Goal: Task Accomplishment & Management: Use online tool/utility

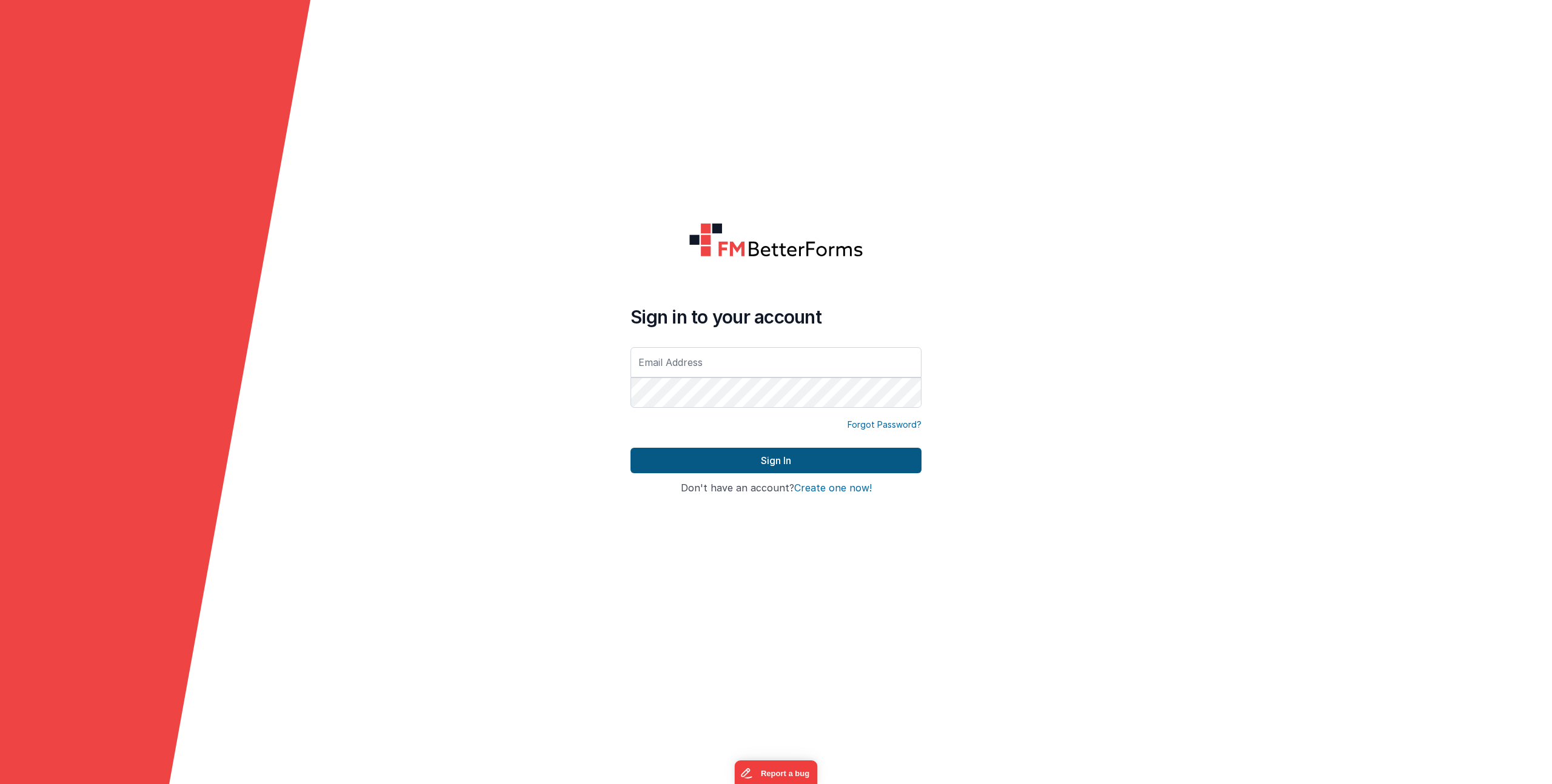
type input "[EMAIL_ADDRESS][DOMAIN_NAME]"
click at [713, 458] on button "Sign In" at bounding box center [776, 460] width 291 height 25
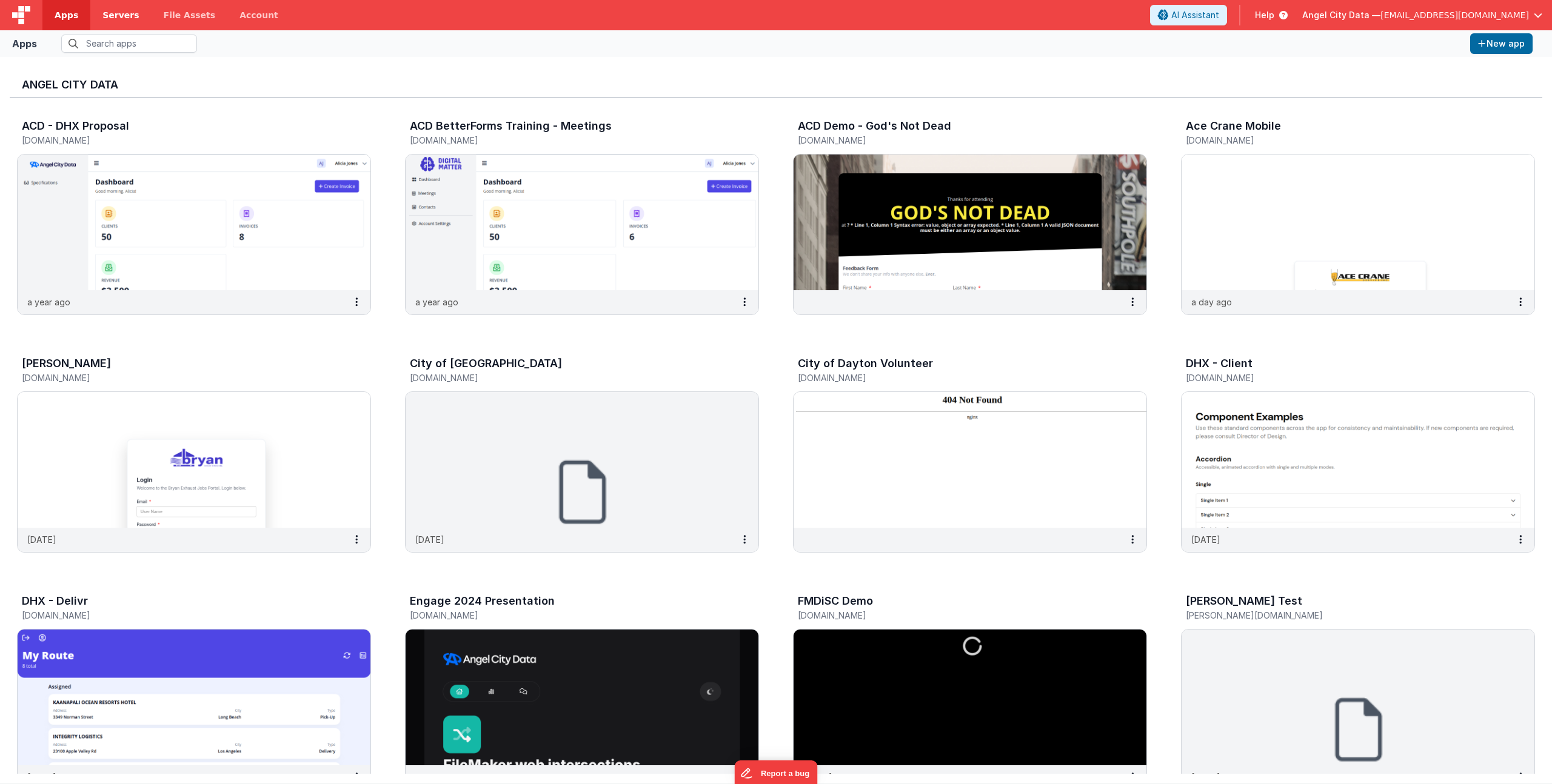
click at [133, 13] on link "Servers" at bounding box center [120, 15] width 61 height 30
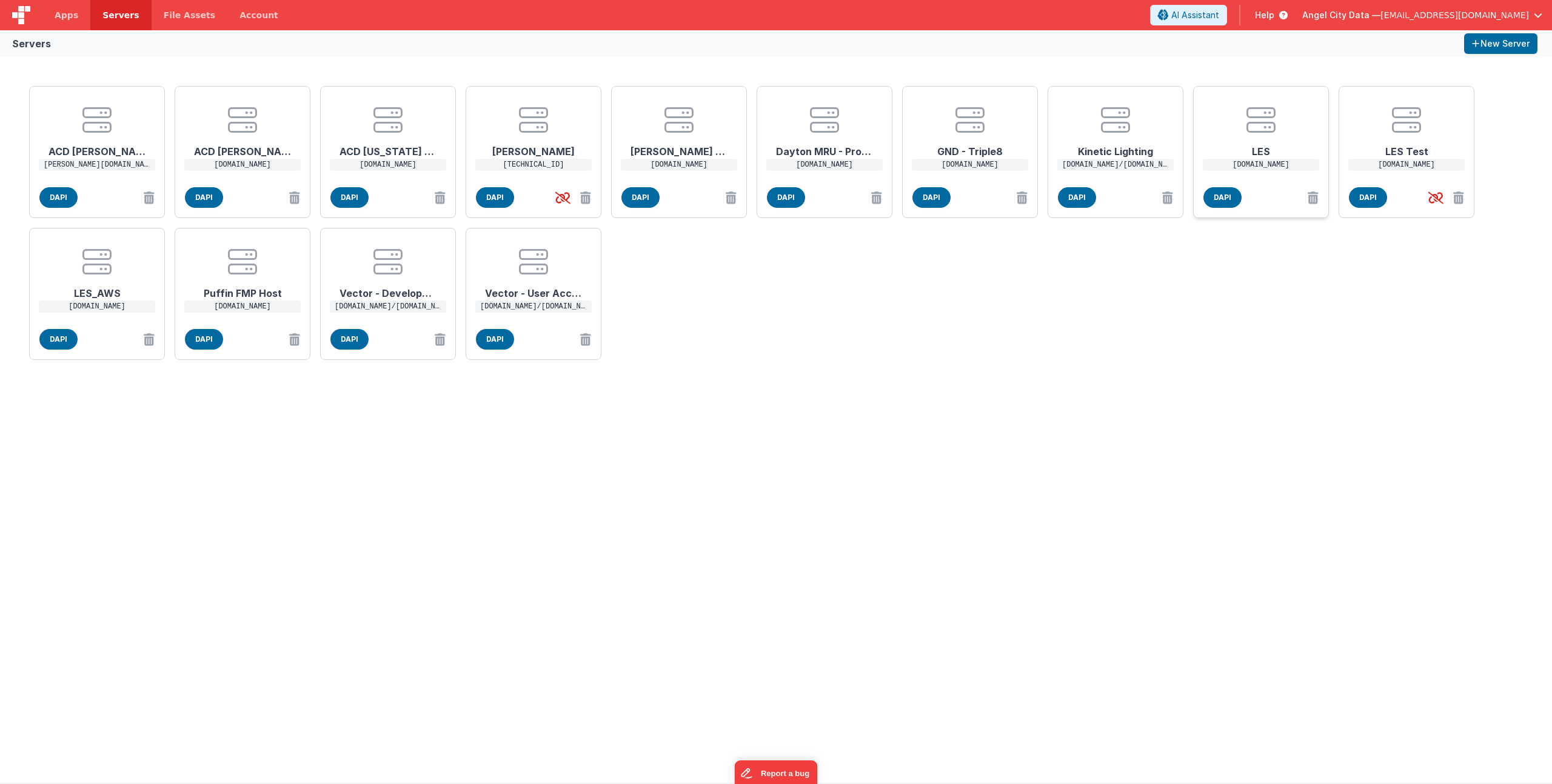
click at [1272, 141] on h1 "LES" at bounding box center [1261, 147] width 97 height 24
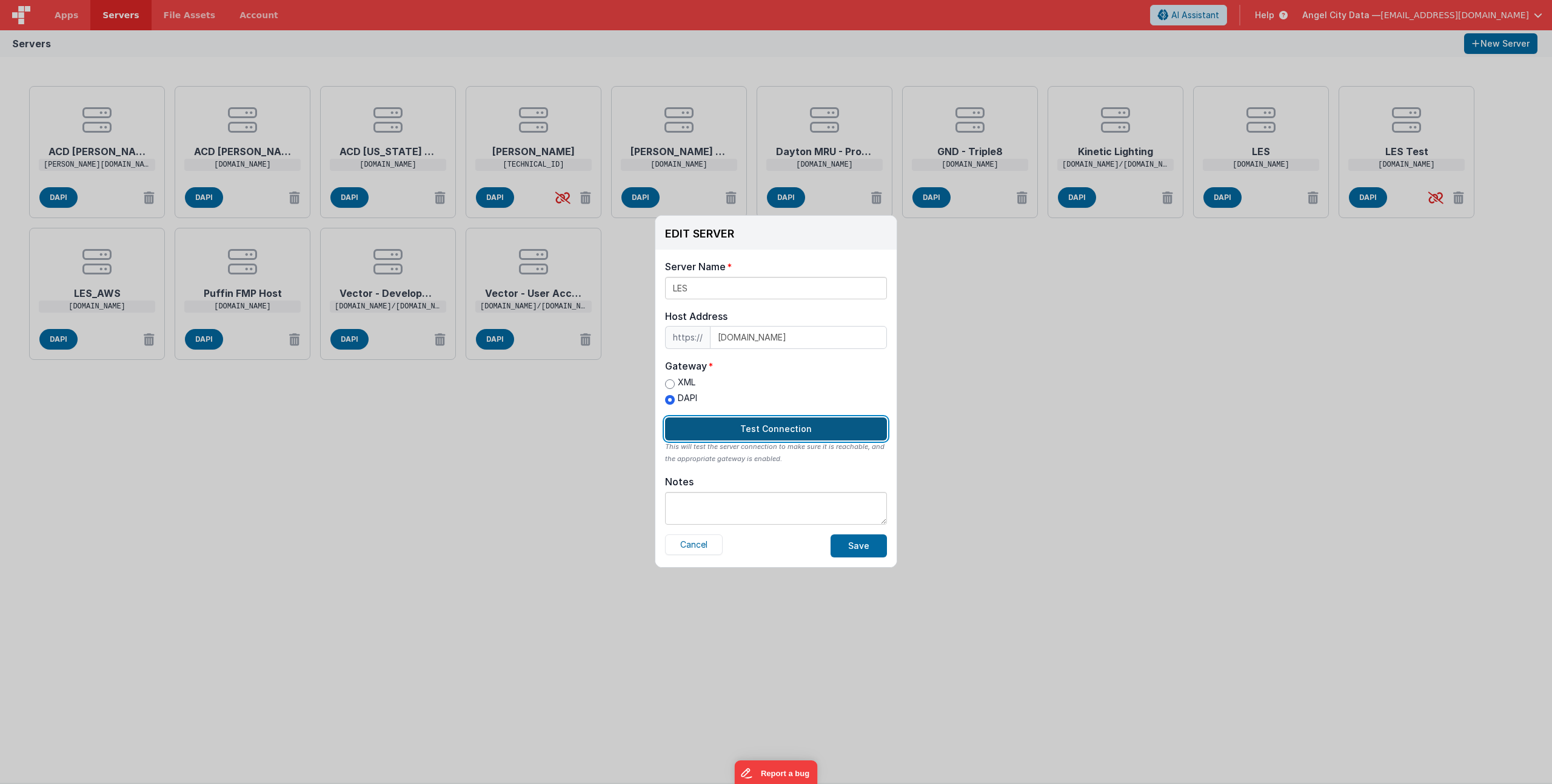
click at [812, 423] on button "Test Connection" at bounding box center [776, 428] width 222 height 23
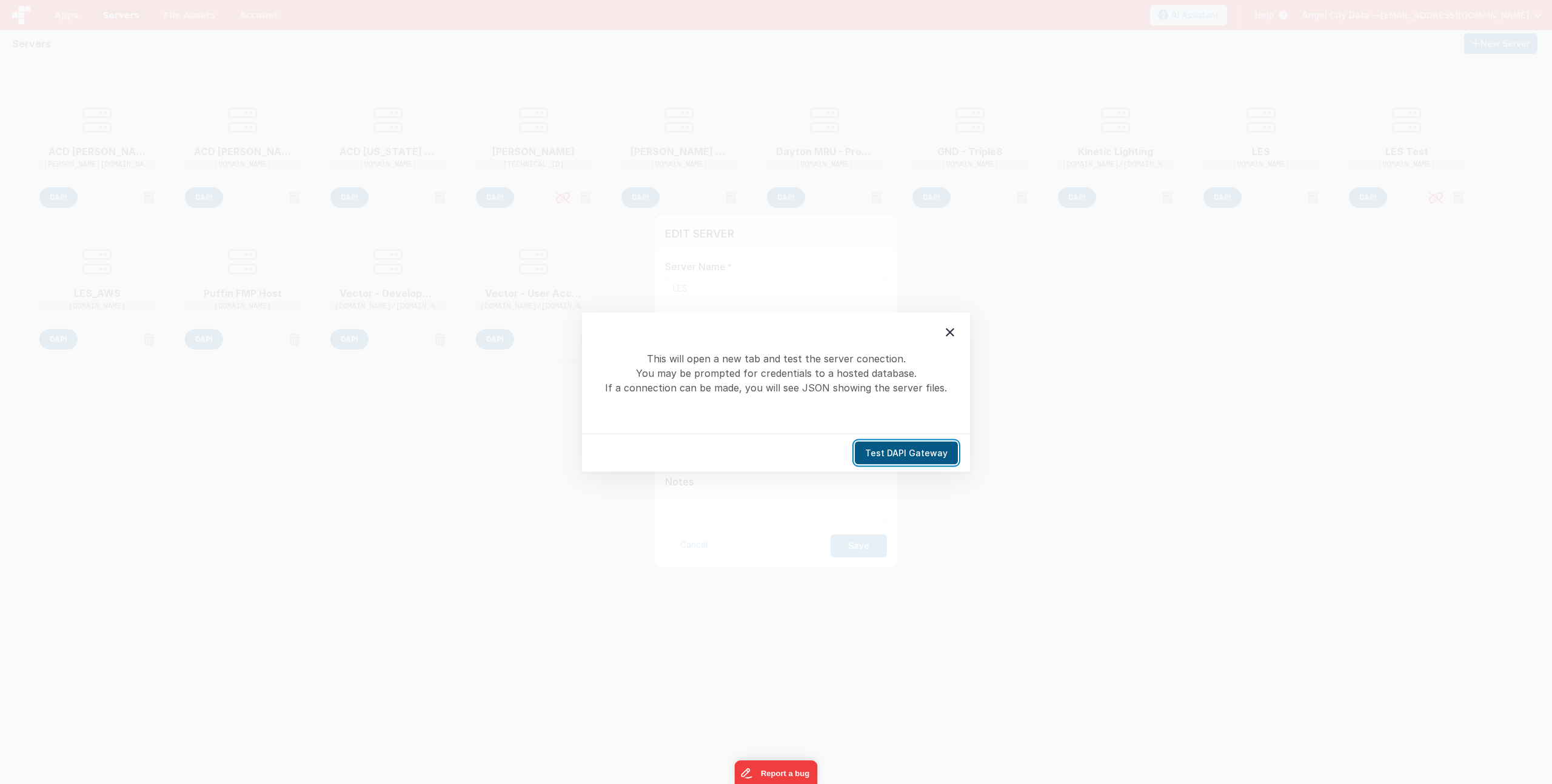
click at [901, 455] on button "Test DAPI Gateway" at bounding box center [906, 453] width 103 height 23
click at [757, 293] on div "This will open a new tab and test the server conection. You may be prompted for…" at bounding box center [776, 392] width 1552 height 784
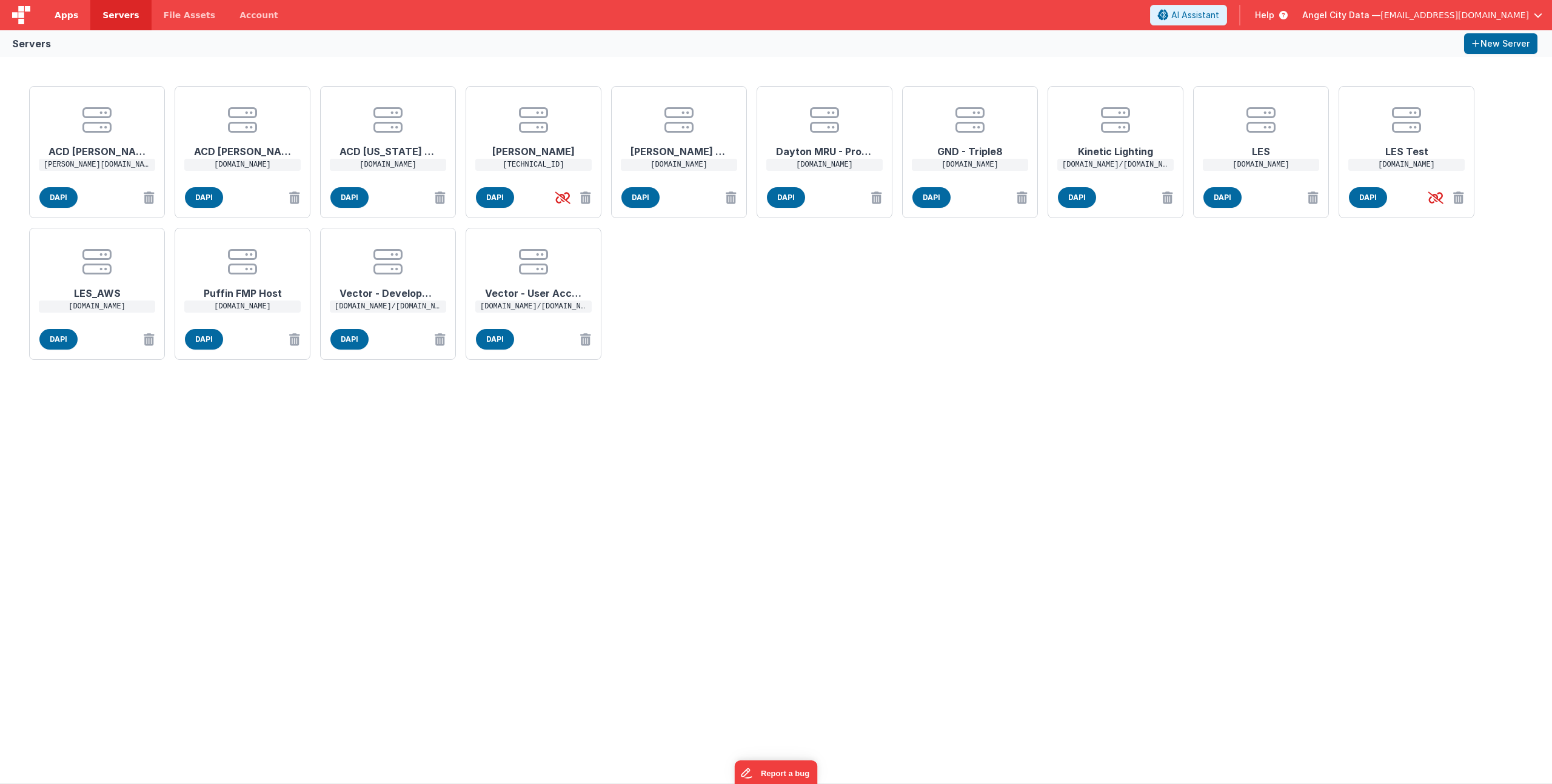
click at [68, 12] on span "Apps" at bounding box center [65, 15] width 23 height 12
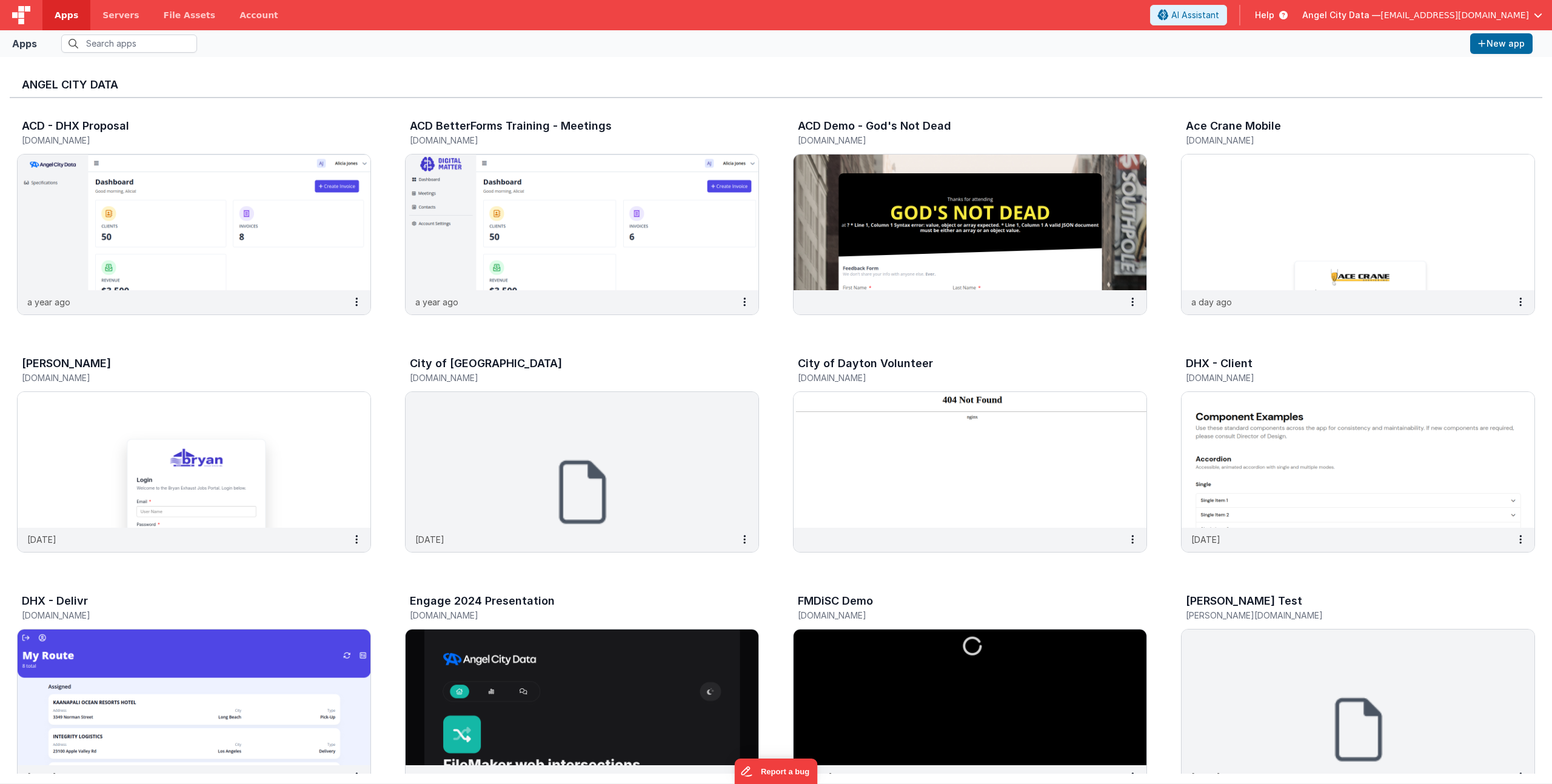
click at [1274, 17] on span "Help" at bounding box center [1264, 15] width 20 height 12
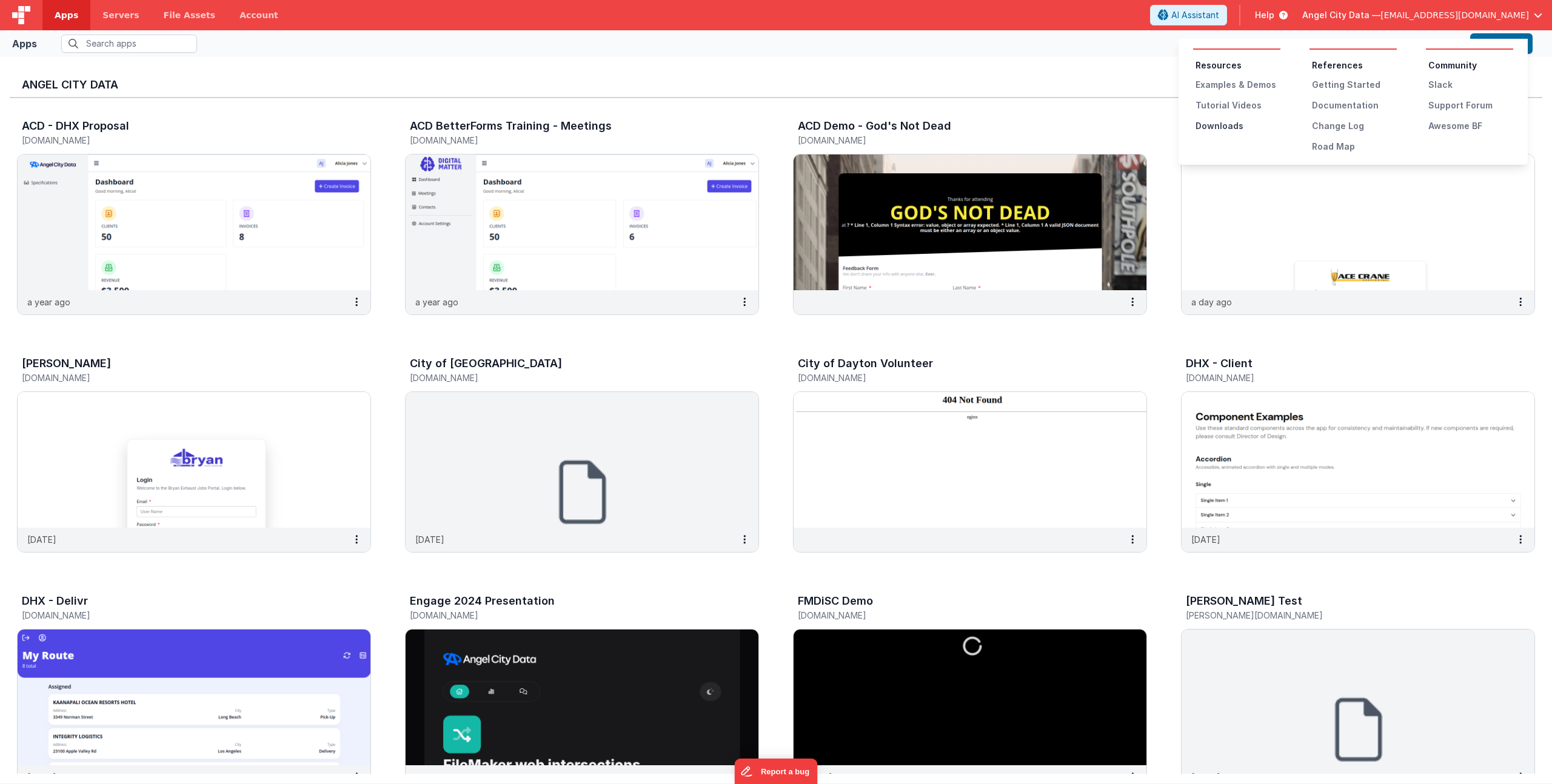
click at [1211, 122] on div "Downloads" at bounding box center [1237, 126] width 85 height 12
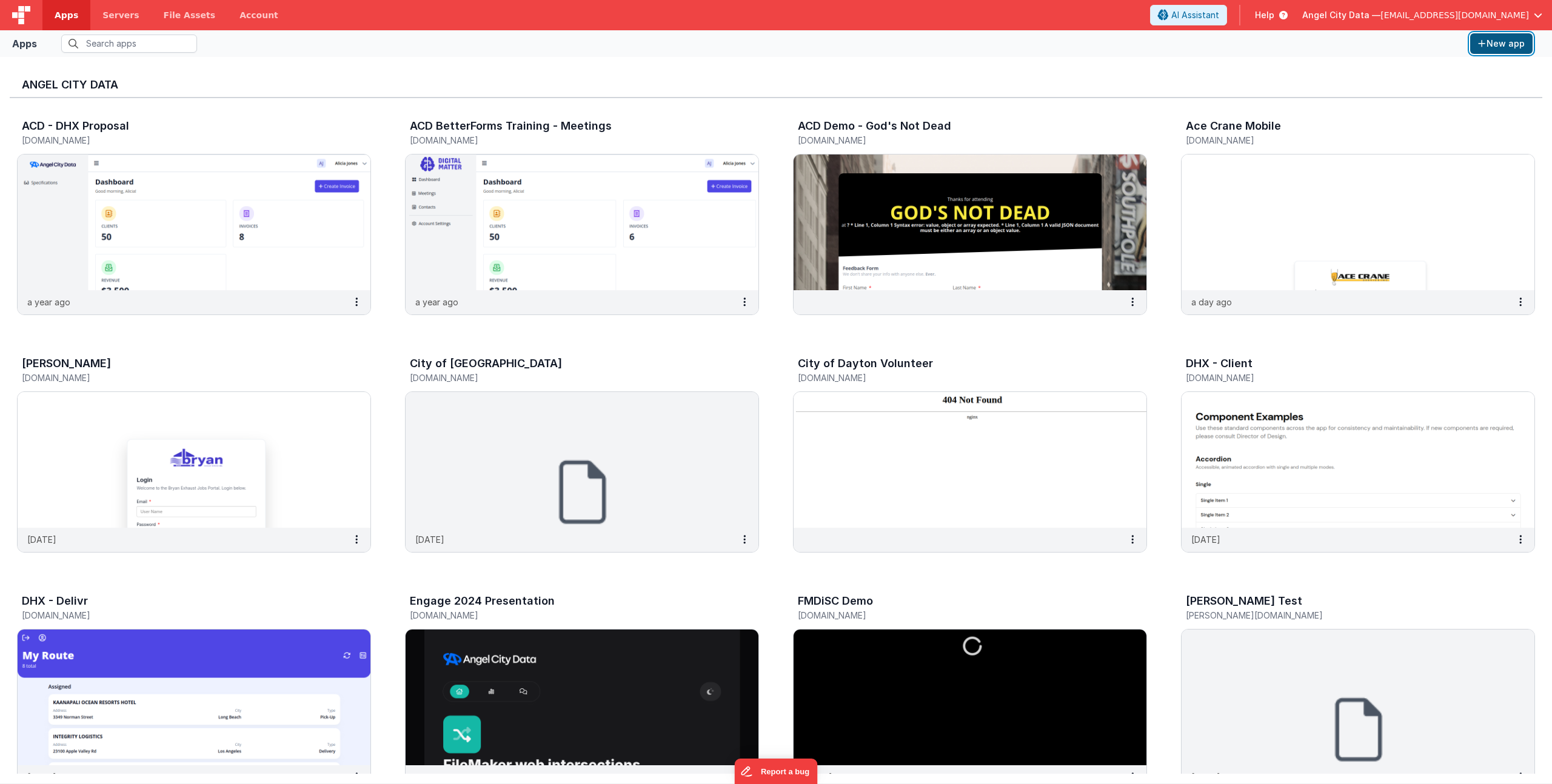
click at [1488, 44] on button "New app" at bounding box center [1501, 44] width 63 height 21
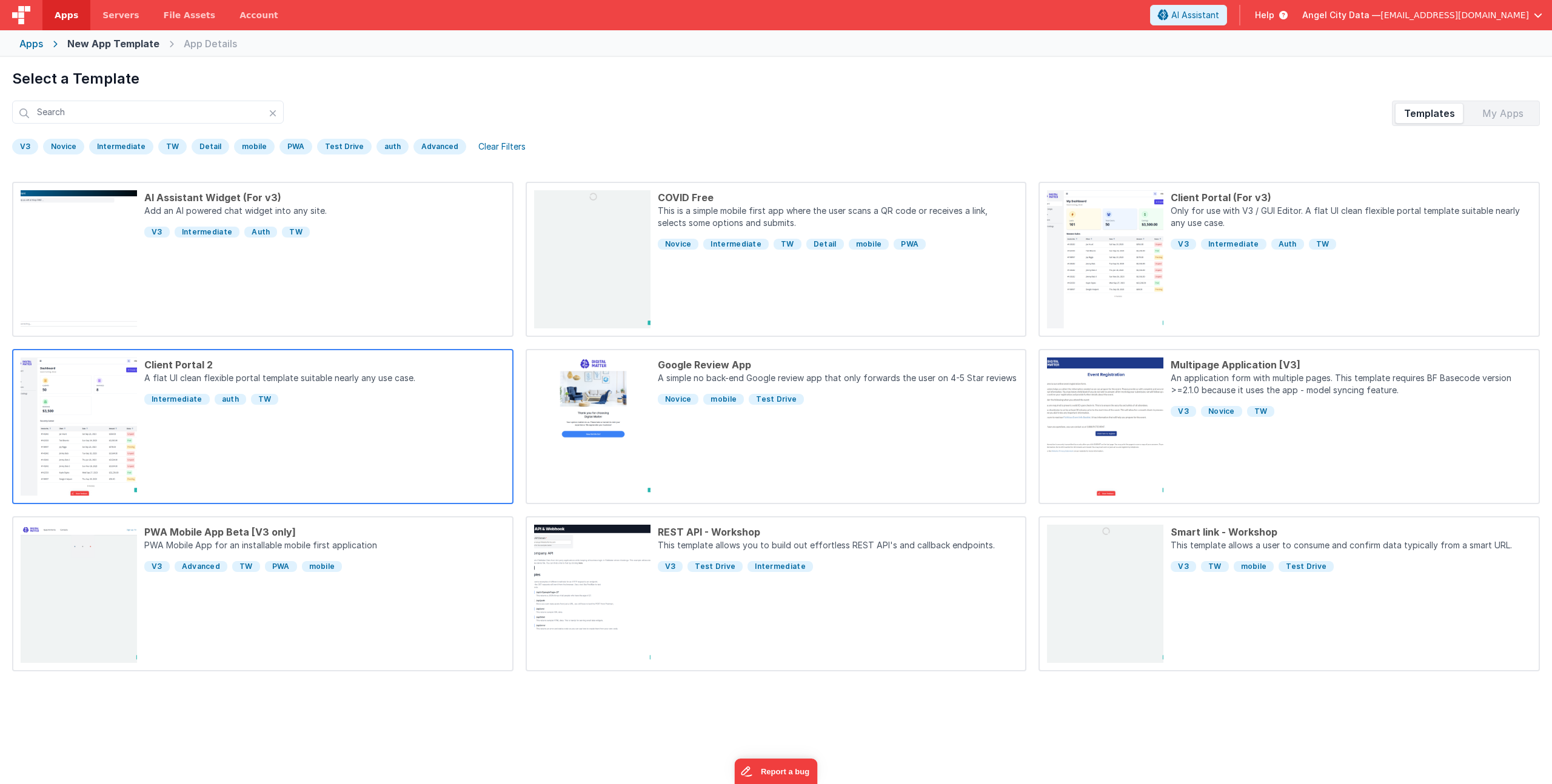
click at [275, 438] on div "Client Portal 2 A flat UI clean flexible portal template suitable nearly any us…" at bounding box center [321, 427] width 368 height 138
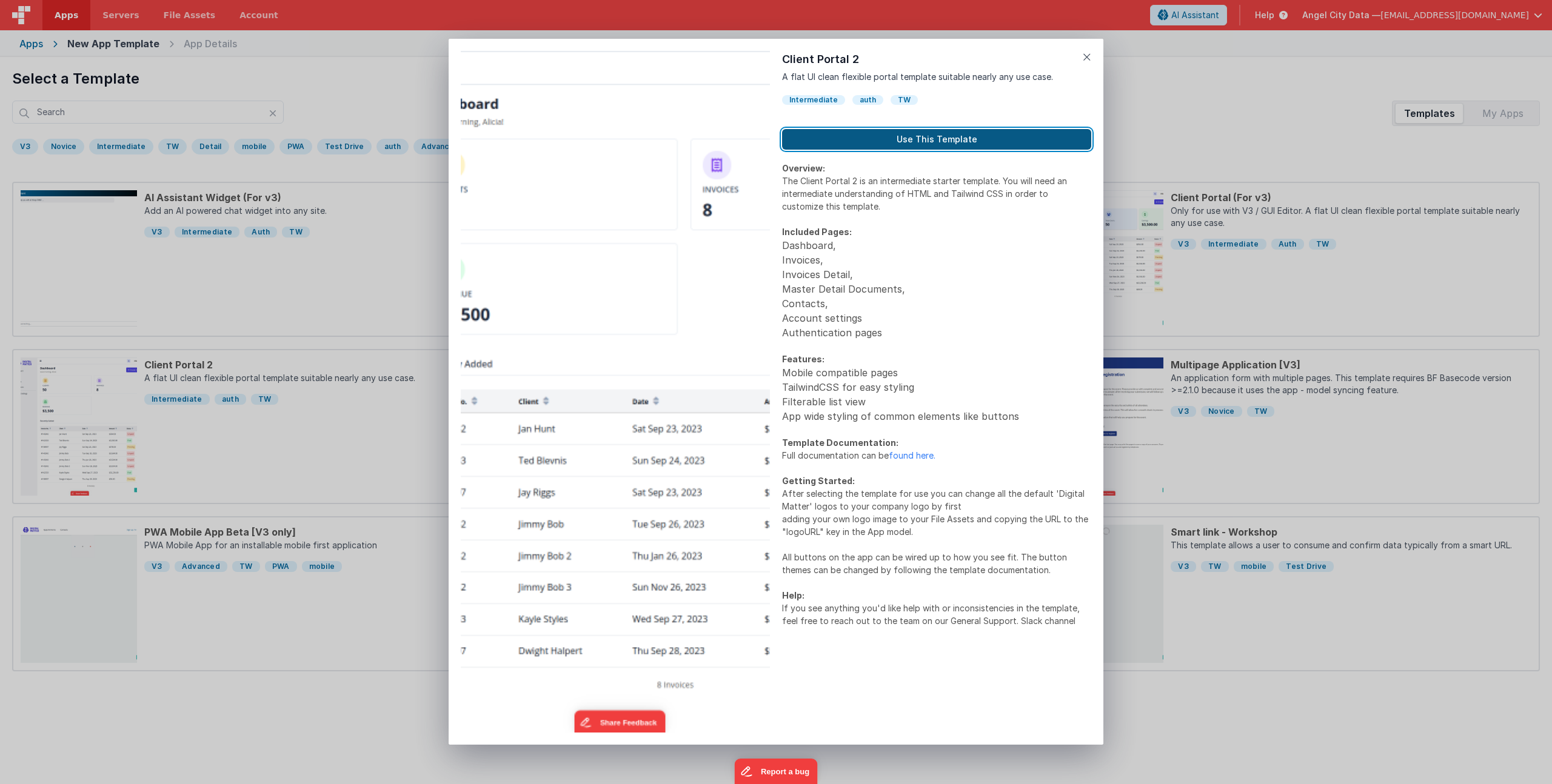
click at [926, 146] on button "Use This Template" at bounding box center [936, 139] width 309 height 21
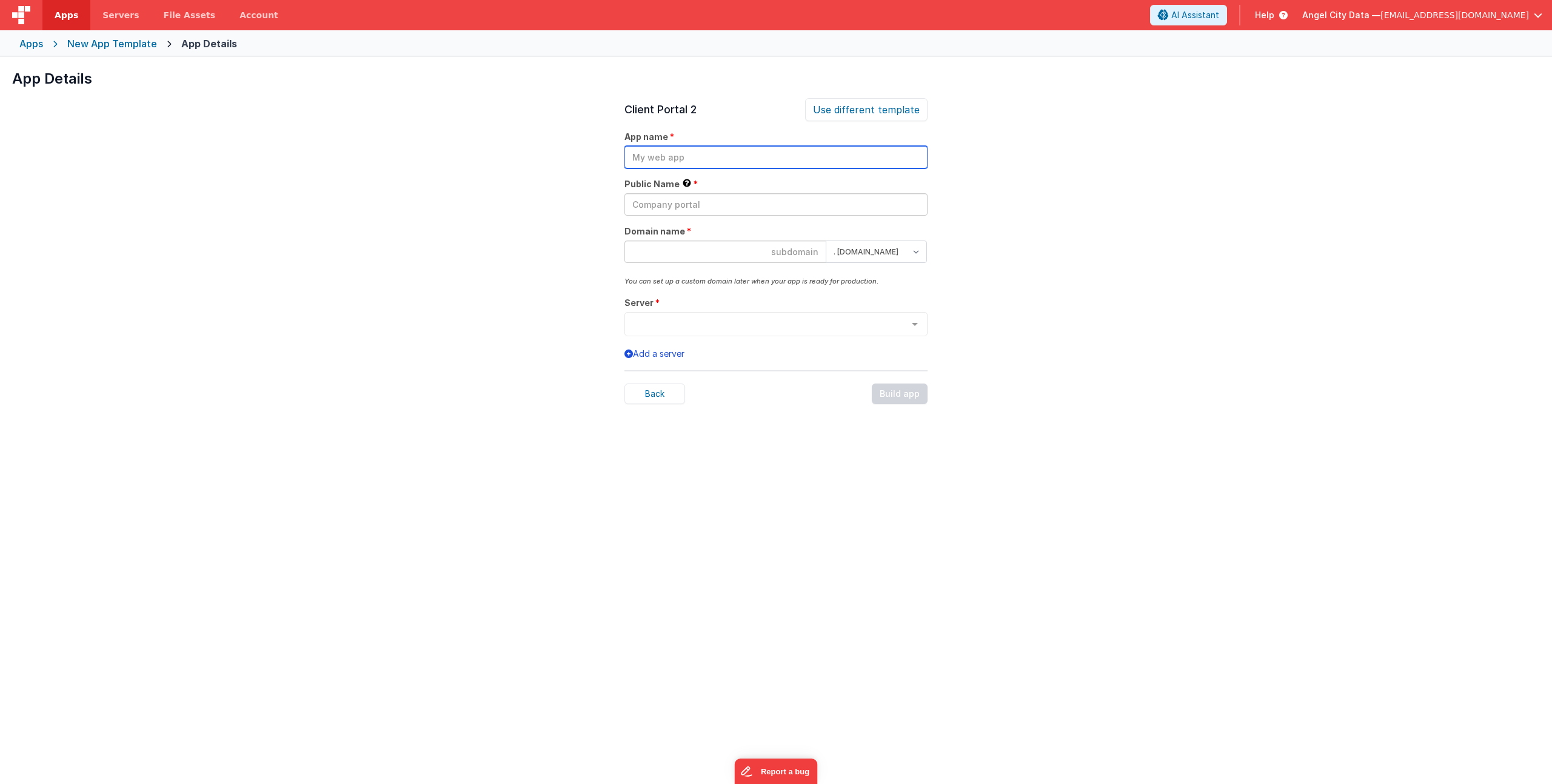
click at [733, 160] on input "text" at bounding box center [776, 157] width 303 height 22
click at [676, 153] on input "text" at bounding box center [776, 157] width 303 height 22
type input "T"
type input "God Test Translation Dashboard"
click at [715, 165] on input "[DEMOGRAPHIC_DATA] Test Translation Dashboard" at bounding box center [776, 157] width 303 height 22
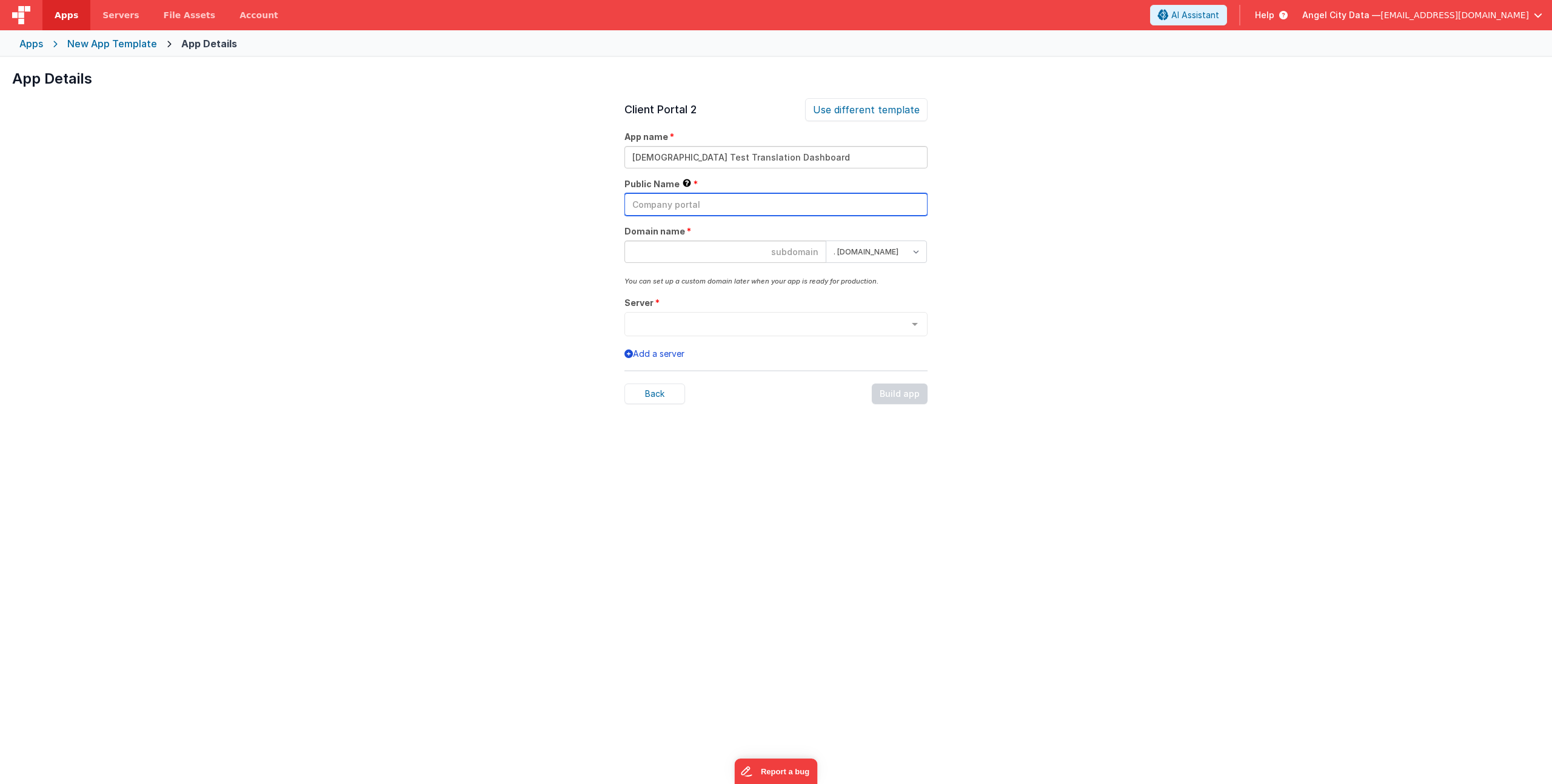
click at [659, 205] on input "text" at bounding box center [776, 204] width 303 height 22
paste input "[DEMOGRAPHIC_DATA] Test Translation Dashboard"
type input "[DEMOGRAPHIC_DATA] Test Translation Dashboard"
click at [776, 256] on input at bounding box center [726, 252] width 202 height 22
type input "godtest"
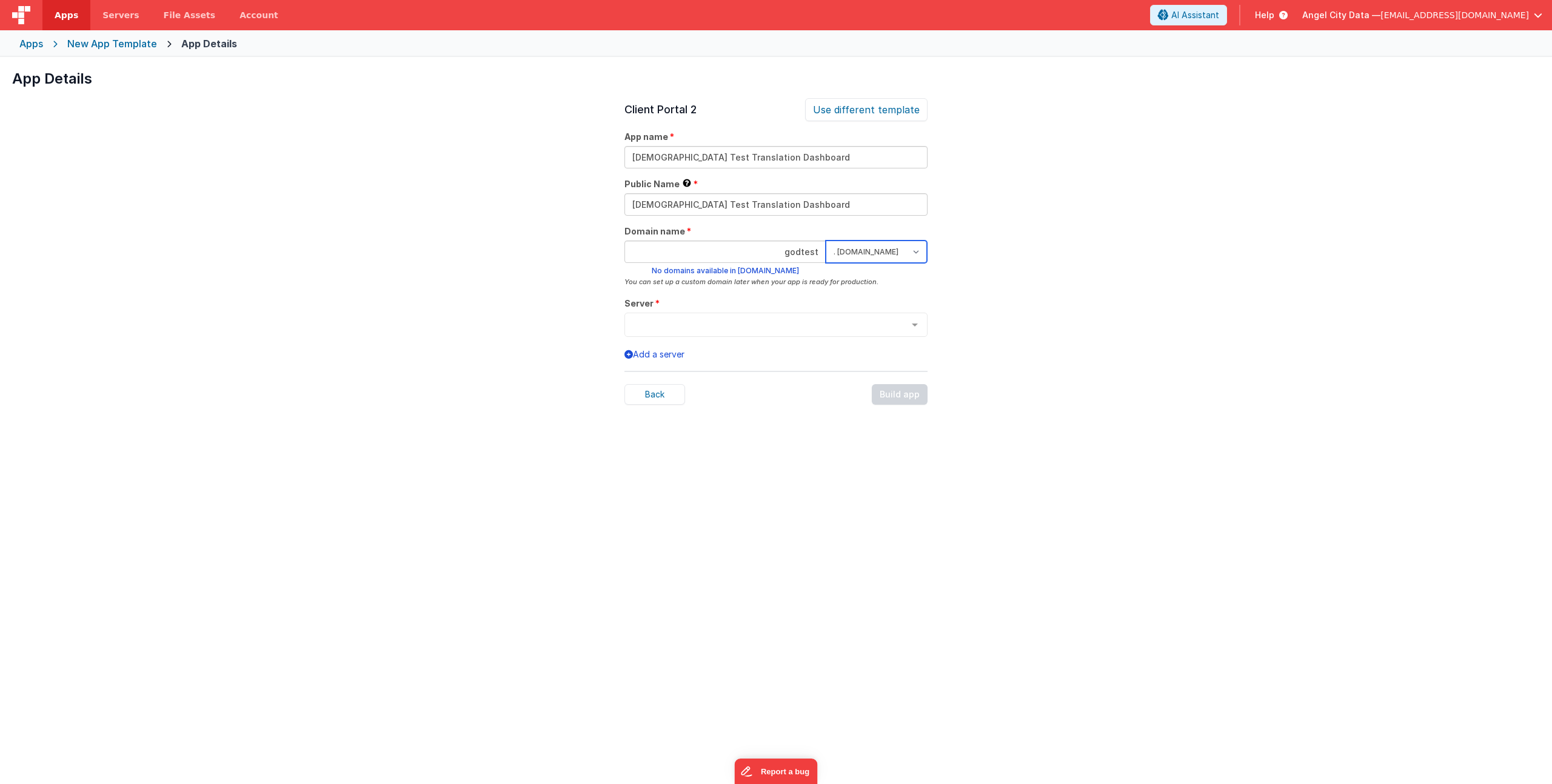
click at [896, 246] on select ". clientportal.cloud . fmbetterforms.com" at bounding box center [876, 252] width 101 height 22
select select "clientportal.cloud"
click at [825, 241] on select ". clientportal.cloud . fmbetterforms.com" at bounding box center [876, 252] width 101 height 22
click at [817, 252] on input "godtest" at bounding box center [726, 252] width 202 height 22
click at [787, 256] on input "godtesttranslation" at bounding box center [726, 252] width 202 height 22
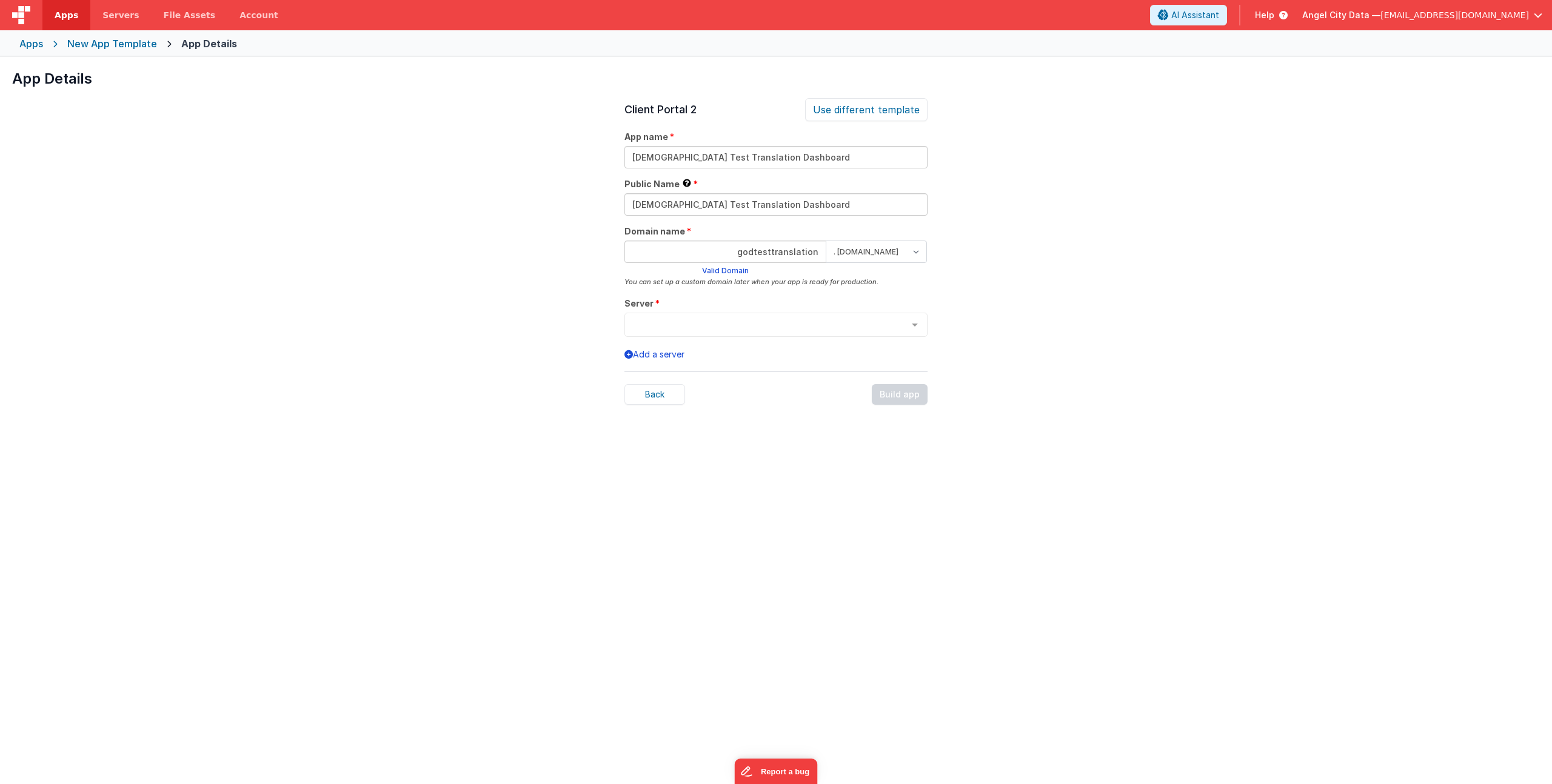
click at [787, 256] on input "godtesttranslation" at bounding box center [726, 252] width 202 height 22
type input "translategodtest"
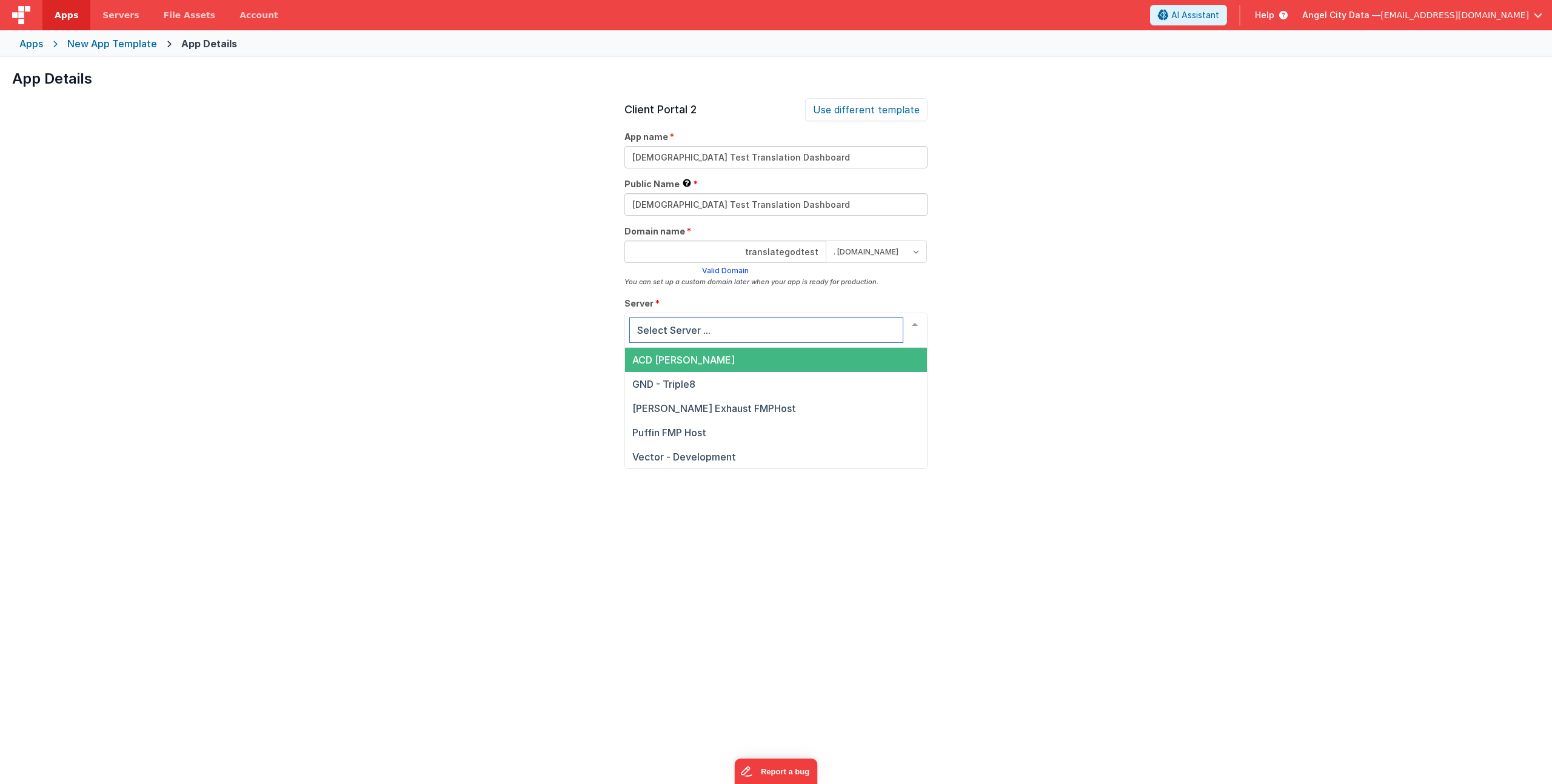
click at [709, 361] on span "ACD [PERSON_NAME]" at bounding box center [775, 360] width 302 height 24
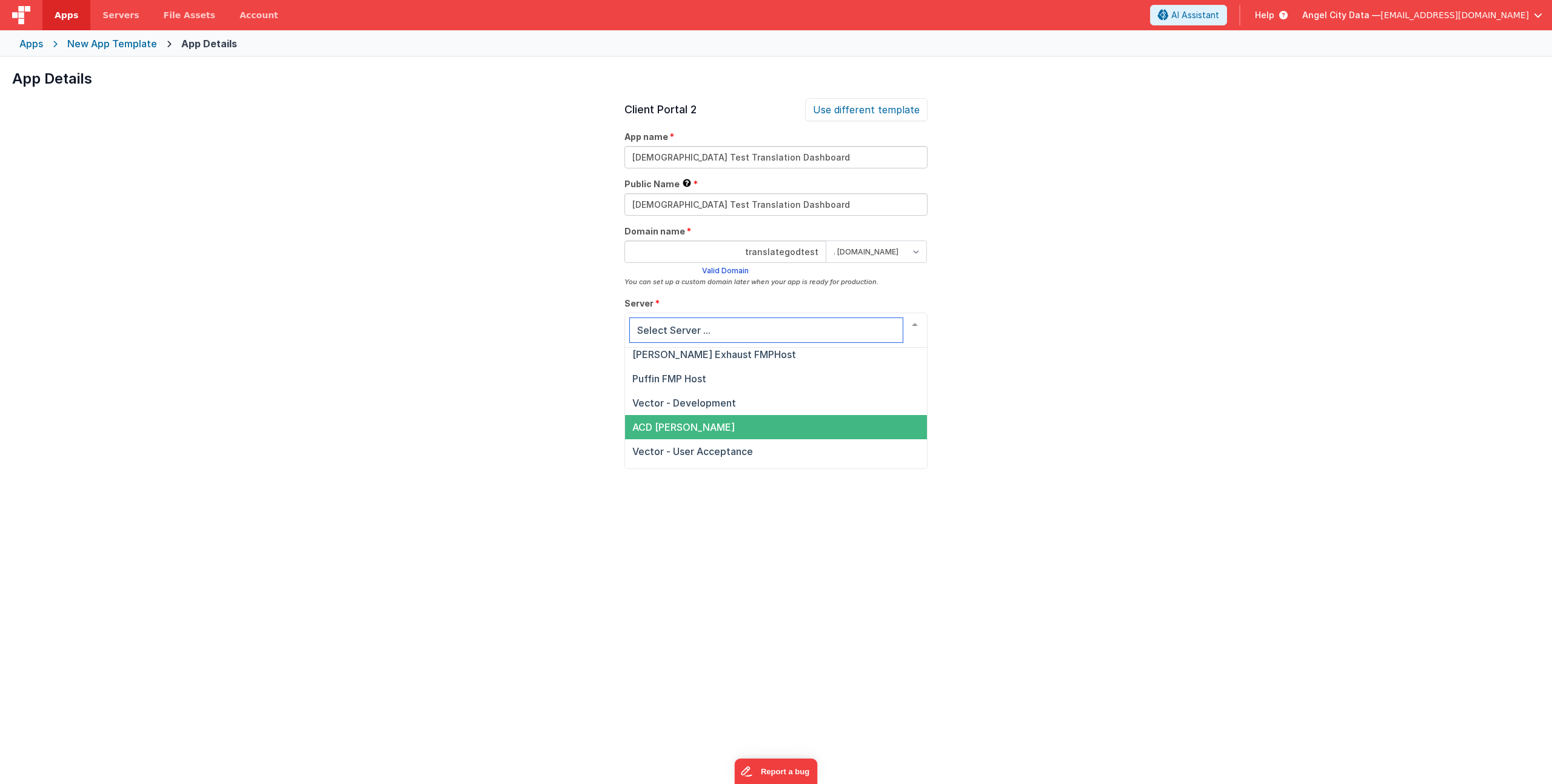
click at [686, 431] on span "ACD [PERSON_NAME]" at bounding box center [684, 427] width 103 height 12
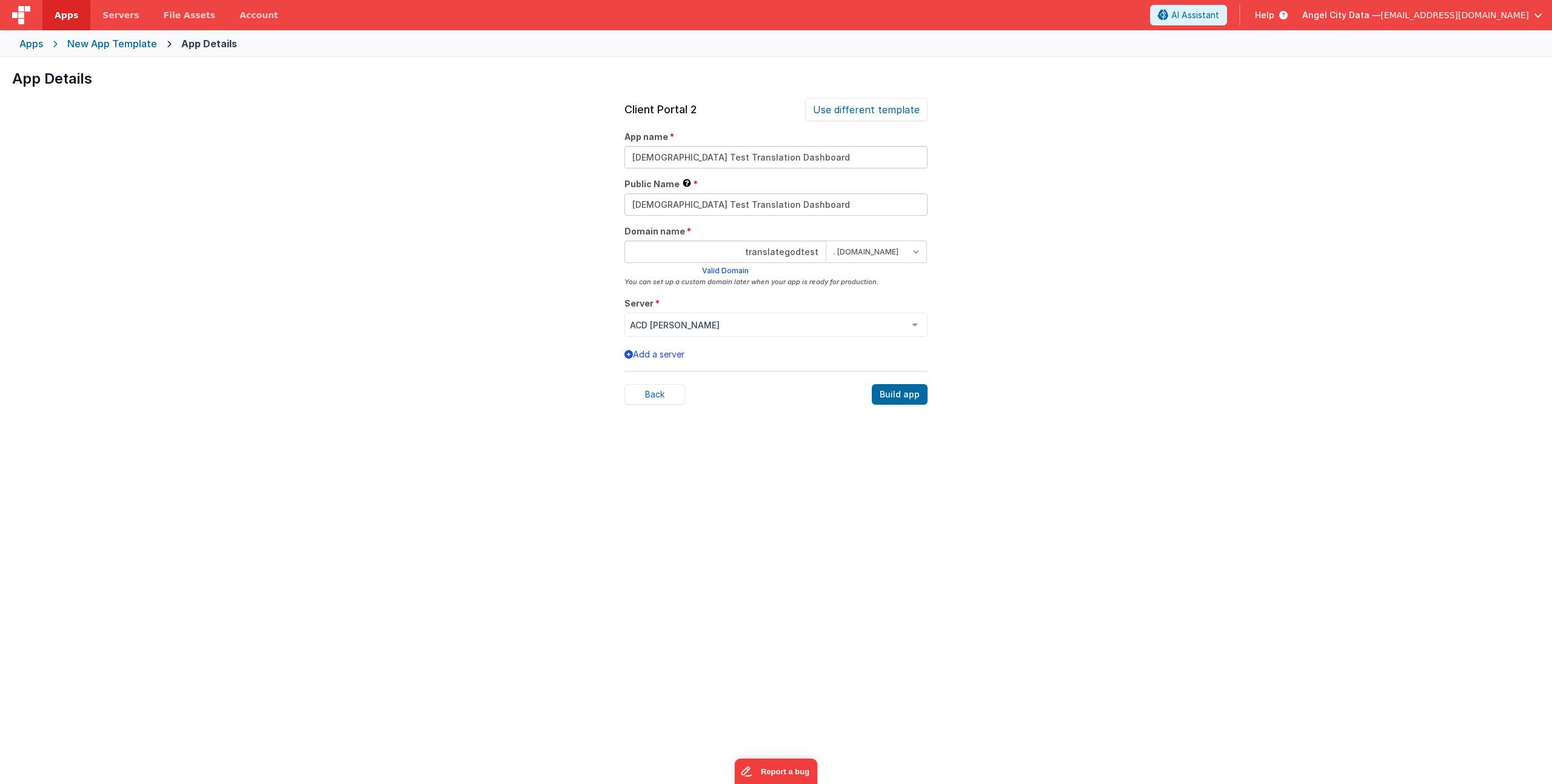
click at [1178, 350] on div "App Details Preview AI Assistant Widget (For v3) Add an AI powered chat widget …" at bounding box center [776, 449] width 1552 height 784
click at [911, 399] on div "Build app" at bounding box center [899, 395] width 56 height 21
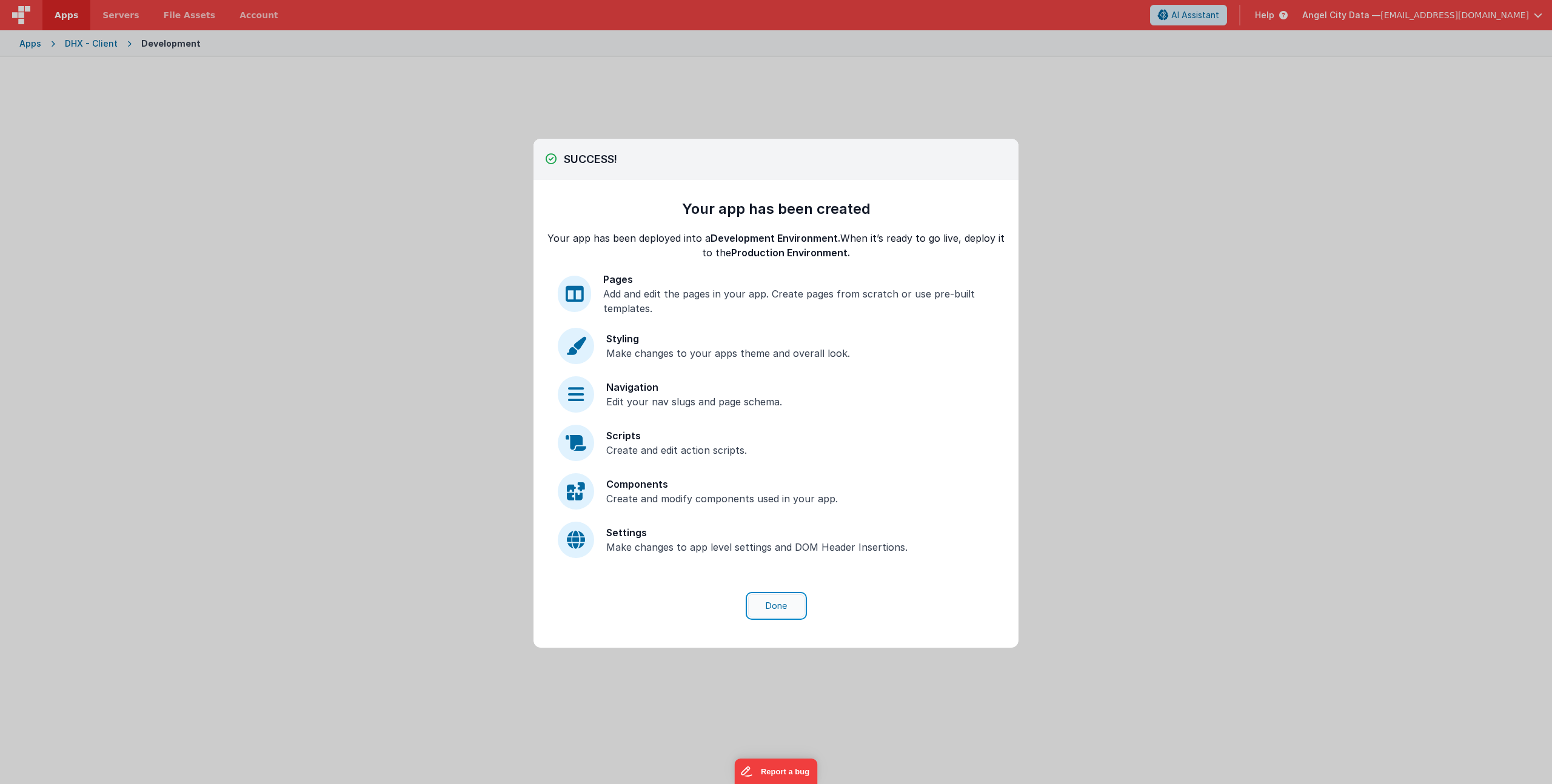
click at [781, 609] on button "Done" at bounding box center [776, 606] width 56 height 23
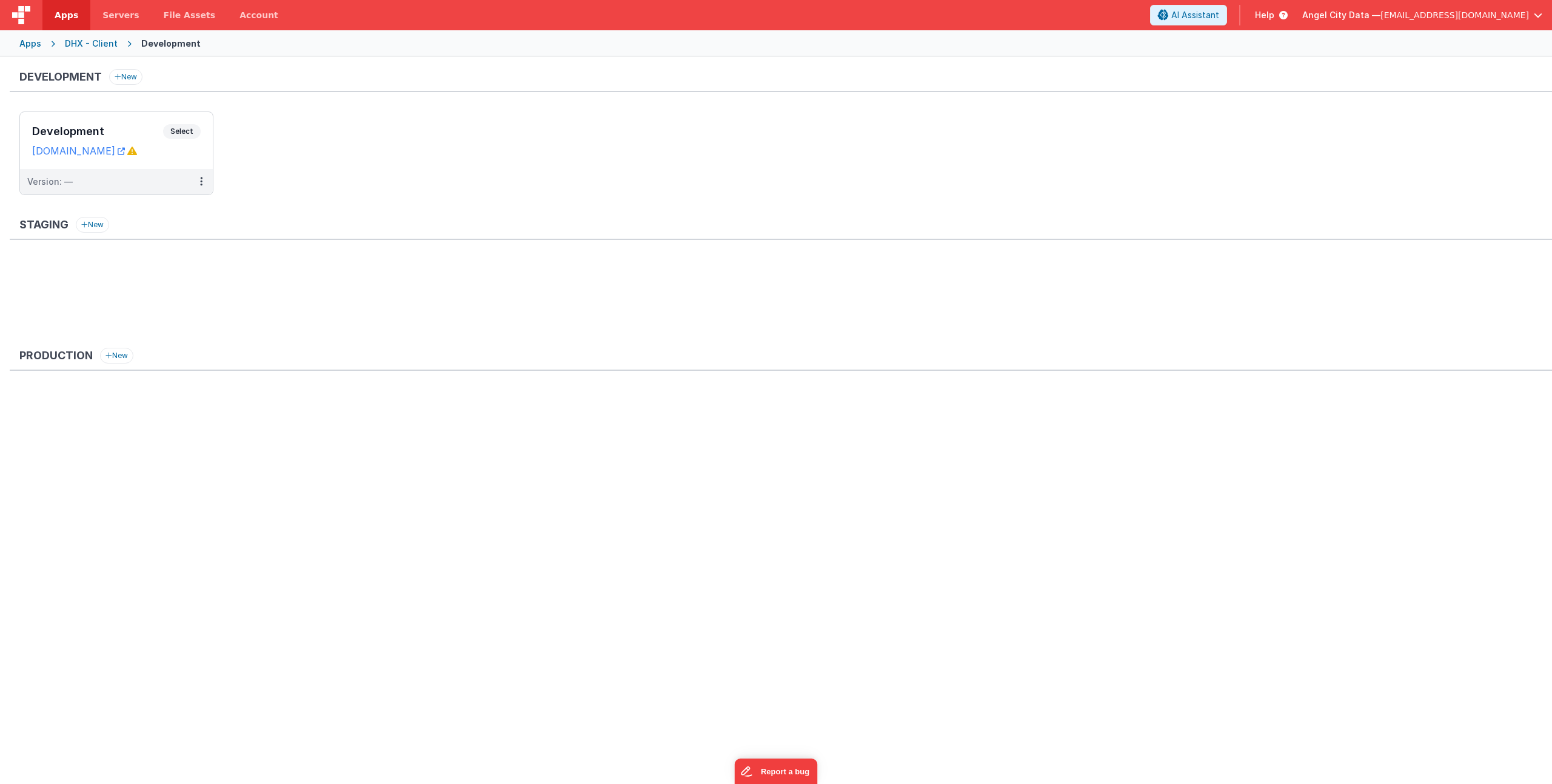
click at [29, 37] on div "Apps" at bounding box center [30, 43] width 21 height 12
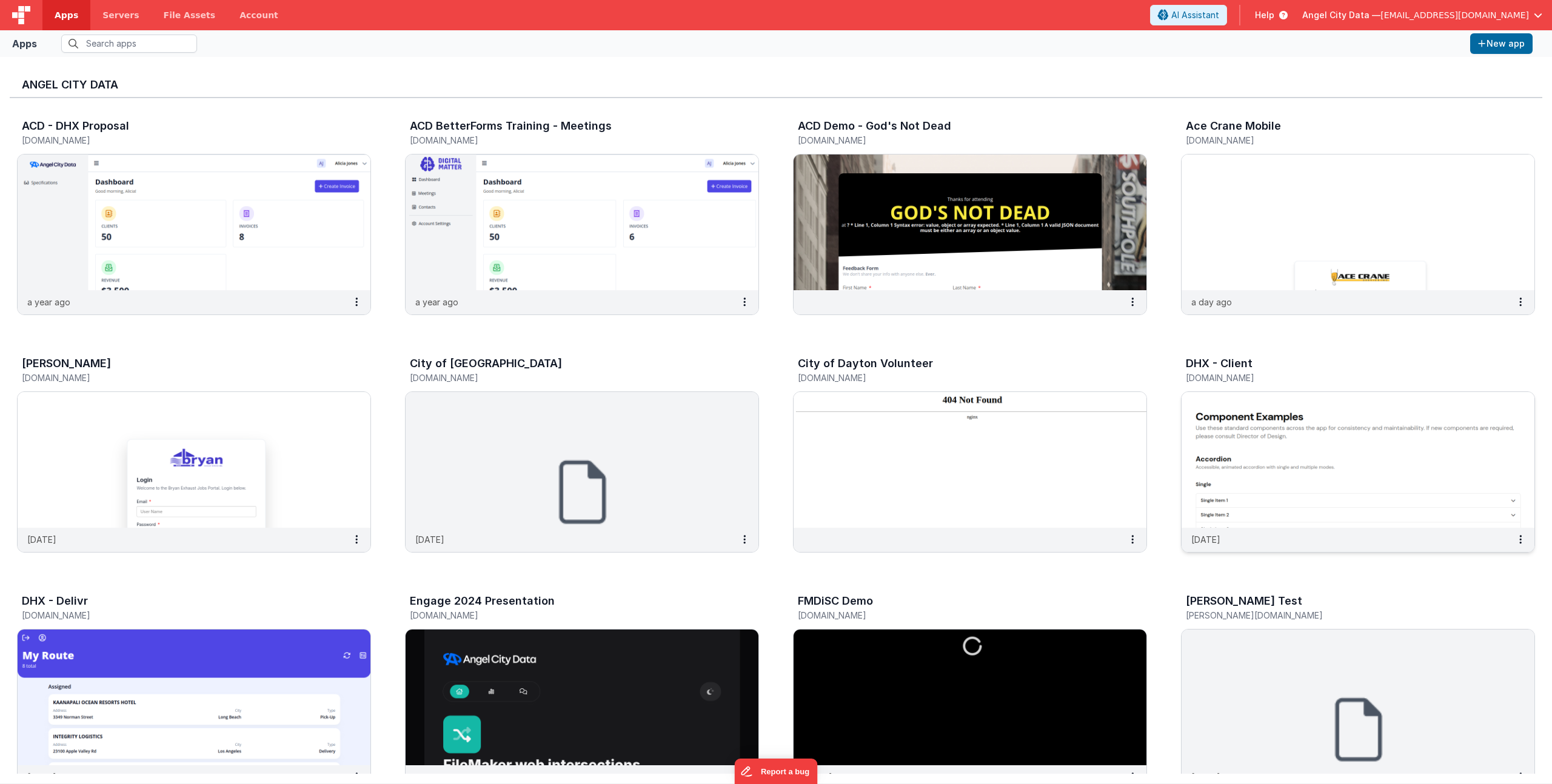
click at [1230, 367] on h3 "DHX - Client" at bounding box center [1219, 363] width 66 height 12
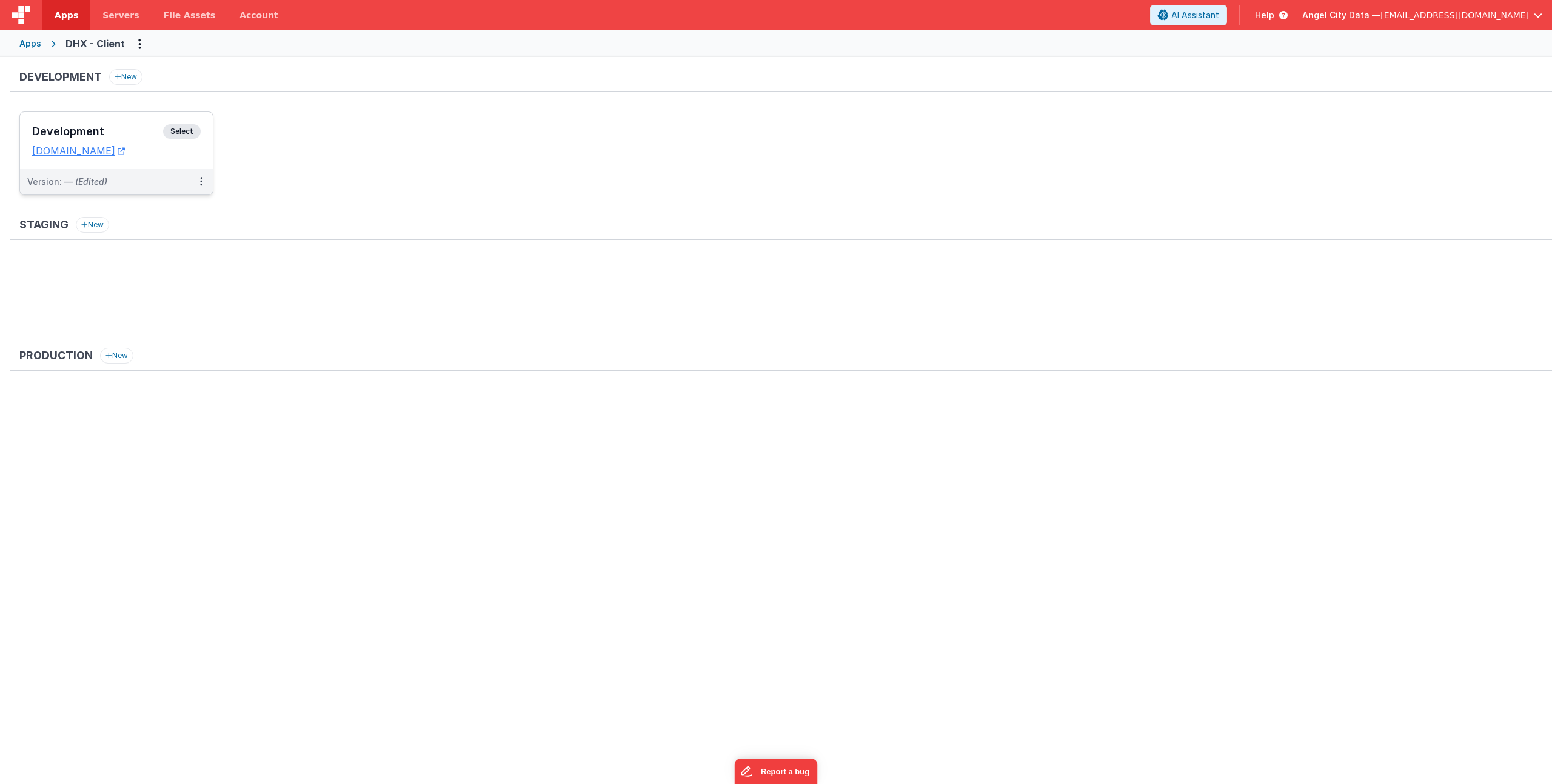
click at [99, 123] on div "Development Select URLs dhxclient.fmbetterforms.com" at bounding box center [116, 140] width 192 height 57
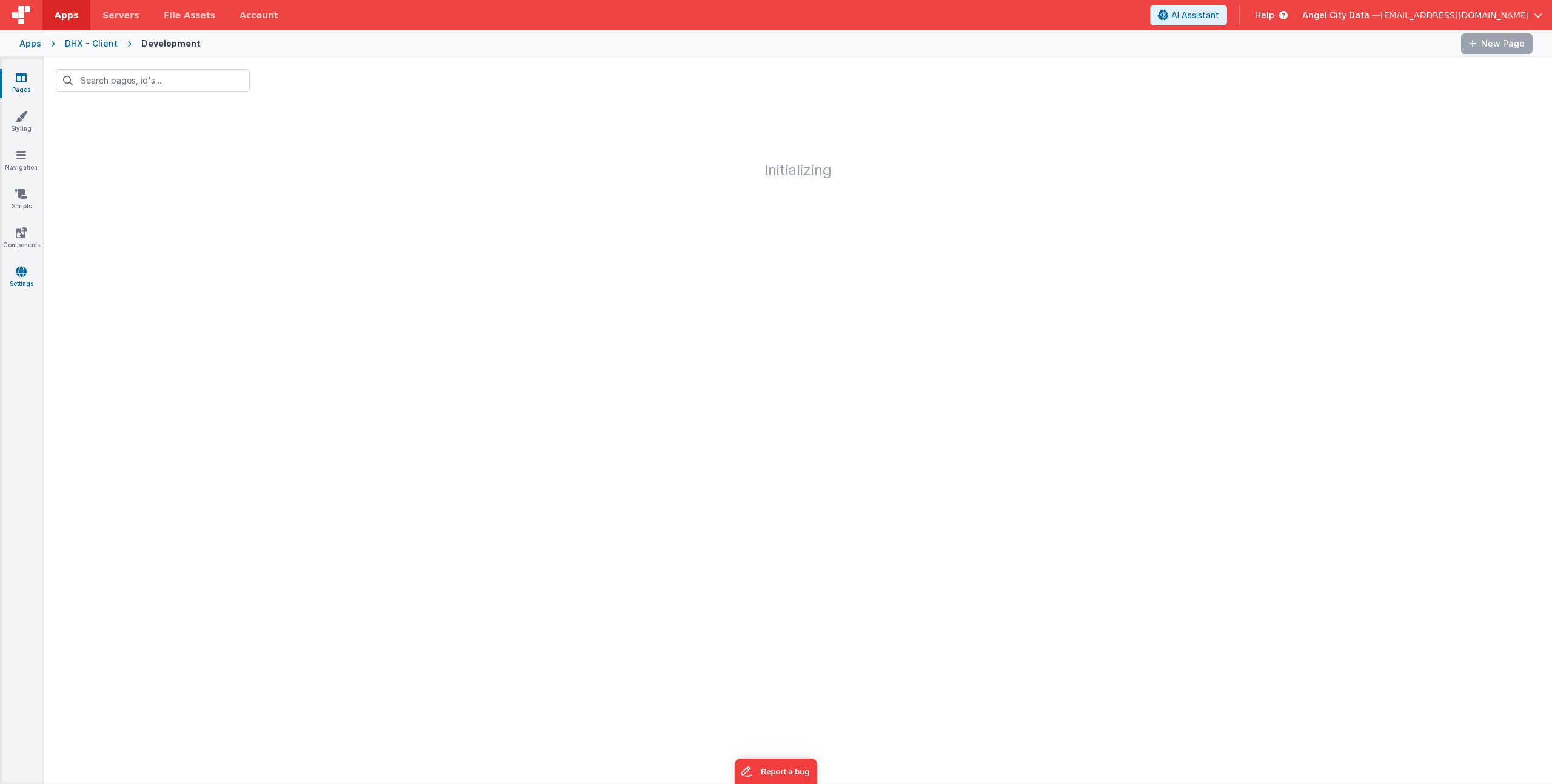
click at [20, 269] on icon at bounding box center [21, 271] width 11 height 12
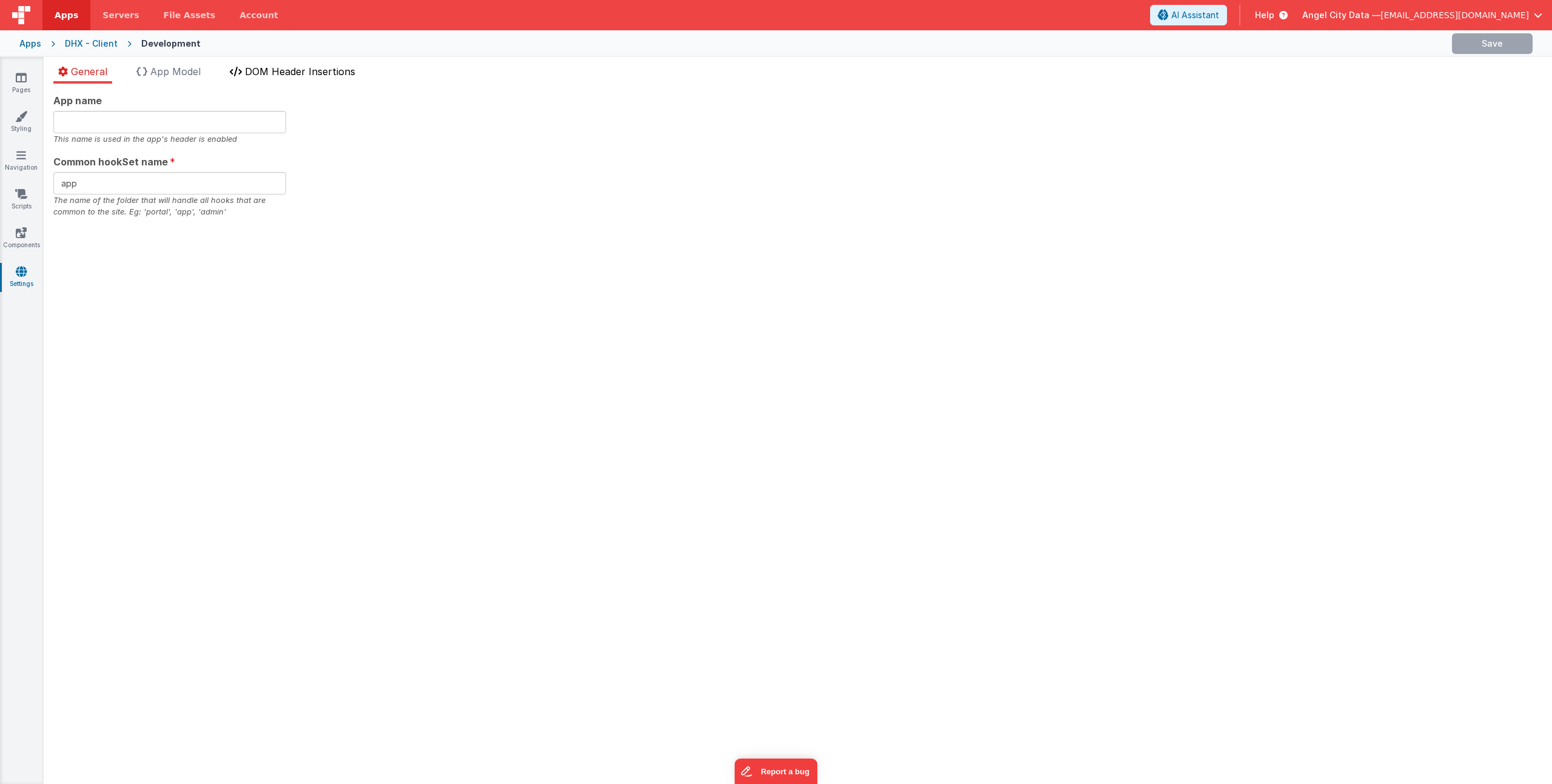
click at [345, 77] on li "DOM Header Insertions" at bounding box center [292, 74] width 135 height 20
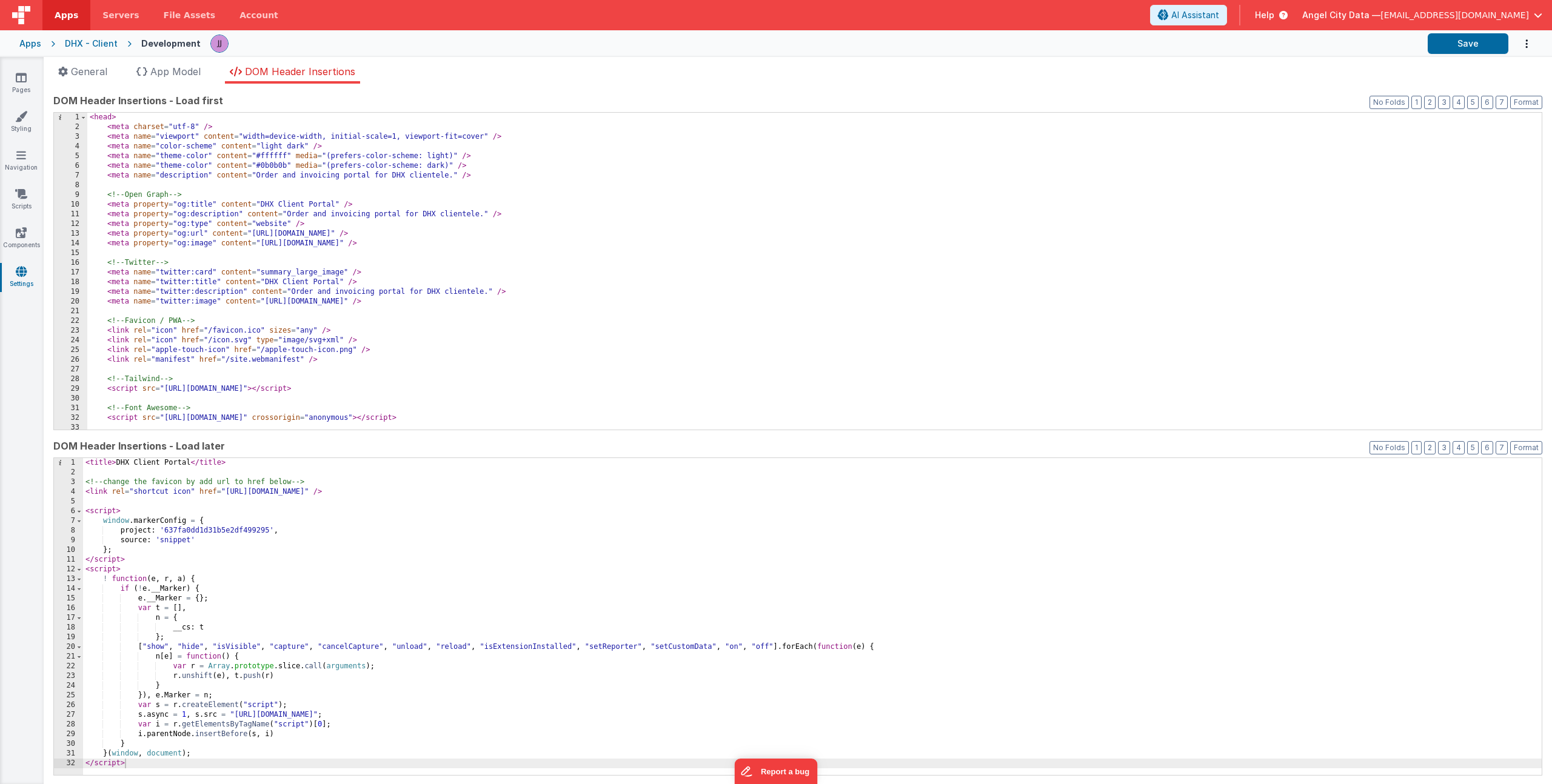
click at [405, 230] on div "< head > < meta charset = "utf-8" /> < meta name = "viewport" content = "width=…" at bounding box center [809, 281] width 1445 height 336
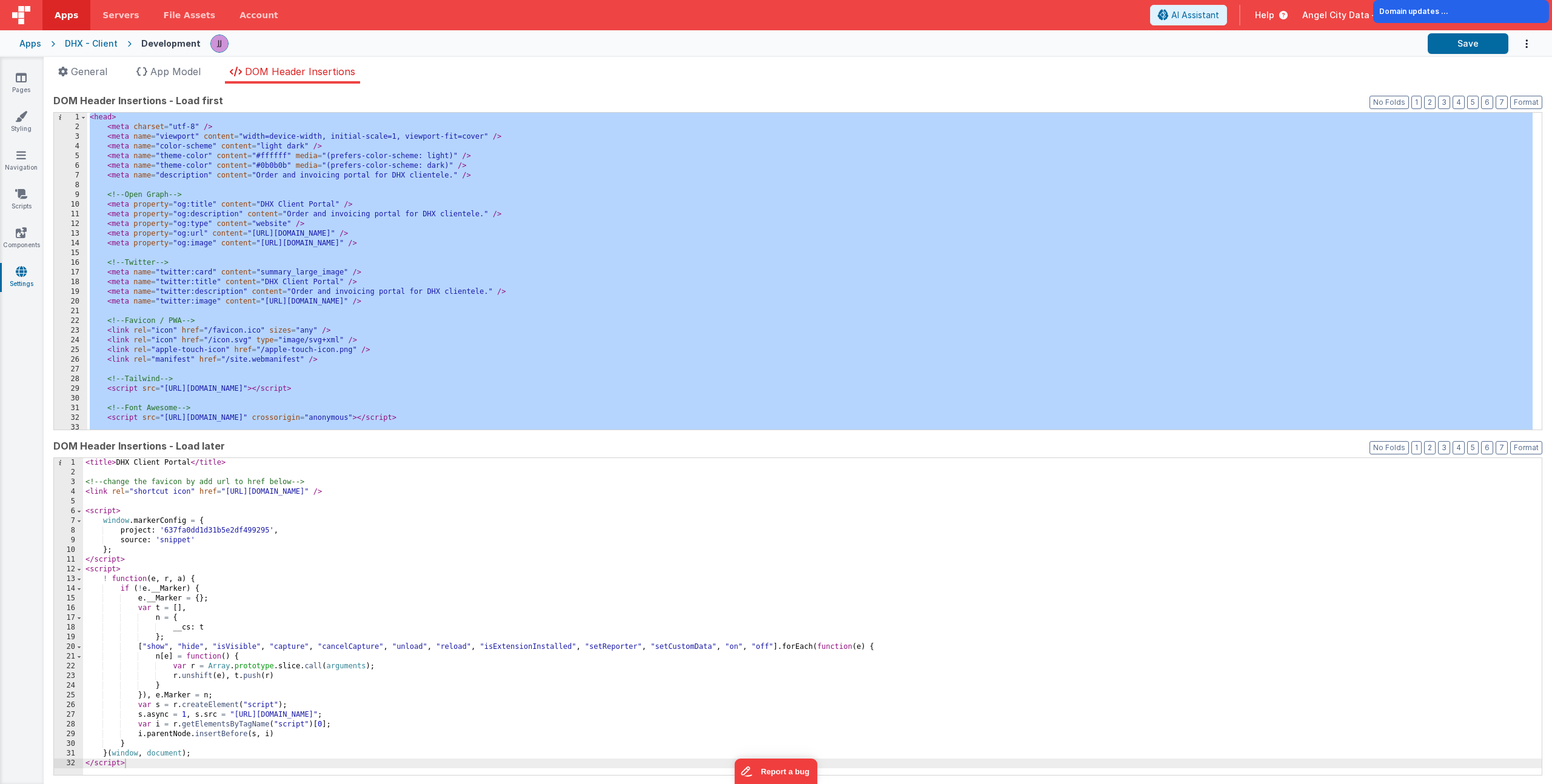
click at [32, 45] on div "Apps" at bounding box center [30, 43] width 21 height 12
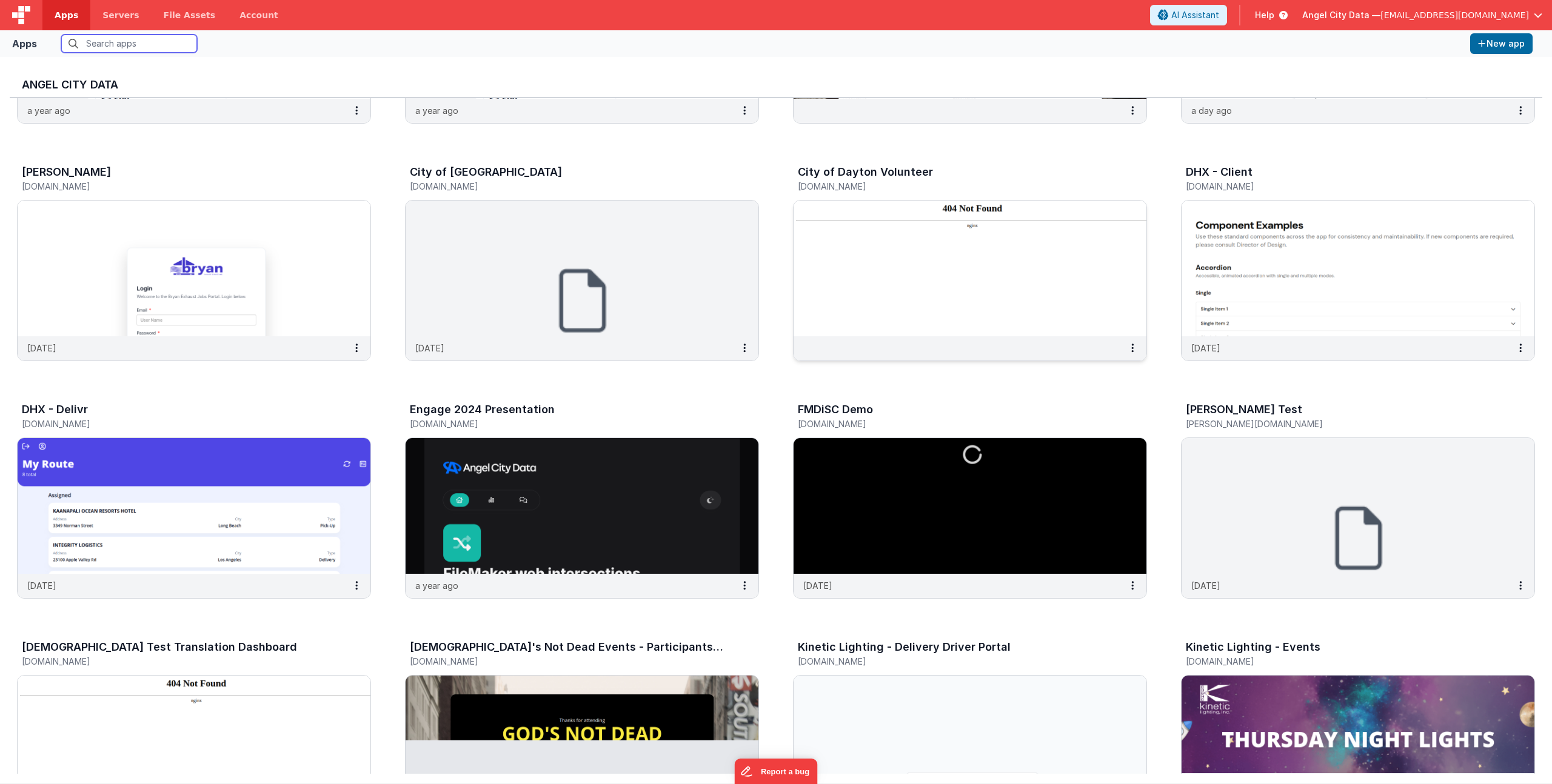
scroll to position [235, 0]
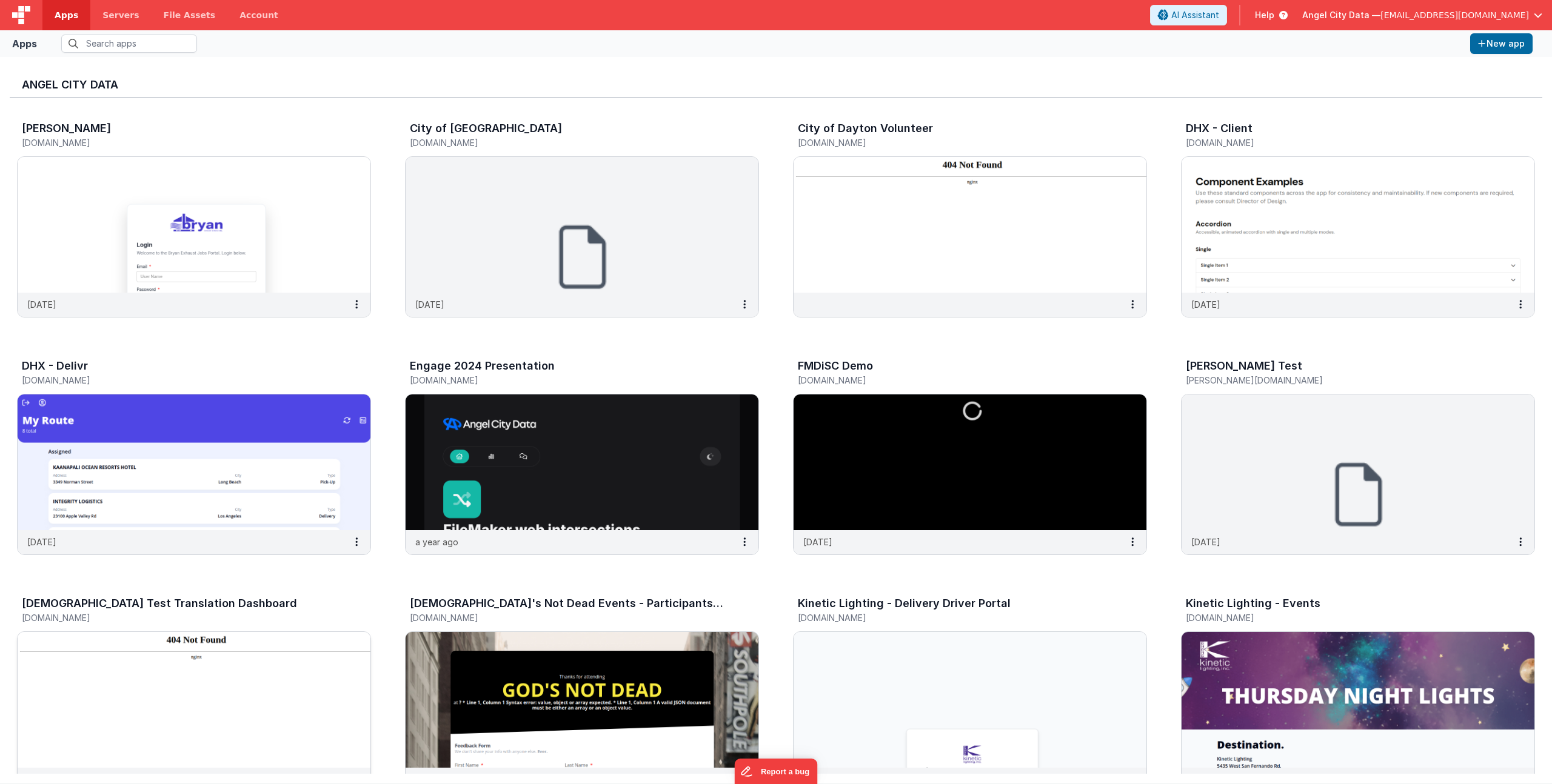
click at [97, 621] on h5 "[DOMAIN_NAME]" at bounding box center [180, 618] width 318 height 9
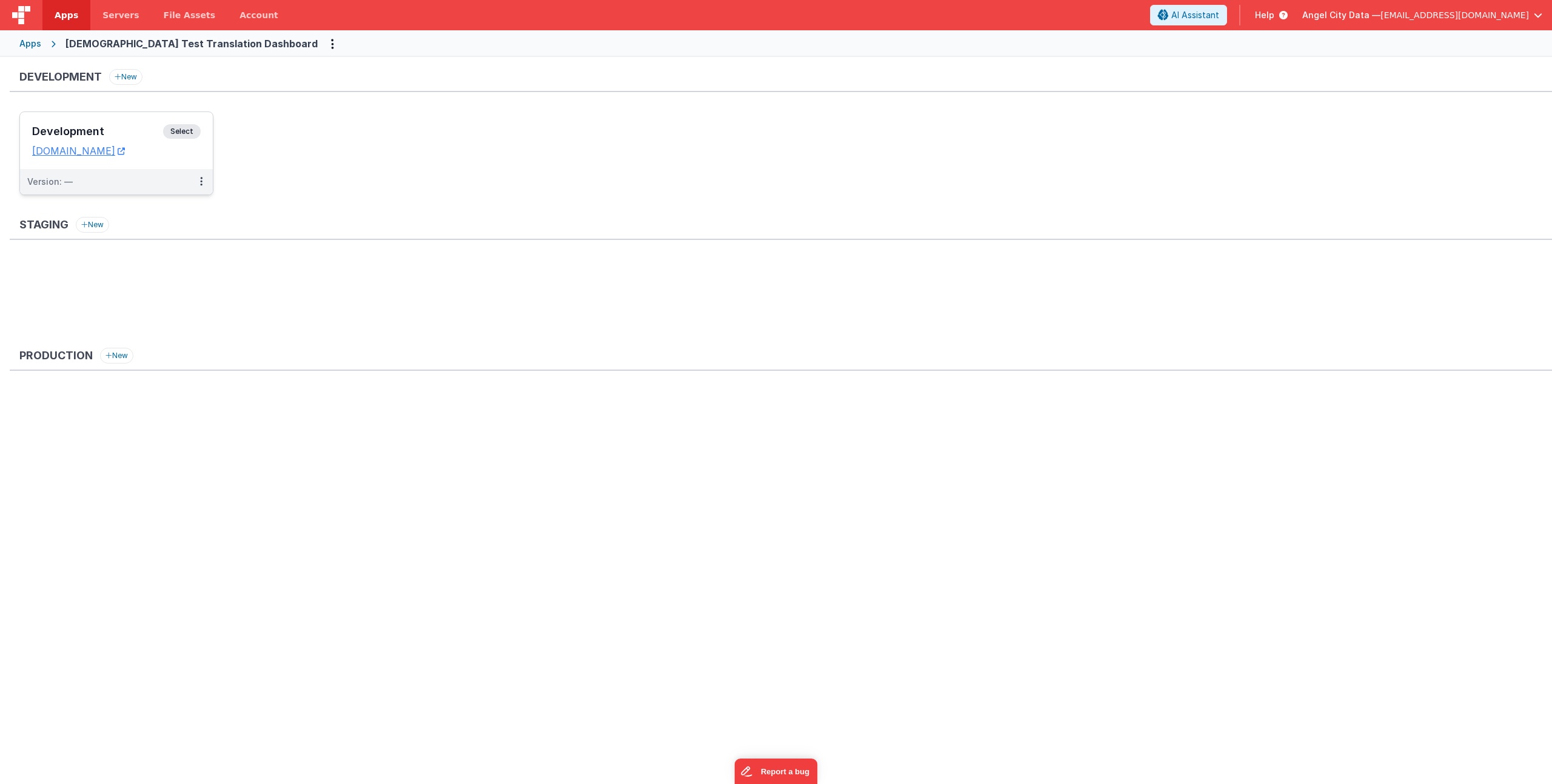
click at [80, 121] on div "Development Select URLs translategodtest.clientportal.cloud" at bounding box center [116, 140] width 192 height 57
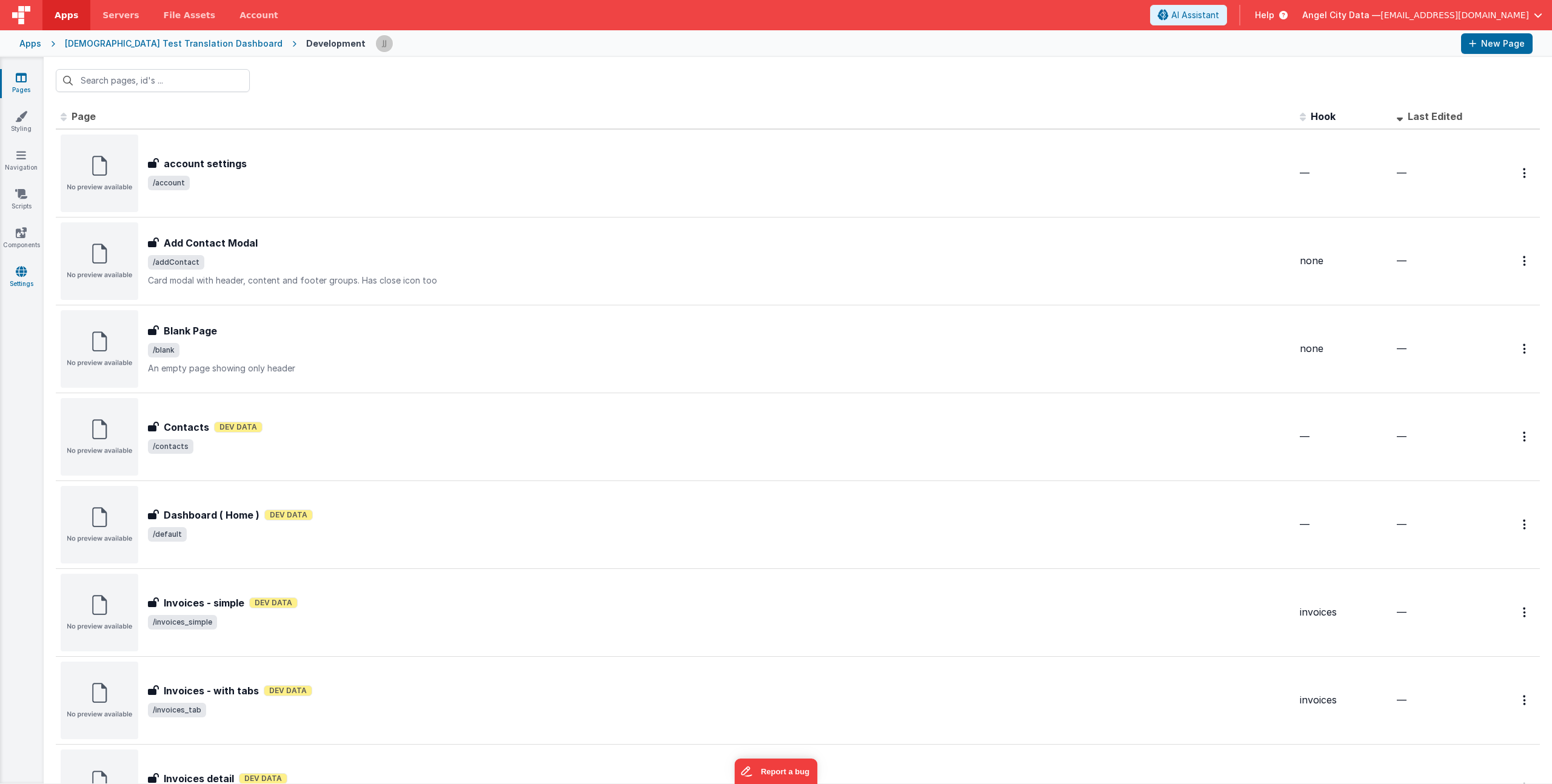
click at [35, 273] on link "Settings" at bounding box center [21, 277] width 44 height 24
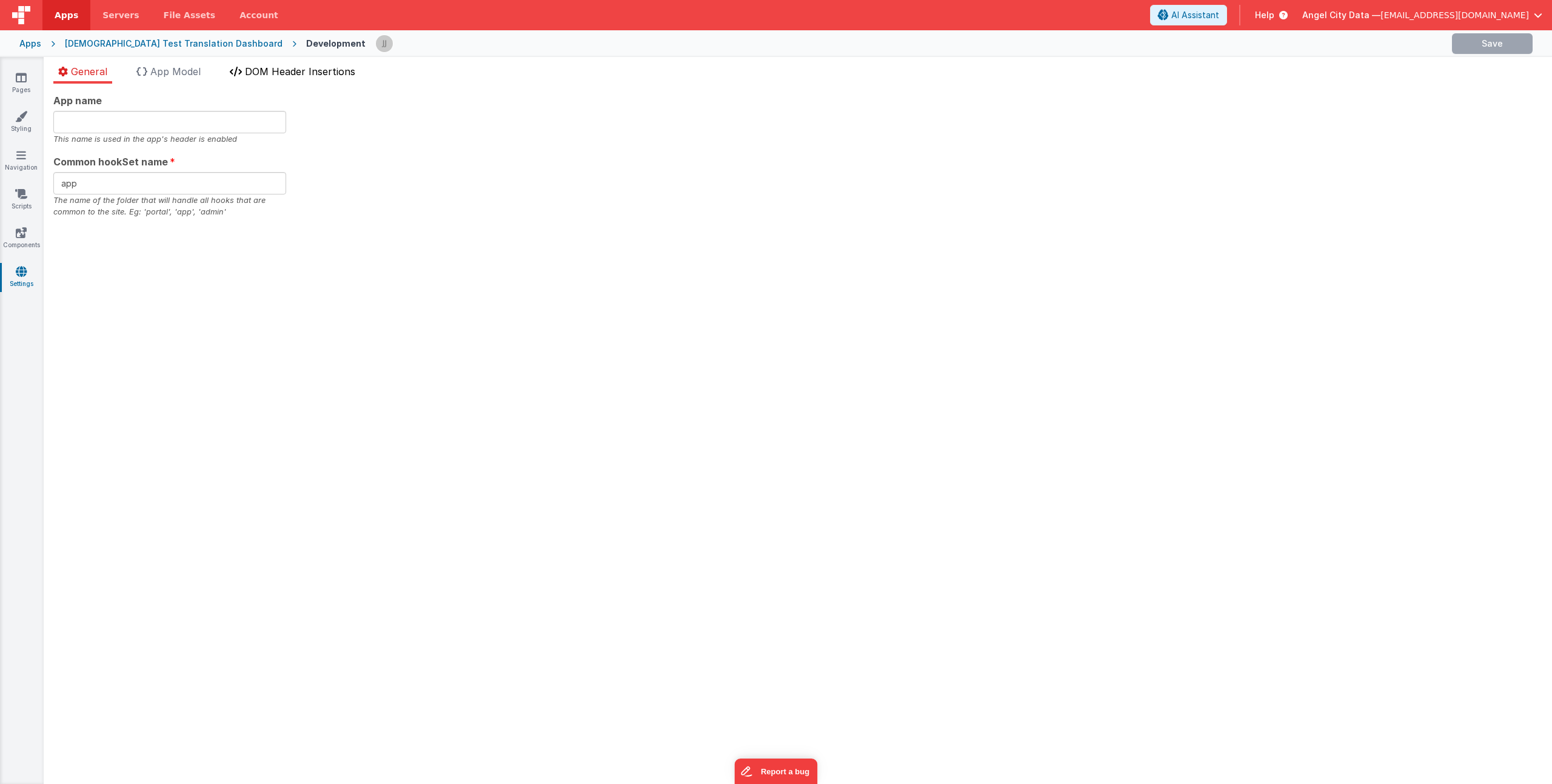
click at [271, 74] on span "DOM Header Insertions" at bounding box center [300, 71] width 110 height 12
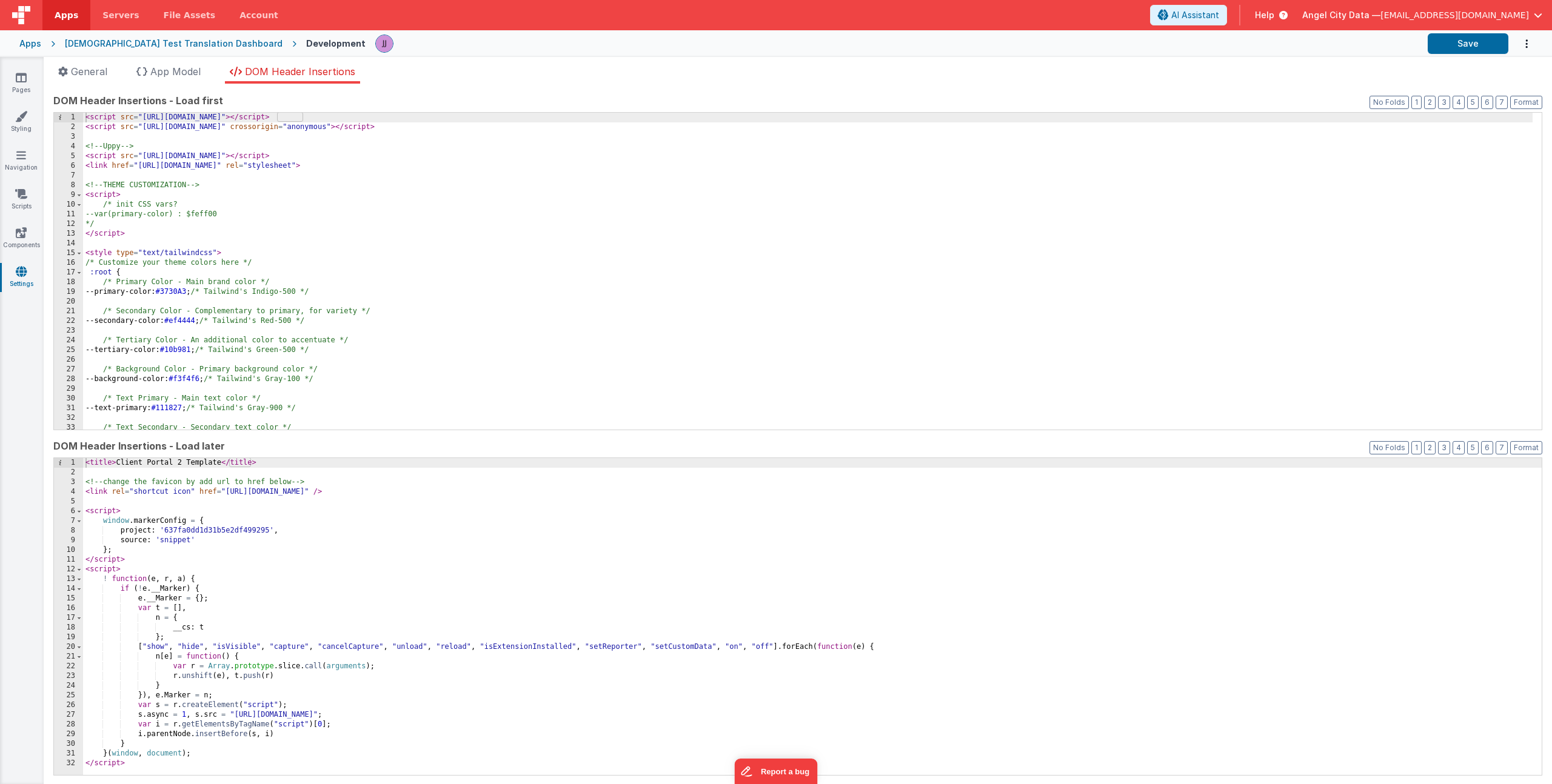
click at [422, 281] on div "< script src = "https://cdn.tailwindcss.com" > </ script > < script src = "http…" at bounding box center [808, 281] width 1449 height 336
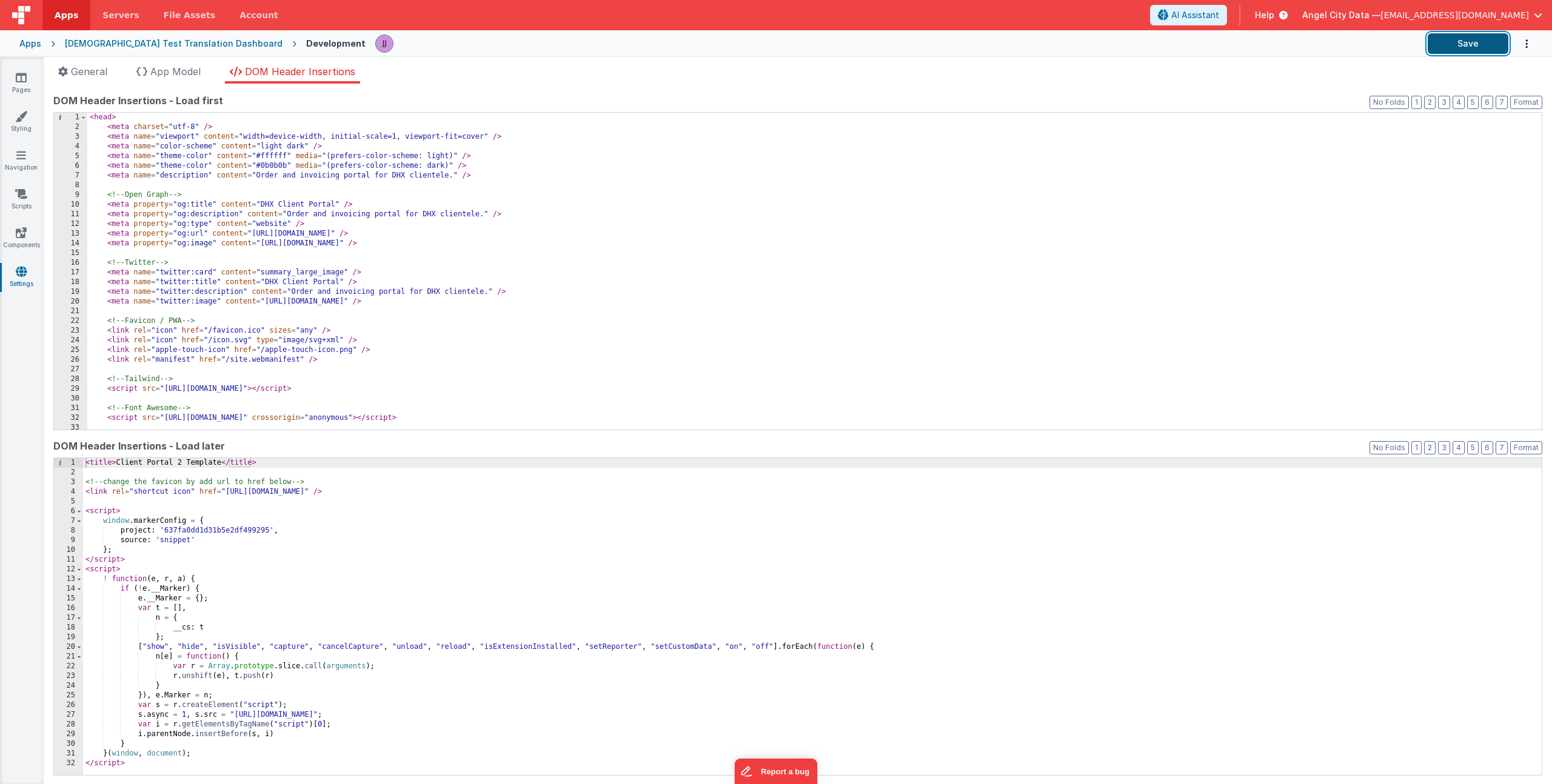
click at [1476, 49] on button "Save" at bounding box center [1468, 44] width 80 height 21
click at [89, 65] on span "General" at bounding box center [89, 71] width 36 height 12
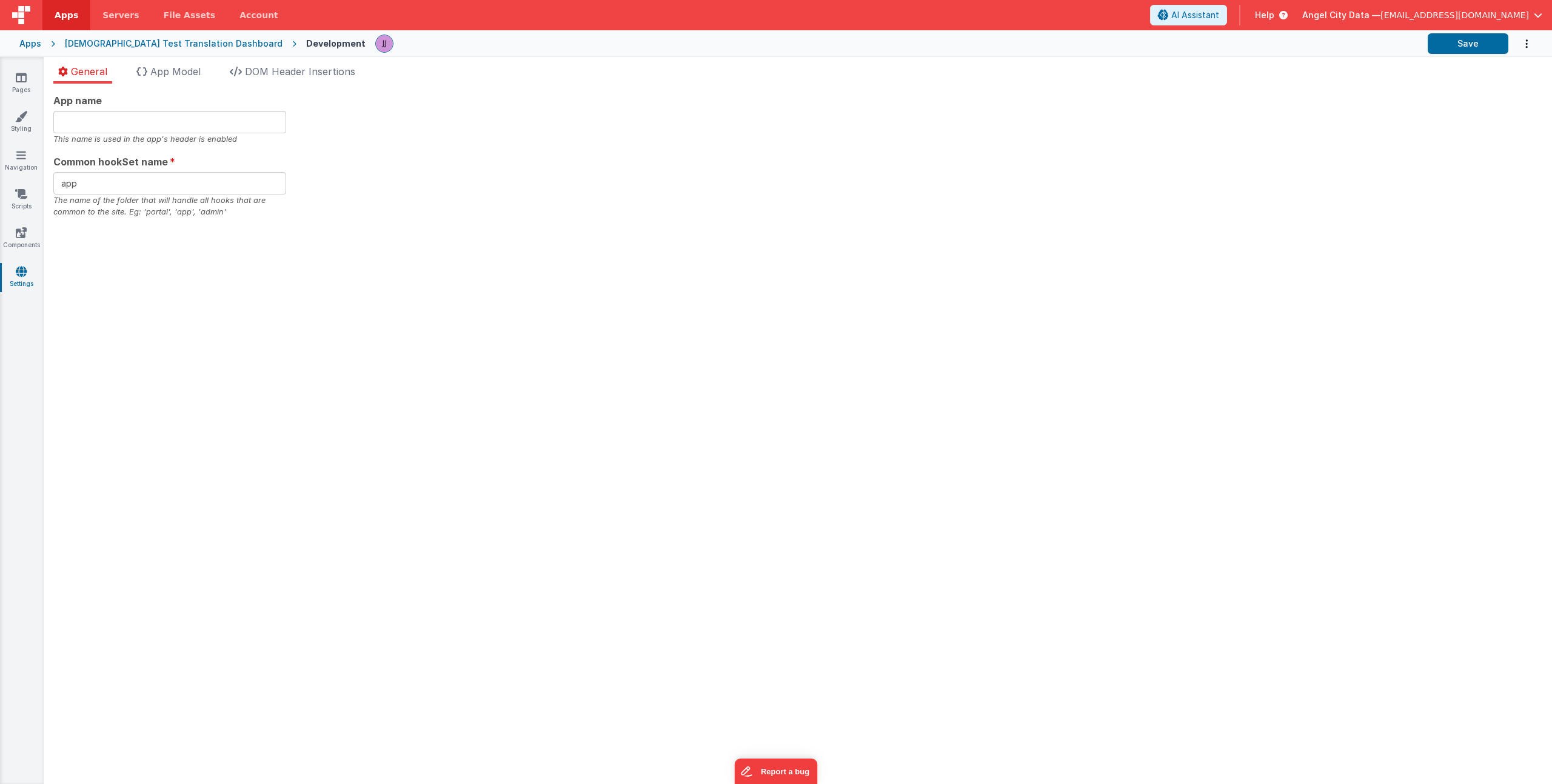
click at [134, 44] on div "[DEMOGRAPHIC_DATA] Test Translation Dashboard" at bounding box center [173, 43] width 218 height 12
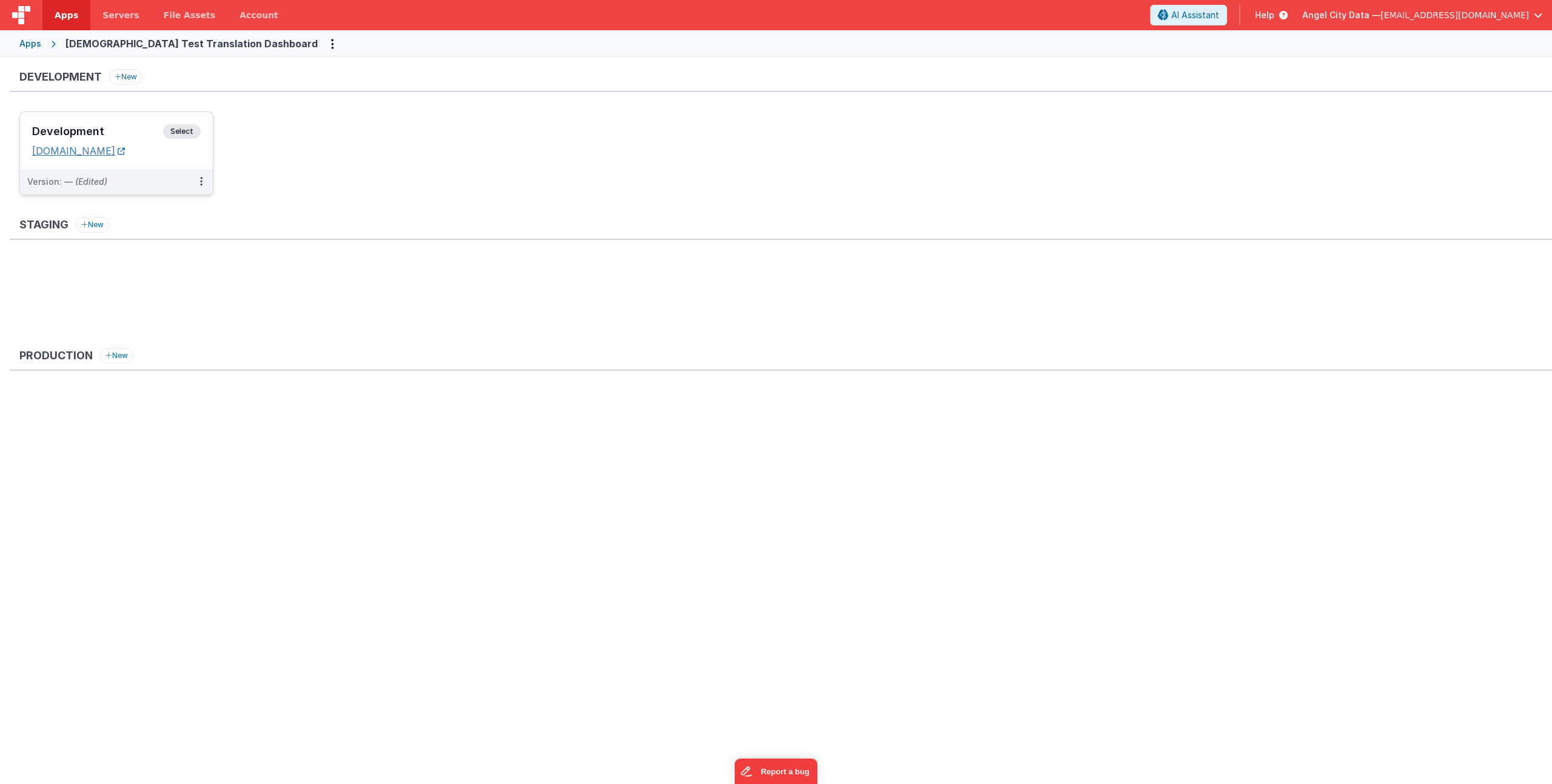
click at [118, 149] on link "[DOMAIN_NAME]" at bounding box center [78, 150] width 92 height 12
click at [24, 42] on div "Apps" at bounding box center [30, 43] width 21 height 12
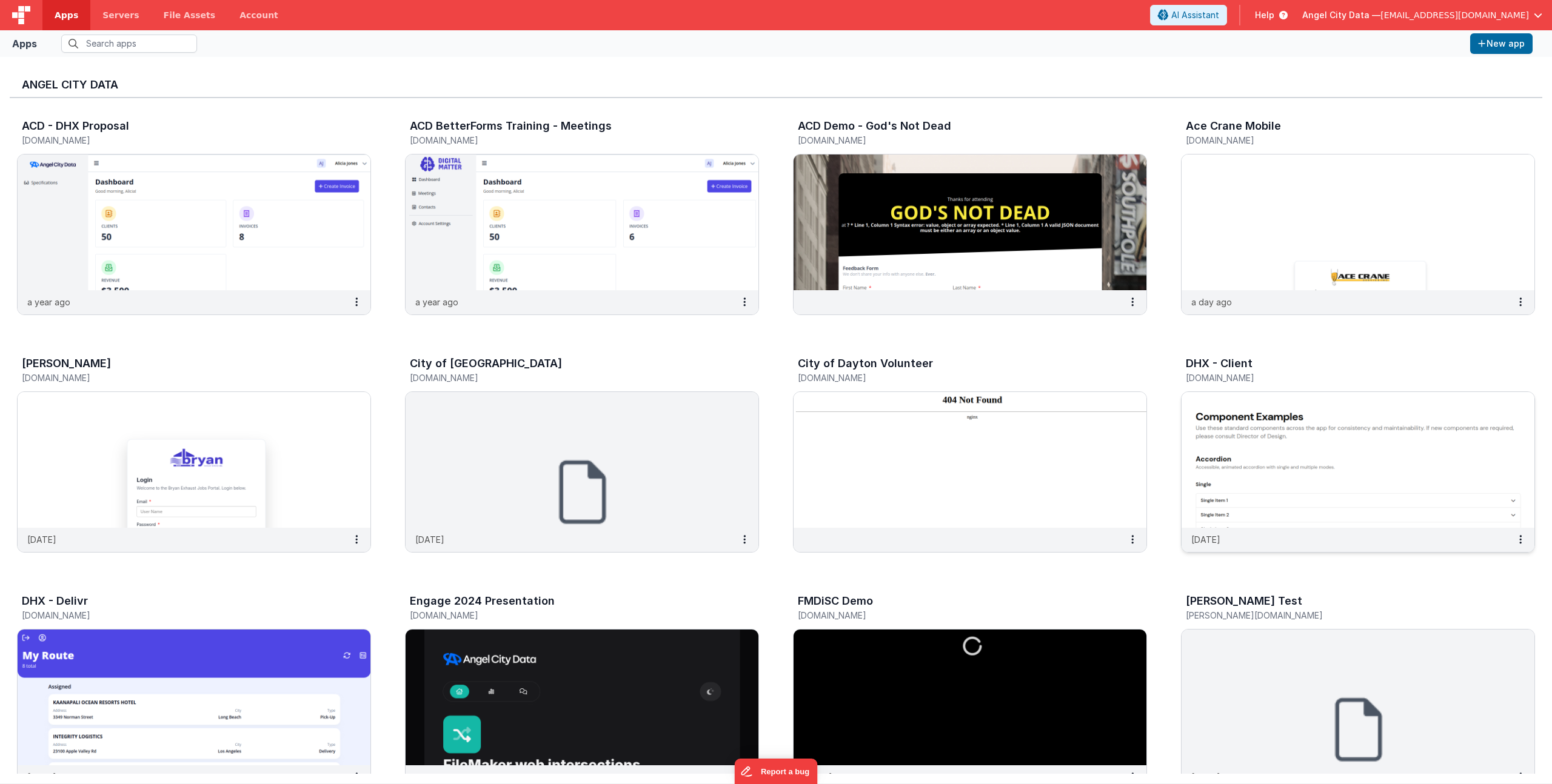
click at [1215, 369] on h3 "DHX - Client" at bounding box center [1219, 363] width 66 height 12
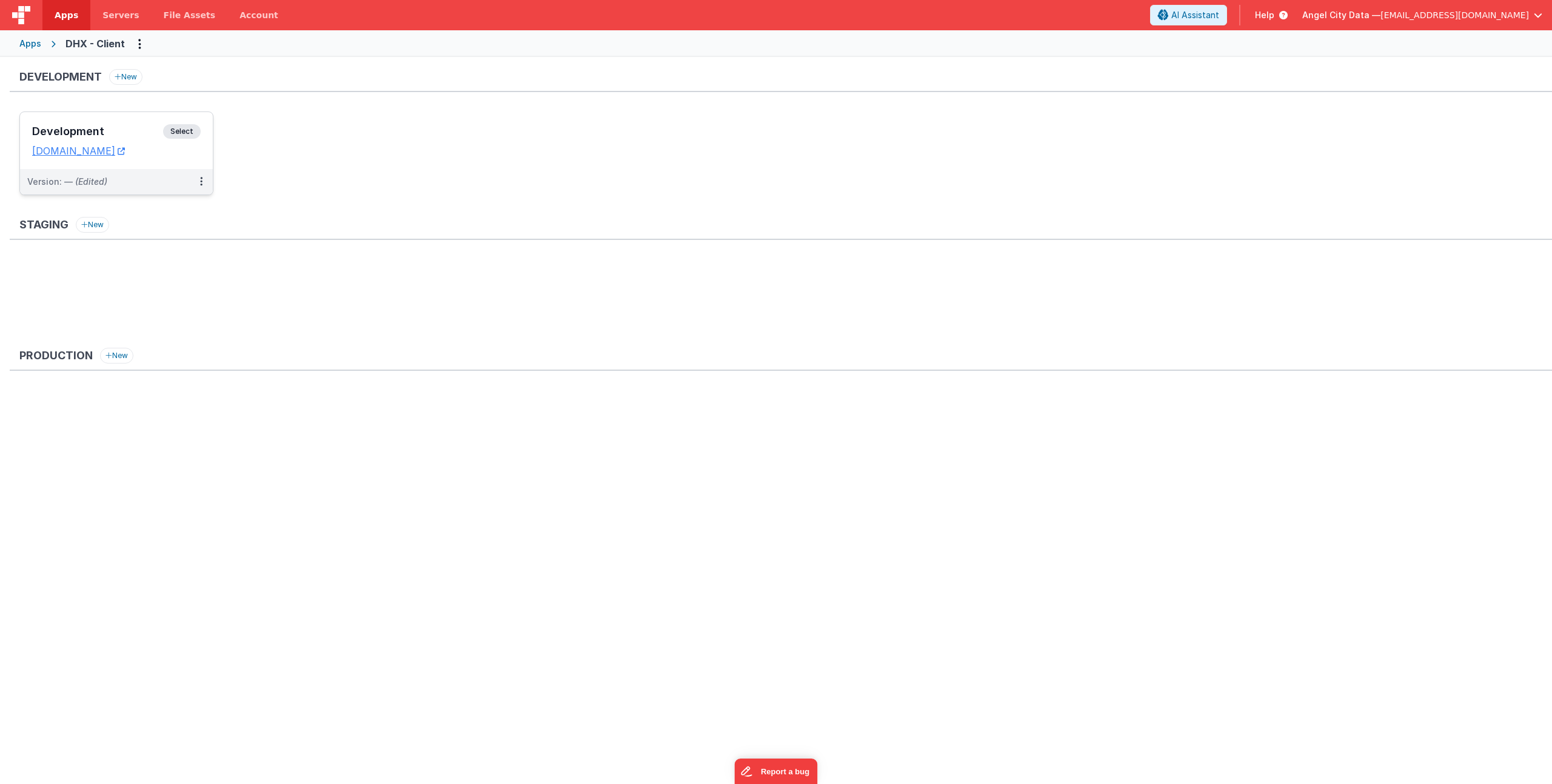
click at [69, 119] on div "Development Select URLs dhxclient.fmbetterforms.com" at bounding box center [116, 140] width 192 height 57
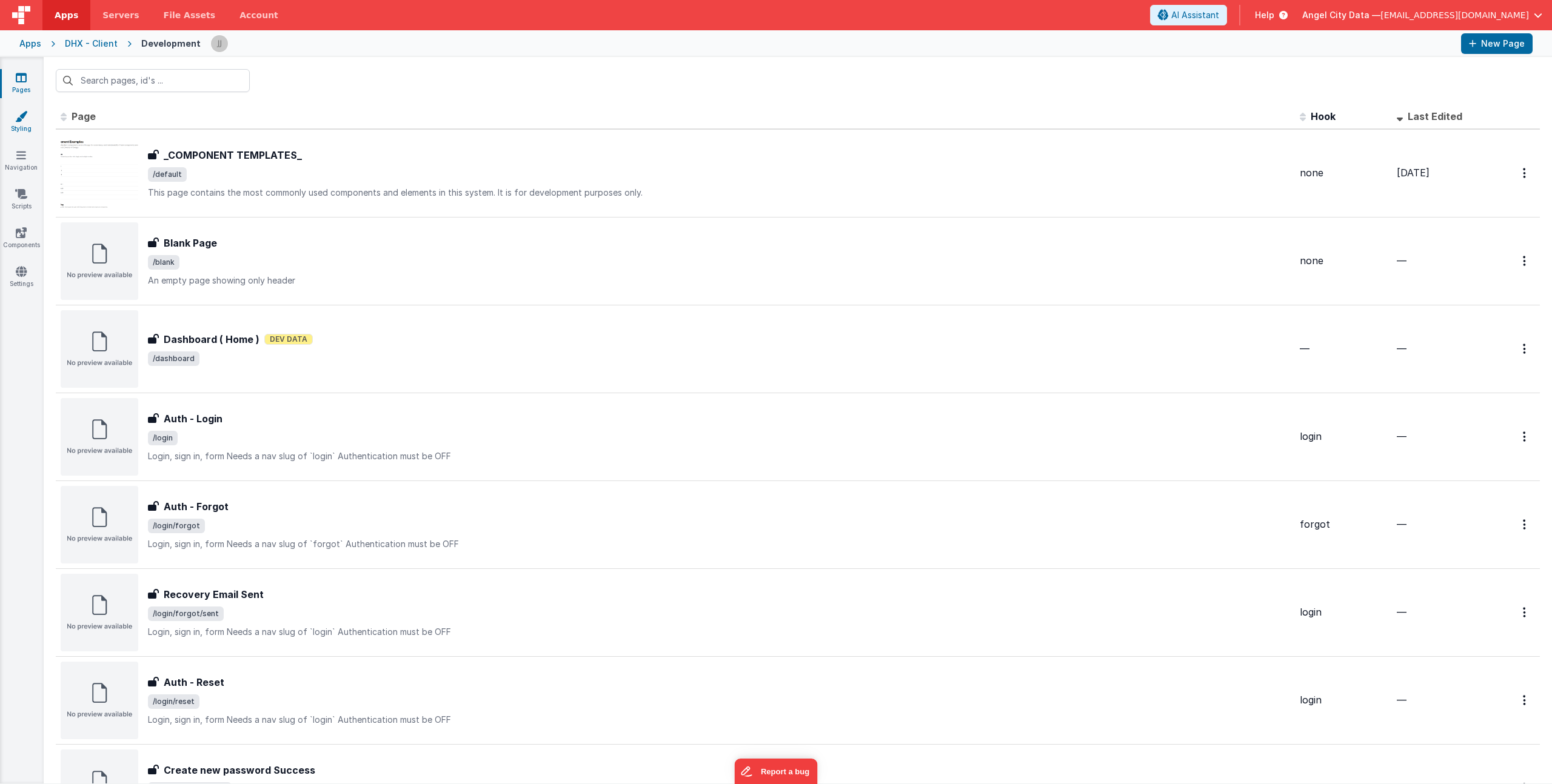
click at [21, 122] on link "Styling" at bounding box center [21, 122] width 44 height 24
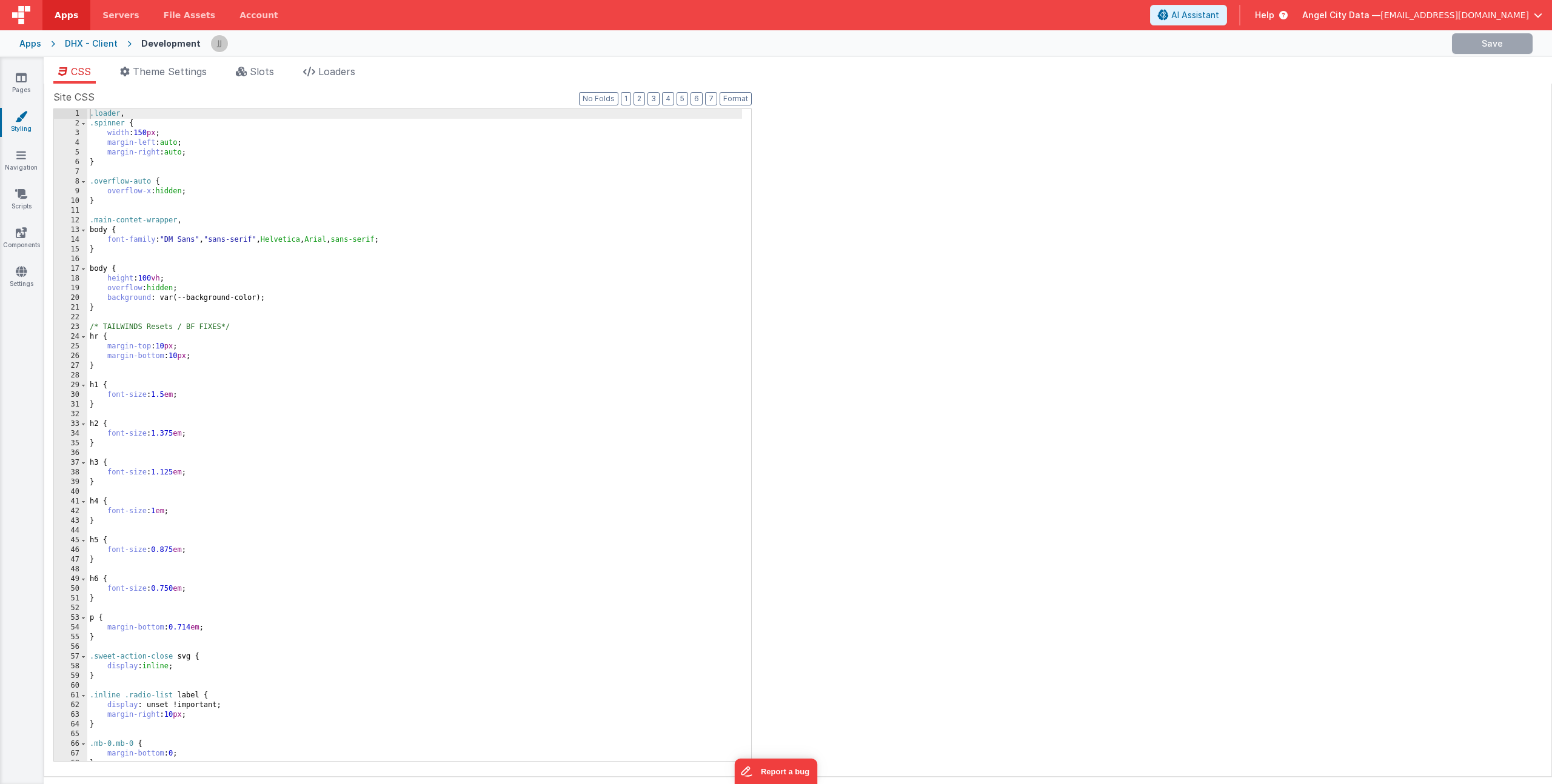
click at [201, 229] on div ".loader , .spinner { width : 150 px ; margin-left : auto ; margin-right : auto …" at bounding box center [414, 444] width 655 height 671
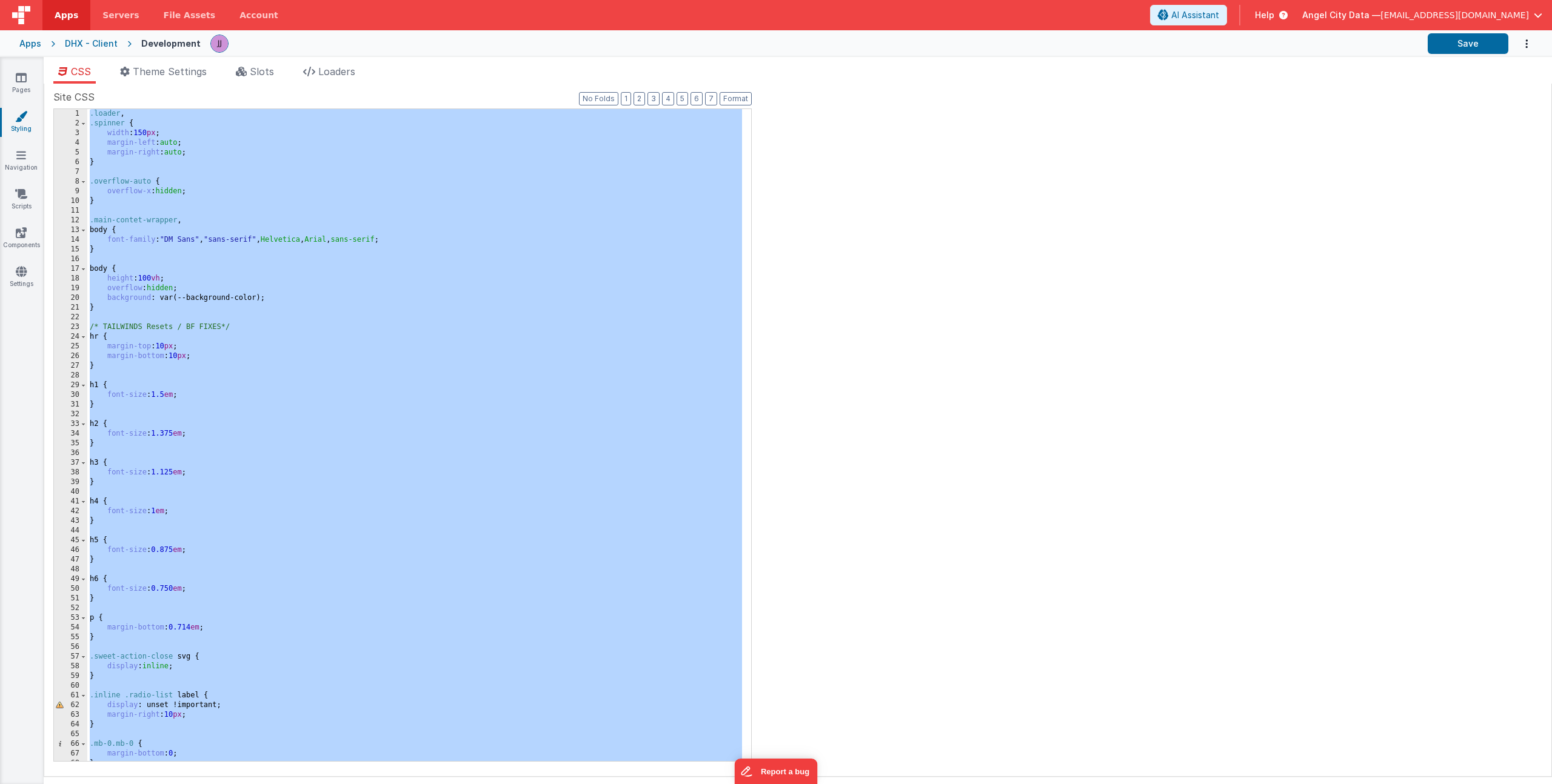
click at [25, 41] on div "Apps" at bounding box center [30, 43] width 21 height 12
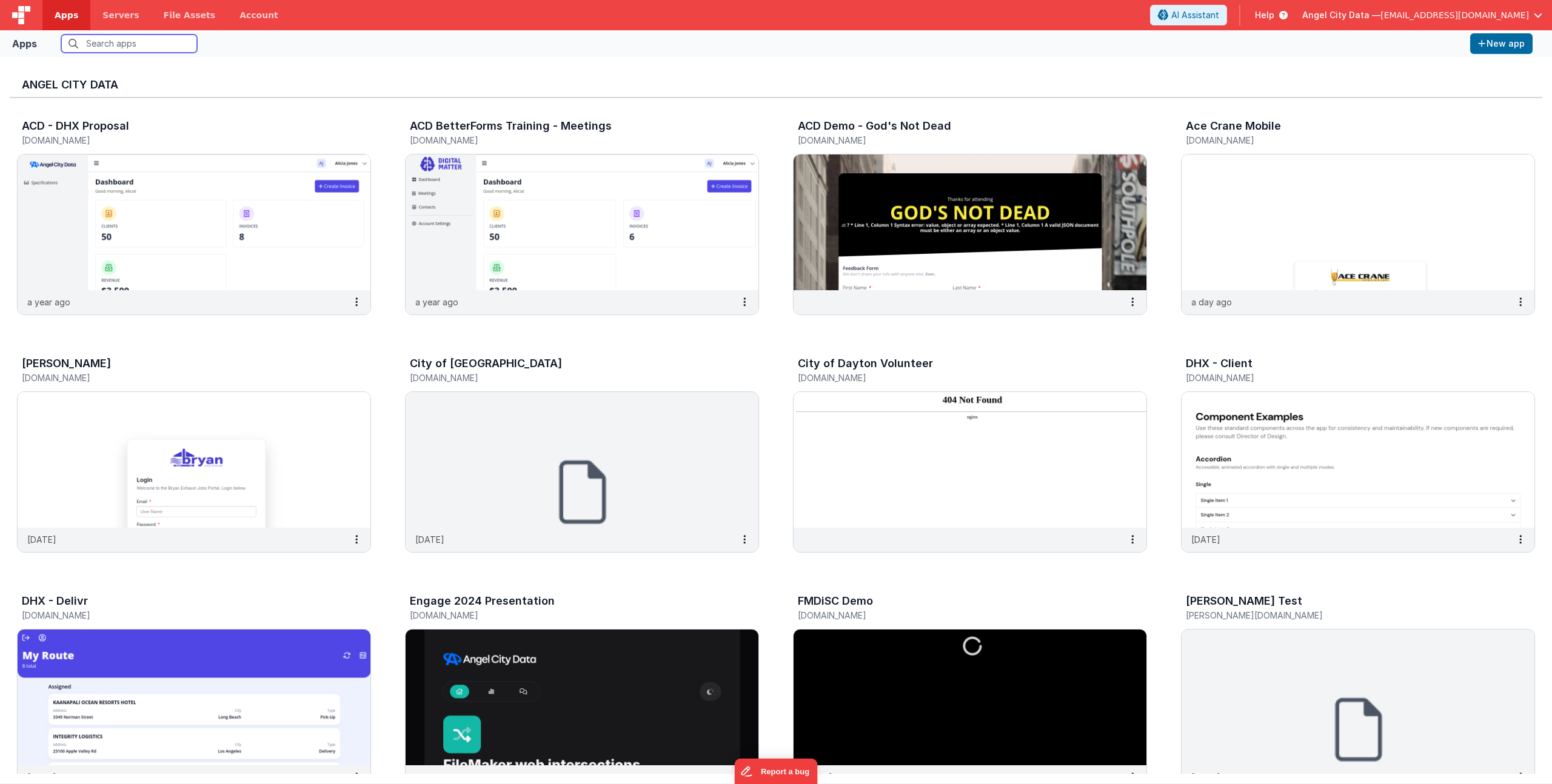
scroll to position [368, 0]
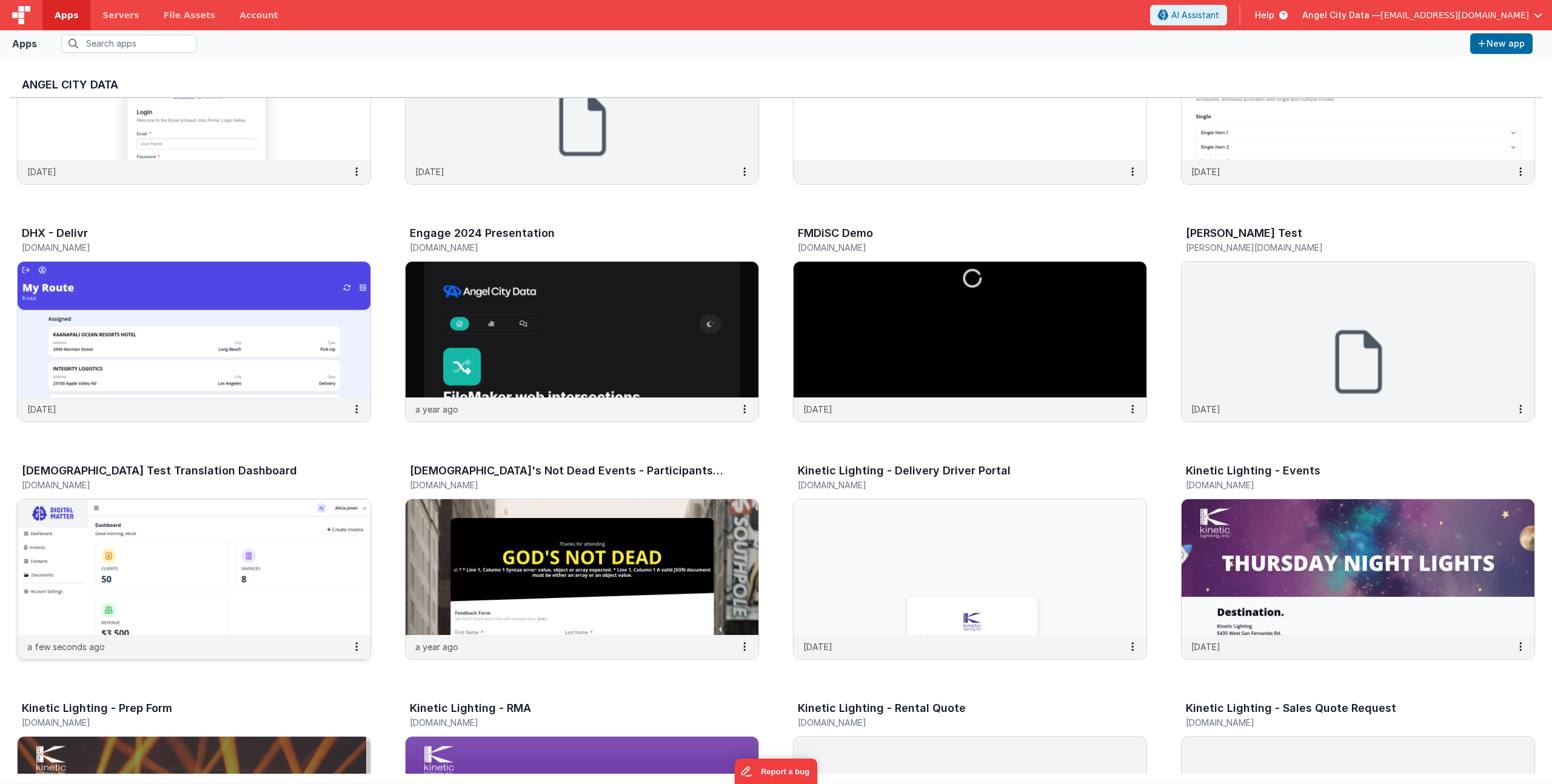
click at [157, 477] on h3 "[DEMOGRAPHIC_DATA] Test Translation Dashboard" at bounding box center [159, 470] width 275 height 12
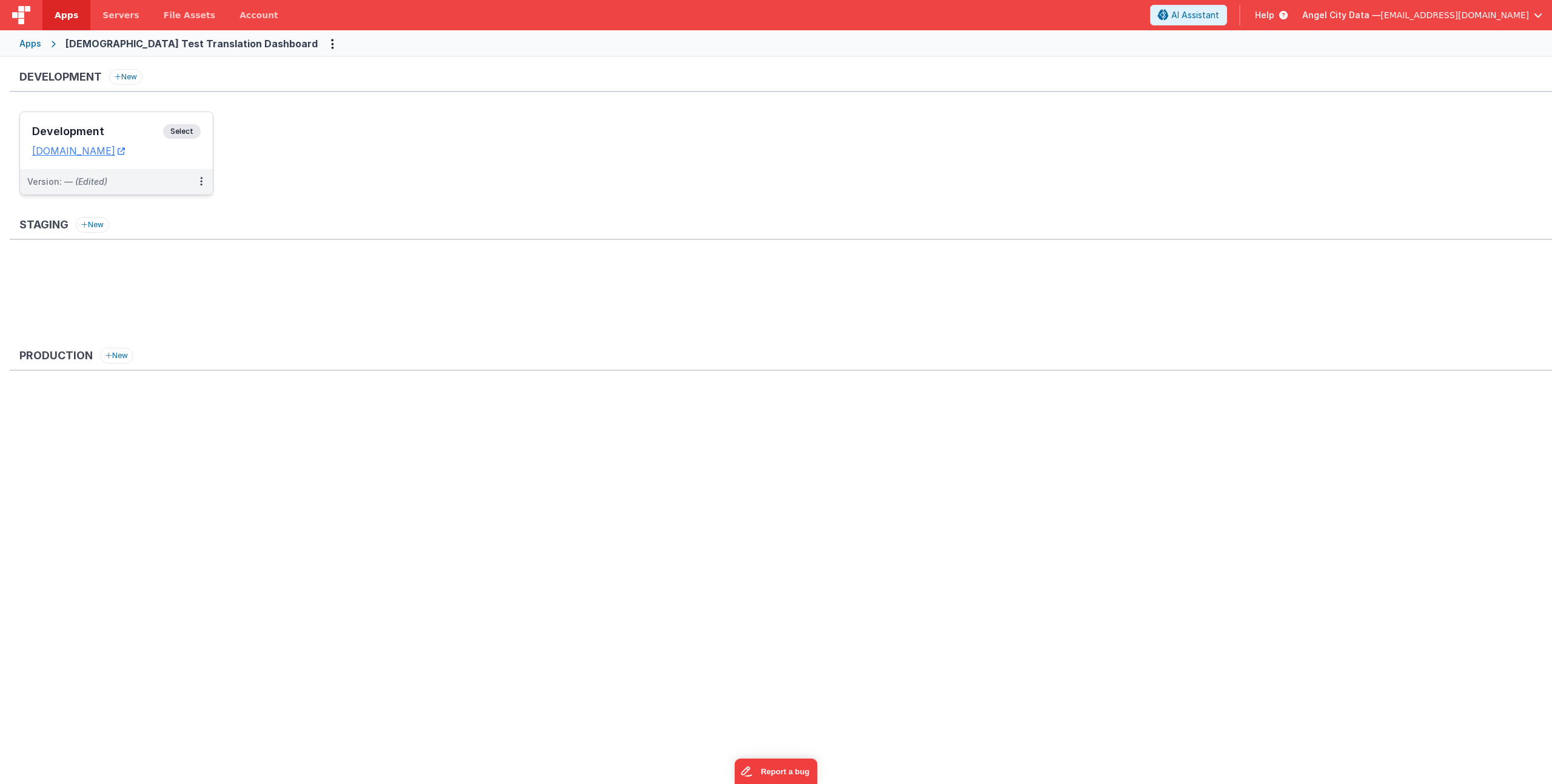
click at [76, 124] on div "Development Select" at bounding box center [116, 134] width 168 height 21
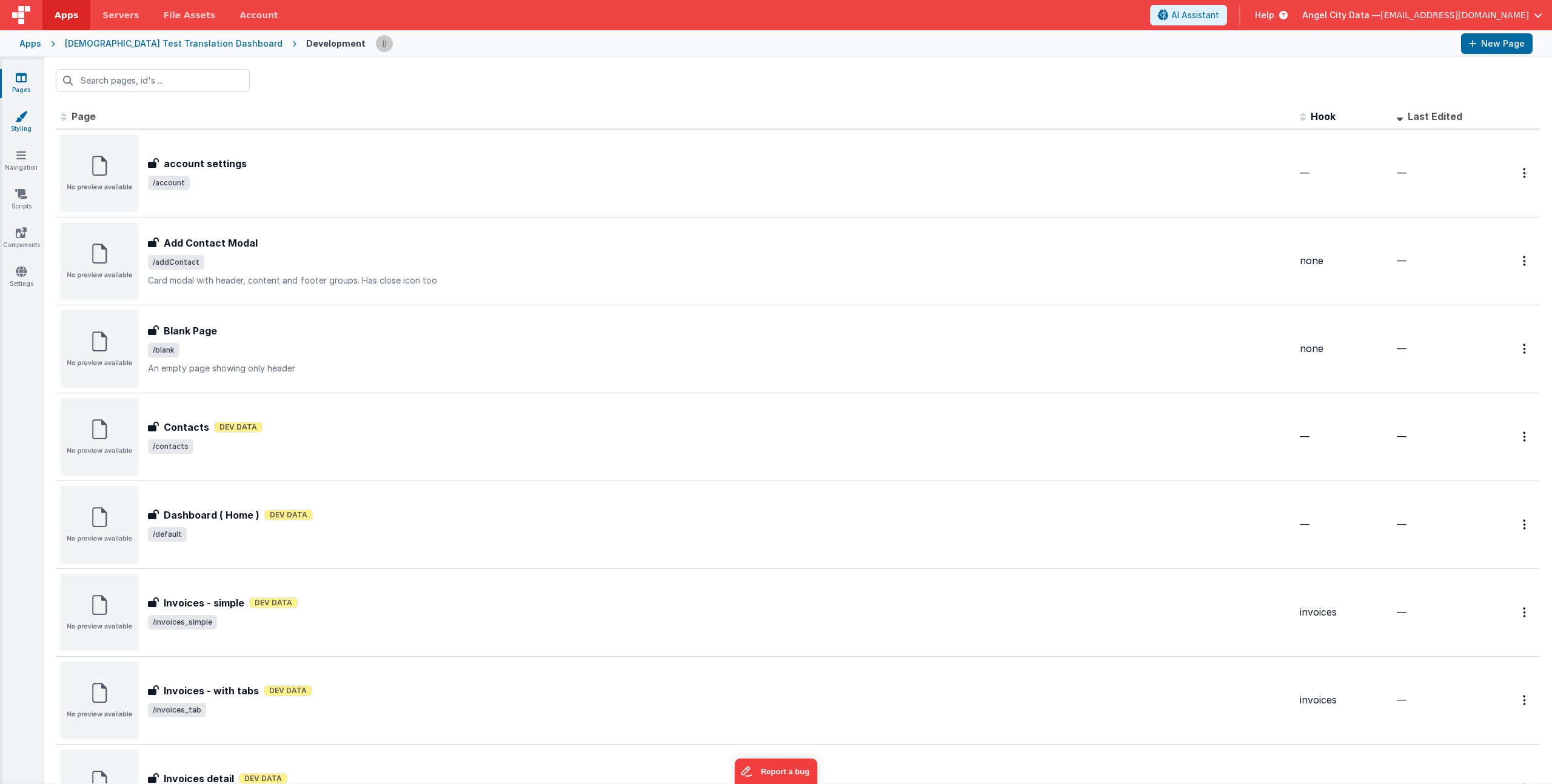
click at [21, 125] on link "Styling" at bounding box center [21, 122] width 44 height 24
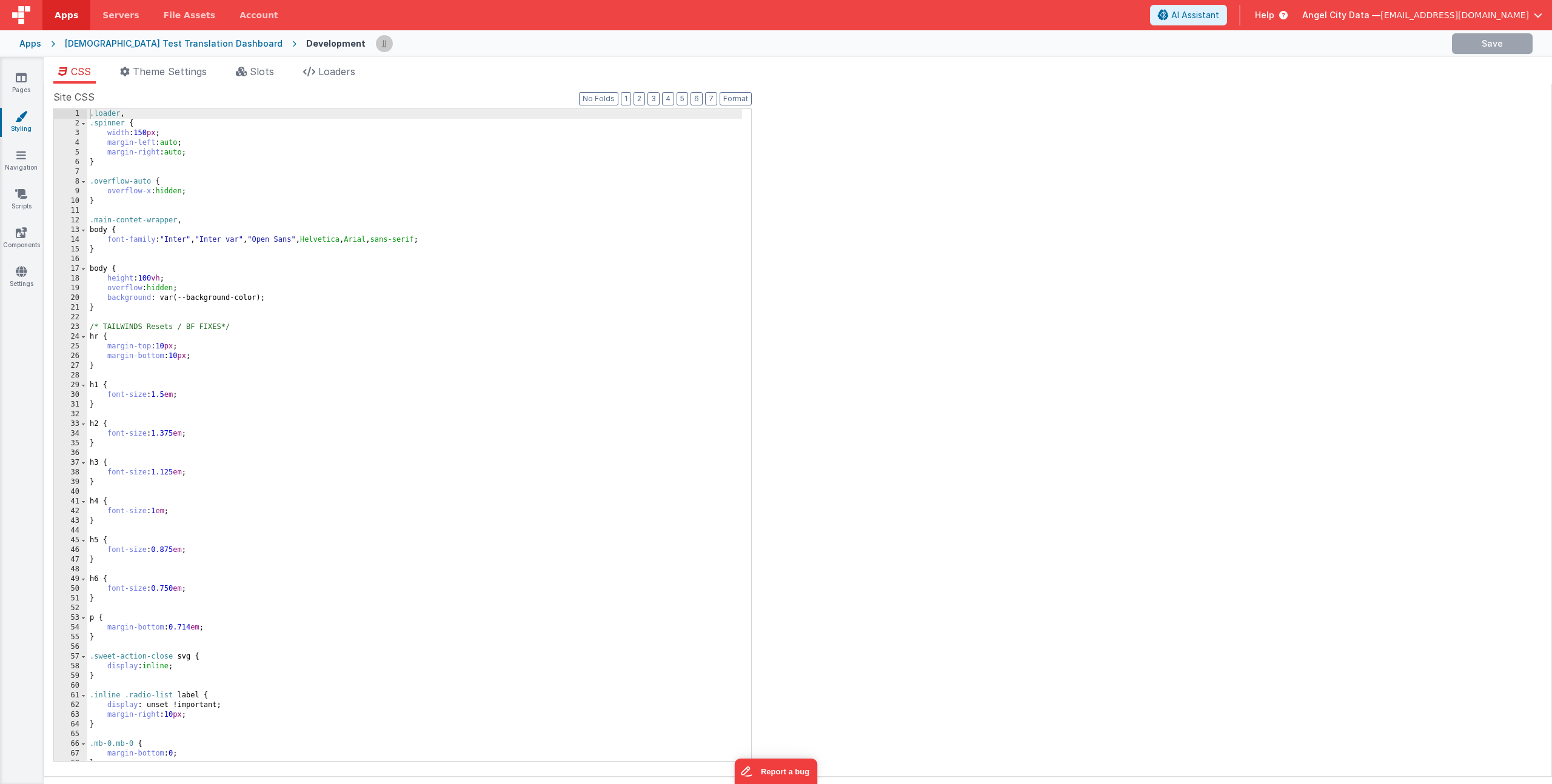
click at [285, 224] on div ".loader , .spinner { width : 150 px ; margin-left : auto ; margin-right : auto …" at bounding box center [414, 444] width 655 height 671
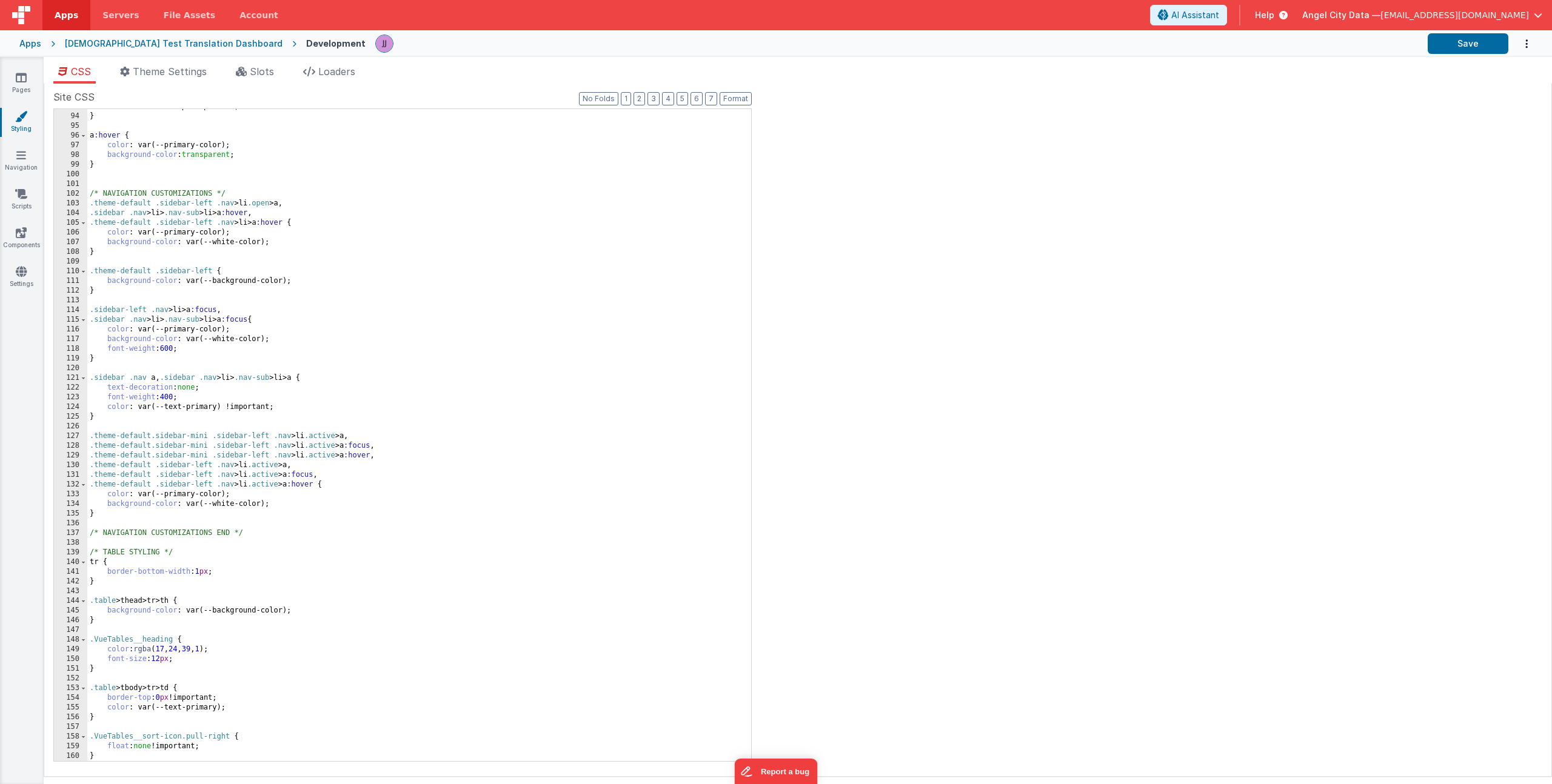
scroll to position [899, 0]
click at [1484, 52] on button "Save" at bounding box center [1468, 44] width 80 height 21
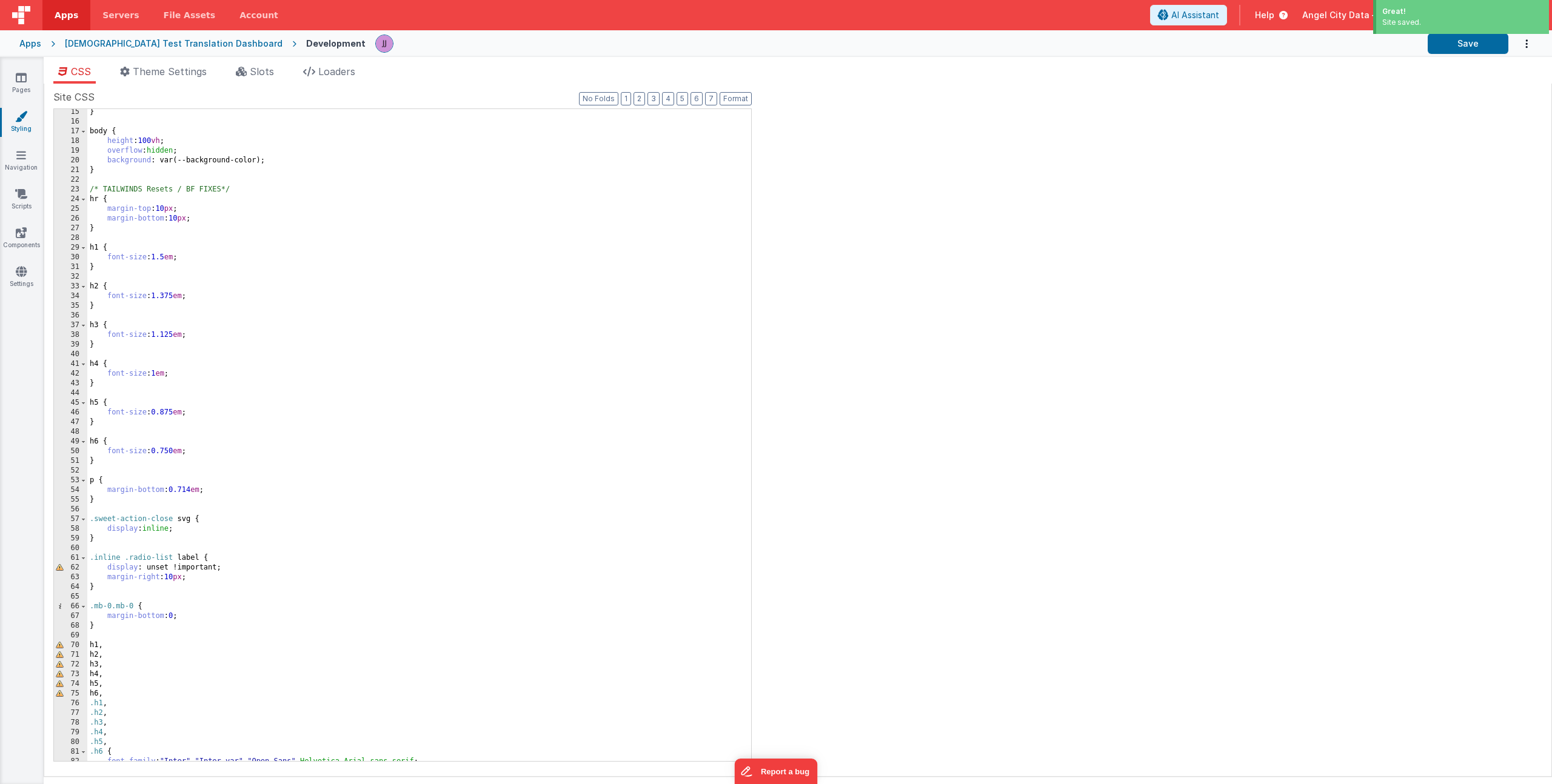
scroll to position [0, 0]
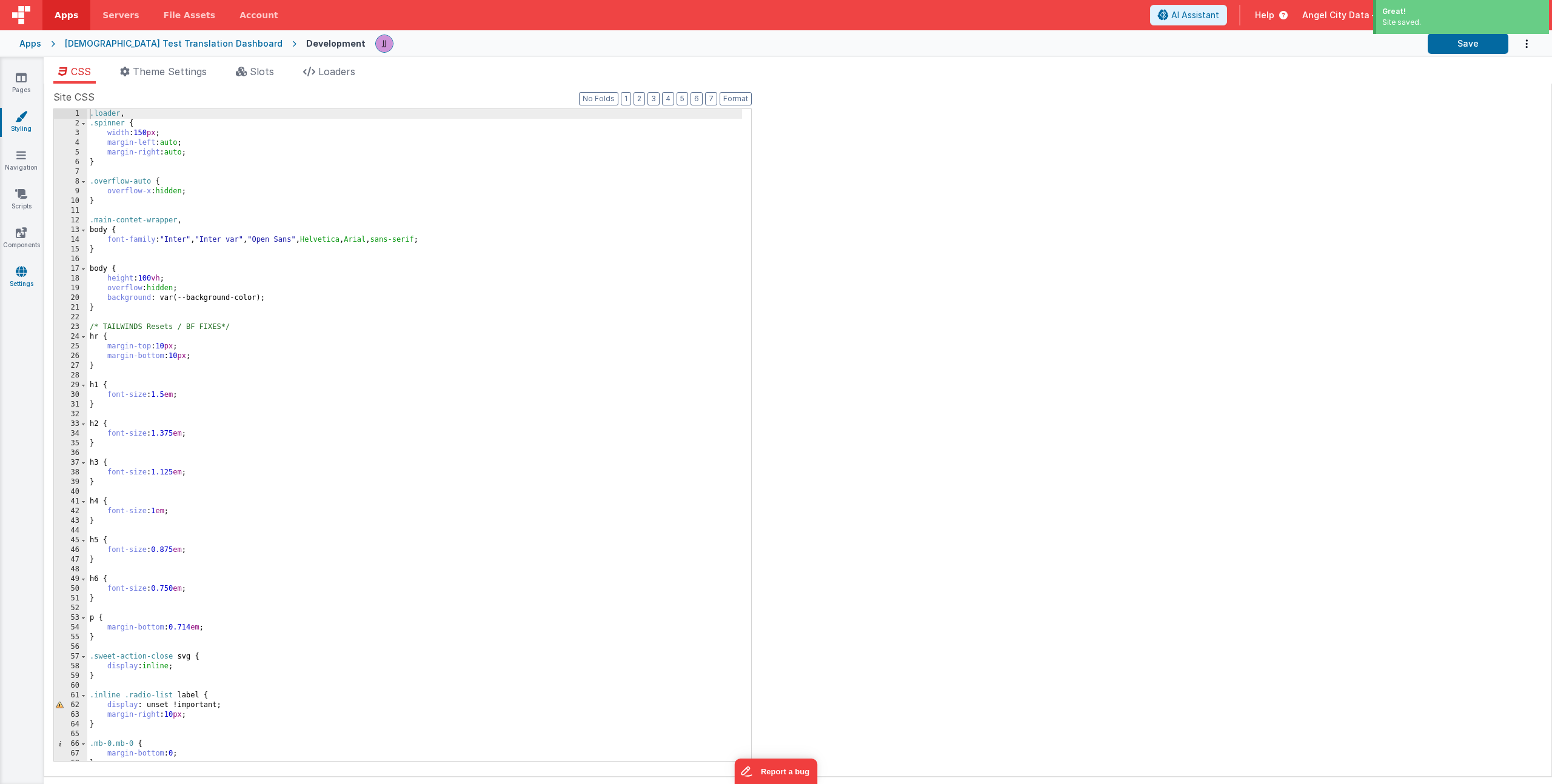
click at [20, 271] on icon at bounding box center [21, 271] width 11 height 12
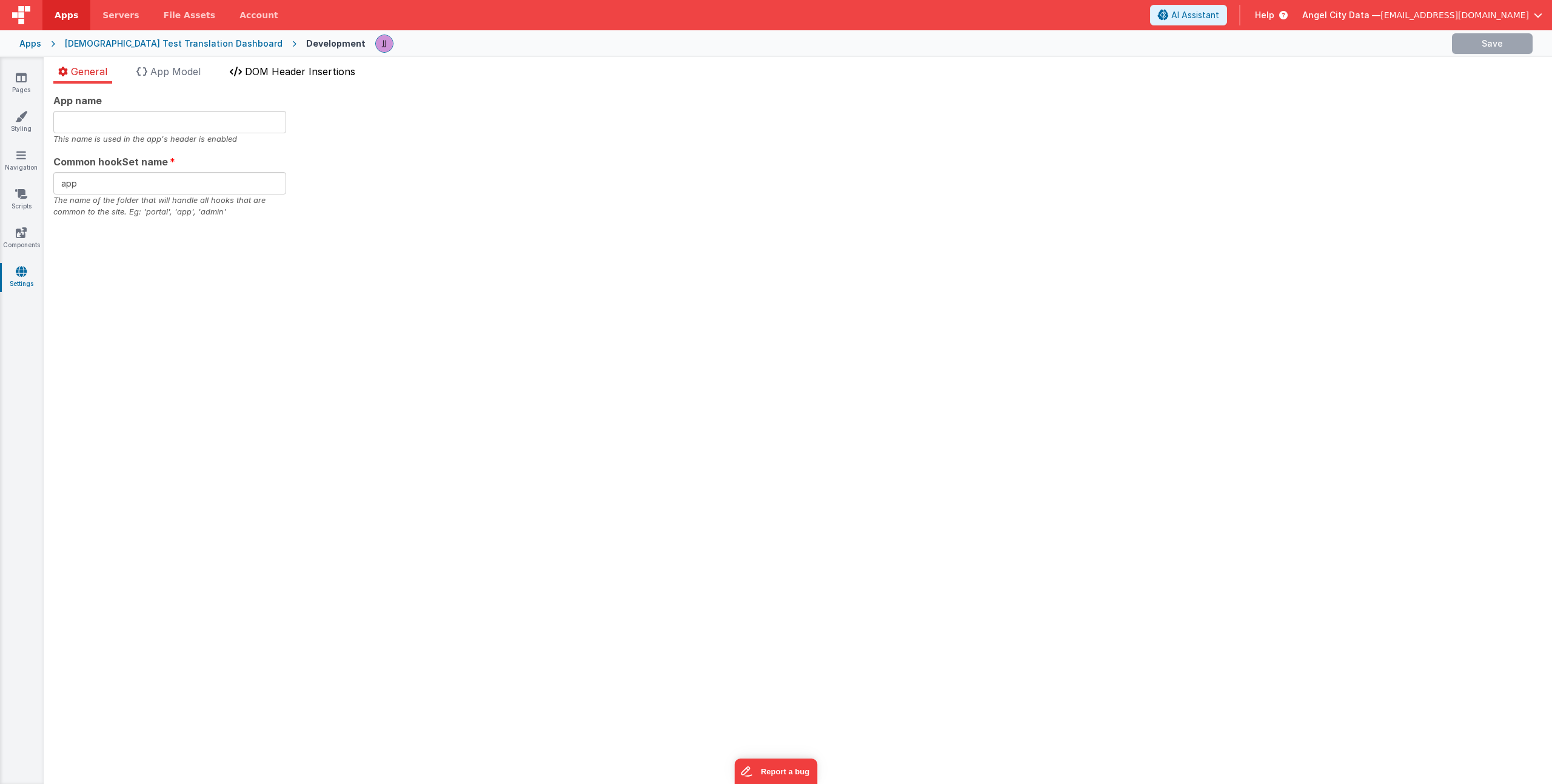
click at [306, 68] on span "DOM Header Insertions" at bounding box center [300, 71] width 110 height 12
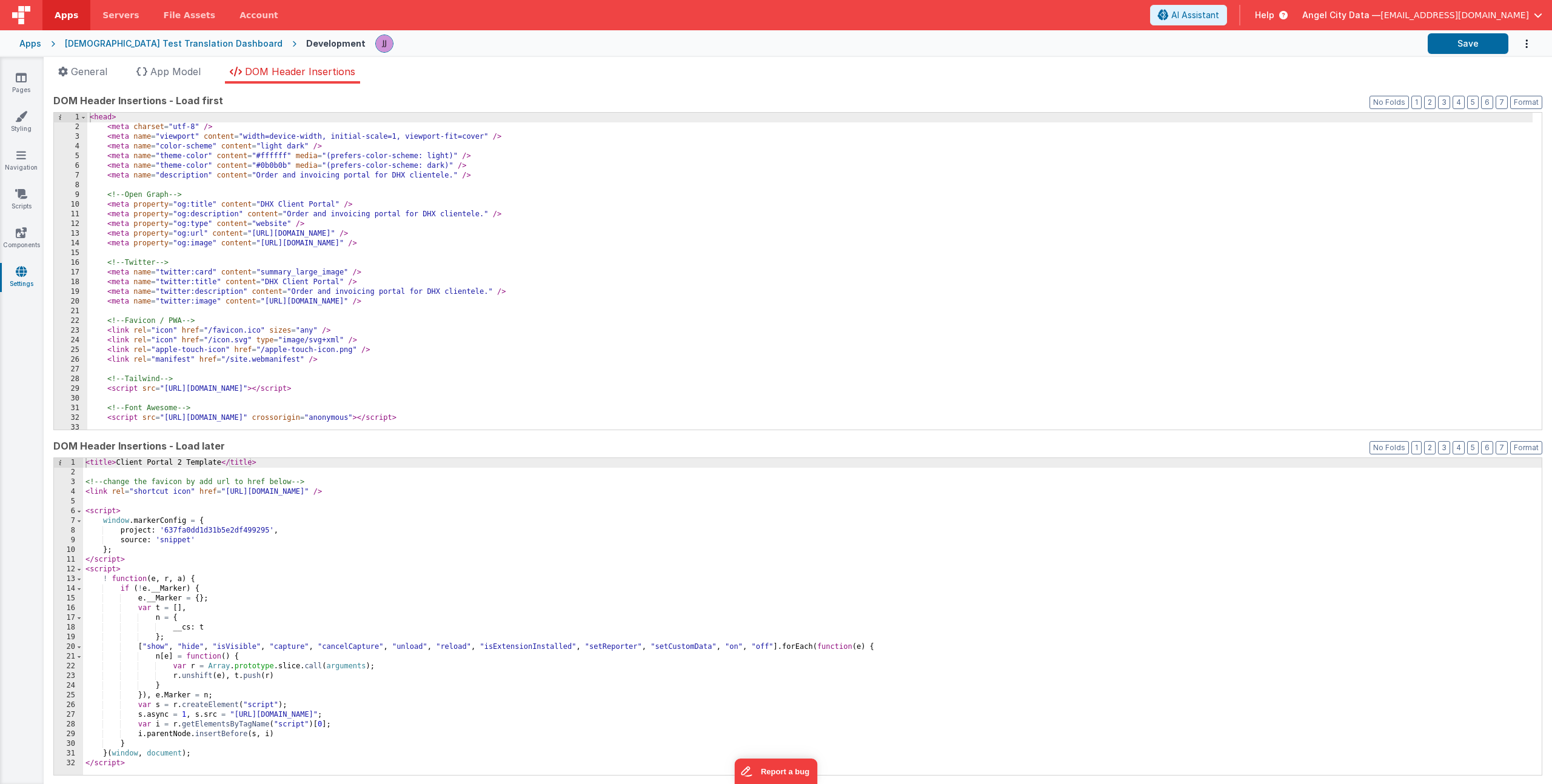
click at [166, 567] on div "< title > Client Portal 2 Template </ title > <!-- change the favicon by add ur…" at bounding box center [812, 626] width 1459 height 336
drag, startPoint x: 219, startPoint y: 464, endPoint x: 118, endPoint y: 465, distance: 101.0
click at [118, 465] on div "< title > Client Portal 2 Template </ title > <!-- change the favicon by add ur…" at bounding box center [812, 626] width 1459 height 336
click at [1489, 49] on button "Save" at bounding box center [1468, 44] width 80 height 21
click at [40, 46] on div "Apps" at bounding box center [30, 43] width 21 height 12
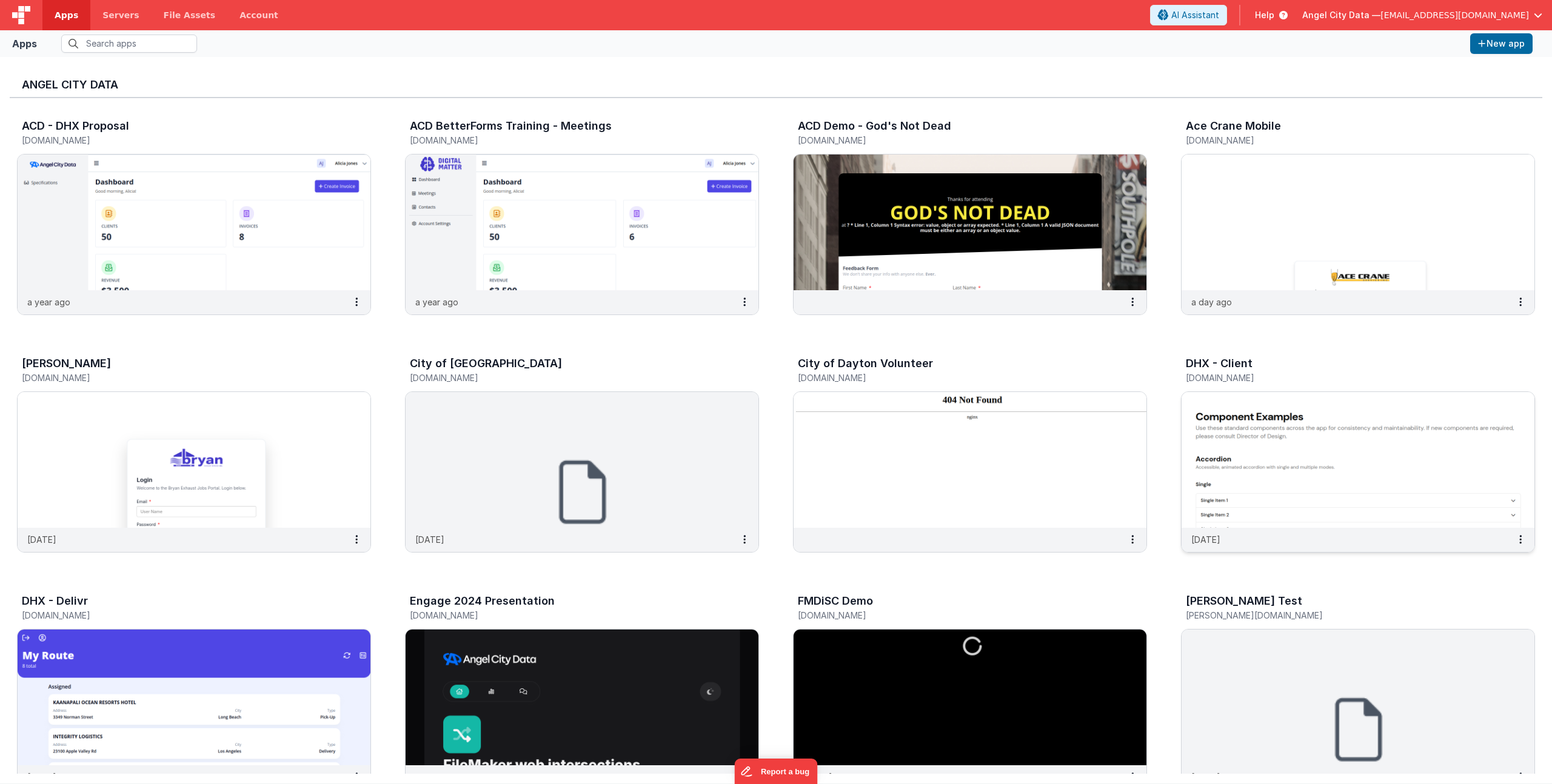
click at [1226, 360] on h3 "DHX - Client" at bounding box center [1219, 363] width 66 height 12
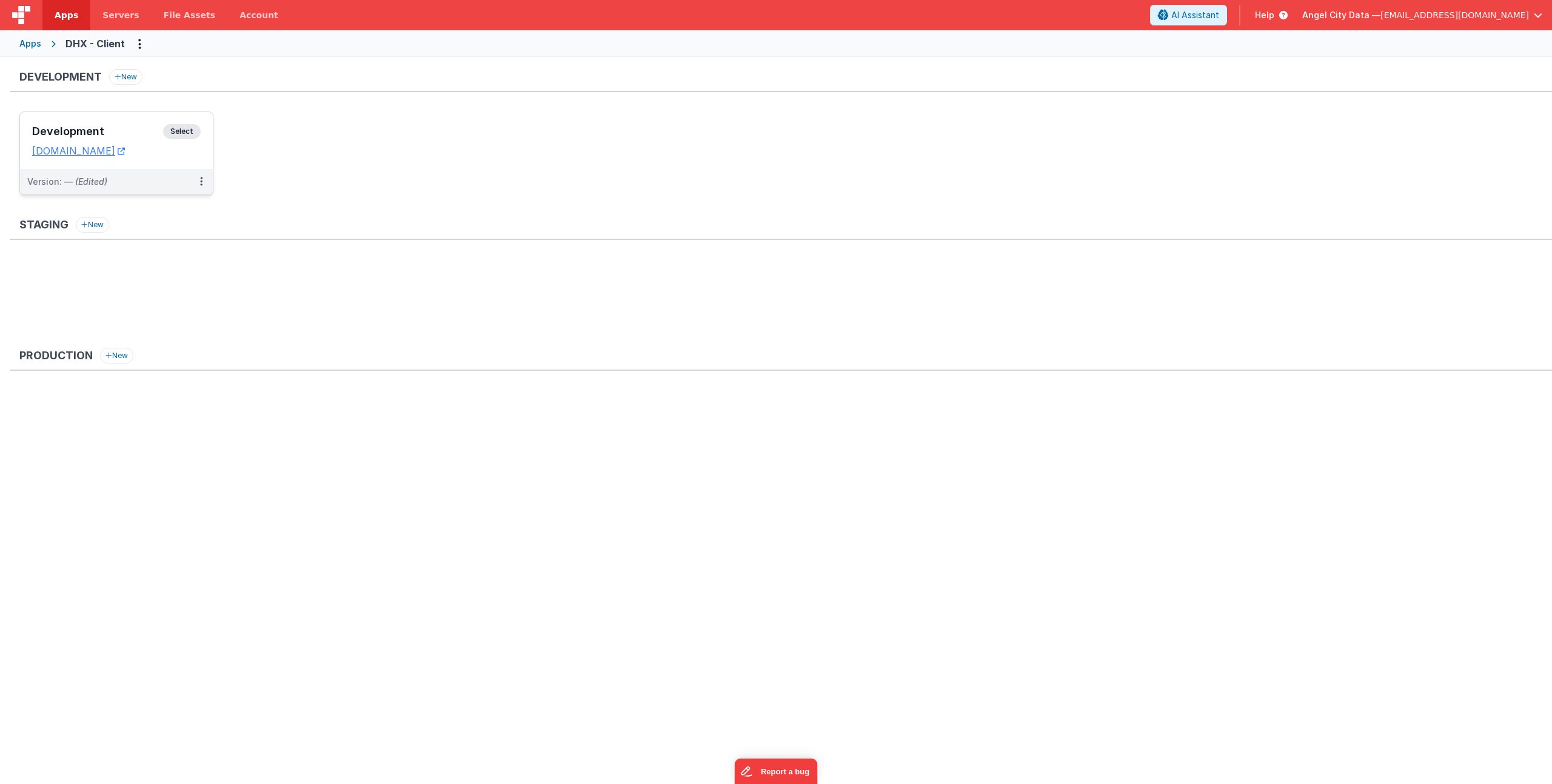
click at [101, 139] on div "Development Select" at bounding box center [116, 134] width 168 height 21
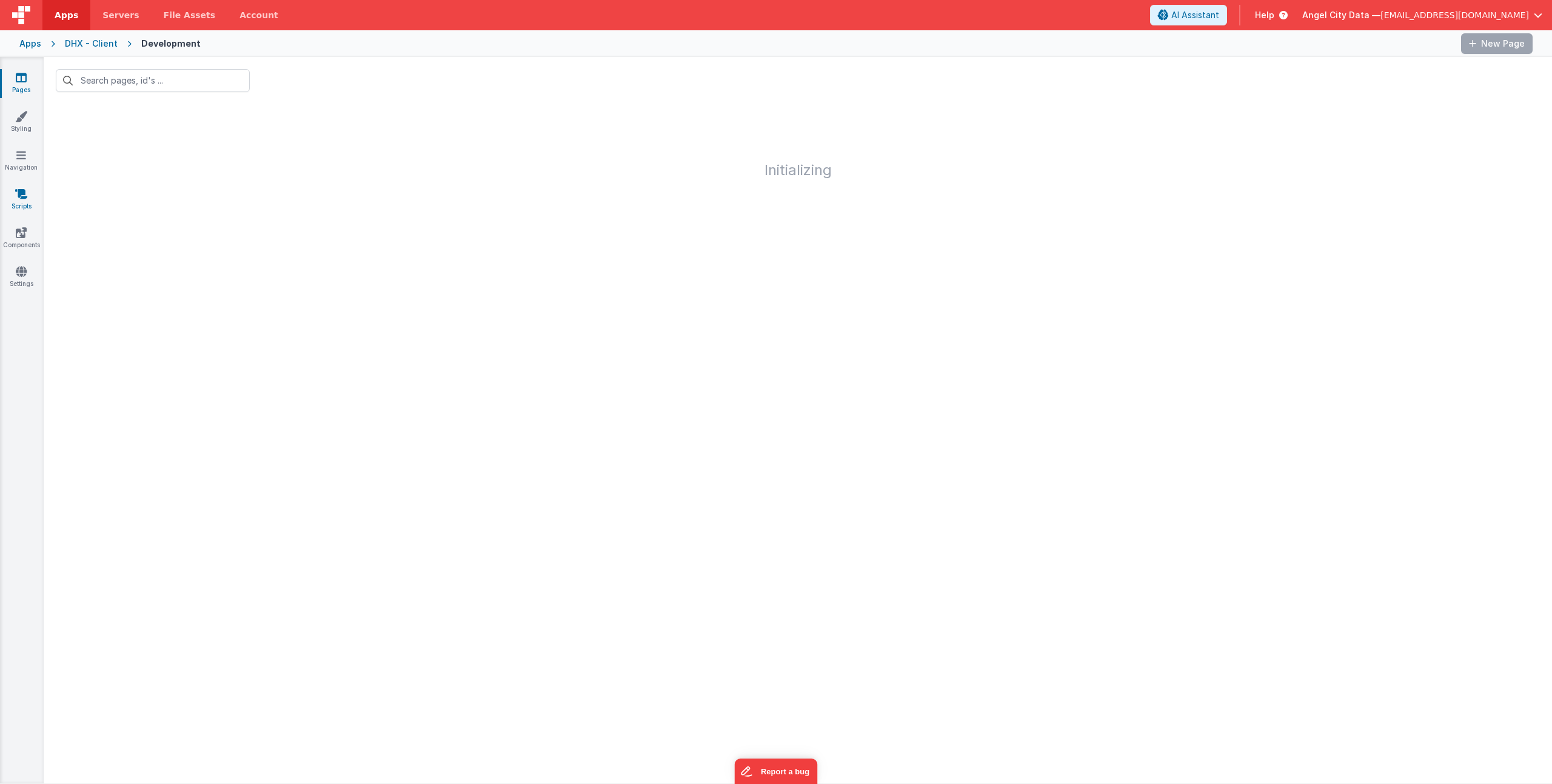
click at [20, 197] on icon at bounding box center [21, 193] width 12 height 12
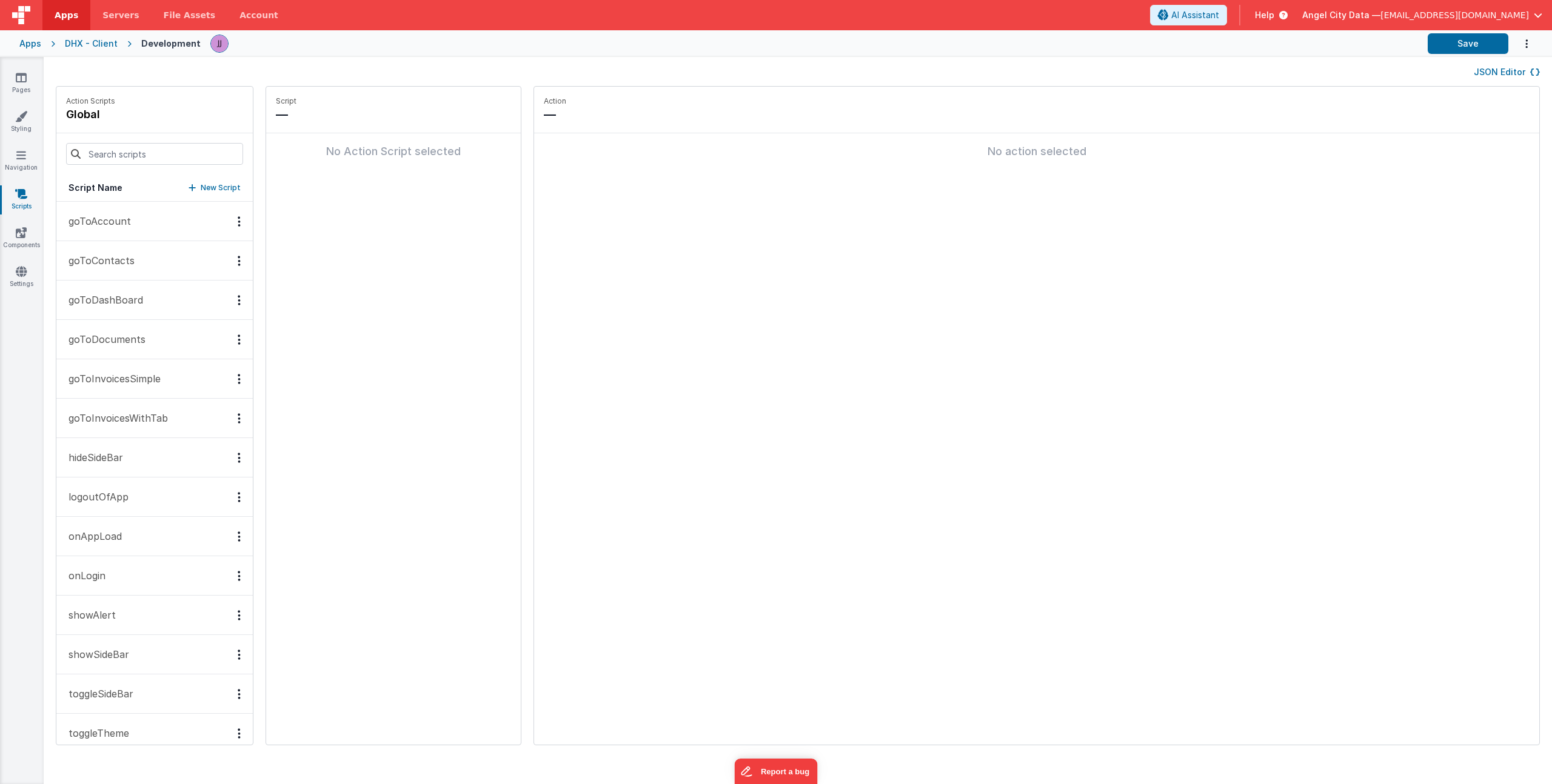
click at [109, 538] on p "onAppLoad" at bounding box center [92, 537] width 61 height 15
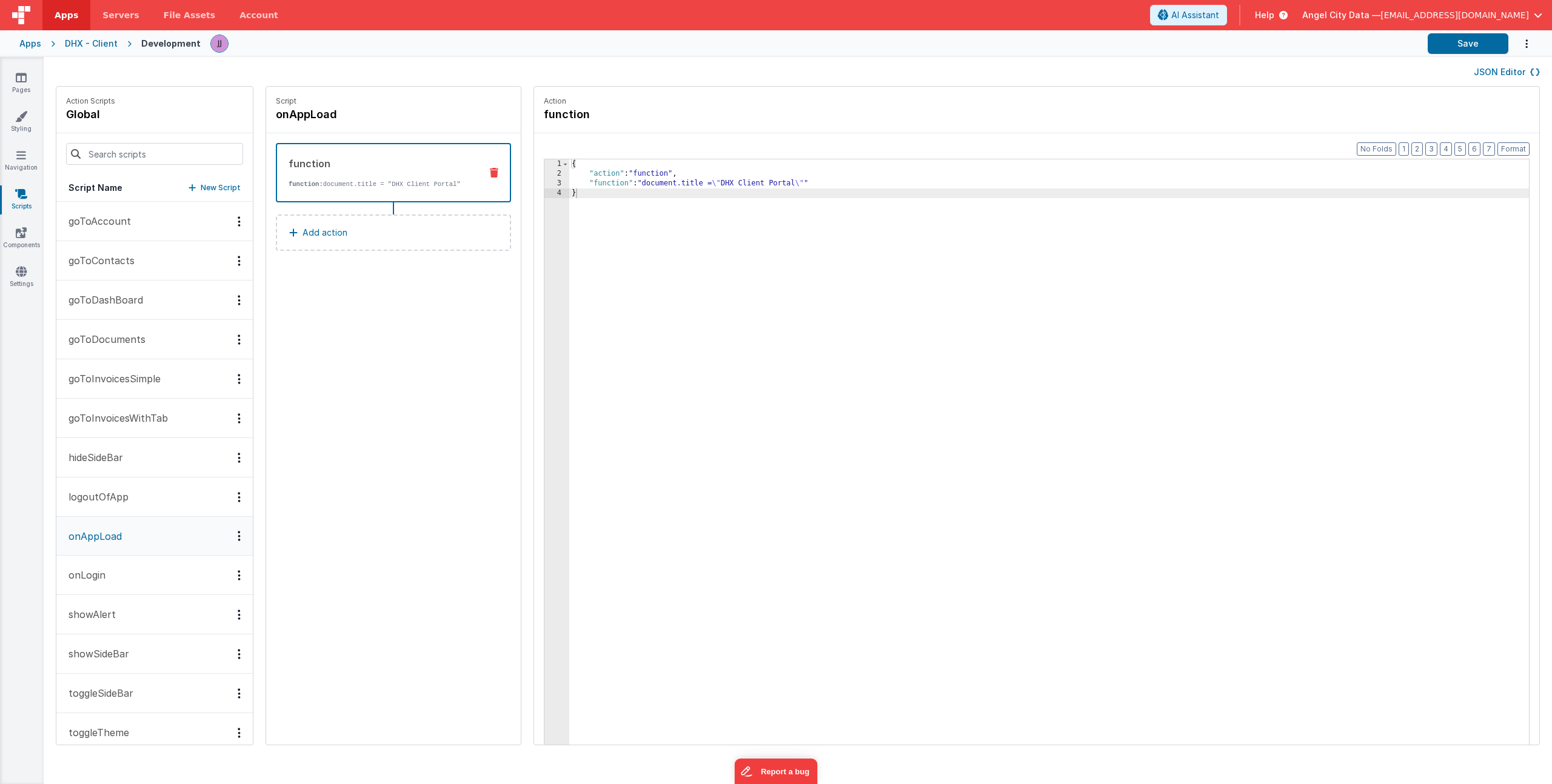
drag, startPoint x: 594, startPoint y: 255, endPoint x: 346, endPoint y: 46, distance: 324.3
click at [345, 46] on div "Apps Servers File Assets Account Some FUTURE Slot AI Assistant Help Angel City …" at bounding box center [776, 392] width 1552 height 784
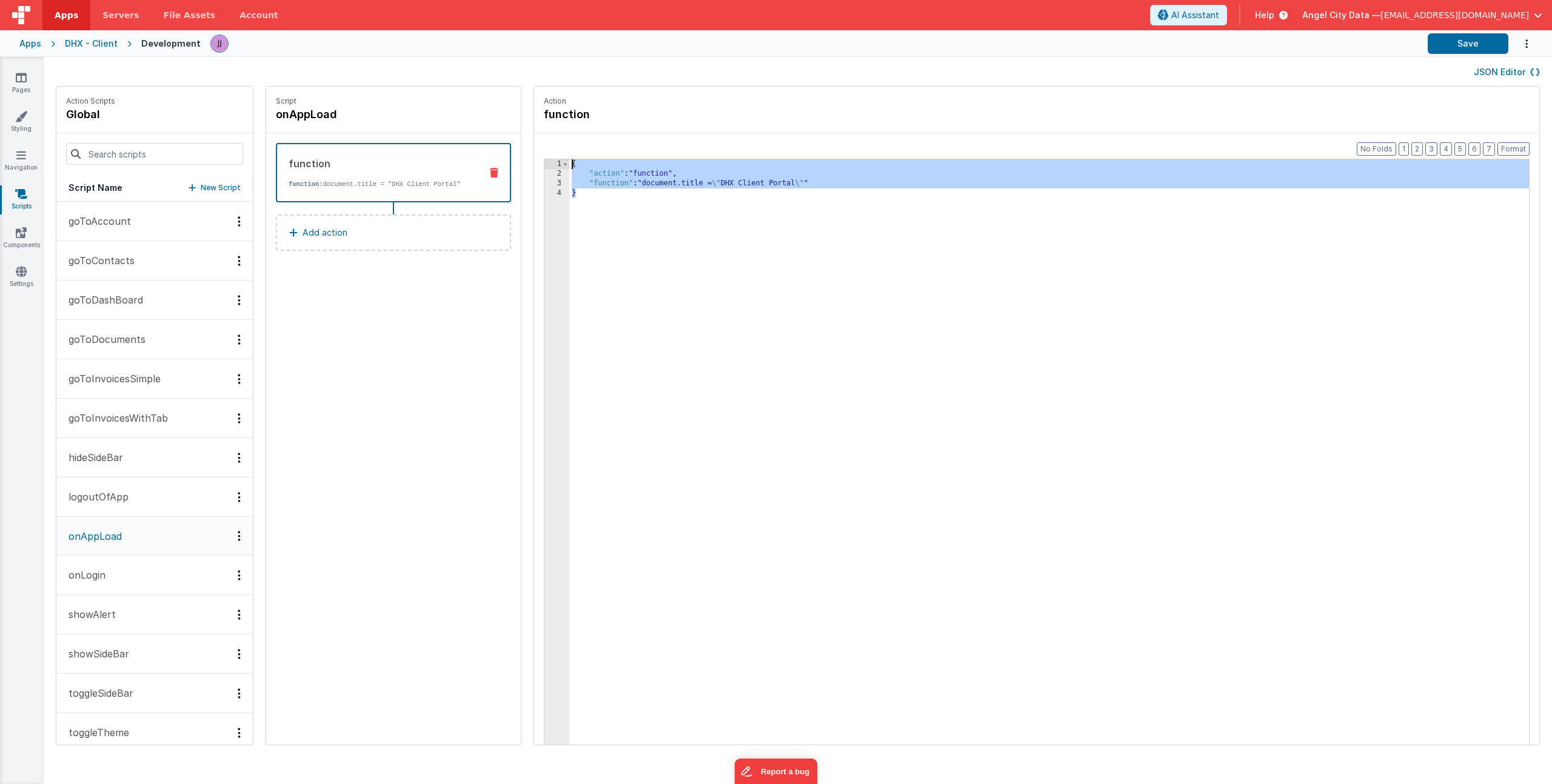
click at [25, 48] on div "Apps" at bounding box center [30, 43] width 21 height 12
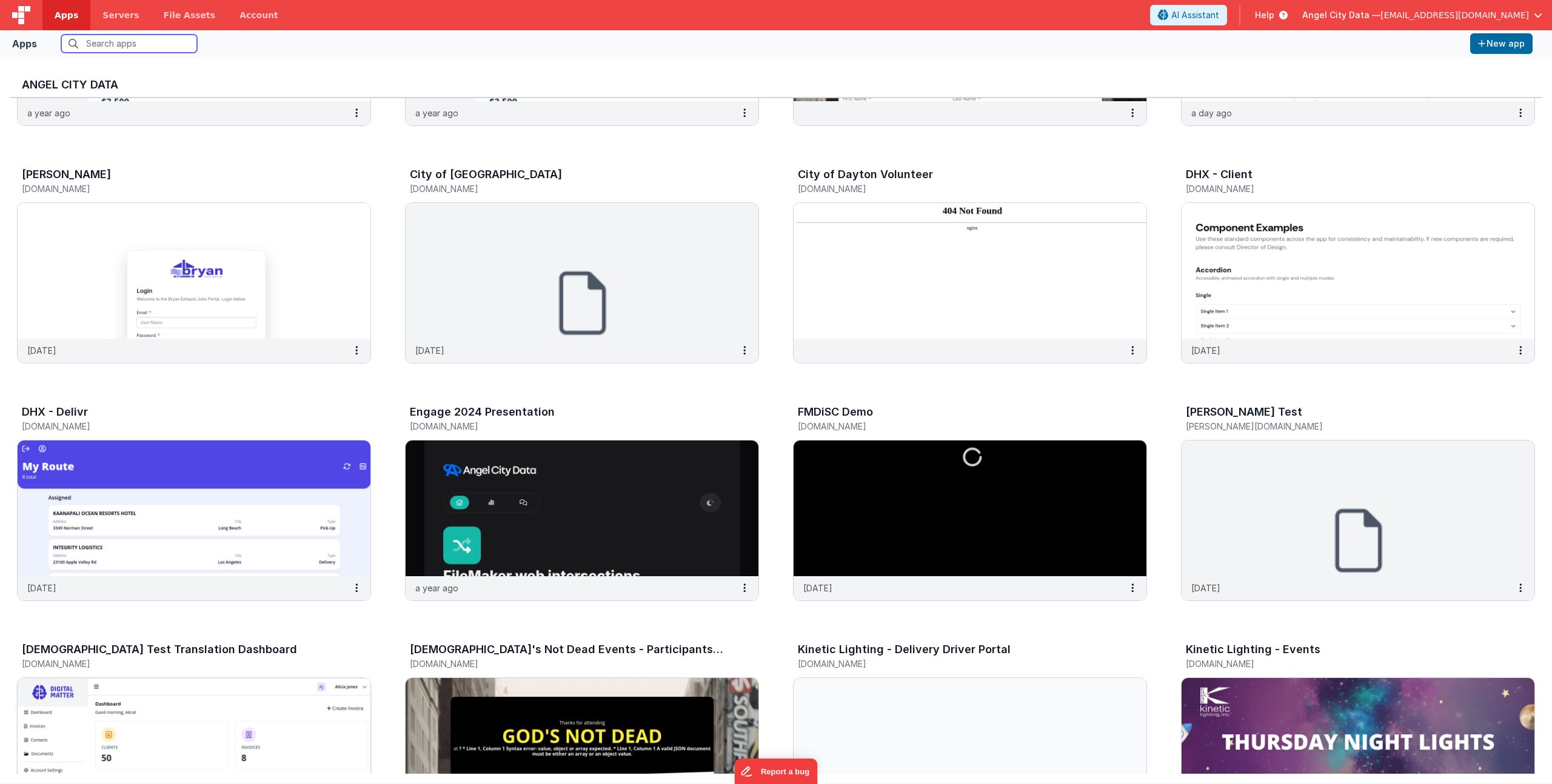
scroll to position [276, 0]
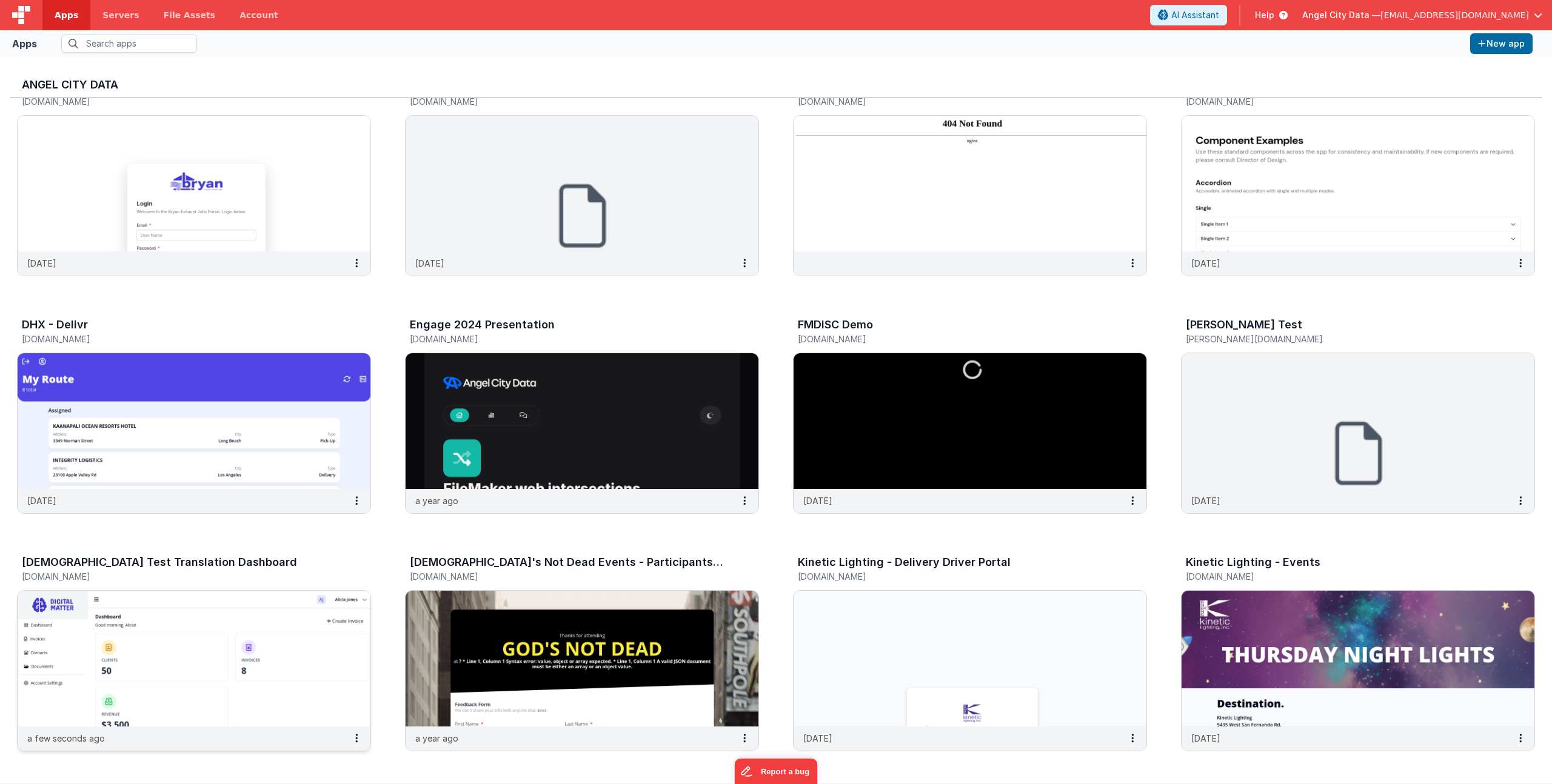
click at [99, 571] on div "[DEMOGRAPHIC_DATA] Test Translation Dashboard" at bounding box center [180, 564] width 318 height 16
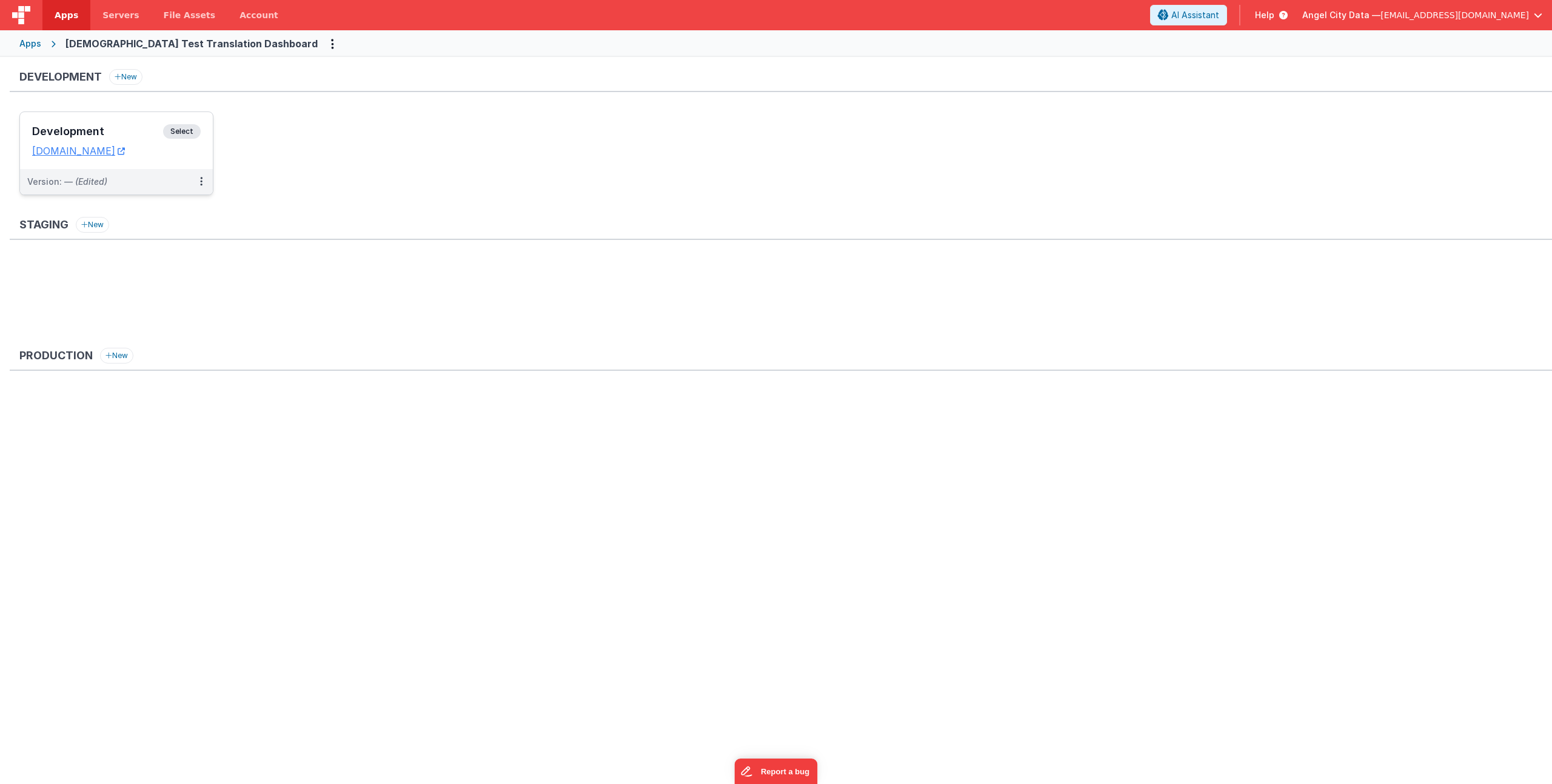
click at [92, 128] on h3 "Development" at bounding box center [97, 131] width 131 height 12
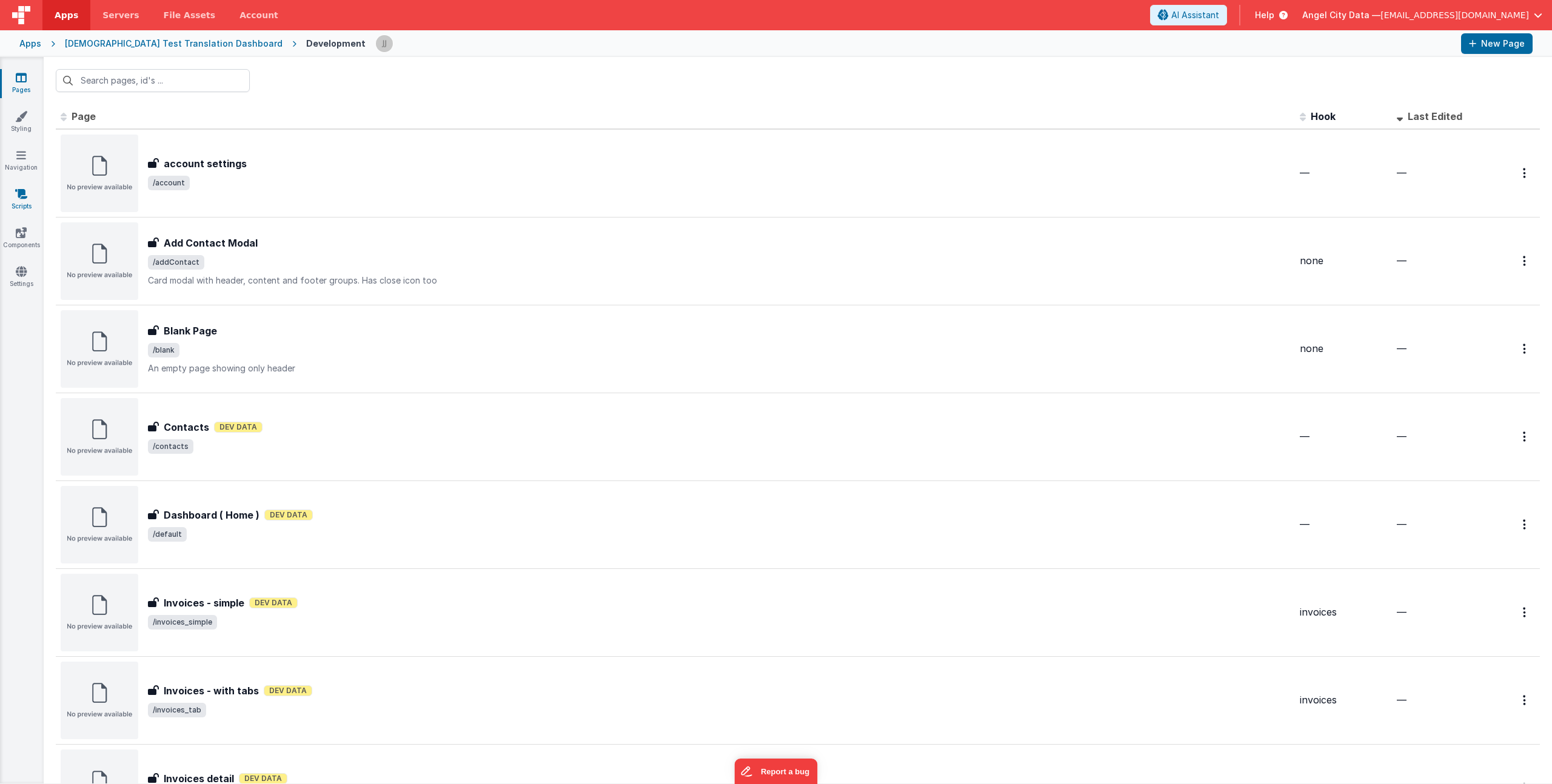
click at [23, 198] on icon at bounding box center [21, 193] width 12 height 12
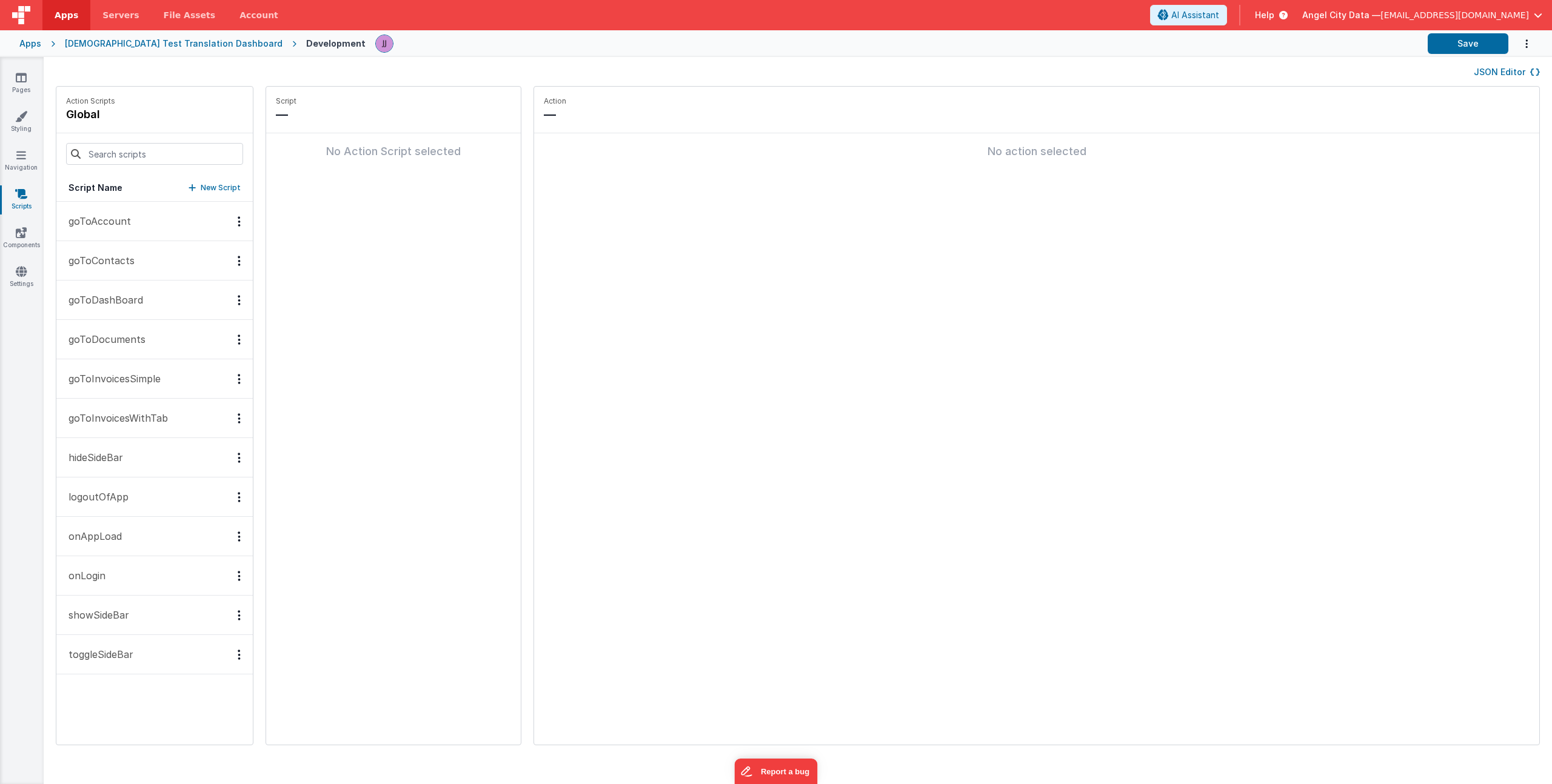
click at [108, 545] on button "onAppLoad" at bounding box center [154, 537] width 196 height 39
click at [316, 170] on button "Add action" at bounding box center [393, 161] width 235 height 36
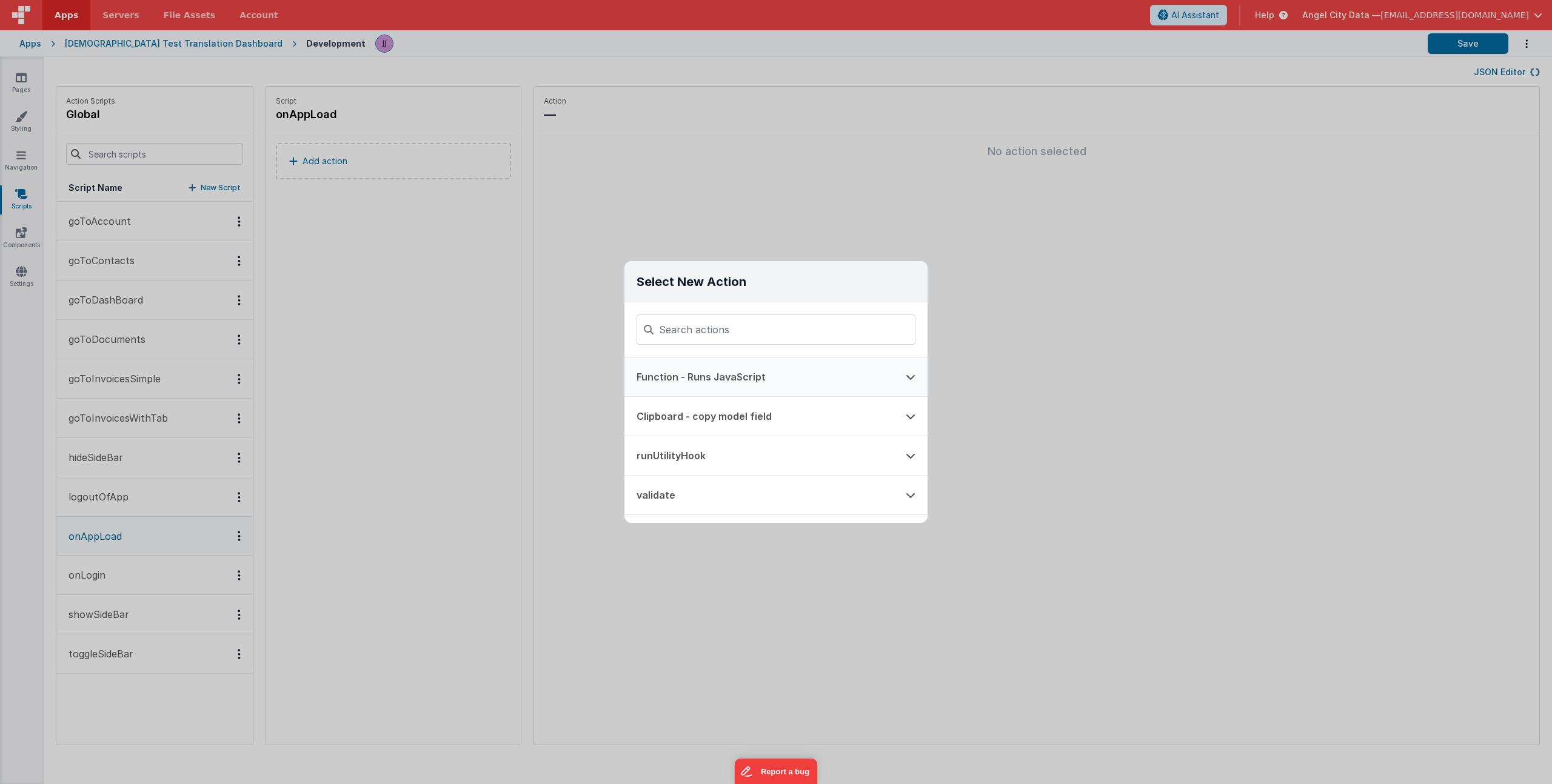
click at [728, 380] on button "Function - Runs JavaScript" at bounding box center [759, 377] width 269 height 39
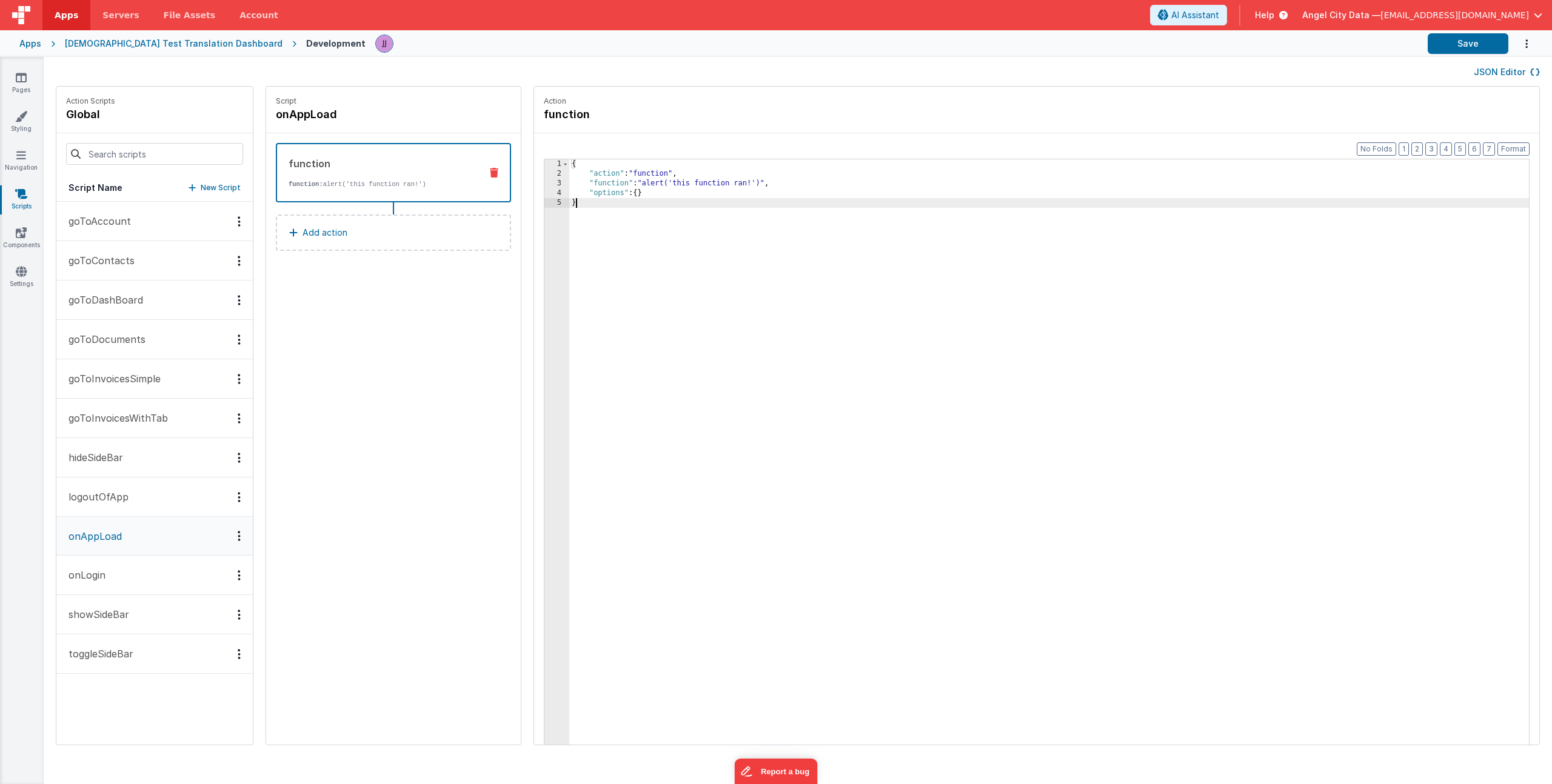
drag, startPoint x: 601, startPoint y: 237, endPoint x: 440, endPoint y: 86, distance: 220.7
click at [430, 84] on div "JSON Editor Action Scripts global Script Name New Script goToAccount goToContac…" at bounding box center [797, 420] width 1508 height 727
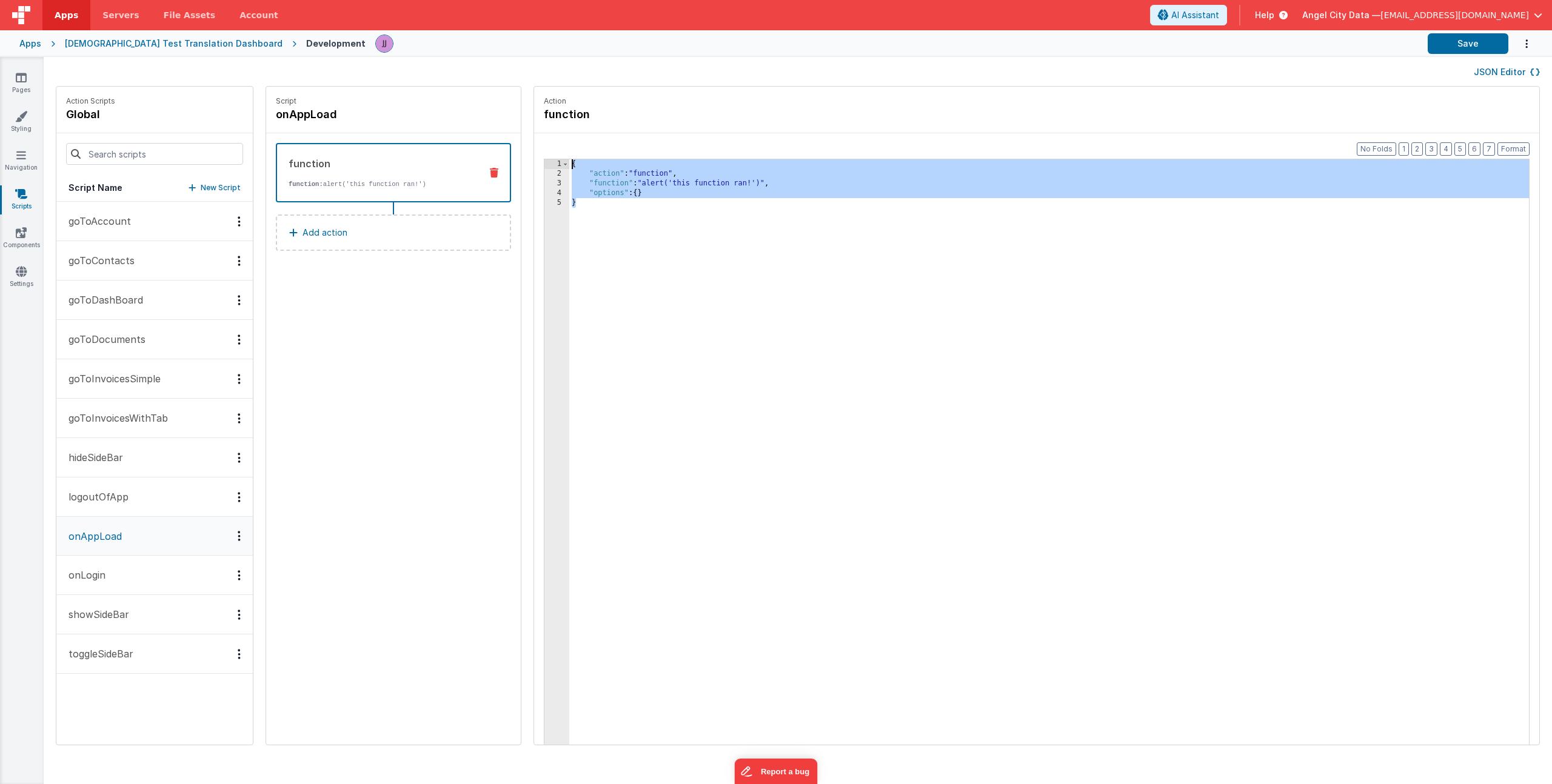
paste textarea
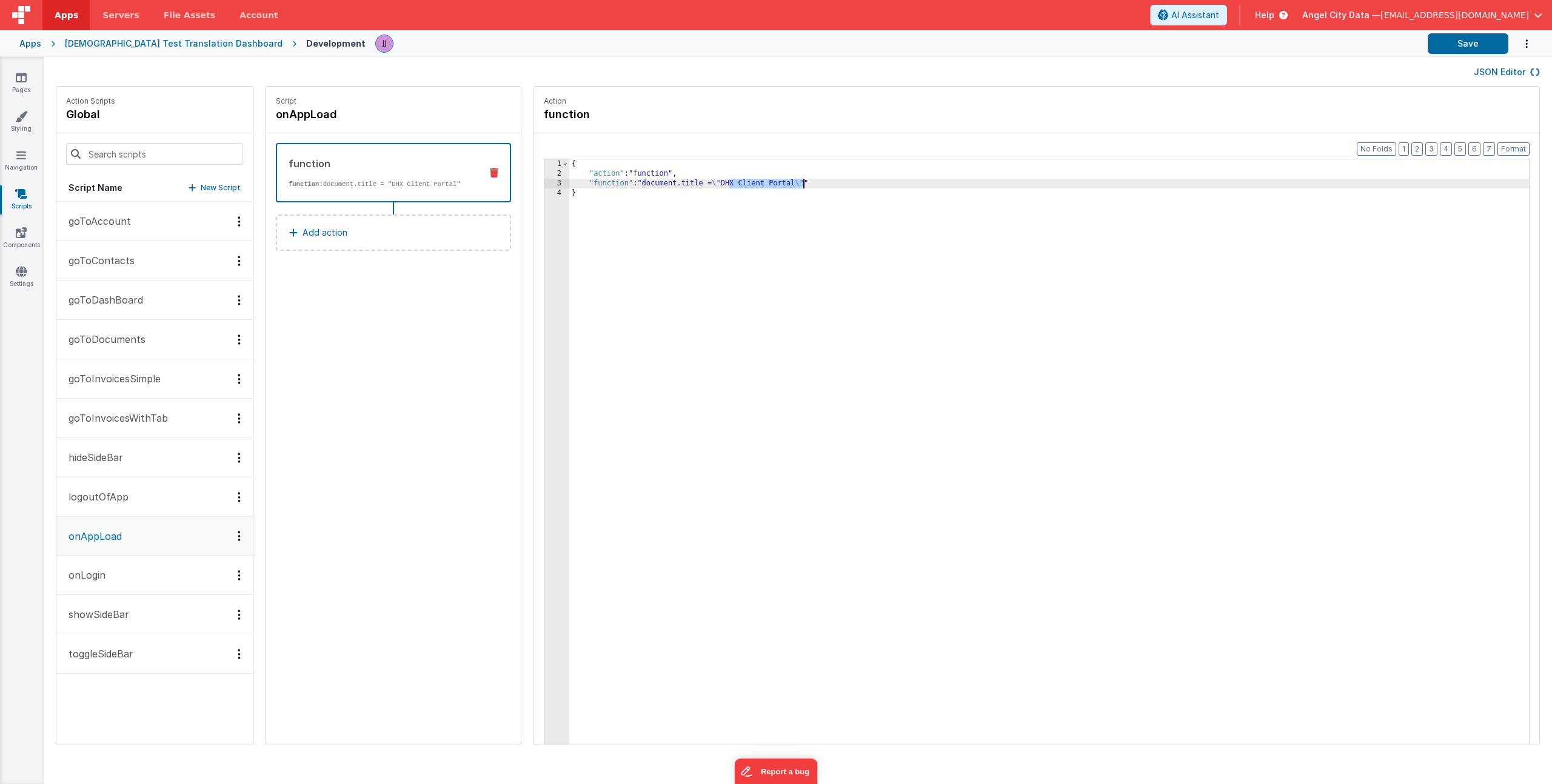
drag, startPoint x: 693, startPoint y: 183, endPoint x: 769, endPoint y: 182, distance: 76.0
click at [769, 182] on div "{ "action" : "function" , "function" : "document.title = \" DHX Client Portal \…" at bounding box center [1066, 481] width 995 height 642
click at [35, 46] on div "Apps" at bounding box center [30, 43] width 21 height 12
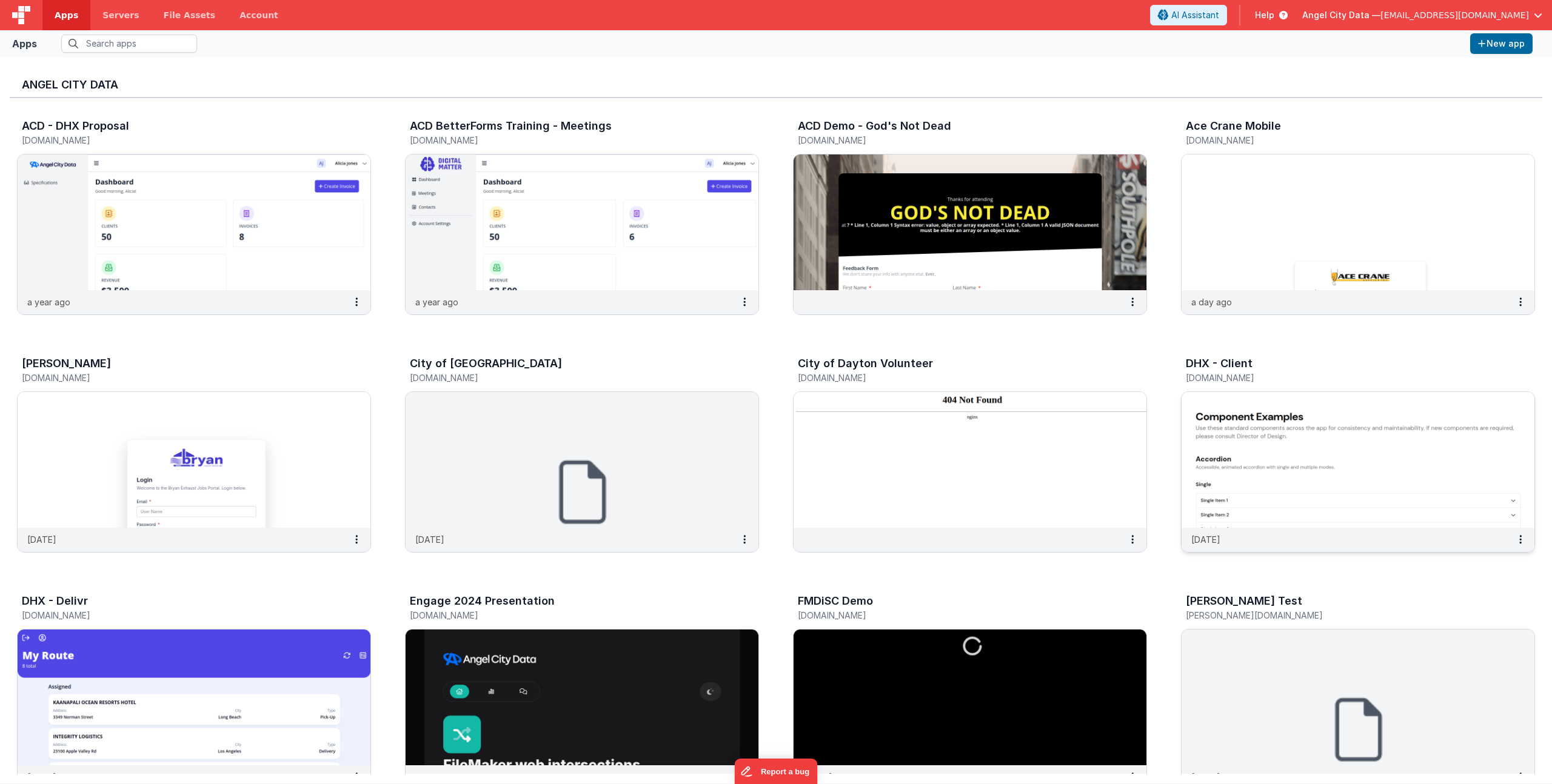
click at [1240, 375] on h5 "[DOMAIN_NAME]" at bounding box center [1345, 378] width 318 height 9
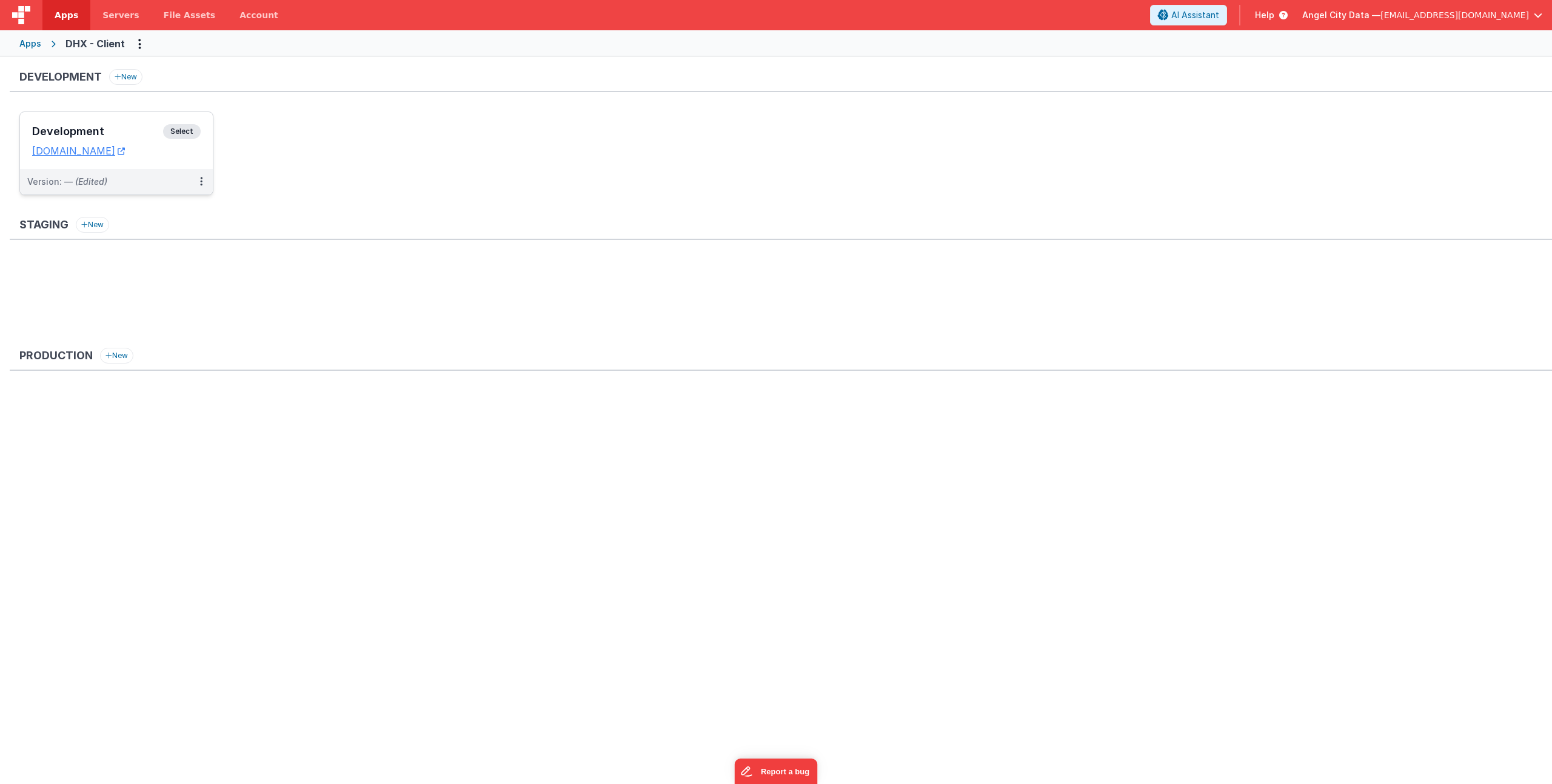
click at [120, 124] on div "Development Select" at bounding box center [116, 134] width 168 height 21
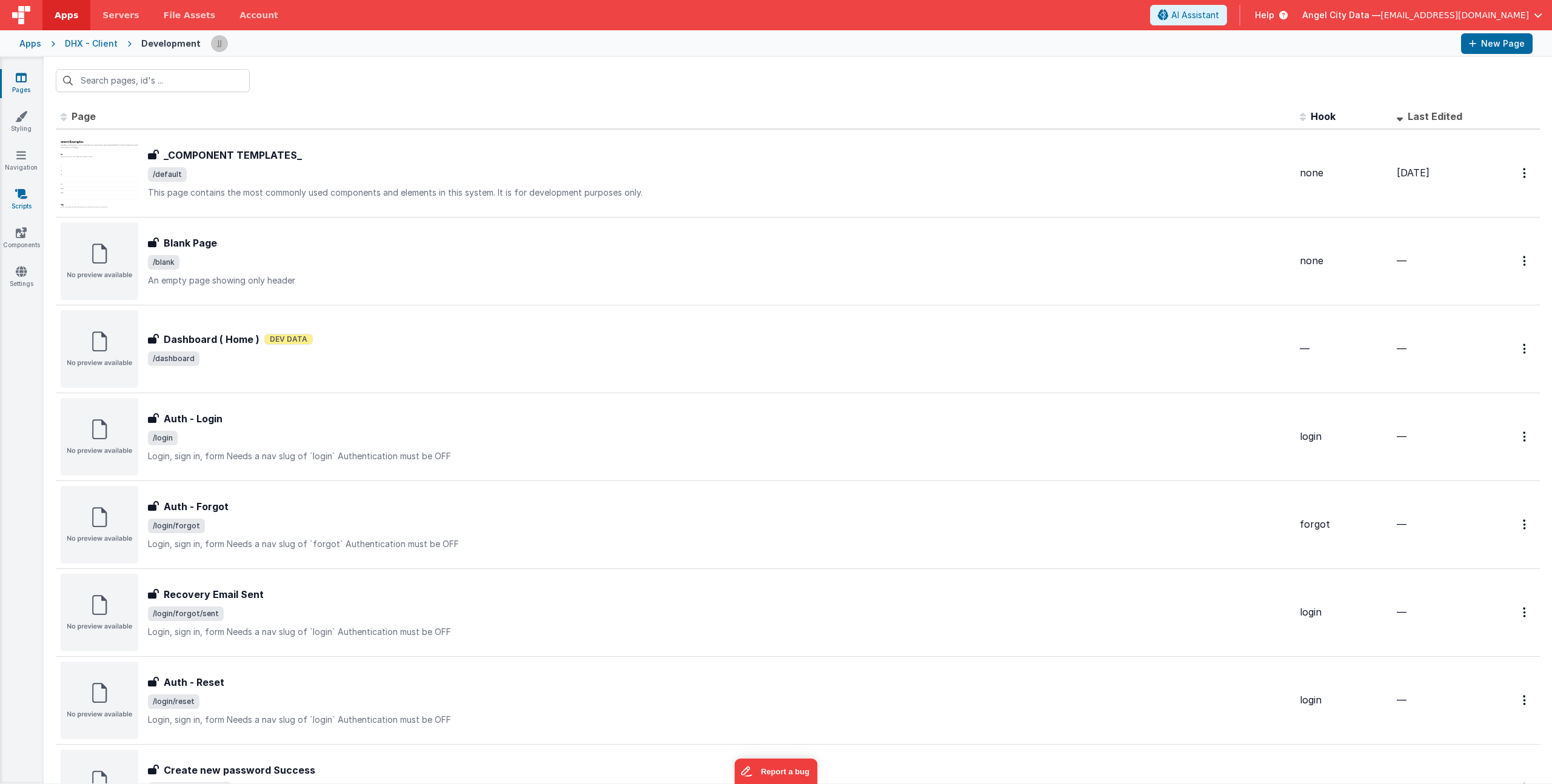
click at [25, 192] on icon at bounding box center [21, 193] width 12 height 12
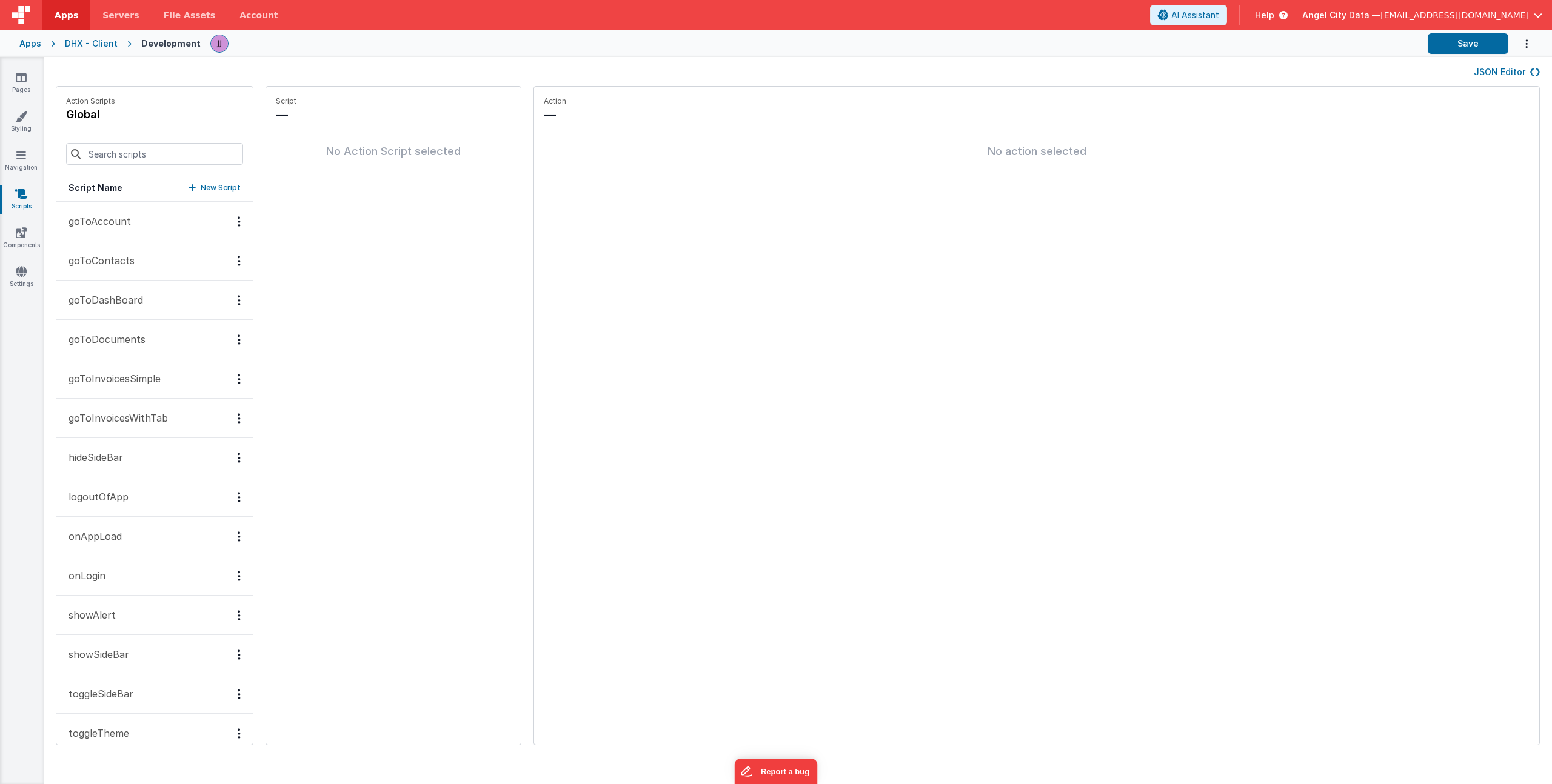
click at [104, 610] on p "showAlert" at bounding box center [89, 615] width 54 height 15
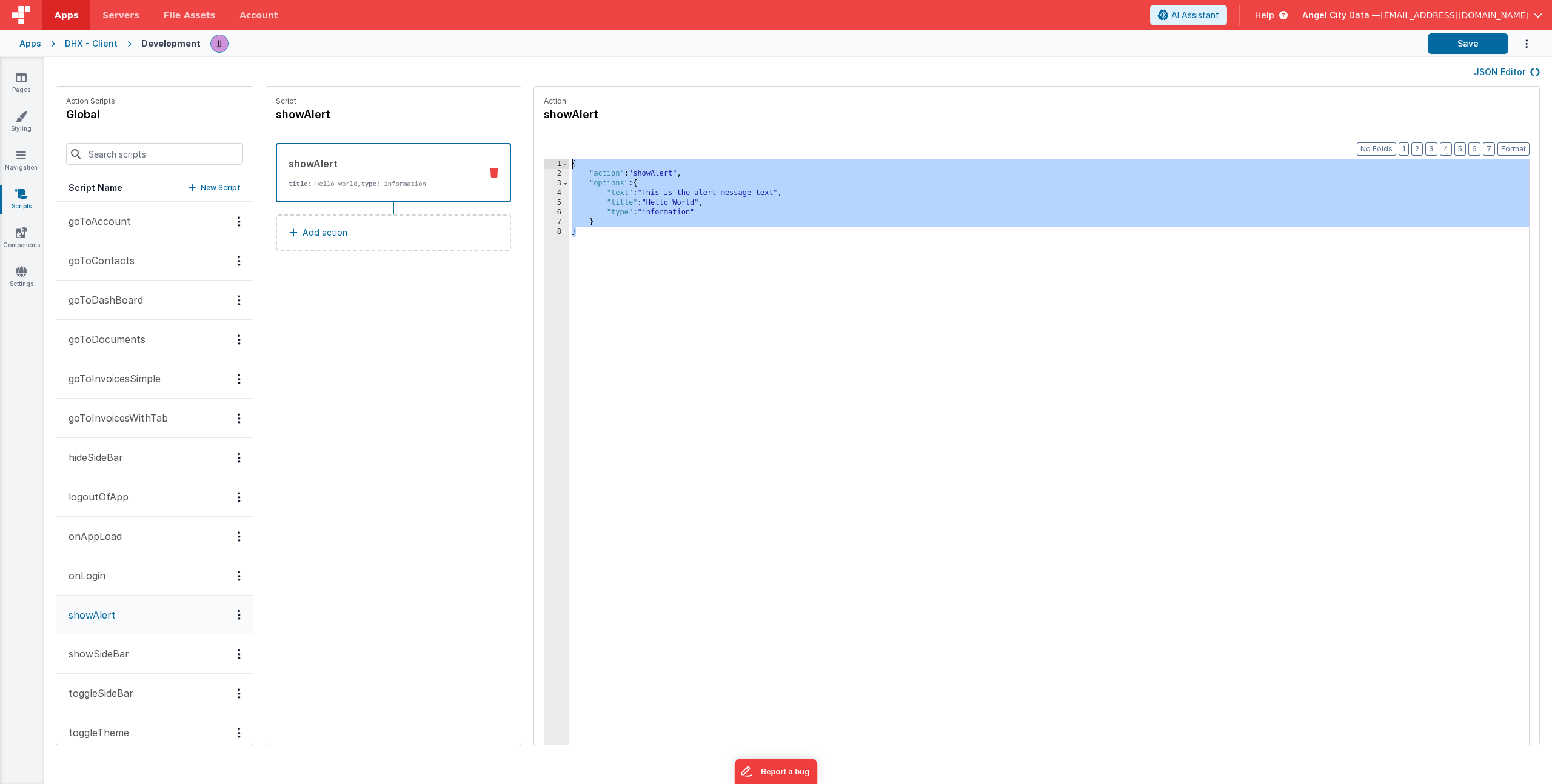
drag, startPoint x: 656, startPoint y: 328, endPoint x: 382, endPoint y: 87, distance: 364.9
click at [382, 87] on div "Action Scripts global Script Name New Script goToAccount goToContacts goToDashB…" at bounding box center [797, 421] width 1508 height 671
click at [27, 44] on div "Apps" at bounding box center [30, 43] width 21 height 12
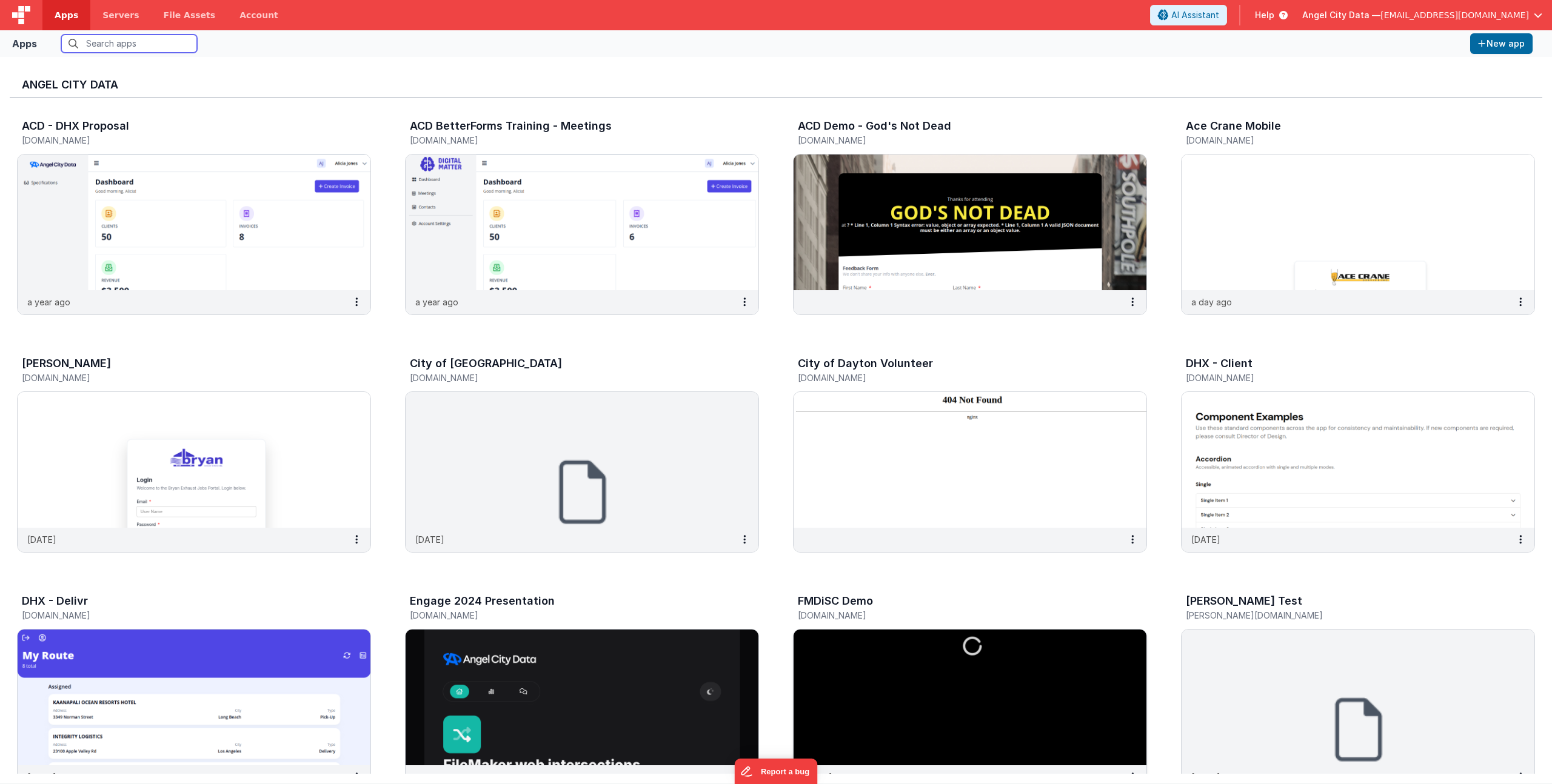
scroll to position [385, 0]
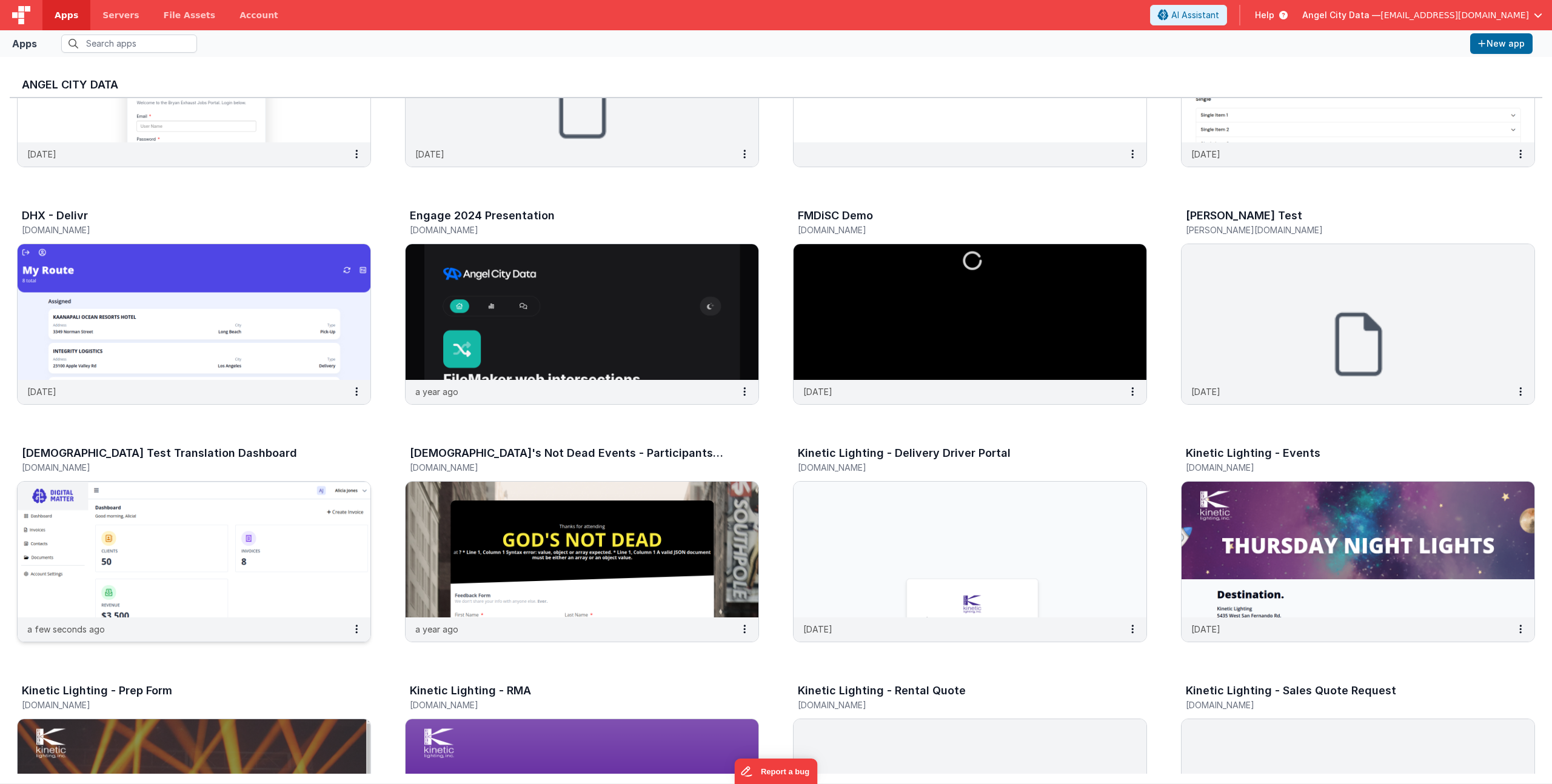
click at [113, 463] on div "[DEMOGRAPHIC_DATA] Test Translation Dashboard" at bounding box center [180, 455] width 318 height 16
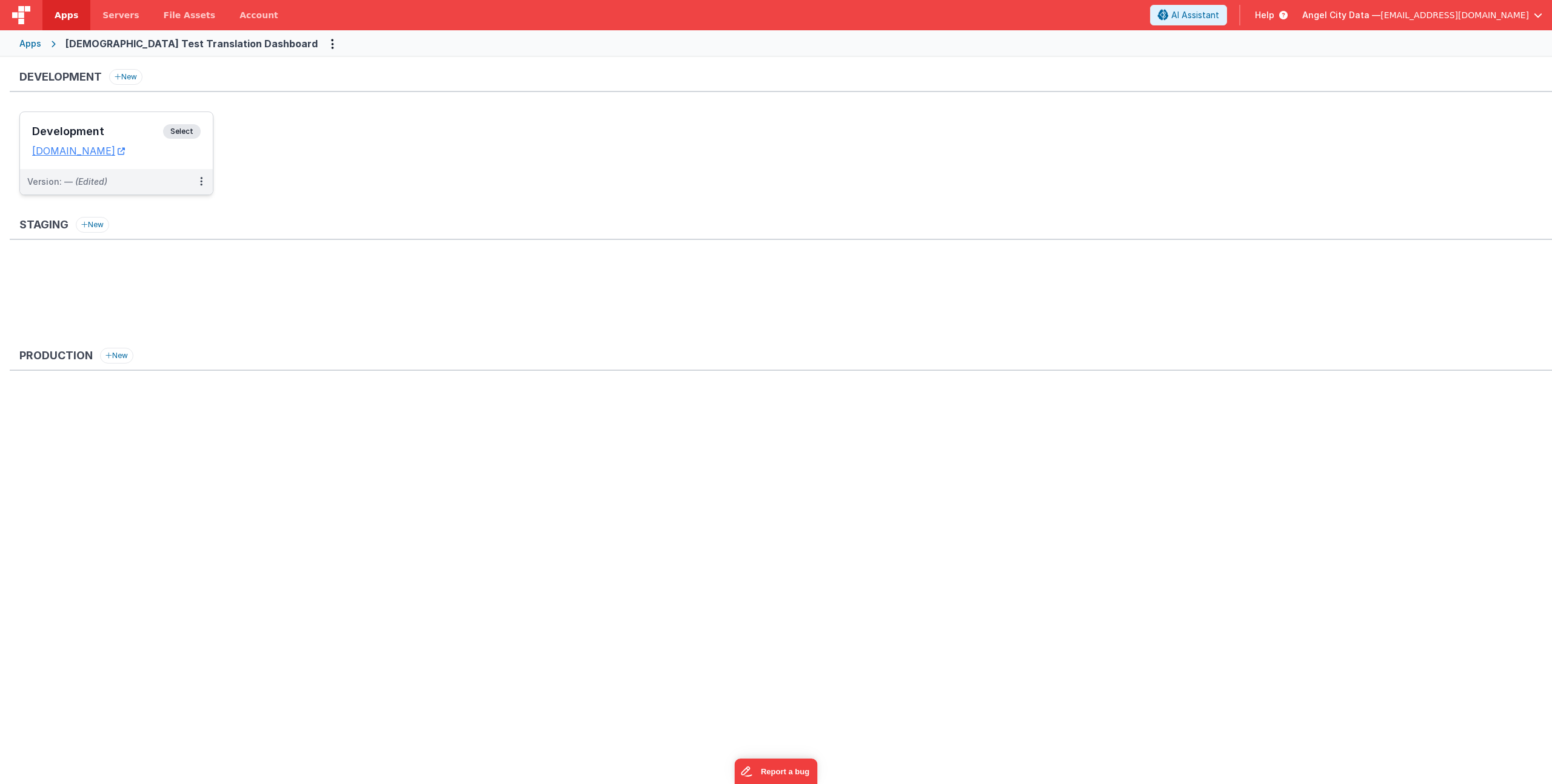
click at [66, 119] on div "Development Select URLs translategodtest.clientportal.cloud" at bounding box center [116, 140] width 192 height 57
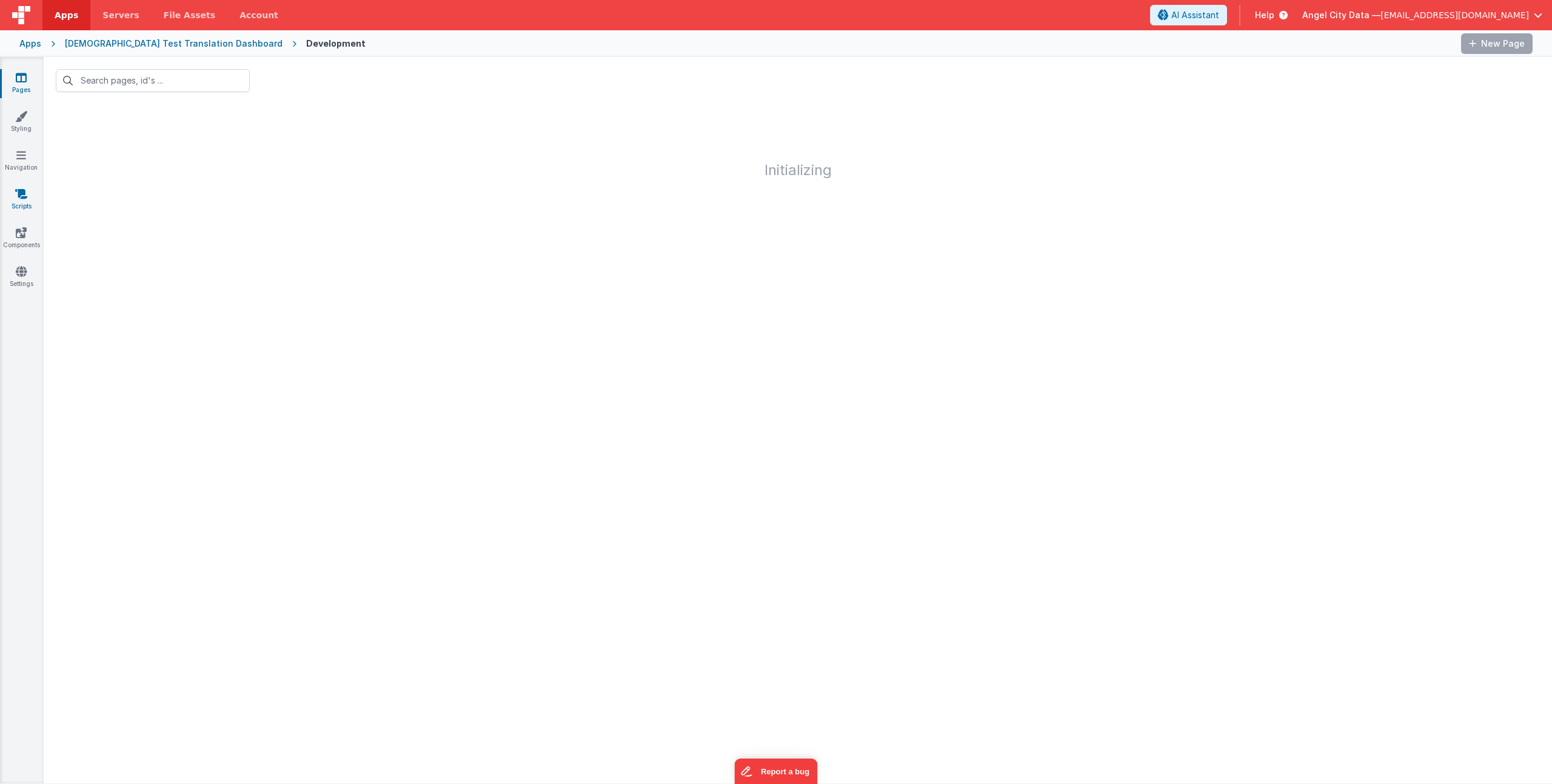
click at [18, 205] on link "Scripts" at bounding box center [21, 200] width 44 height 24
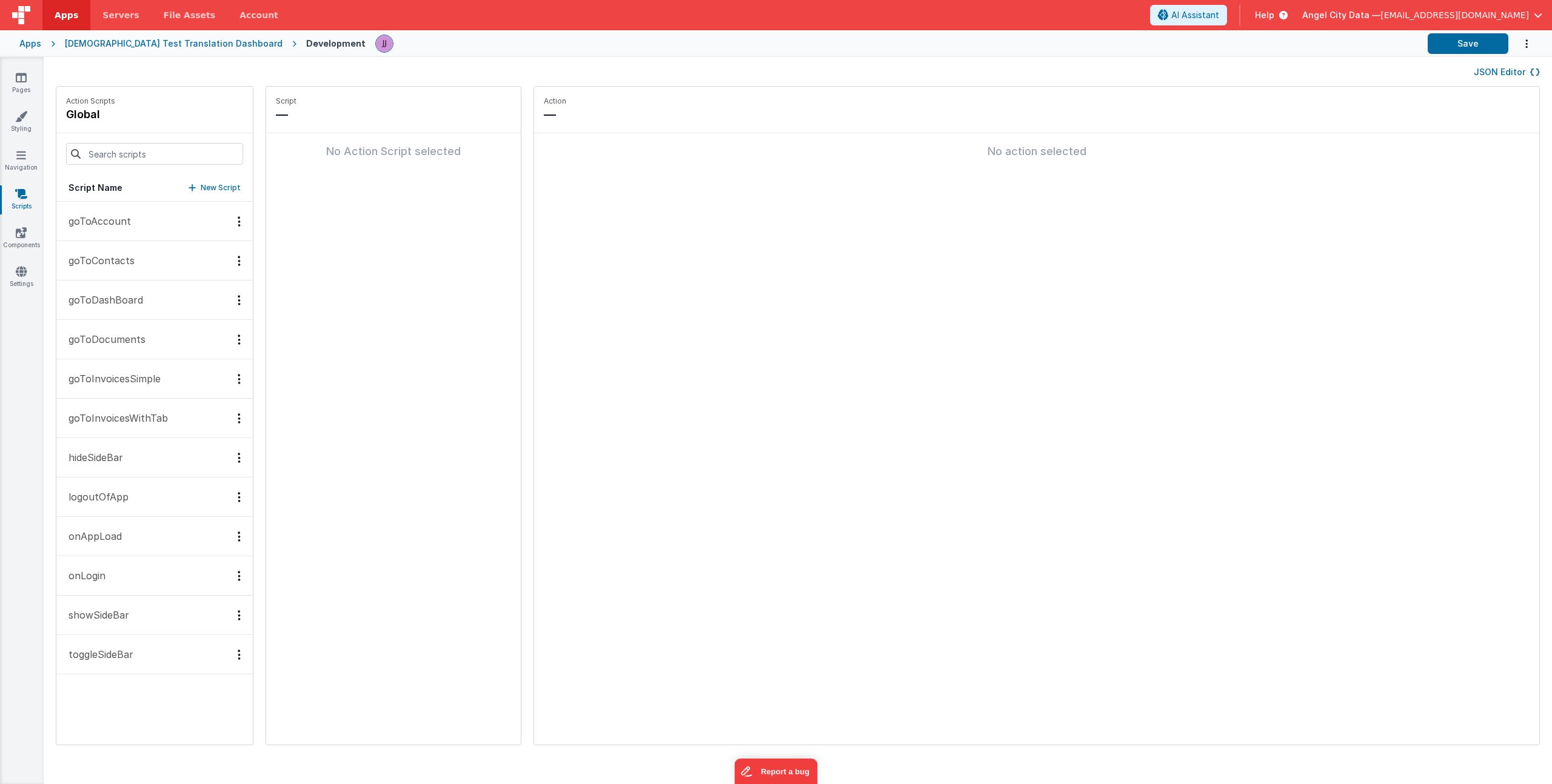
click at [201, 186] on p "New Script" at bounding box center [220, 188] width 40 height 12
type input "showAlert"
click at [303, 160] on p "Add action" at bounding box center [325, 161] width 45 height 15
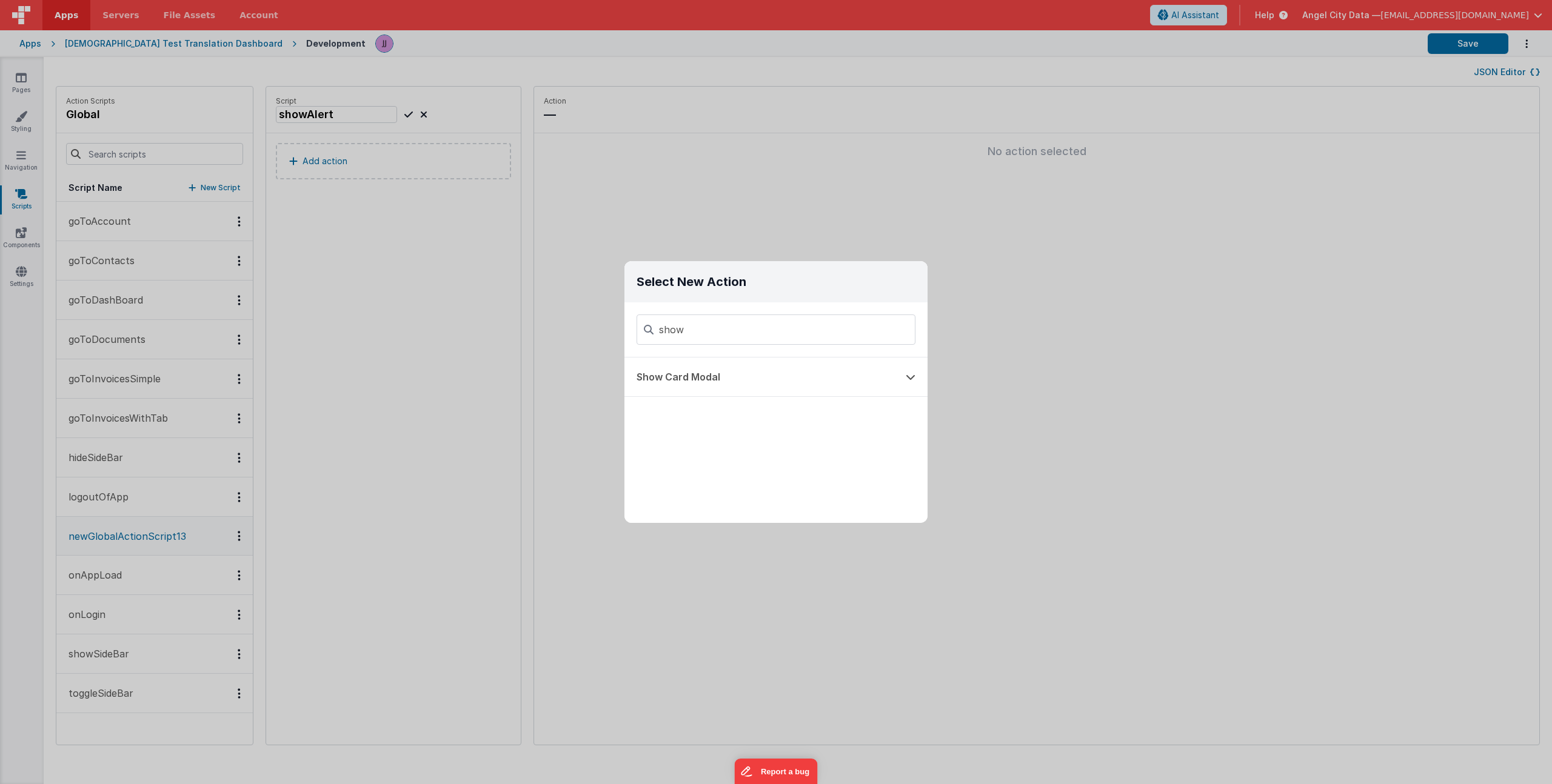
drag, startPoint x: 766, startPoint y: 329, endPoint x: 528, endPoint y: 314, distance: 238.5
click at [545, 315] on div "Select New Action show Show Card Modal" at bounding box center [776, 392] width 1552 height 784
type input "show"
click at [800, 377] on button "Show Card Modal" at bounding box center [759, 377] width 269 height 39
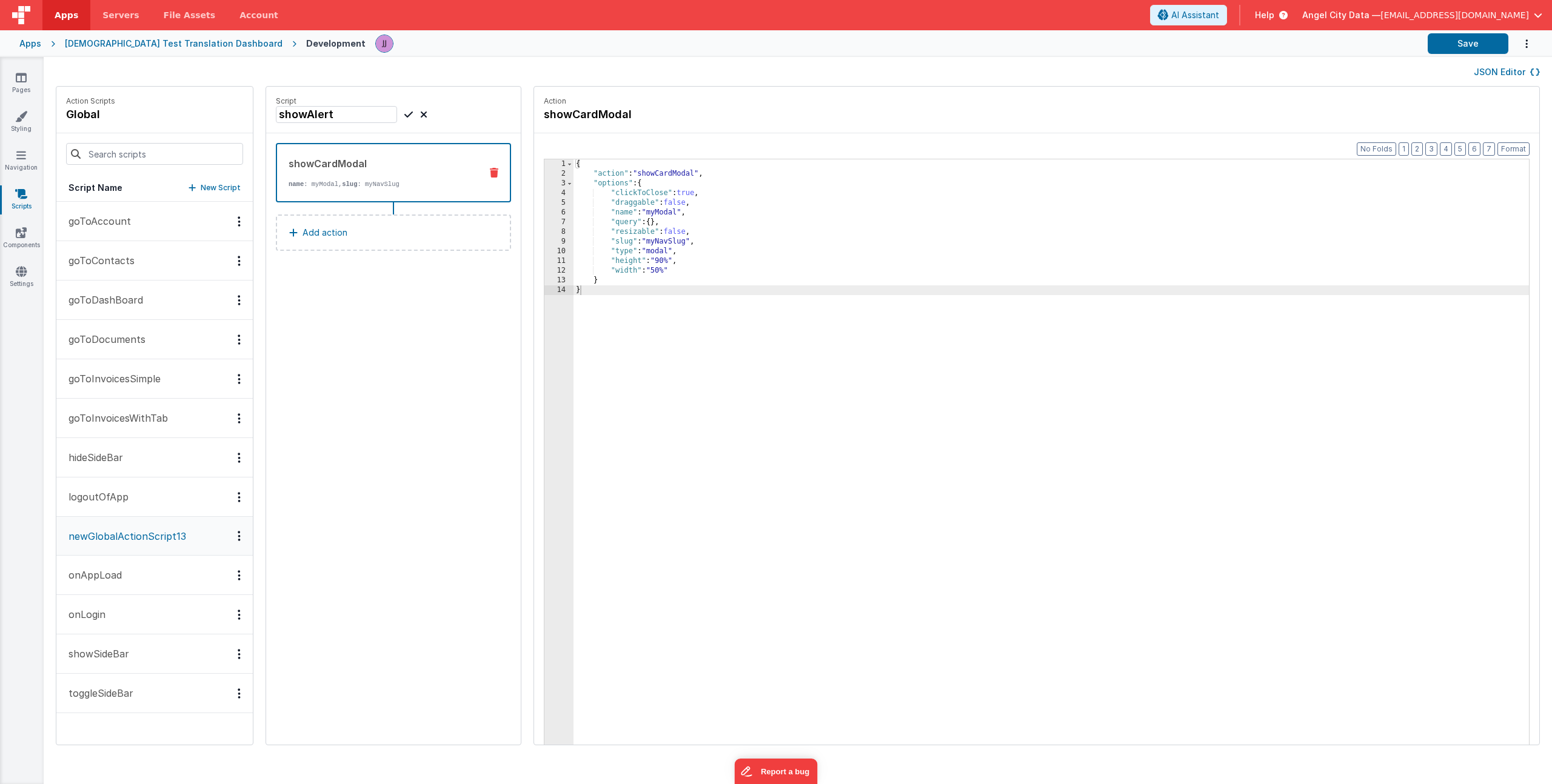
drag, startPoint x: 618, startPoint y: 322, endPoint x: 369, endPoint y: -46, distance: 444.3
click at [369, 0] on html "Apps Servers File Assets Account Some FUTURE Slot AI Assistant Help Angel City …" at bounding box center [776, 392] width 1552 height 784
click at [478, 173] on button at bounding box center [494, 173] width 32 height 9
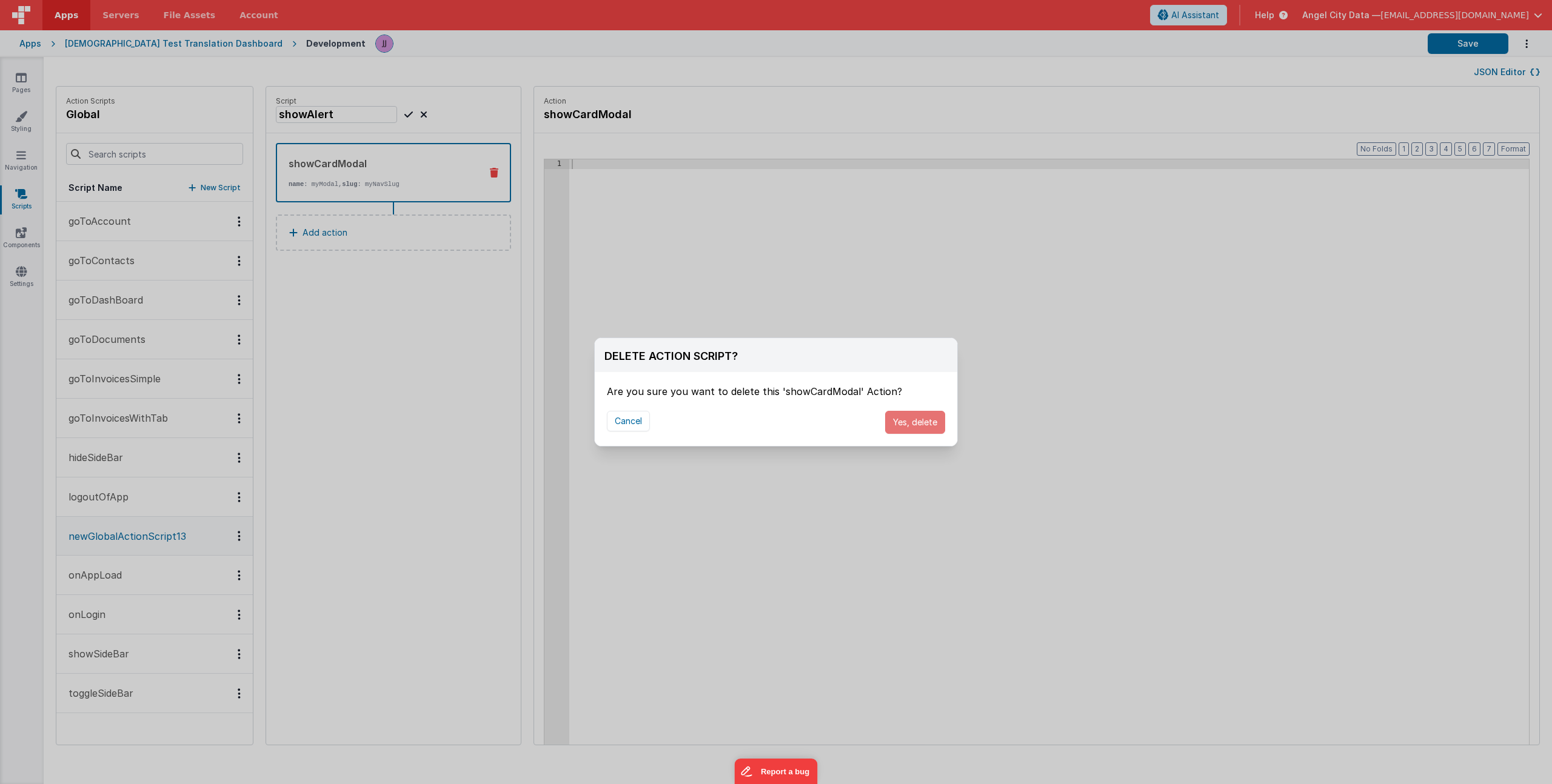
click at [928, 424] on button "Yes, delete" at bounding box center [915, 422] width 60 height 23
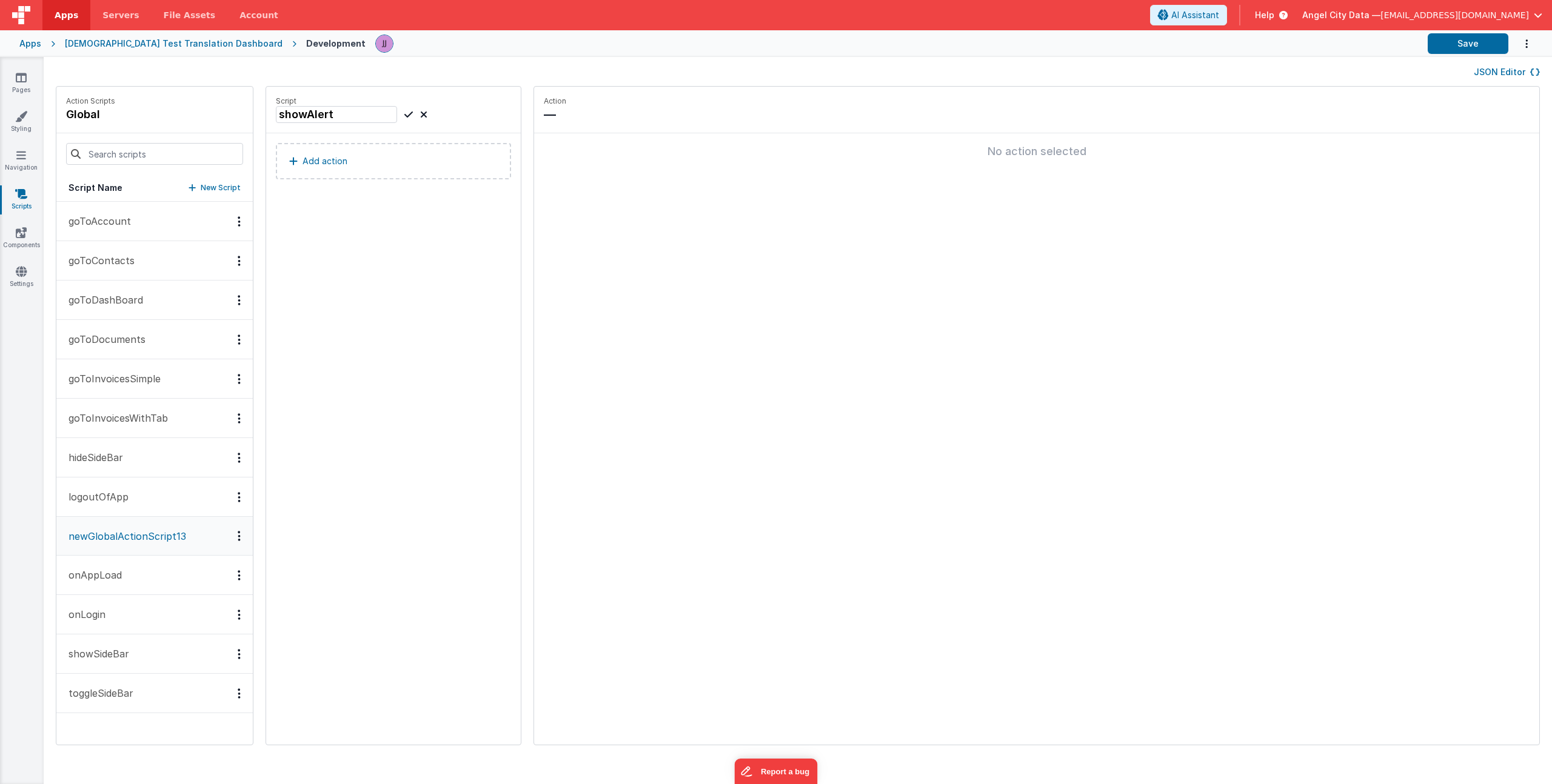
click at [303, 156] on p "Add action" at bounding box center [325, 161] width 45 height 15
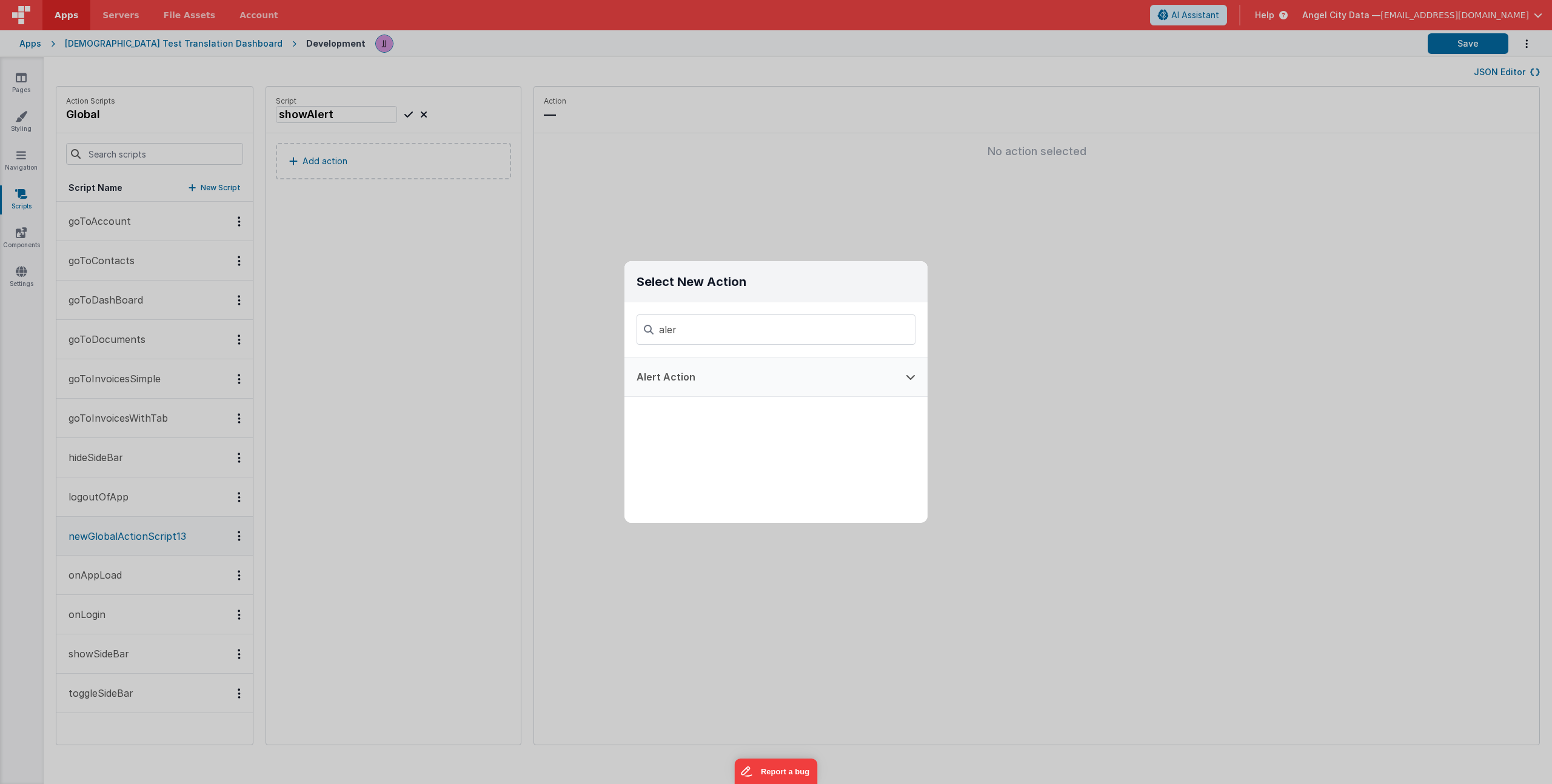
type input "aler"
click at [693, 376] on button "Alert Action" at bounding box center [759, 377] width 269 height 39
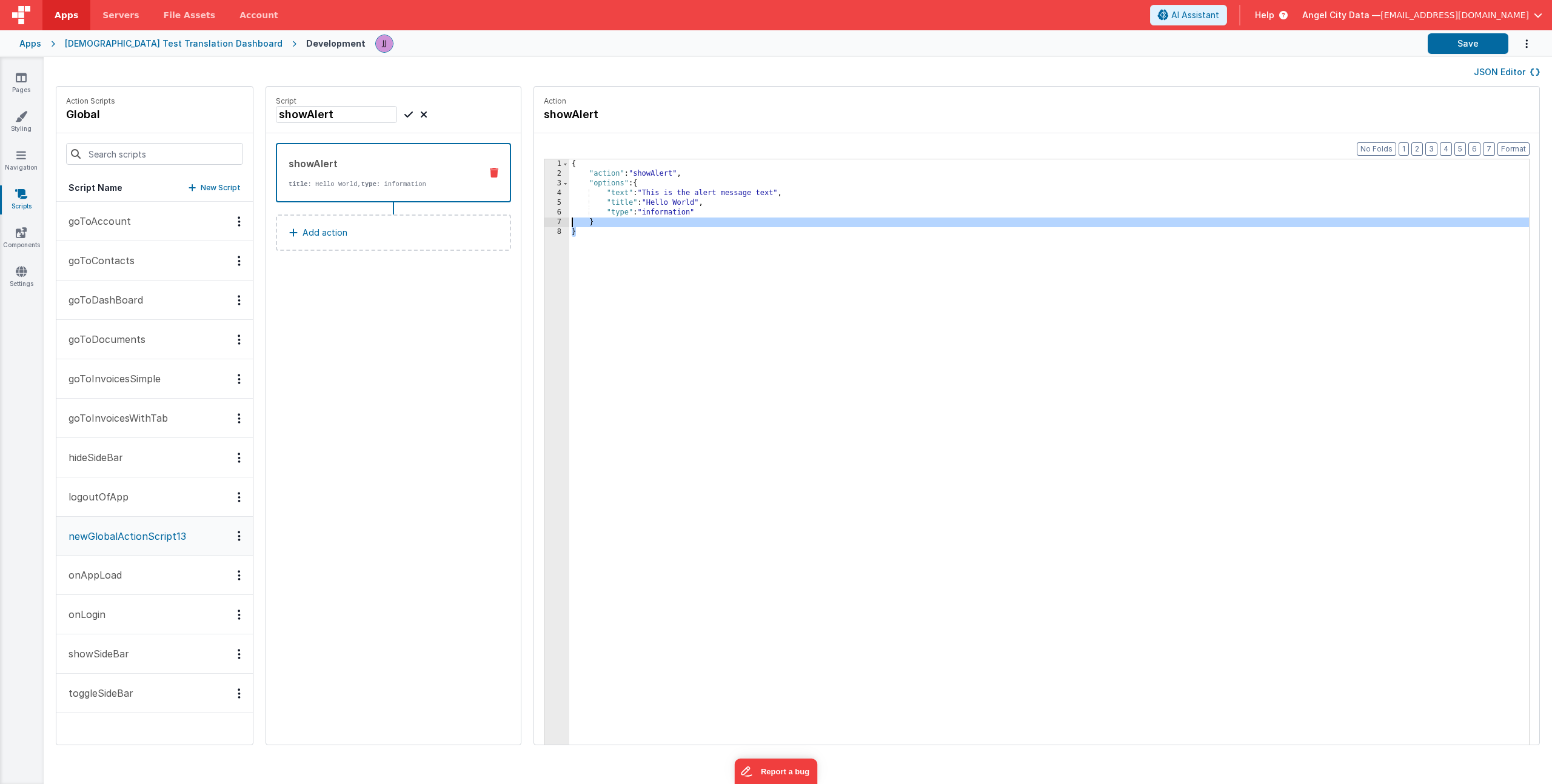
drag, startPoint x: 548, startPoint y: 241, endPoint x: 395, endPoint y: 63, distance: 234.7
click at [395, 63] on div "JSON Editor Action Scripts global Script Name New Script goToAccount goToContac…" at bounding box center [797, 420] width 1508 height 727
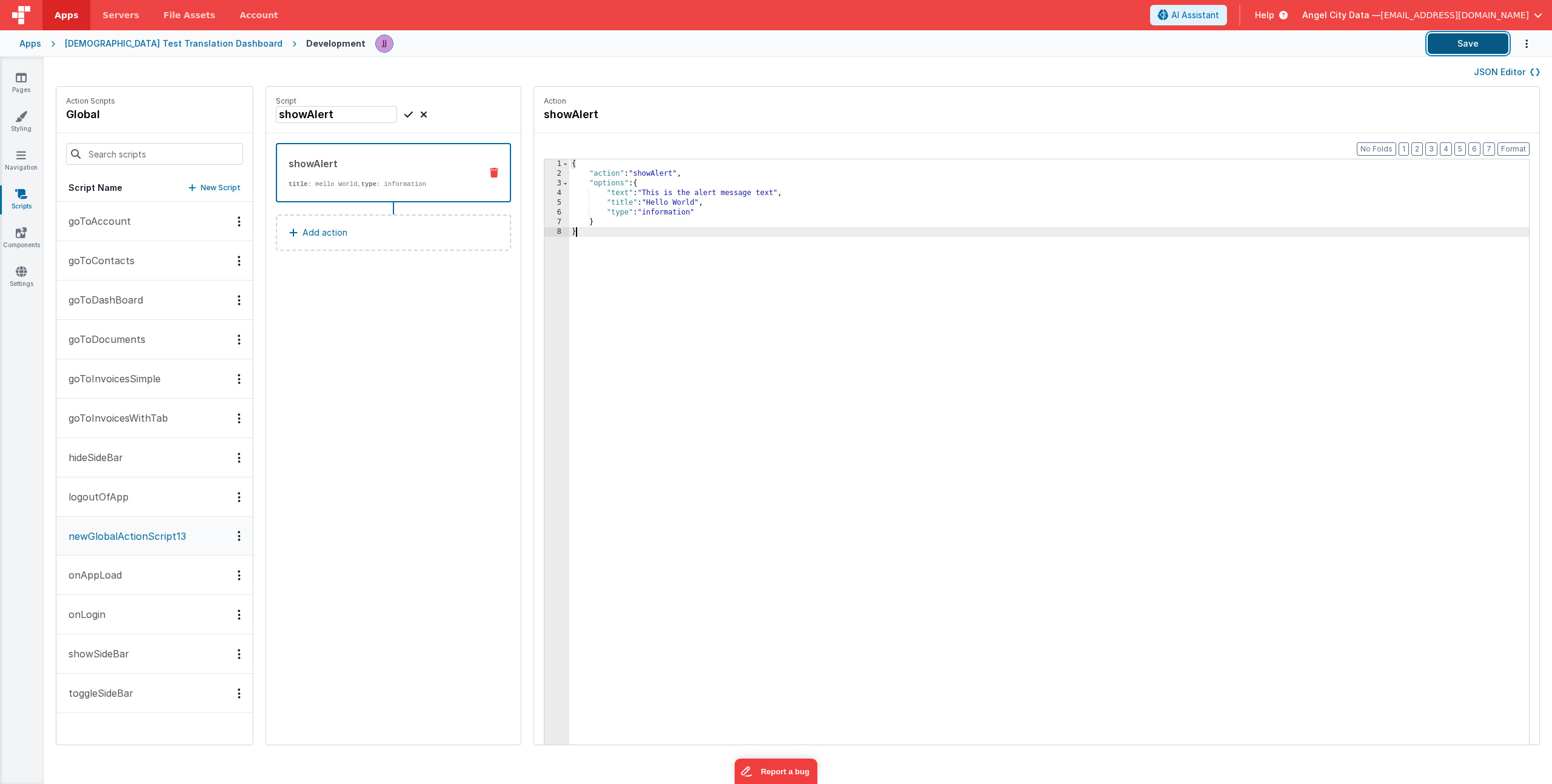
click at [1455, 35] on button "Save" at bounding box center [1468, 44] width 80 height 21
click at [17, 82] on icon at bounding box center [21, 77] width 11 height 12
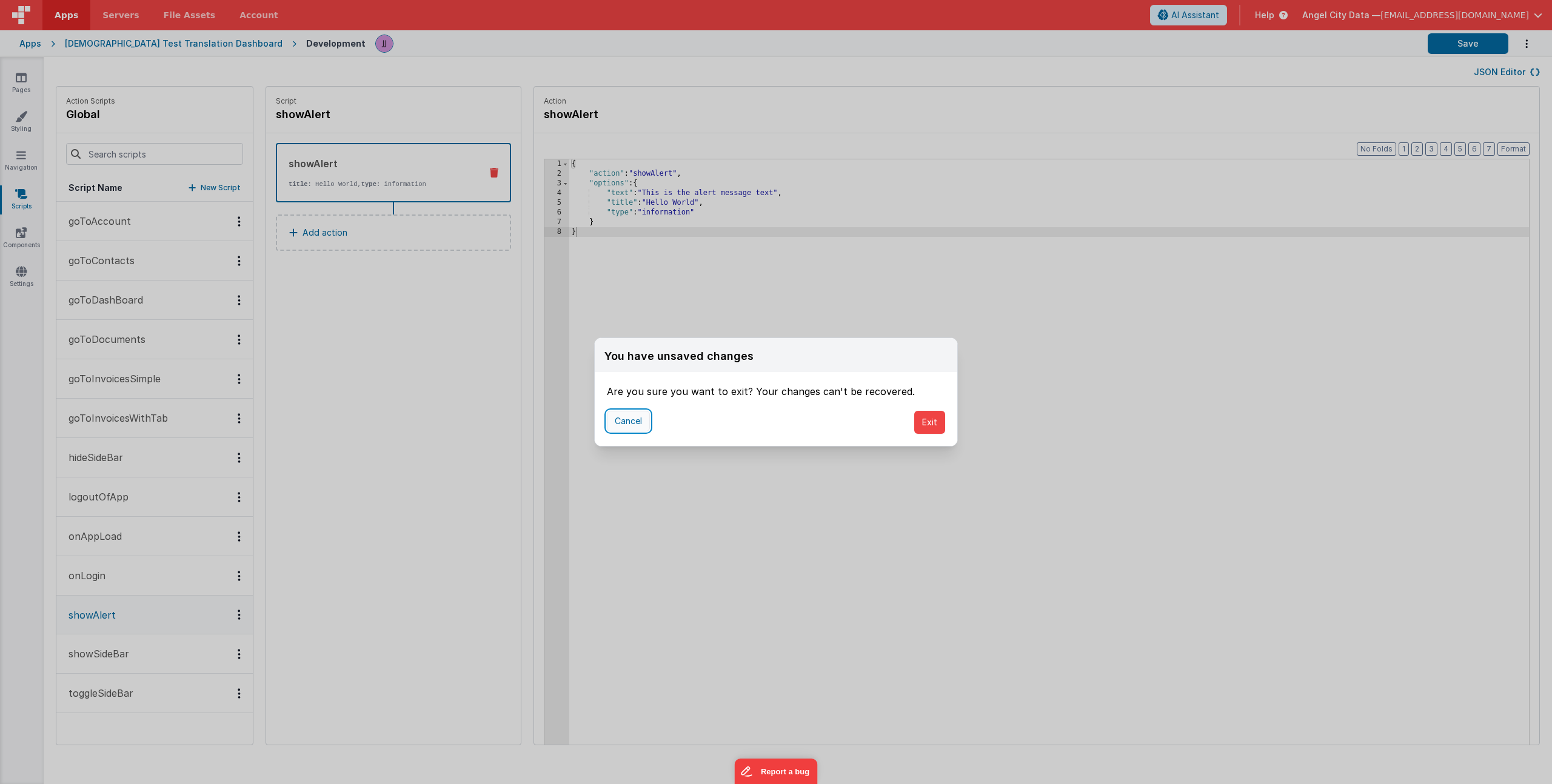
click at [617, 421] on button "Cancel" at bounding box center [628, 421] width 43 height 21
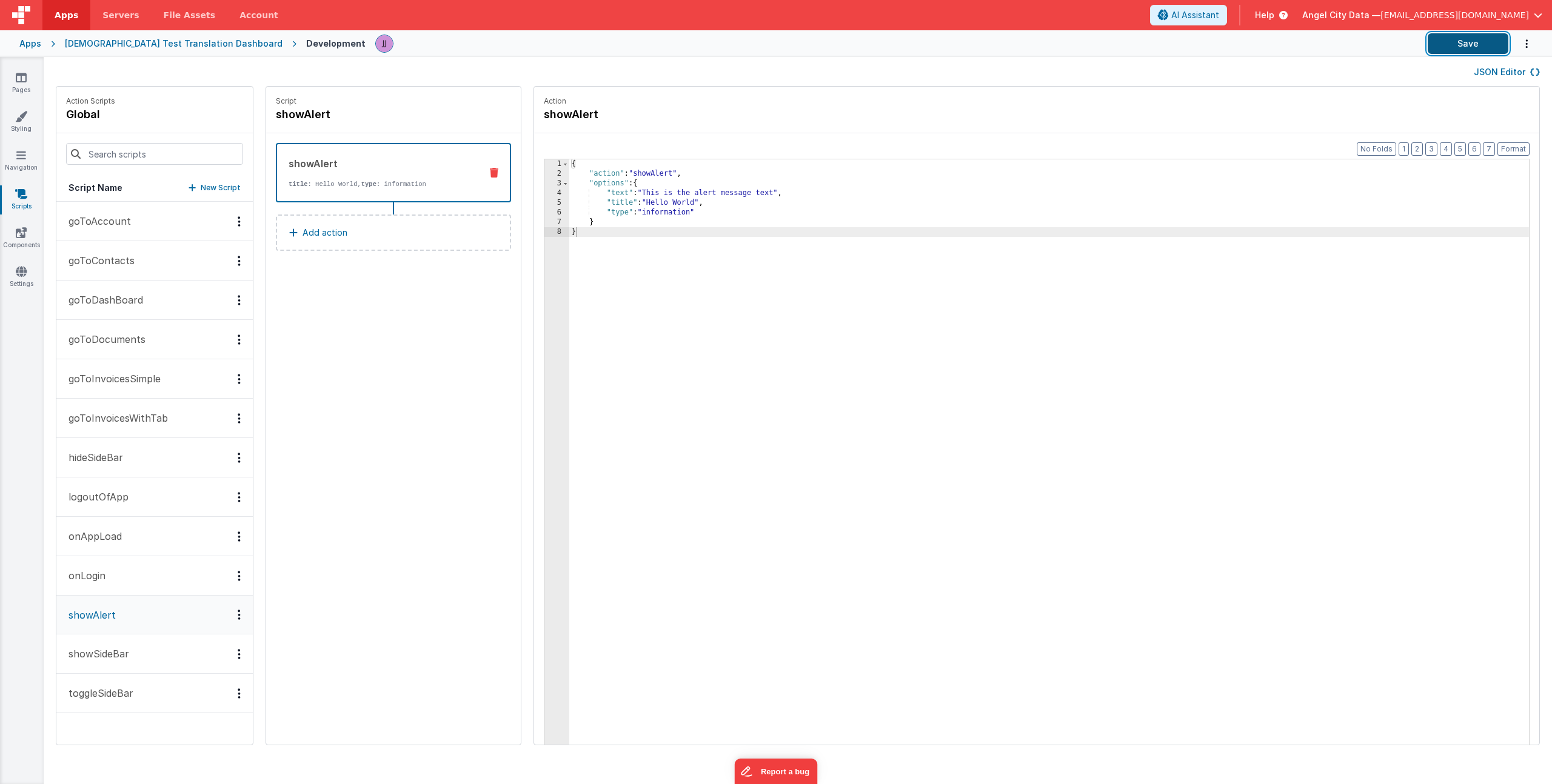
click at [1462, 43] on button "Save" at bounding box center [1468, 44] width 80 height 21
click at [13, 79] on link "Pages" at bounding box center [21, 84] width 44 height 24
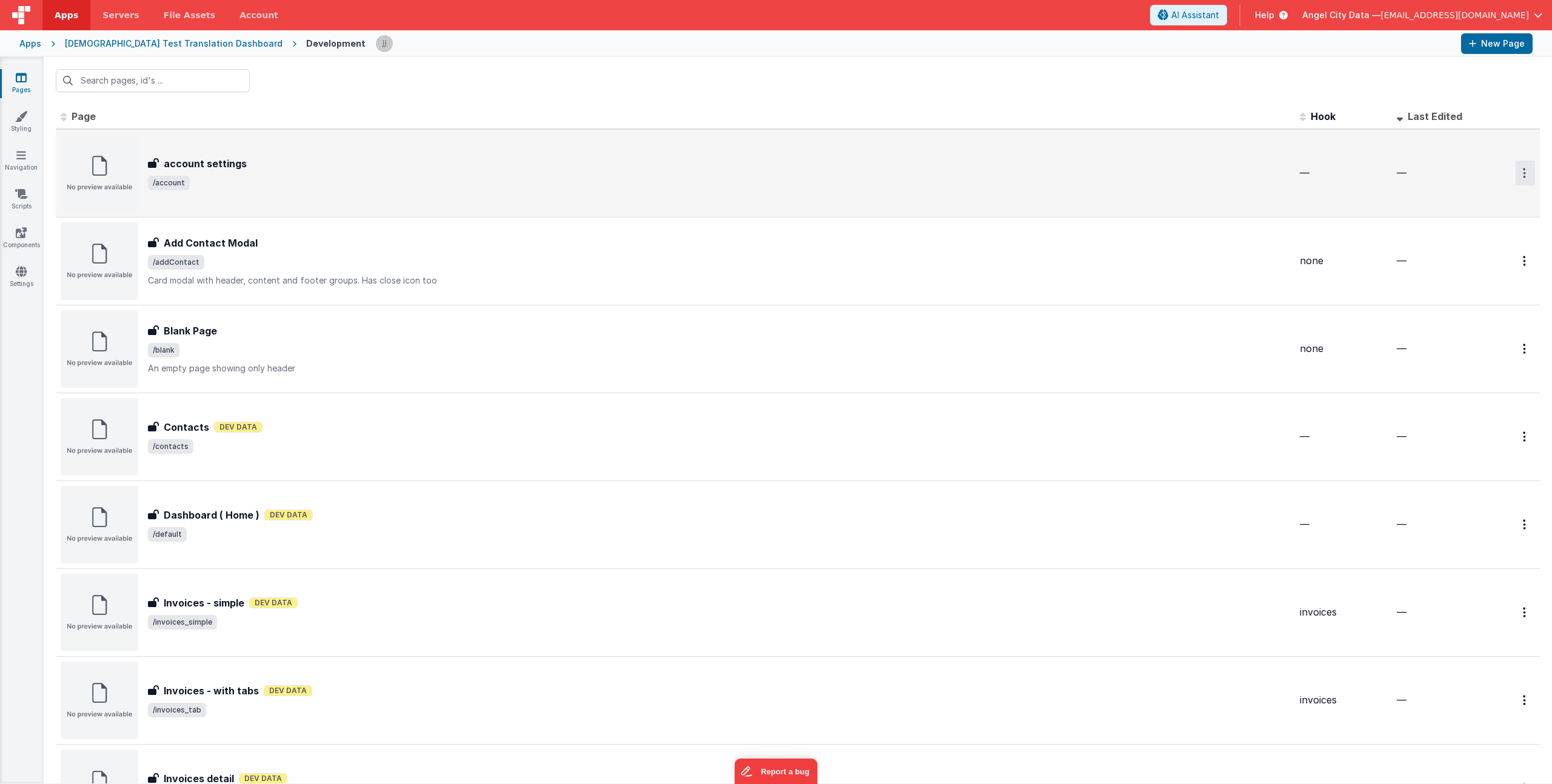
click at [1516, 172] on button "Options" at bounding box center [1525, 173] width 20 height 25
click at [1452, 245] on link "Delete" at bounding box center [1481, 245] width 106 height 21
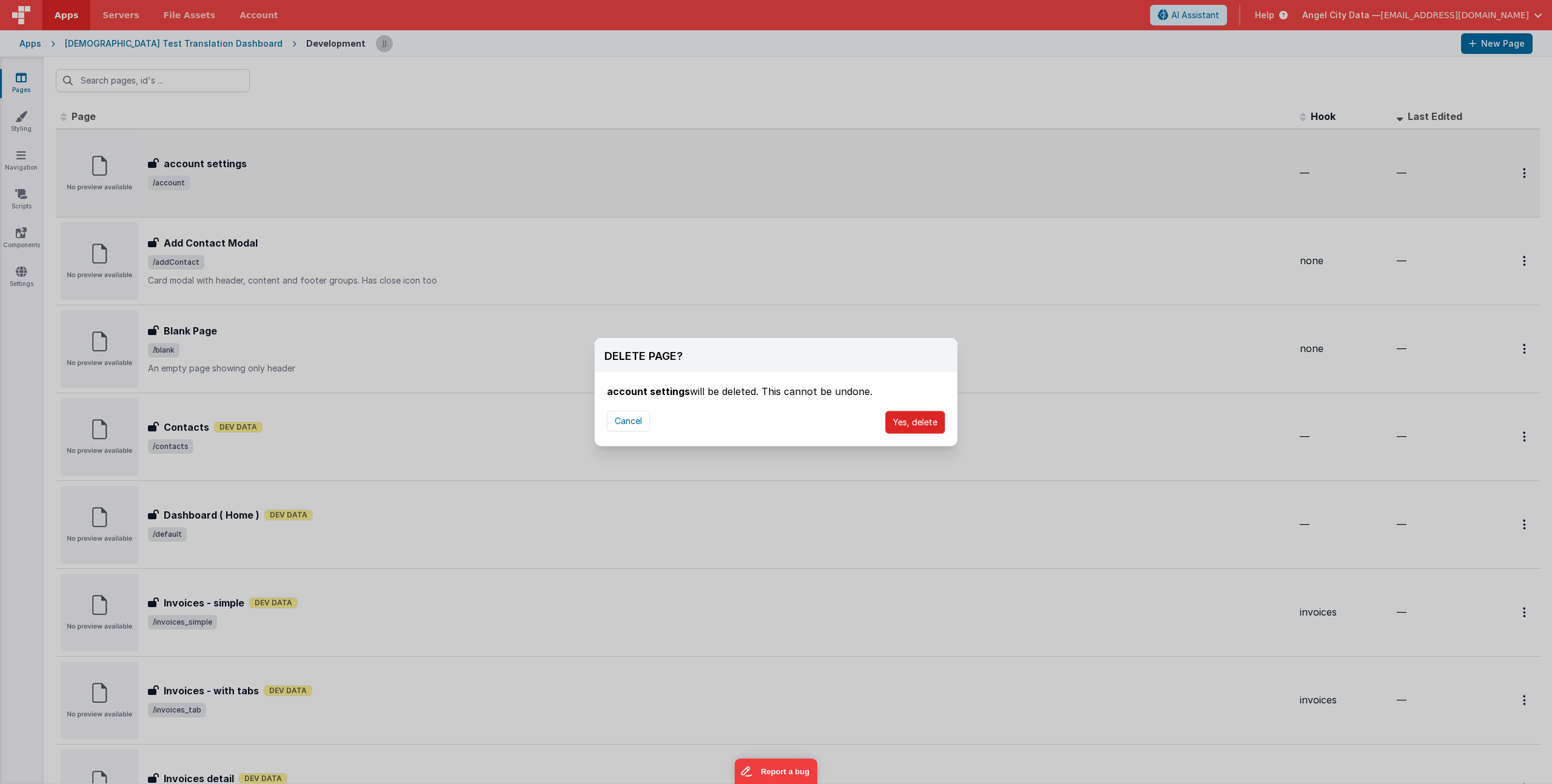
click at [910, 418] on button "Yes, delete" at bounding box center [915, 422] width 60 height 23
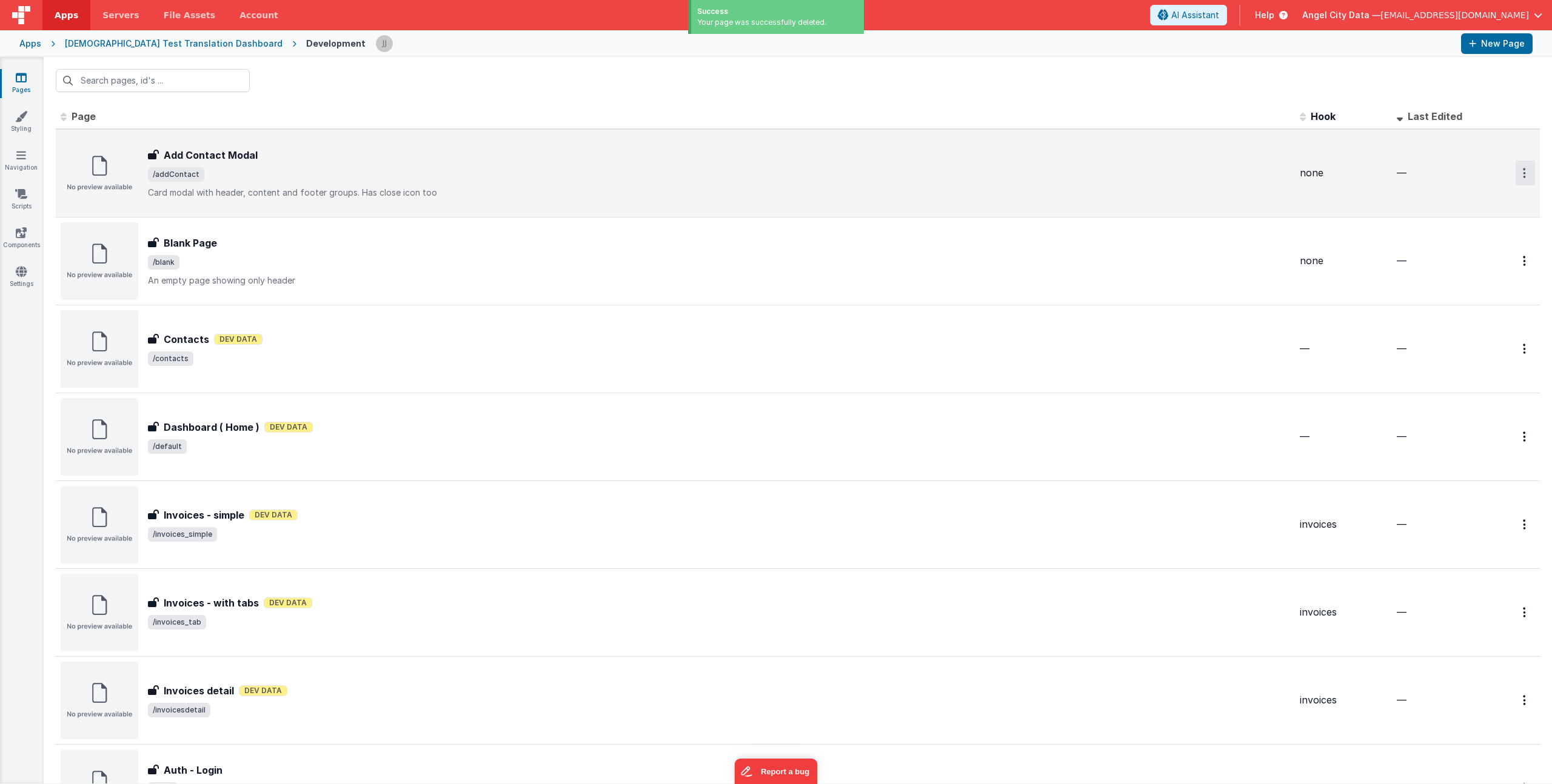
click at [1521, 180] on button "Options" at bounding box center [1525, 173] width 20 height 25
click at [1438, 242] on icon at bounding box center [1444, 245] width 17 height 8
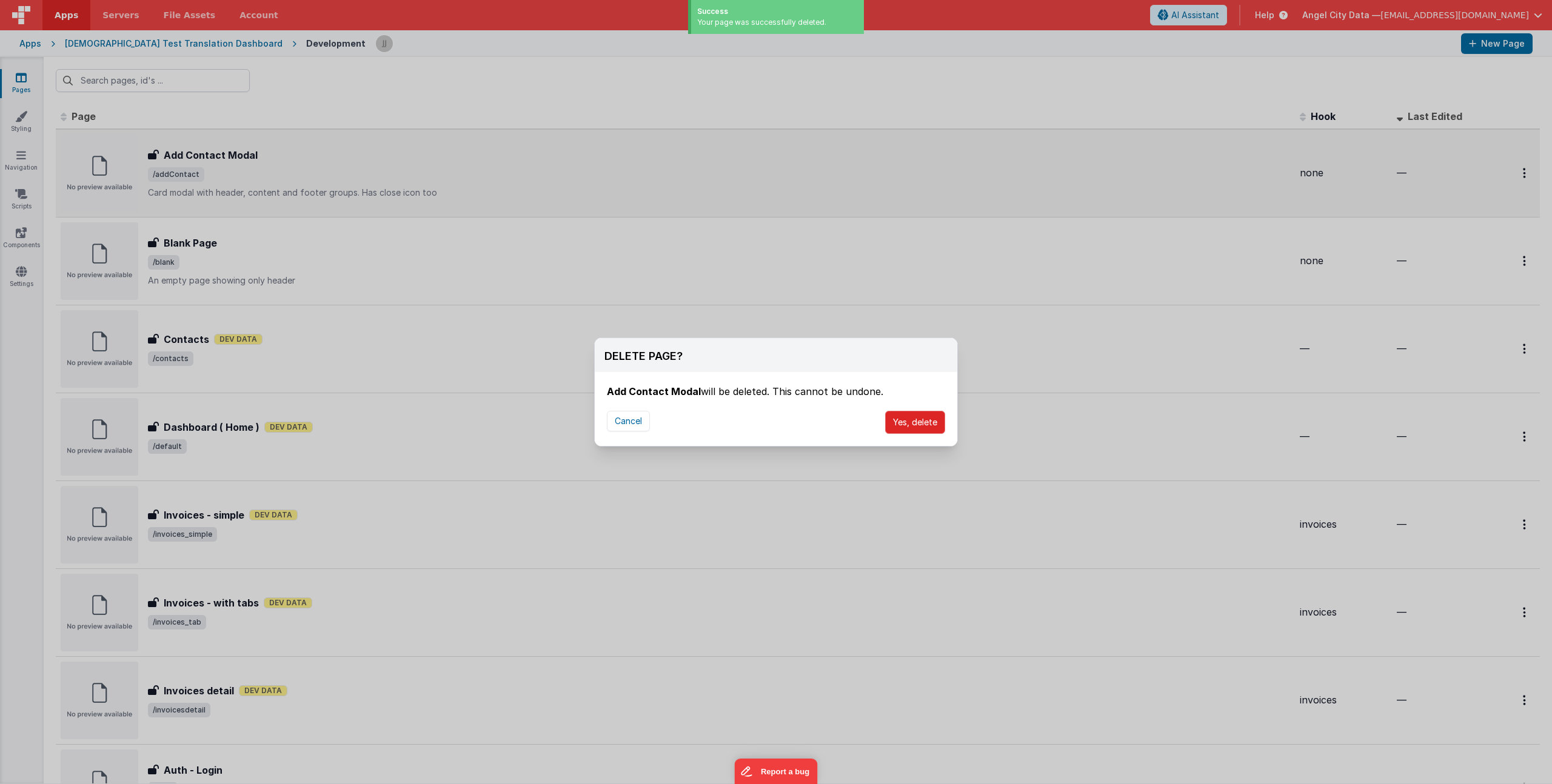
click at [924, 413] on button "Yes, delete" at bounding box center [915, 422] width 60 height 23
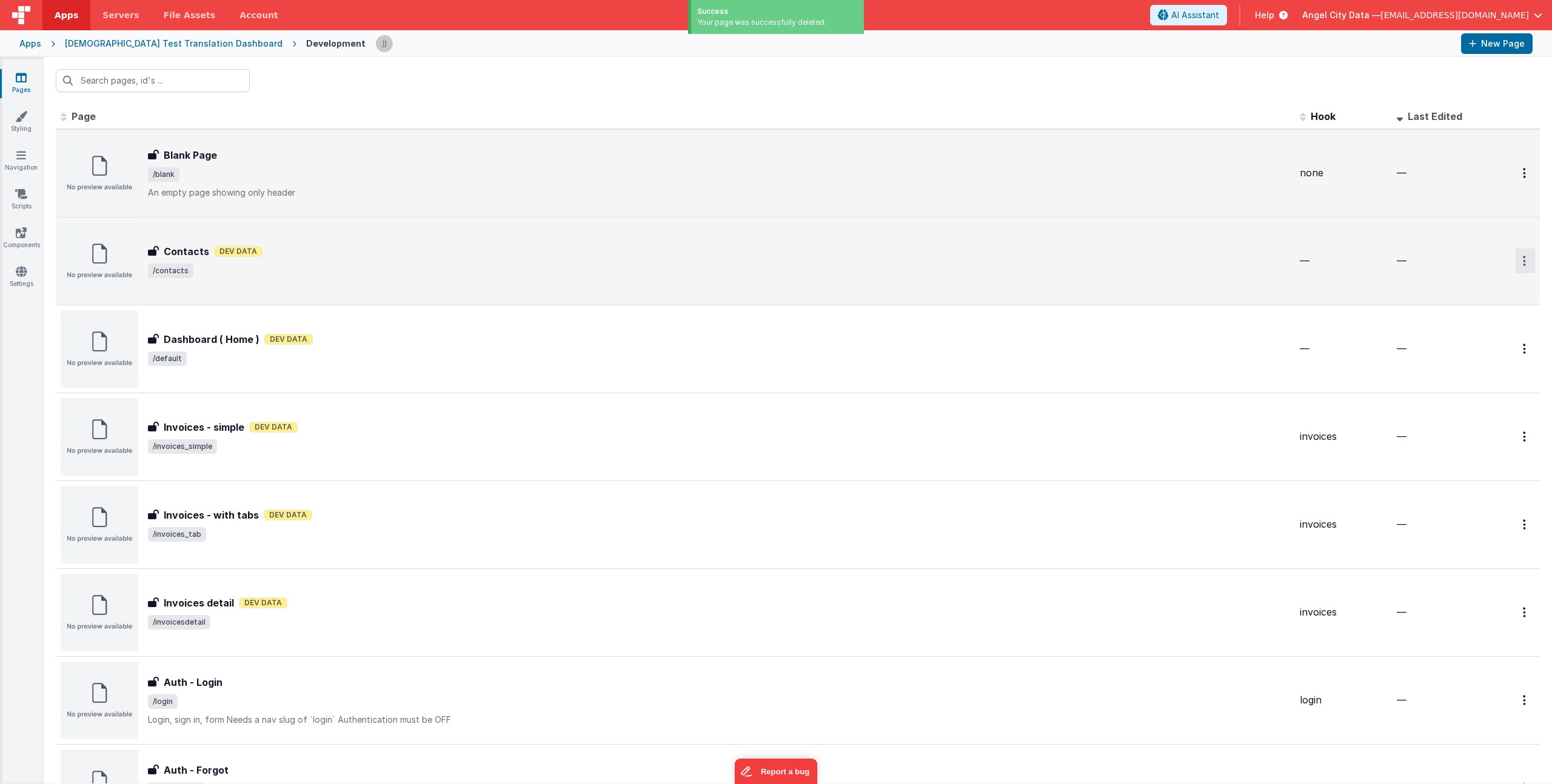
click at [1516, 259] on button "Options" at bounding box center [1525, 260] width 20 height 25
click at [1437, 336] on icon at bounding box center [1444, 333] width 17 height 8
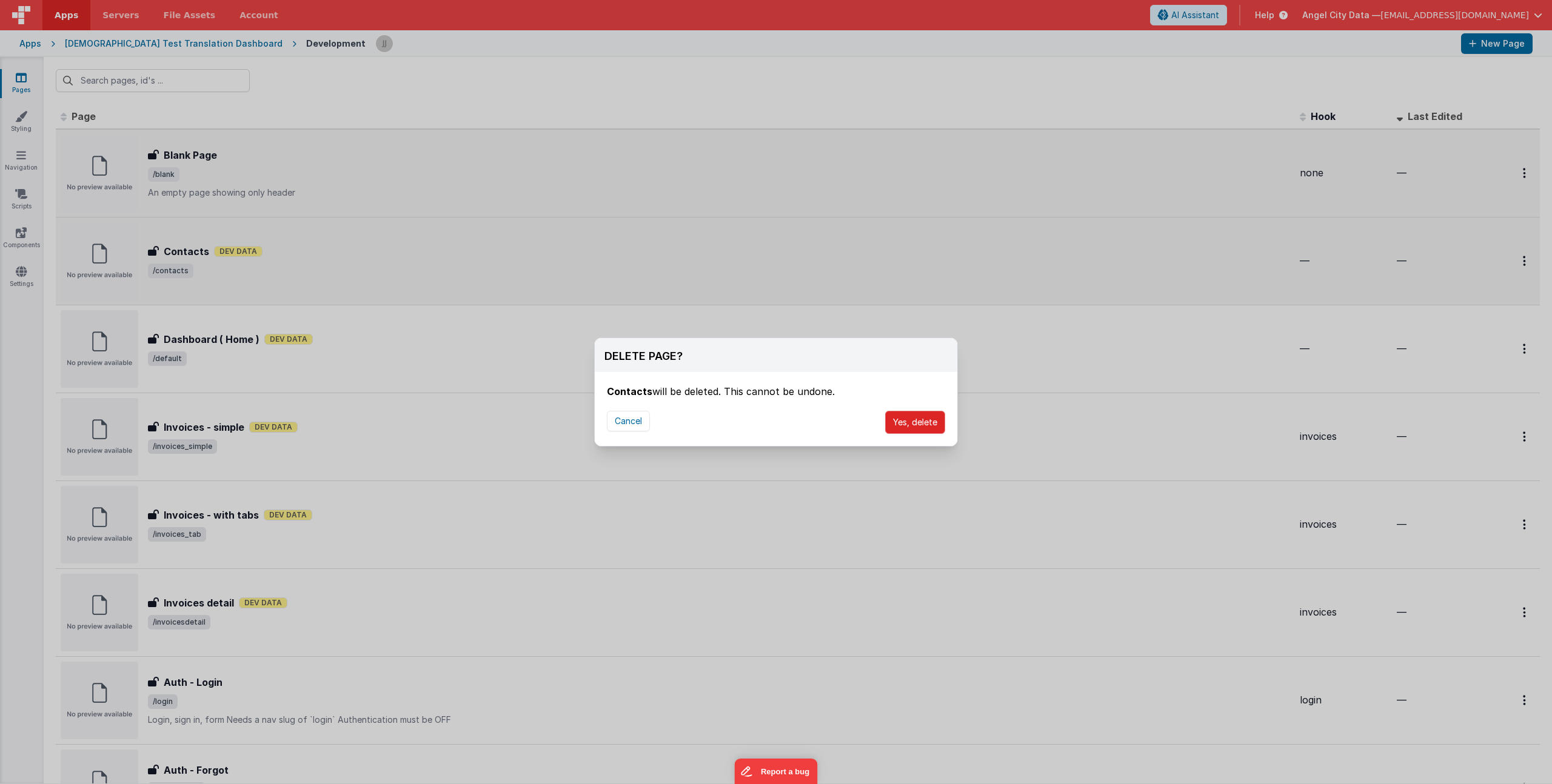
click at [905, 413] on button "Yes, delete" at bounding box center [915, 422] width 60 height 23
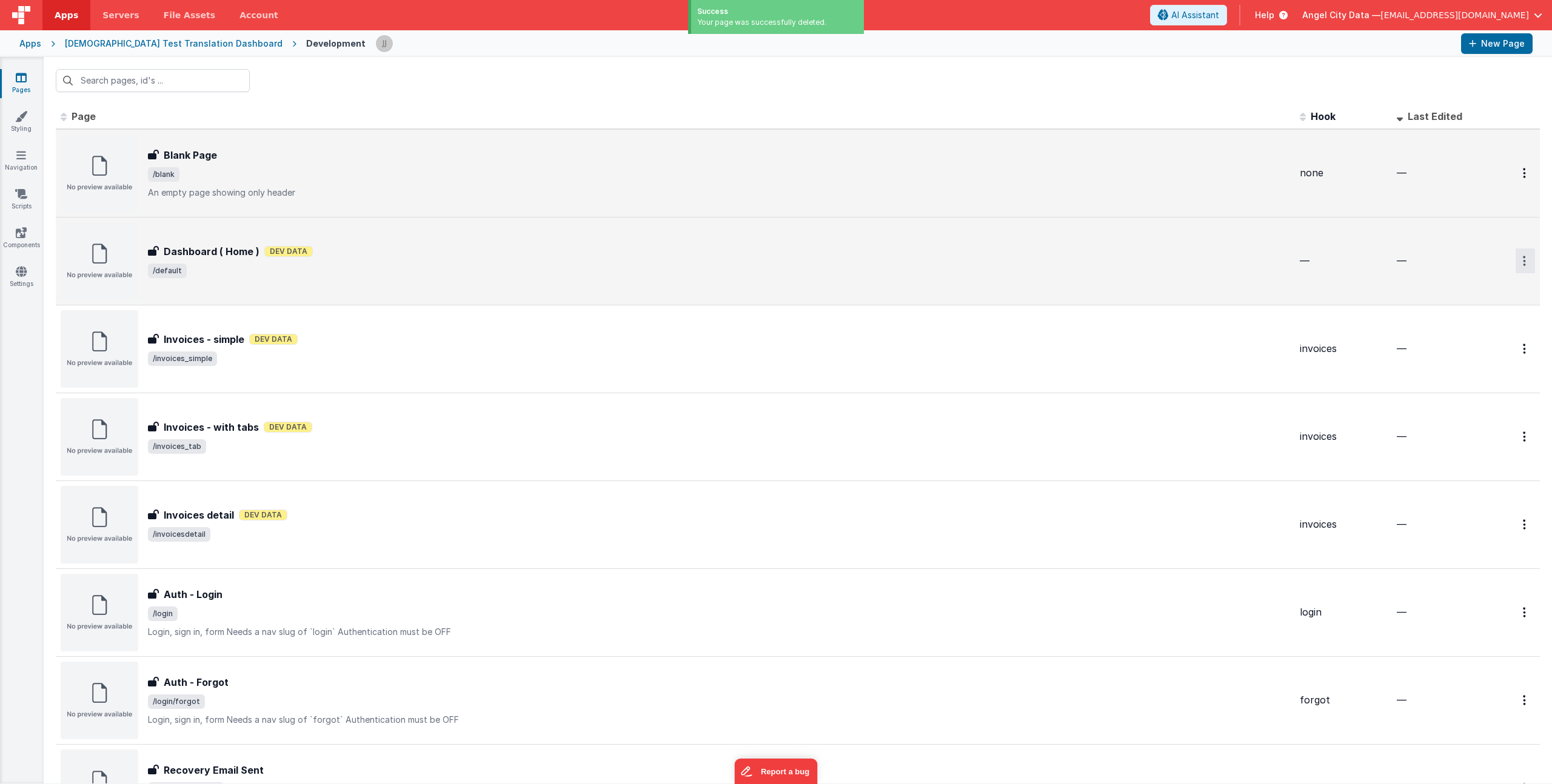
click at [1517, 265] on button "Options" at bounding box center [1525, 260] width 20 height 25
click at [1450, 333] on link "Delete" at bounding box center [1481, 333] width 106 height 21
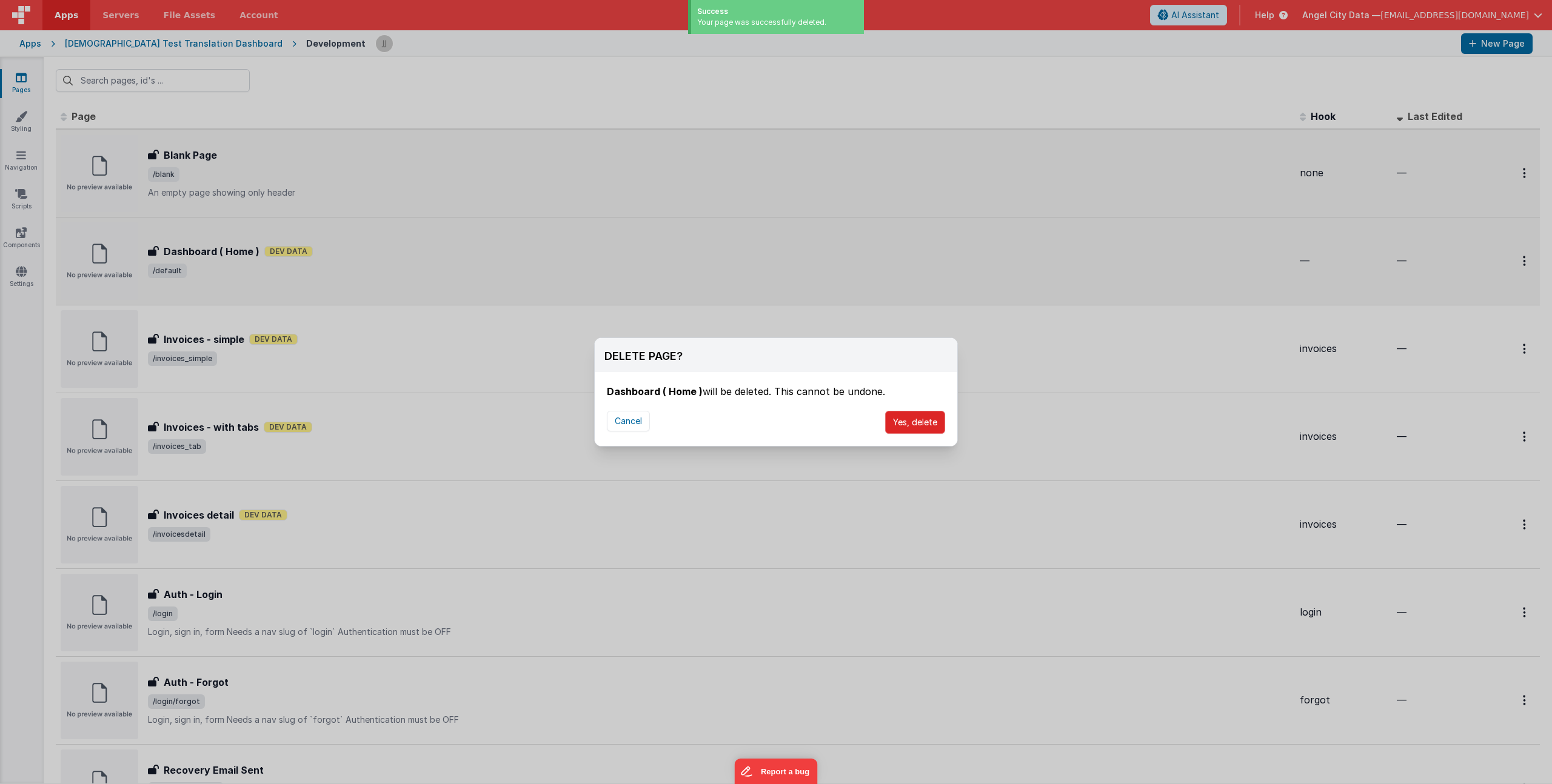
click at [918, 419] on button "Yes, delete" at bounding box center [915, 422] width 60 height 23
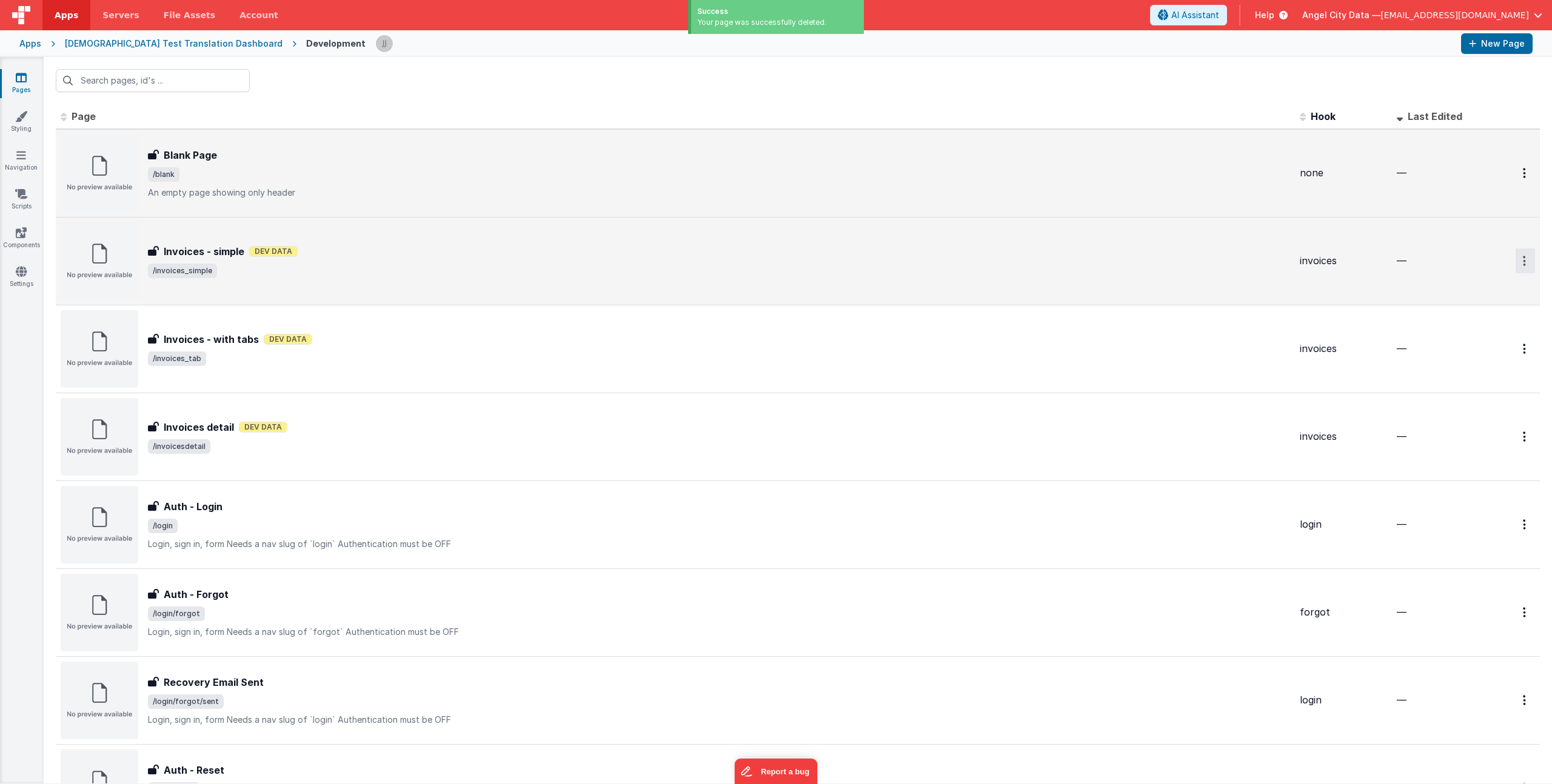
click at [1520, 261] on button "Options" at bounding box center [1525, 260] width 20 height 25
click at [1436, 329] on icon at bounding box center [1444, 333] width 17 height 8
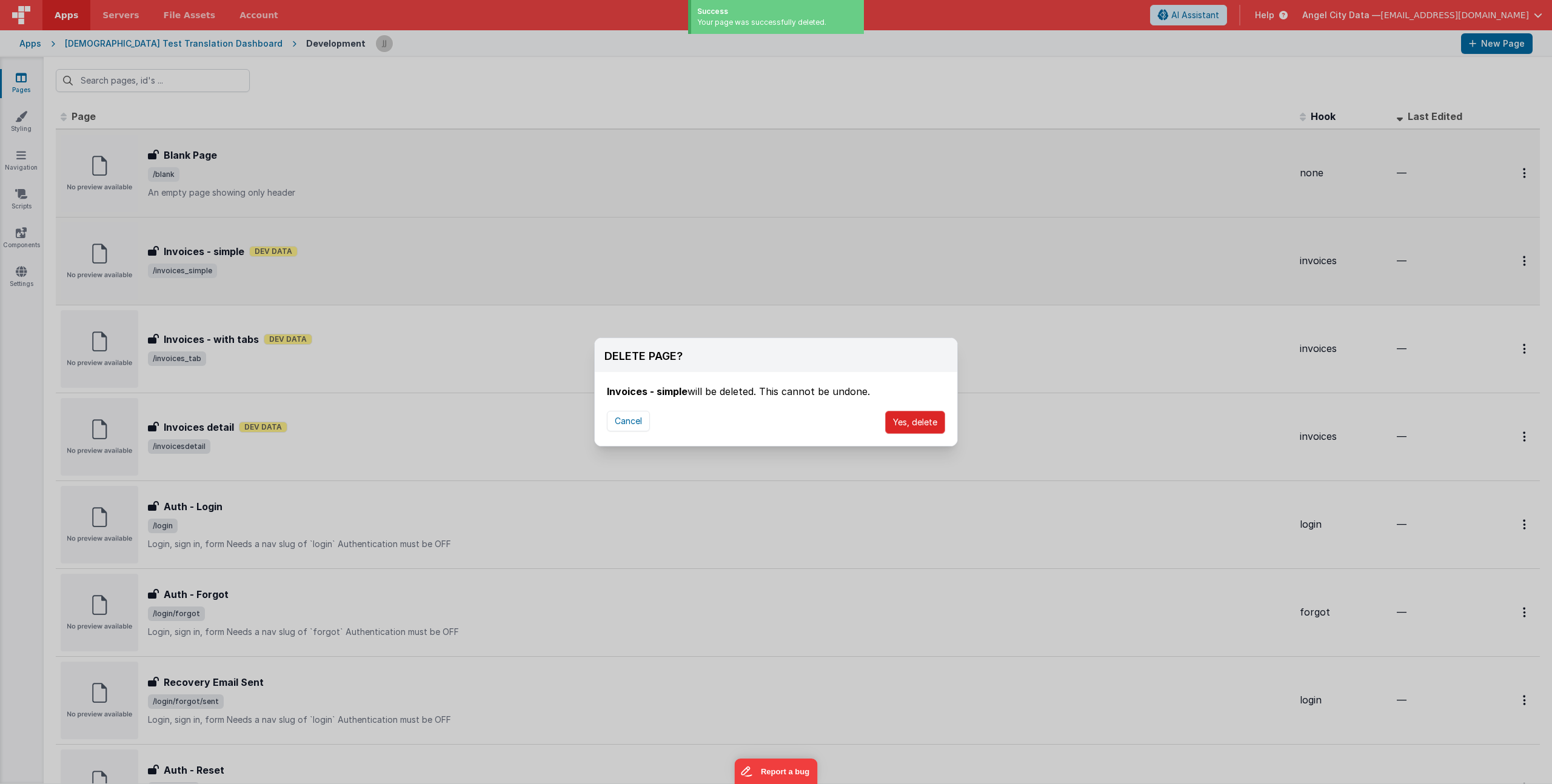
click at [922, 424] on button "Yes, delete" at bounding box center [915, 422] width 60 height 23
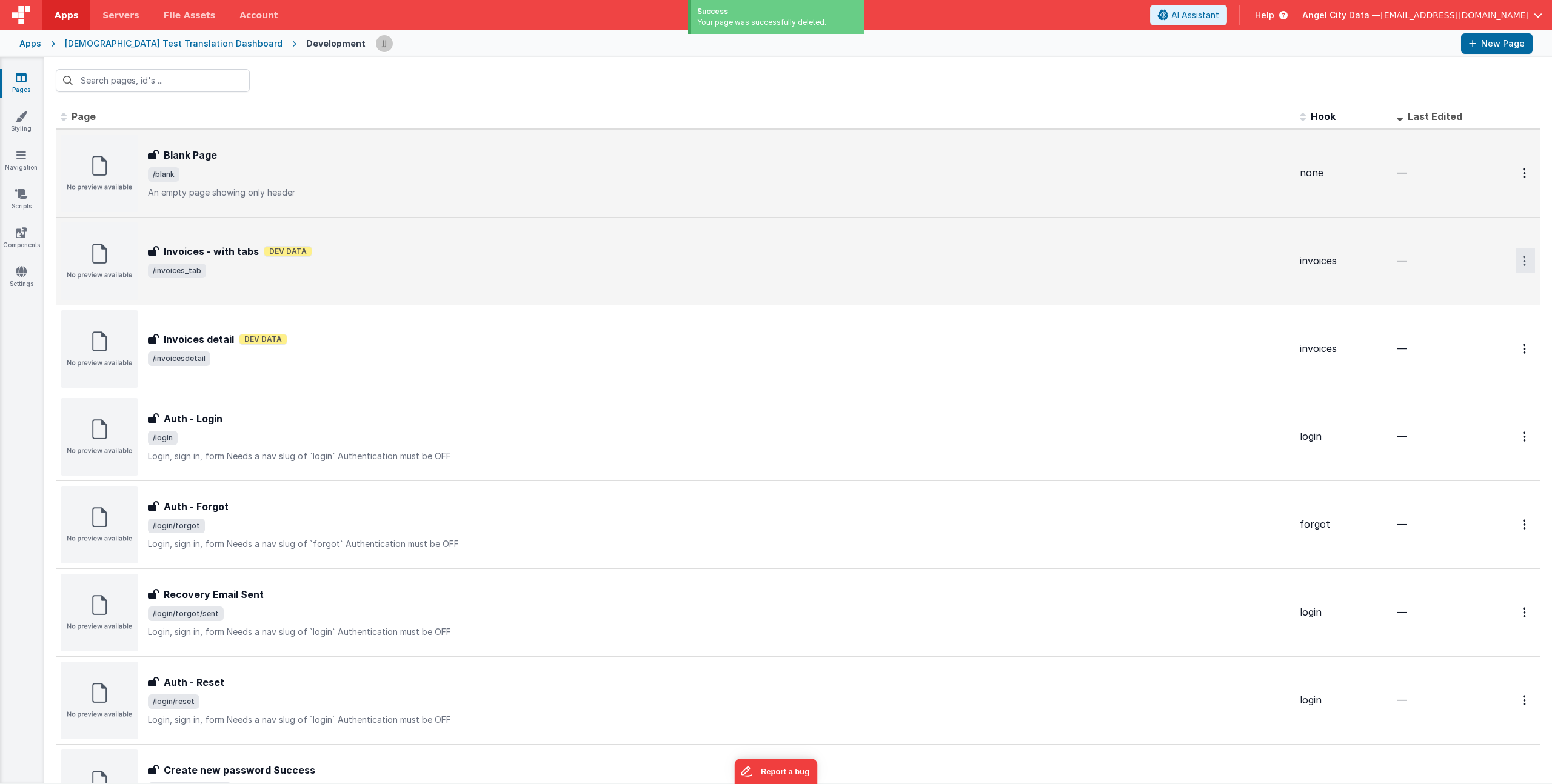
click at [1522, 259] on icon "Options" at bounding box center [1523, 260] width 3 height 10
click at [1462, 336] on link "Delete" at bounding box center [1481, 333] width 106 height 21
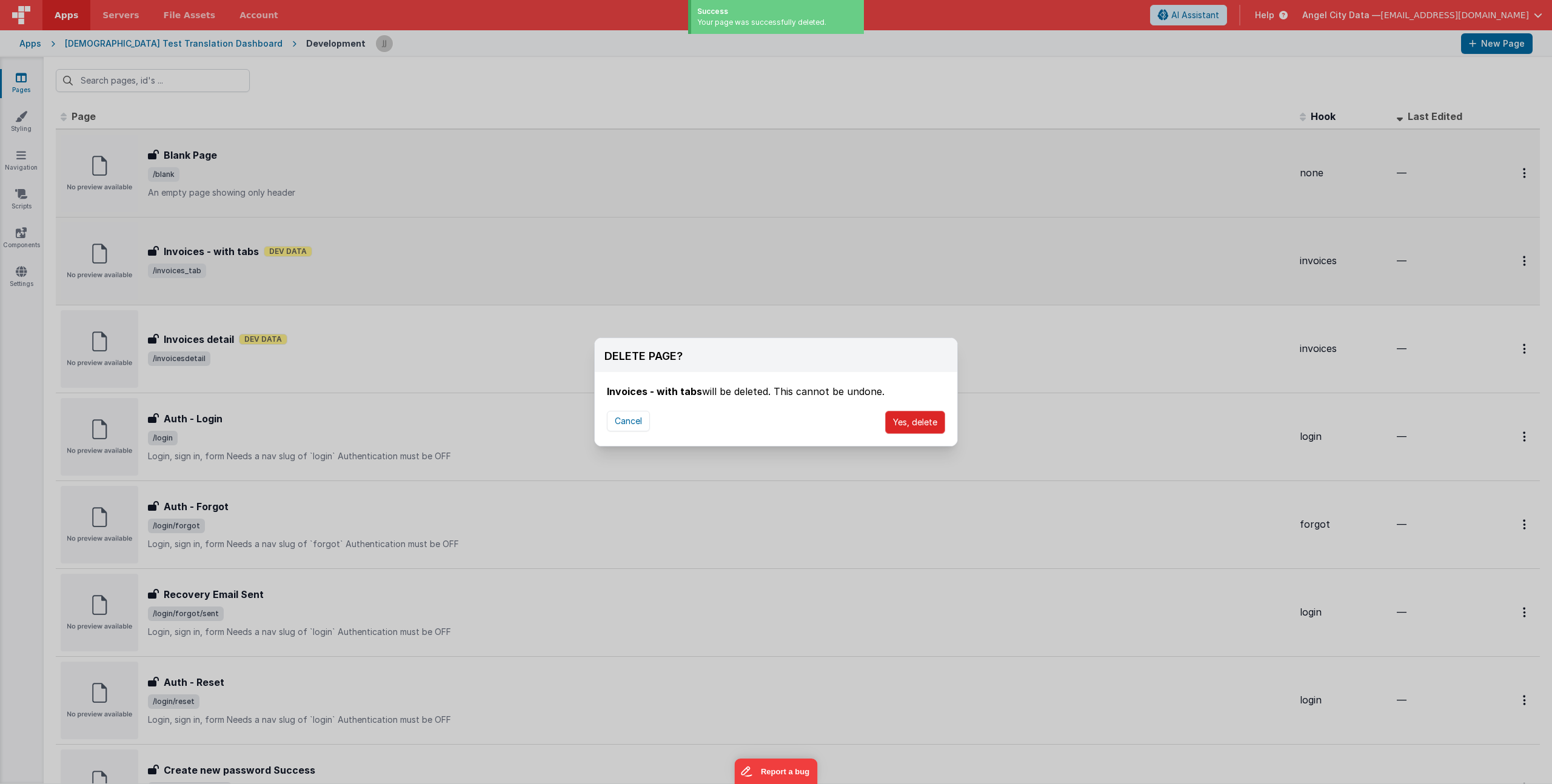
click at [923, 418] on button "Yes, delete" at bounding box center [915, 422] width 60 height 23
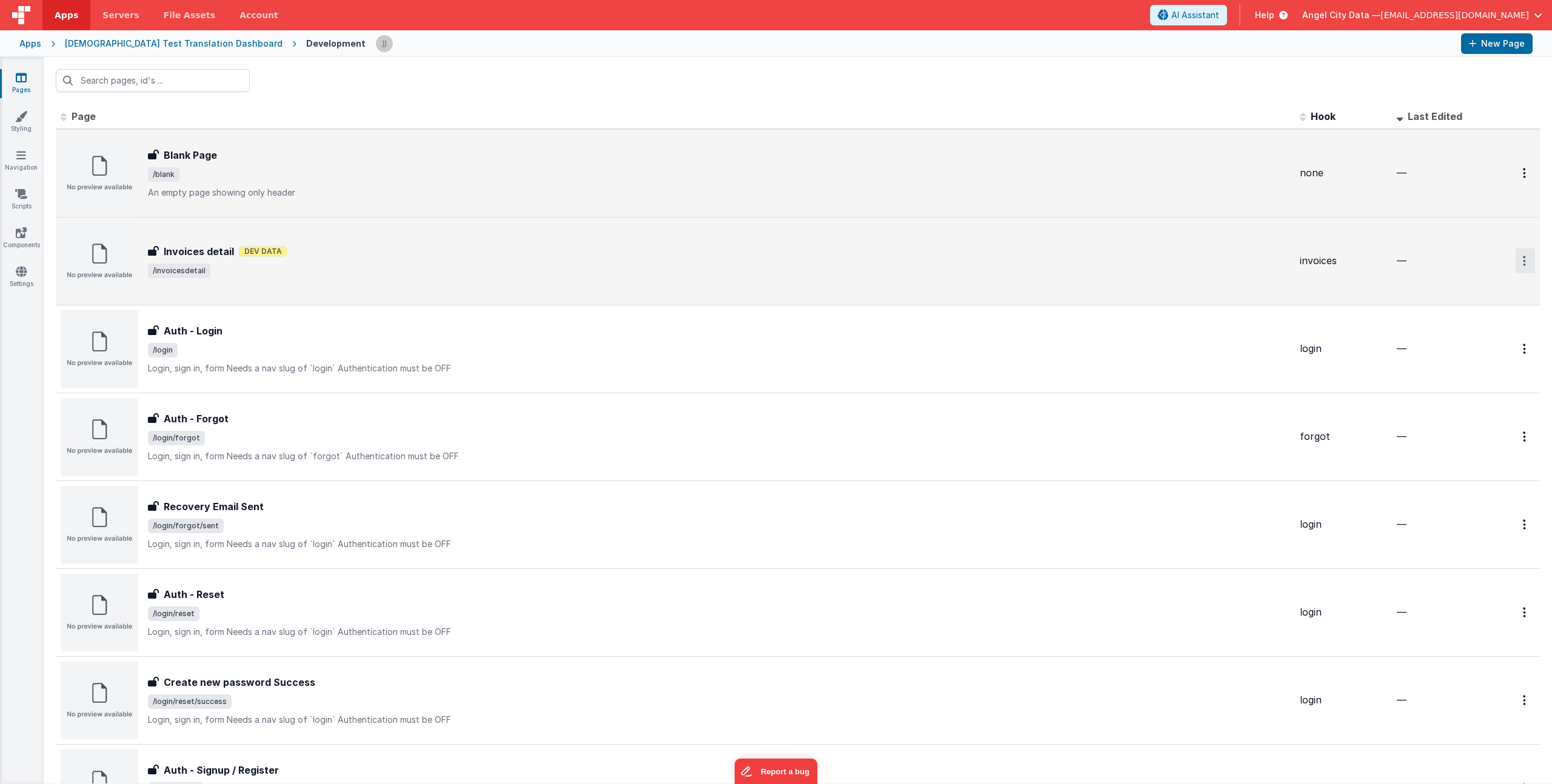
click at [1516, 264] on button "Options" at bounding box center [1525, 260] width 20 height 25
click at [1468, 336] on link "Delete" at bounding box center [1481, 333] width 106 height 21
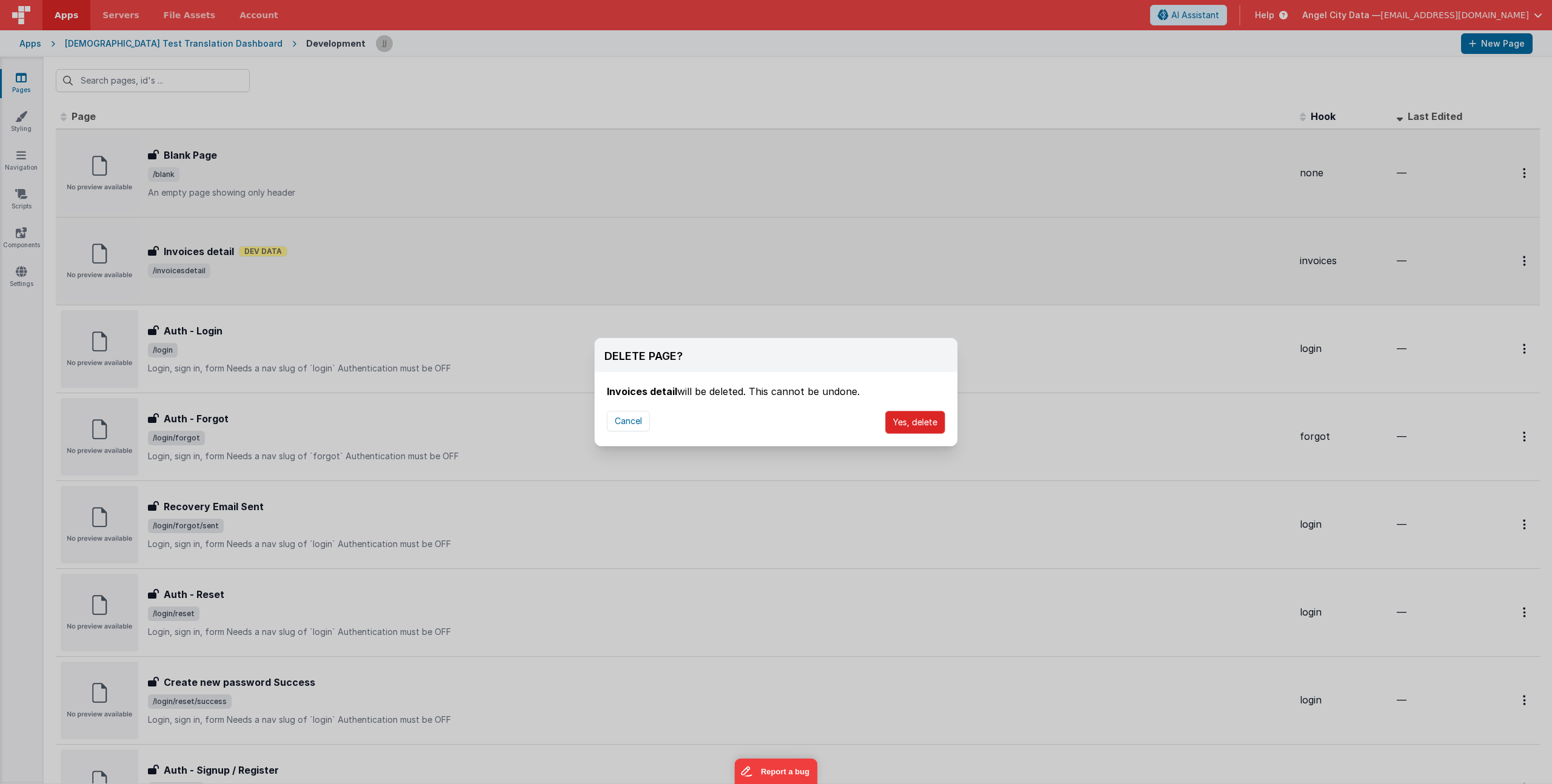
click at [911, 419] on button "Yes, delete" at bounding box center [915, 422] width 60 height 23
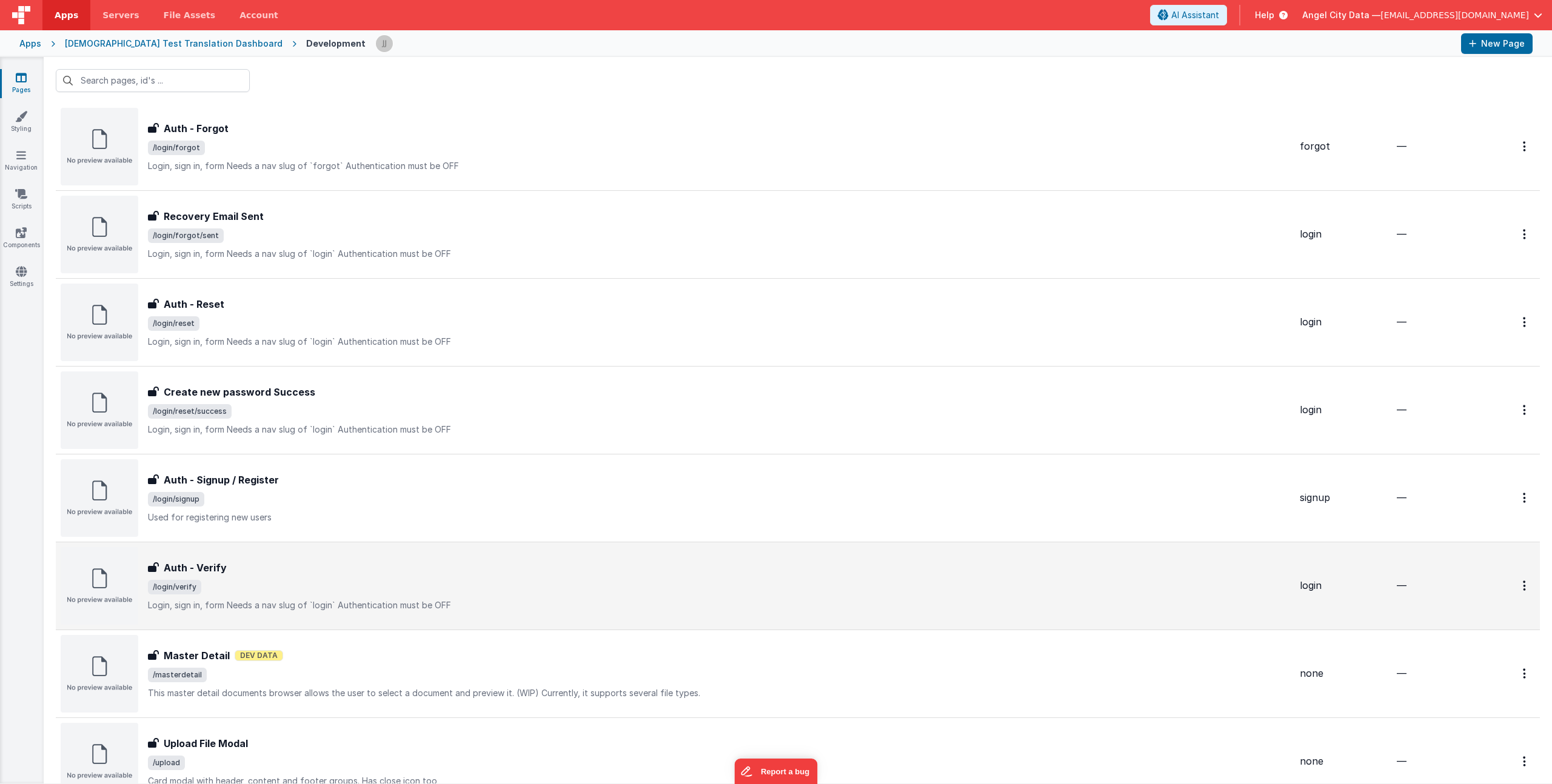
scroll to position [273, 0]
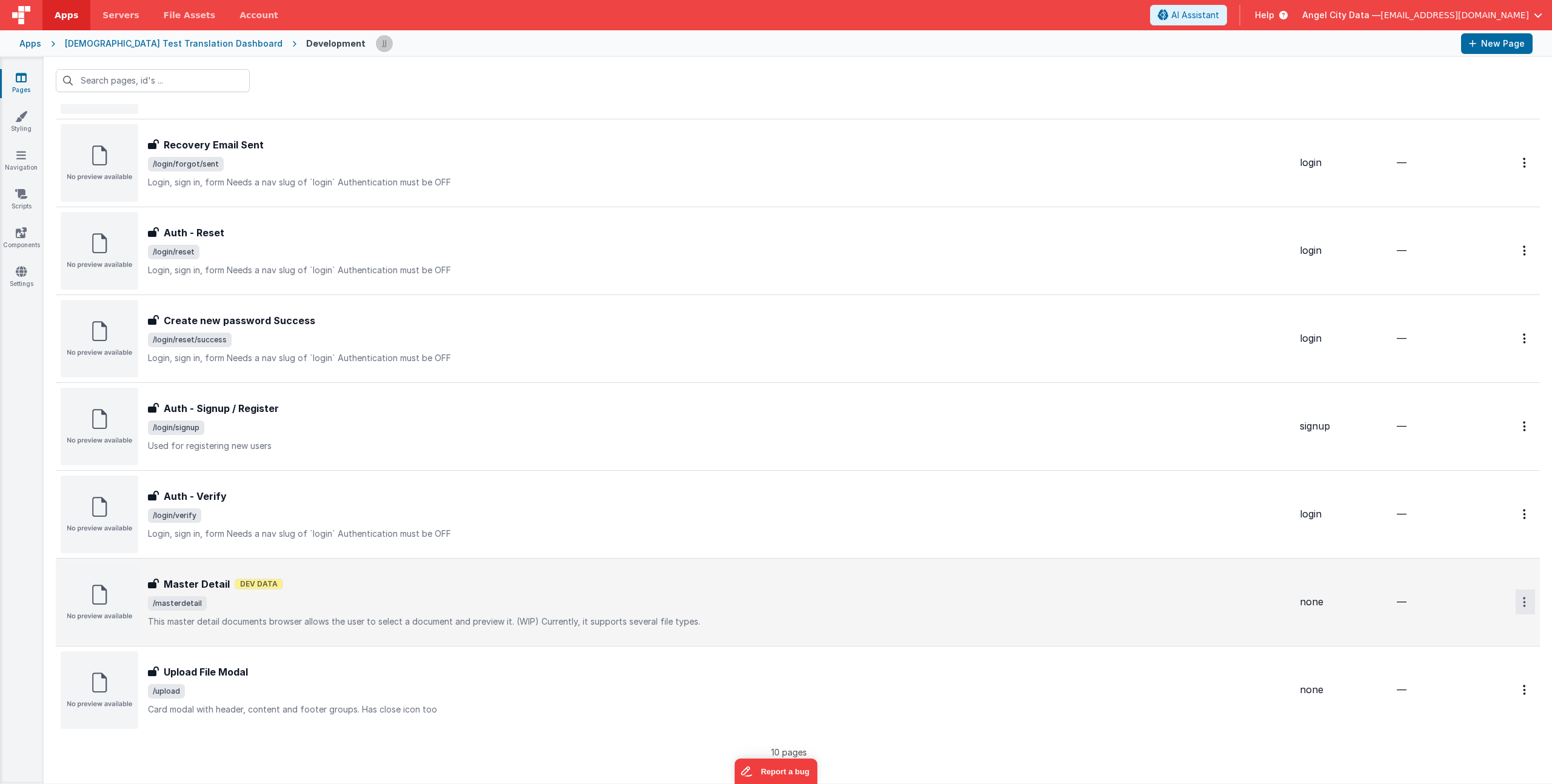
click at [1519, 605] on button "Options" at bounding box center [1525, 602] width 20 height 25
click at [1460, 671] on link "Delete" at bounding box center [1481, 674] width 106 height 21
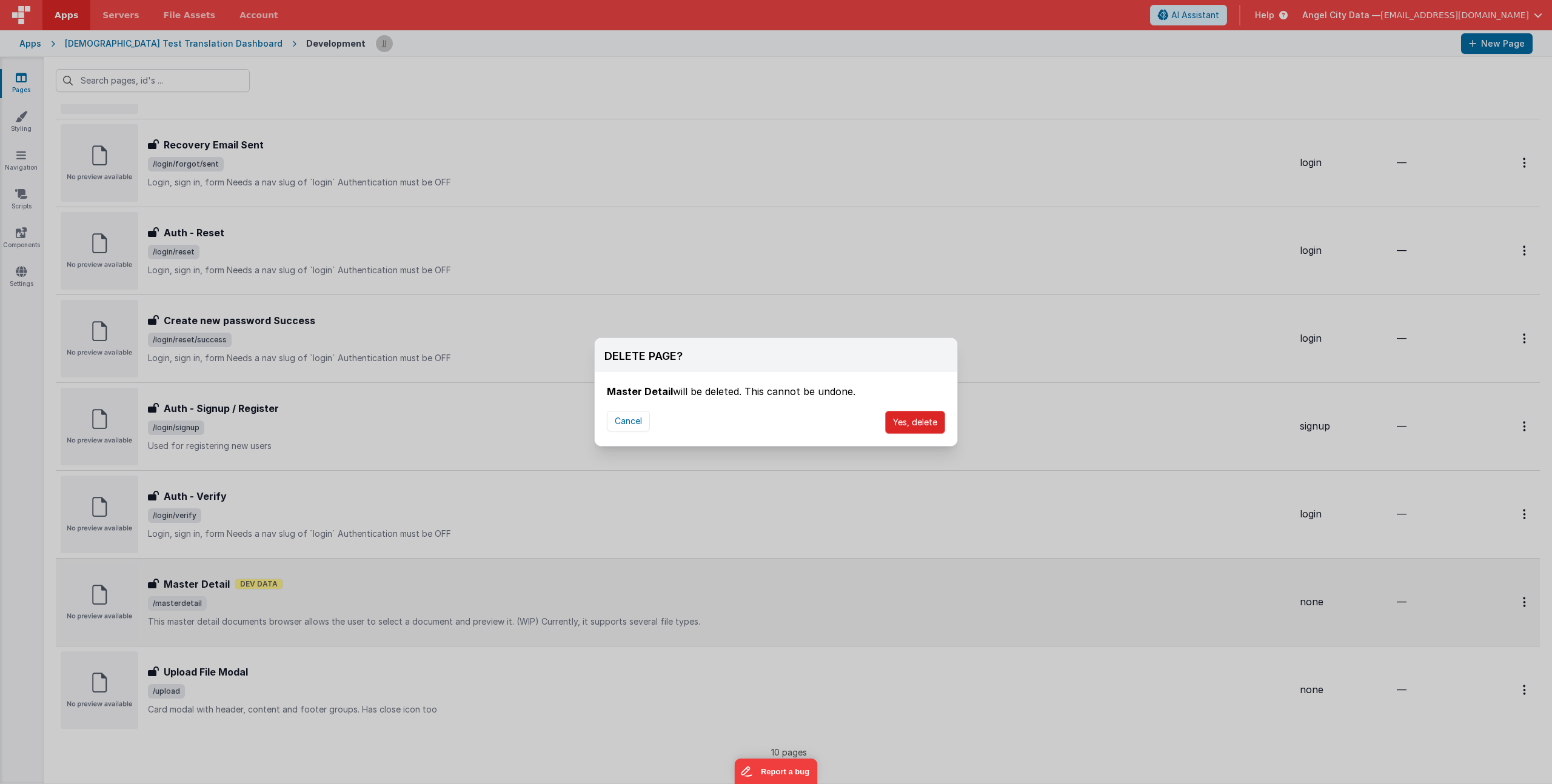
click at [927, 425] on button "Yes, delete" at bounding box center [915, 422] width 60 height 23
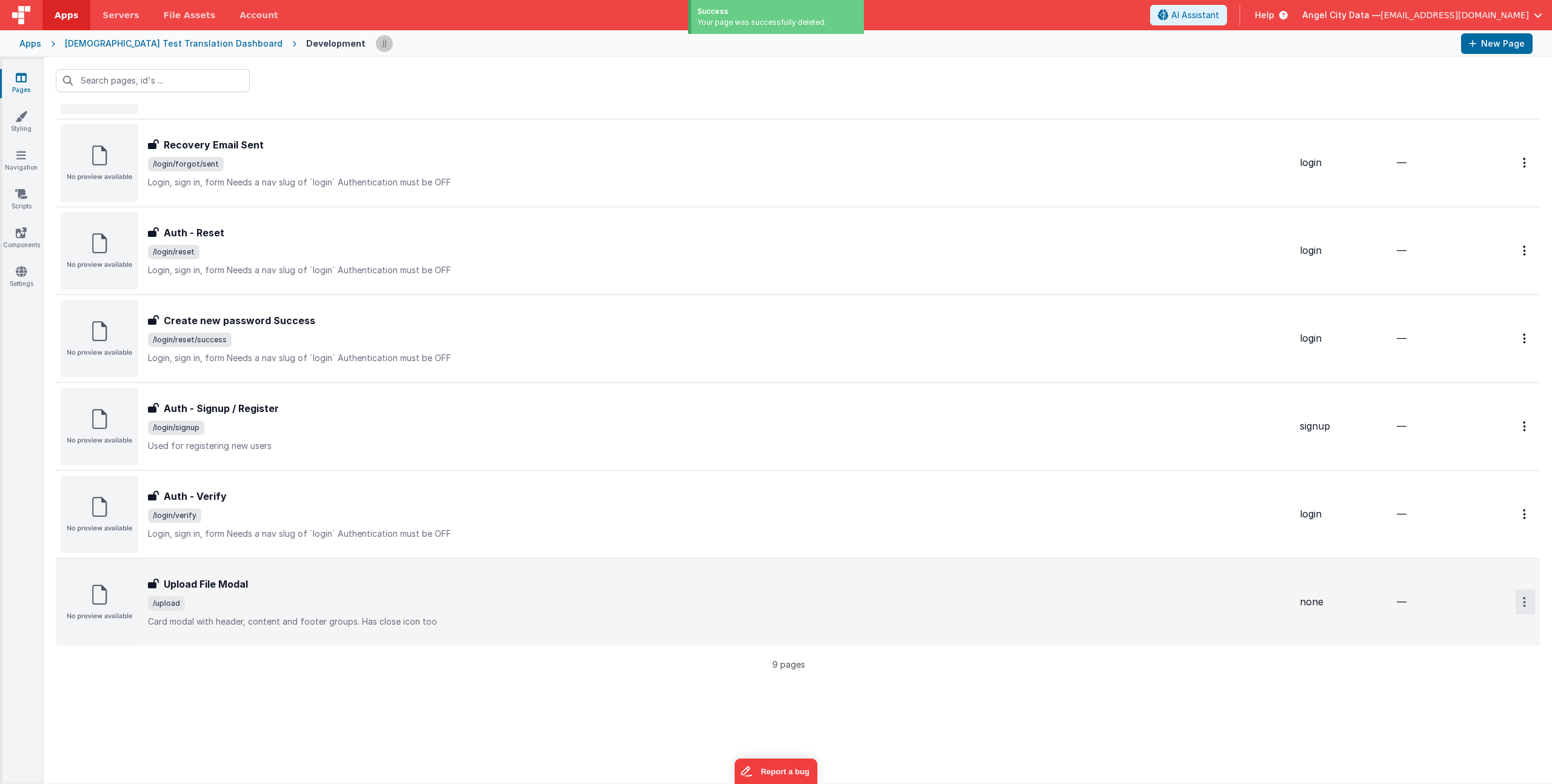
click at [1518, 603] on button "Options" at bounding box center [1525, 602] width 20 height 25
click at [1435, 672] on icon at bounding box center [1444, 675] width 17 height 8
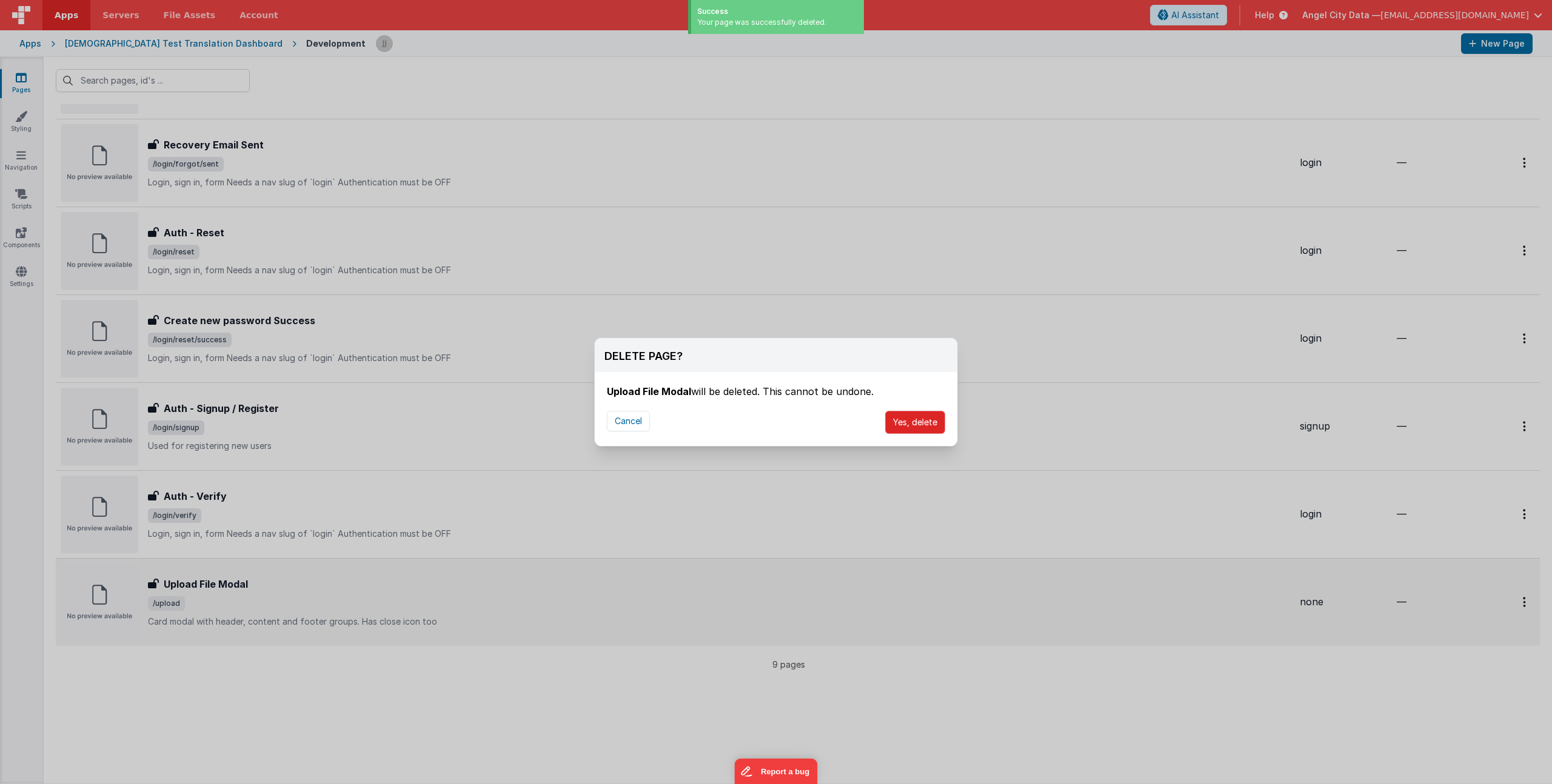
click at [921, 427] on button "Yes, delete" at bounding box center [915, 422] width 60 height 23
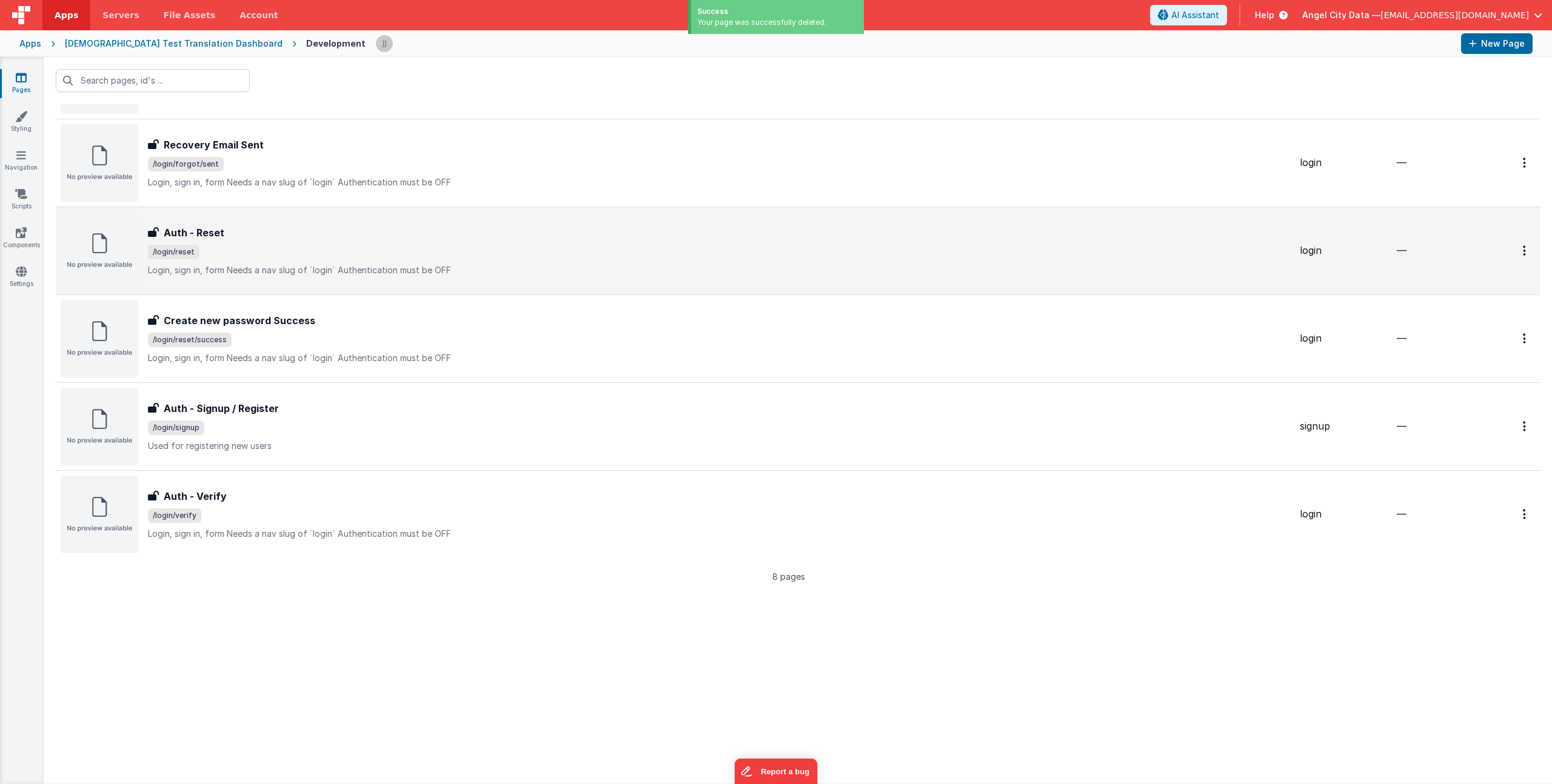
scroll to position [0, 0]
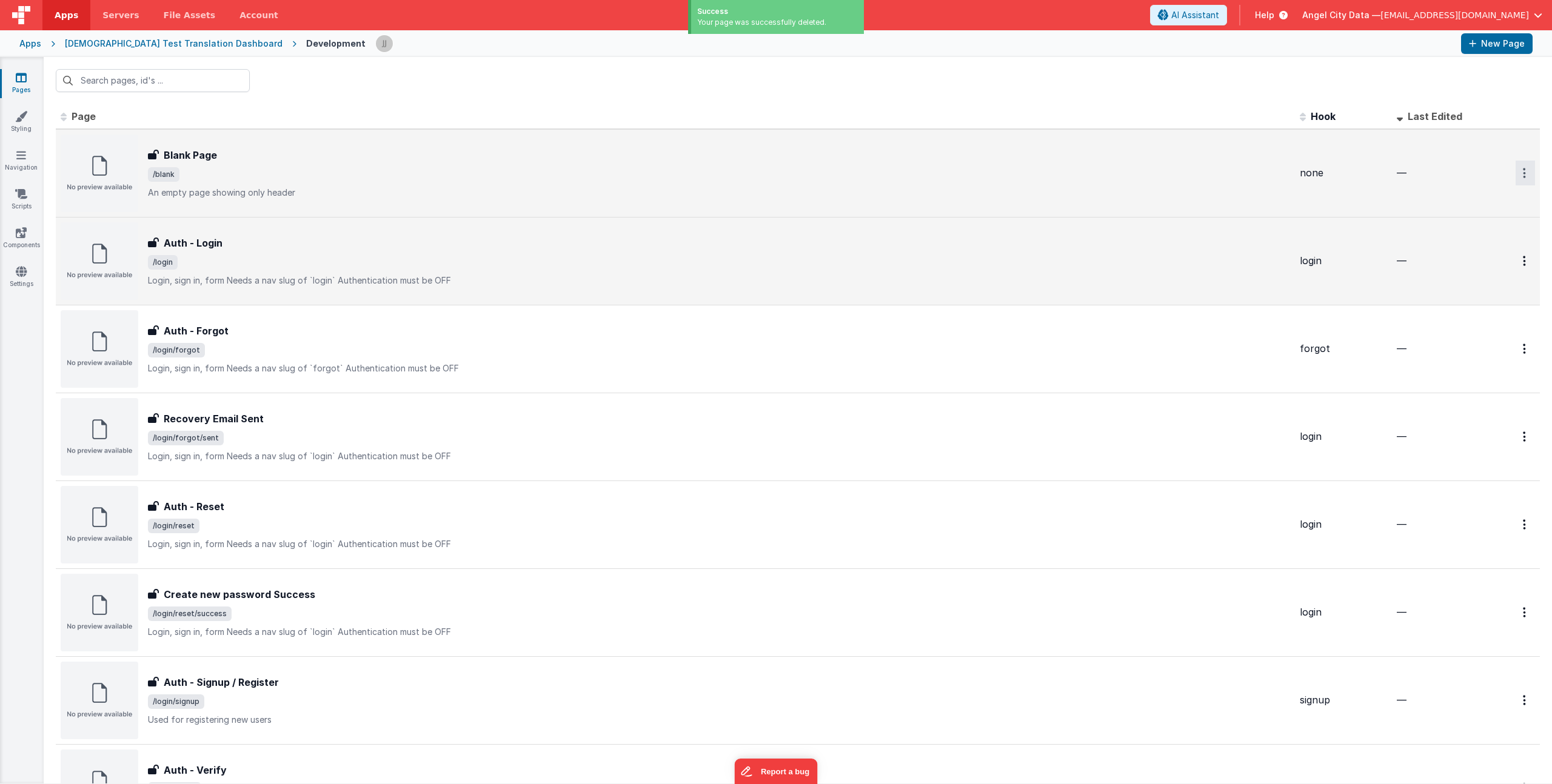
click at [1522, 175] on button "Options" at bounding box center [1525, 173] width 20 height 25
click at [1464, 217] on link "Duplicate" at bounding box center [1481, 223] width 106 height 23
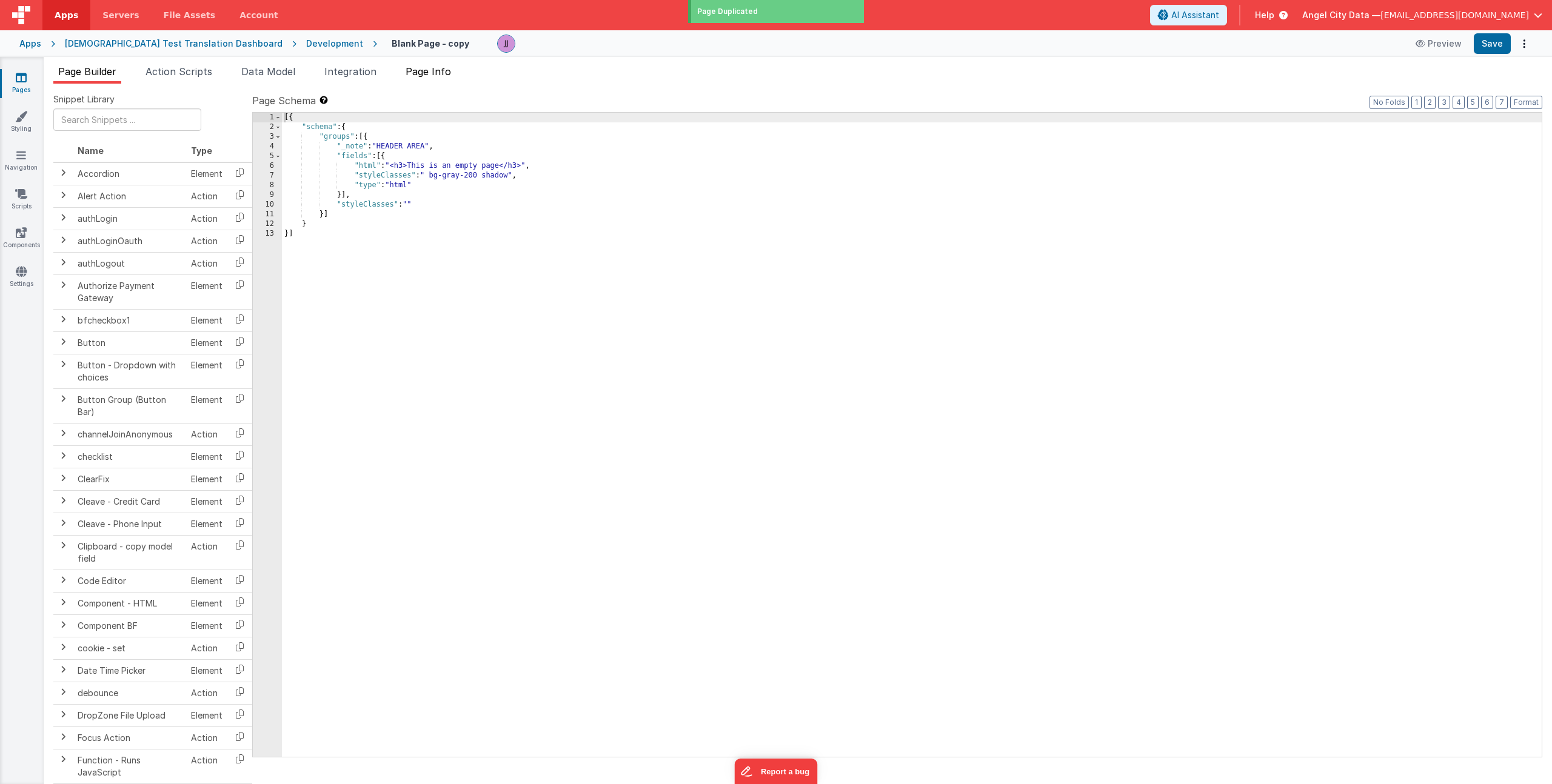
click at [444, 67] on span "Page Info" at bounding box center [428, 71] width 46 height 12
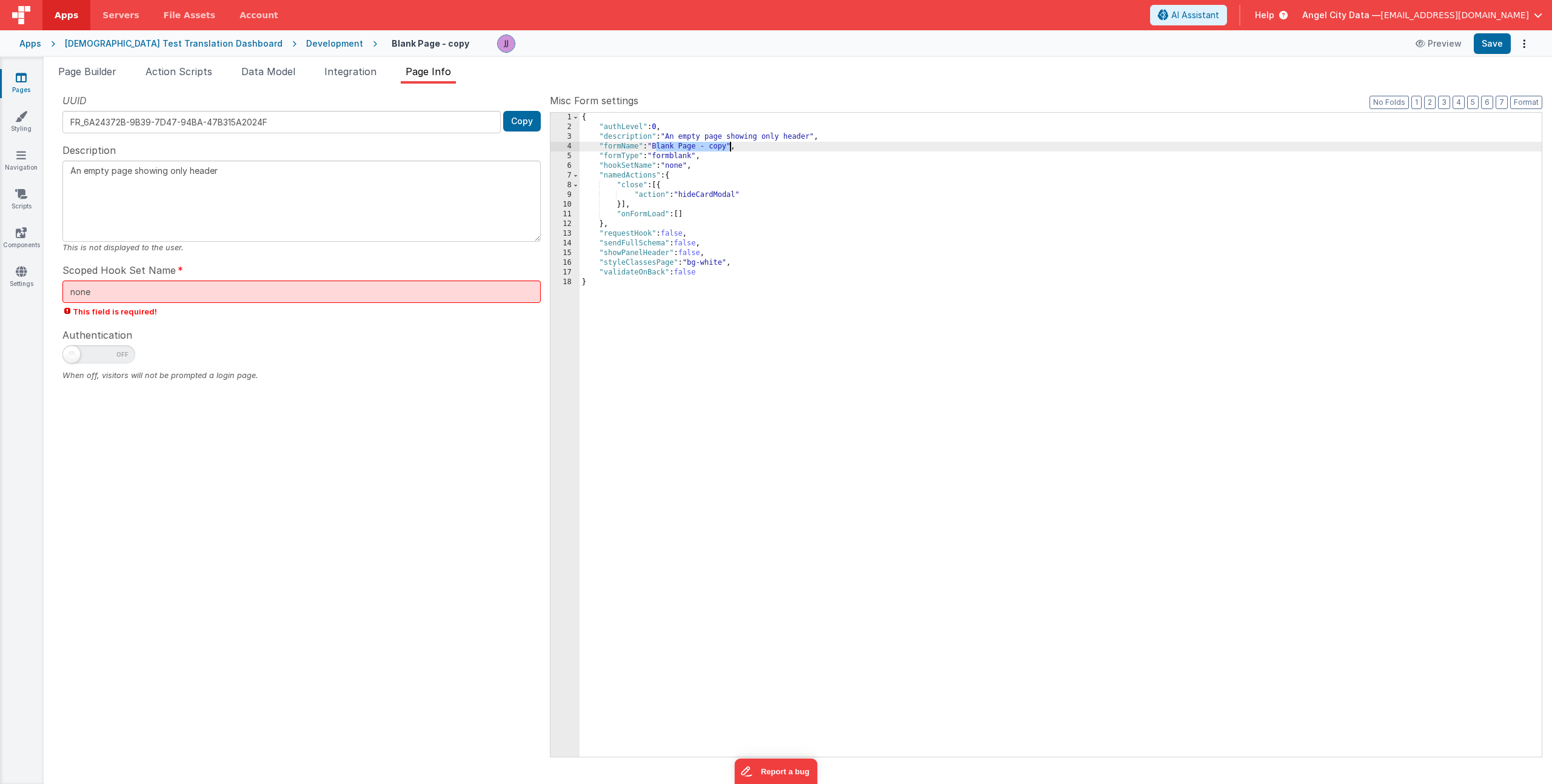
drag, startPoint x: 656, startPoint y: 147, endPoint x: 729, endPoint y: 146, distance: 73.0
click at [729, 146] on div "{ "authLevel" : 0 , "description" : "An empty page showing only header" , "form…" at bounding box center [1061, 444] width 962 height 664
drag, startPoint x: 670, startPoint y: 137, endPoint x: 813, endPoint y: 134, distance: 143.0
click at [813, 134] on div "{ "authLevel" : 0 , "description" : "An empty page showing only header" , "form…" at bounding box center [1061, 444] width 962 height 664
drag, startPoint x: 106, startPoint y: 289, endPoint x: 1, endPoint y: 264, distance: 107.9
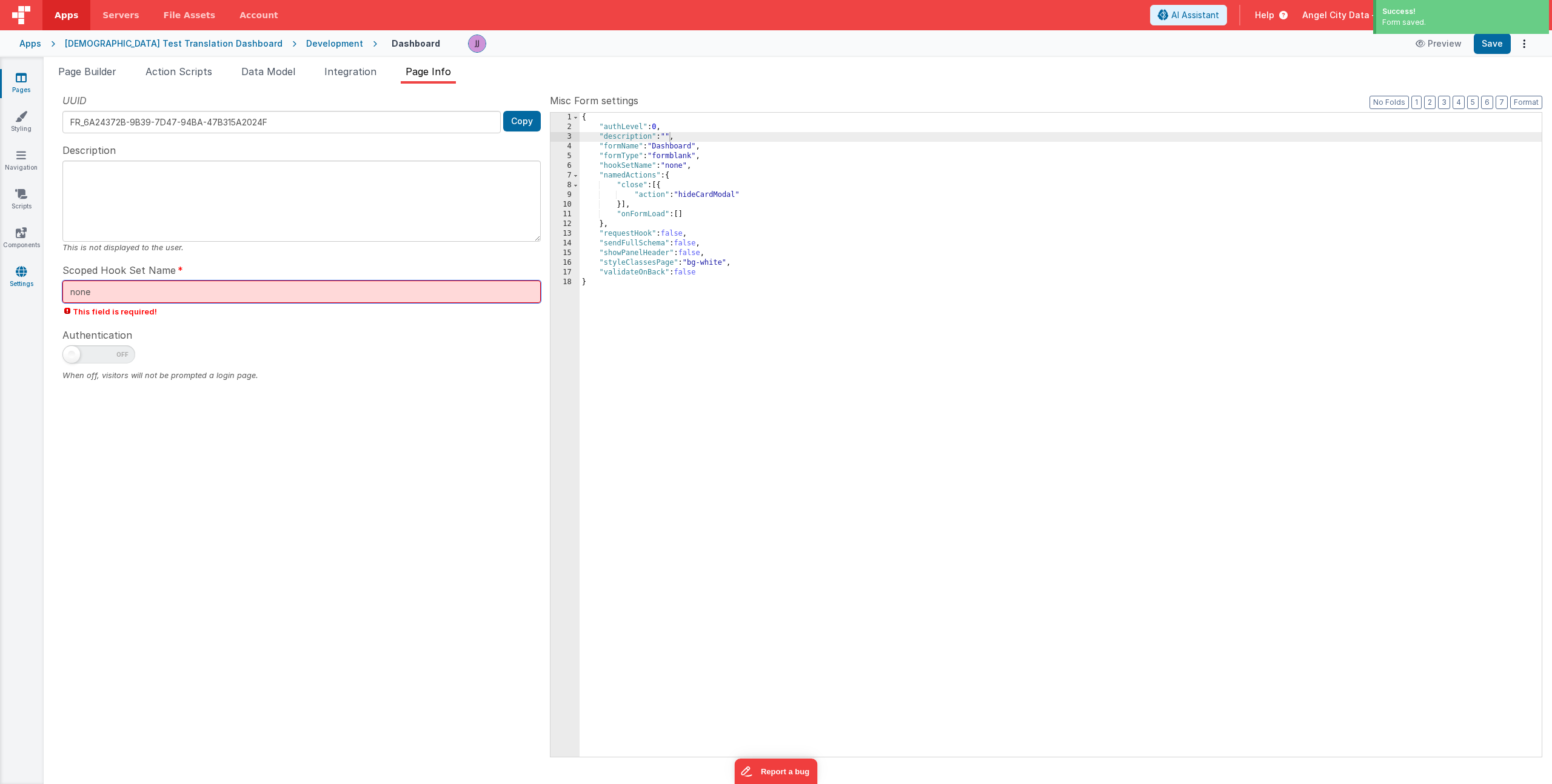
click at [35, 277] on section "Pages Styling Navigation Scripts Components Settings Page Builder Action Script…" at bounding box center [776, 420] width 1552 height 727
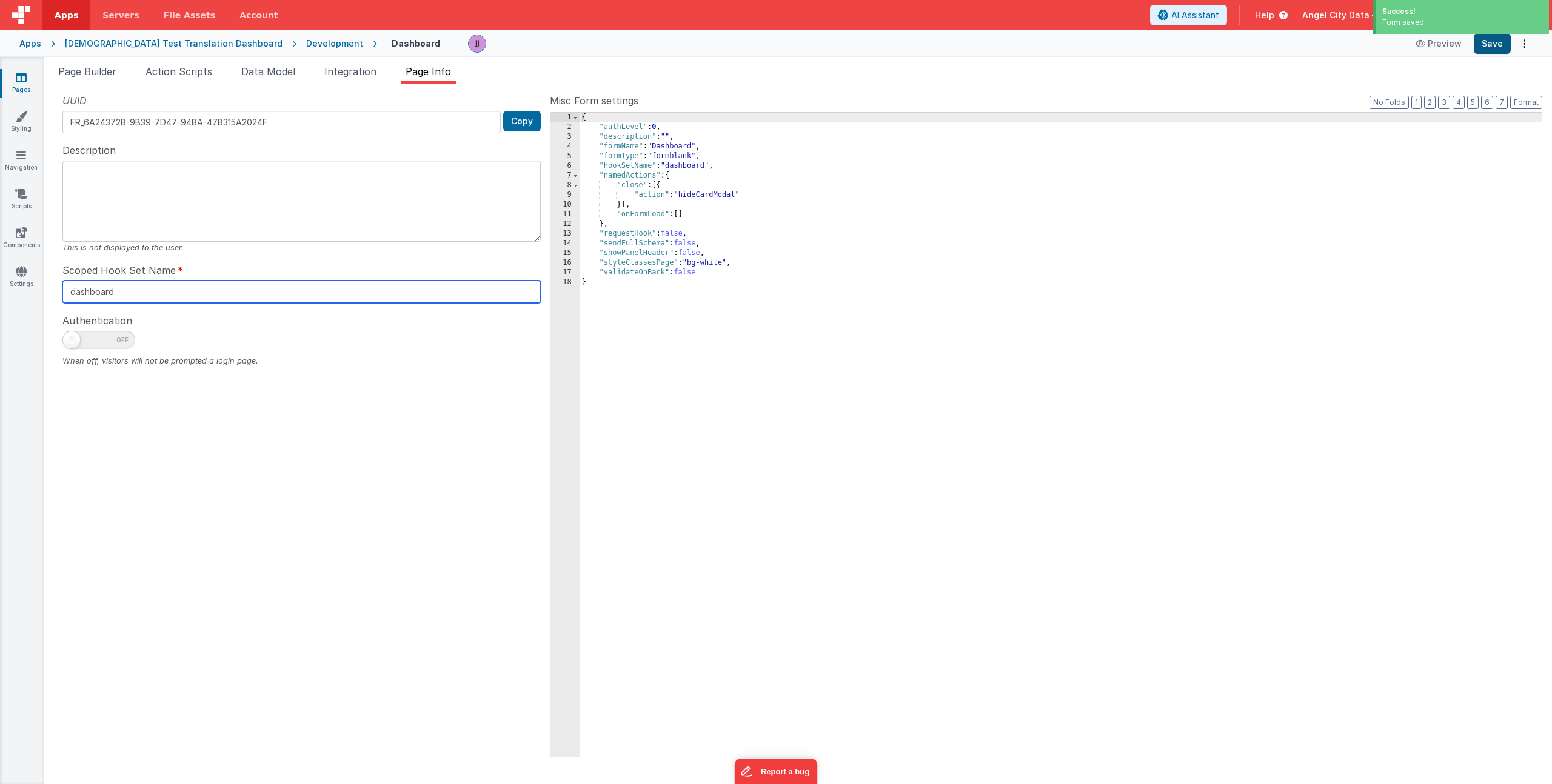
type input "dashboard"
click at [1495, 46] on button "Save" at bounding box center [1492, 44] width 37 height 21
click at [109, 74] on span "Page Builder" at bounding box center [87, 71] width 58 height 12
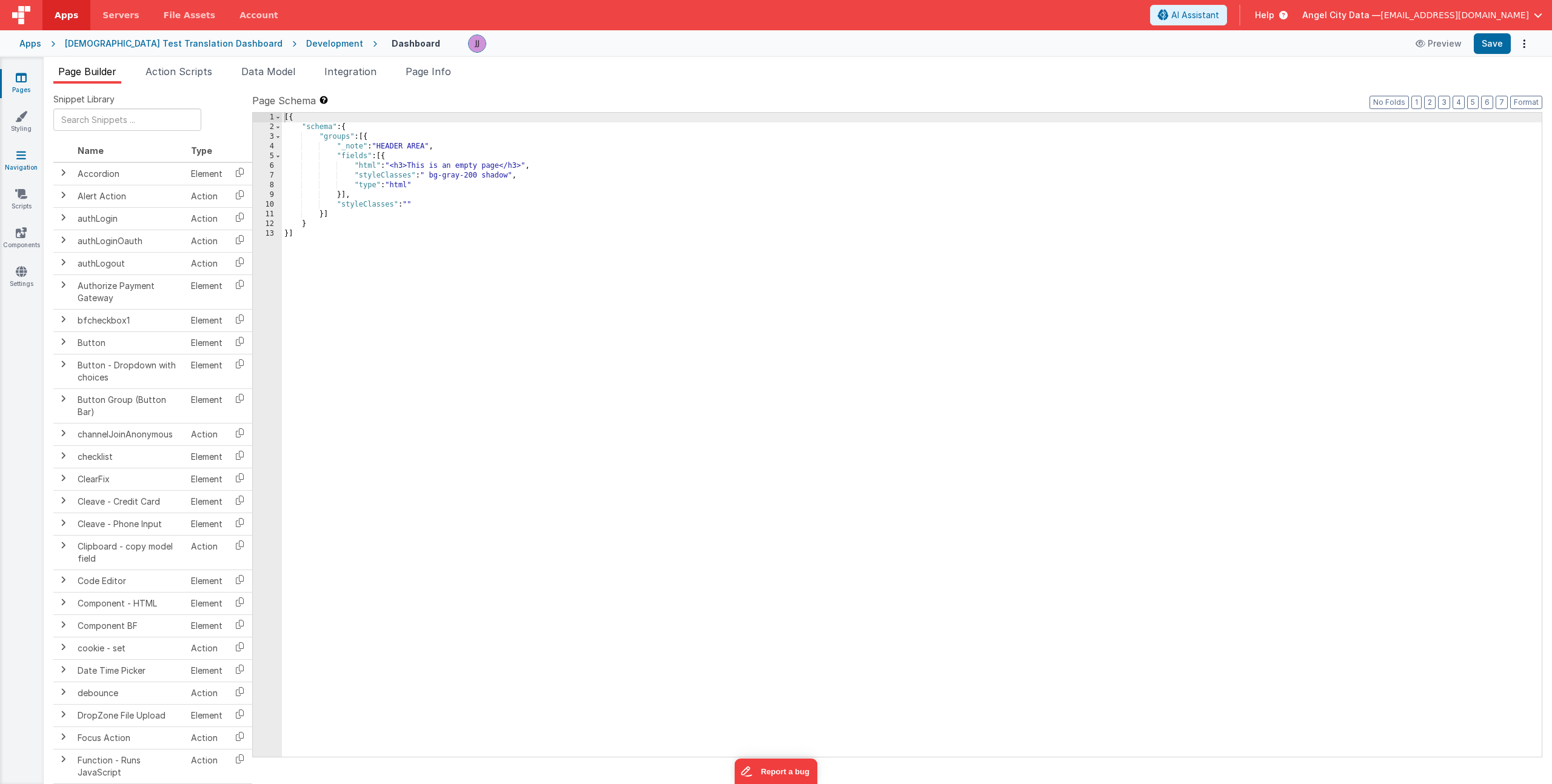
click at [21, 165] on link "Navigation" at bounding box center [21, 161] width 44 height 24
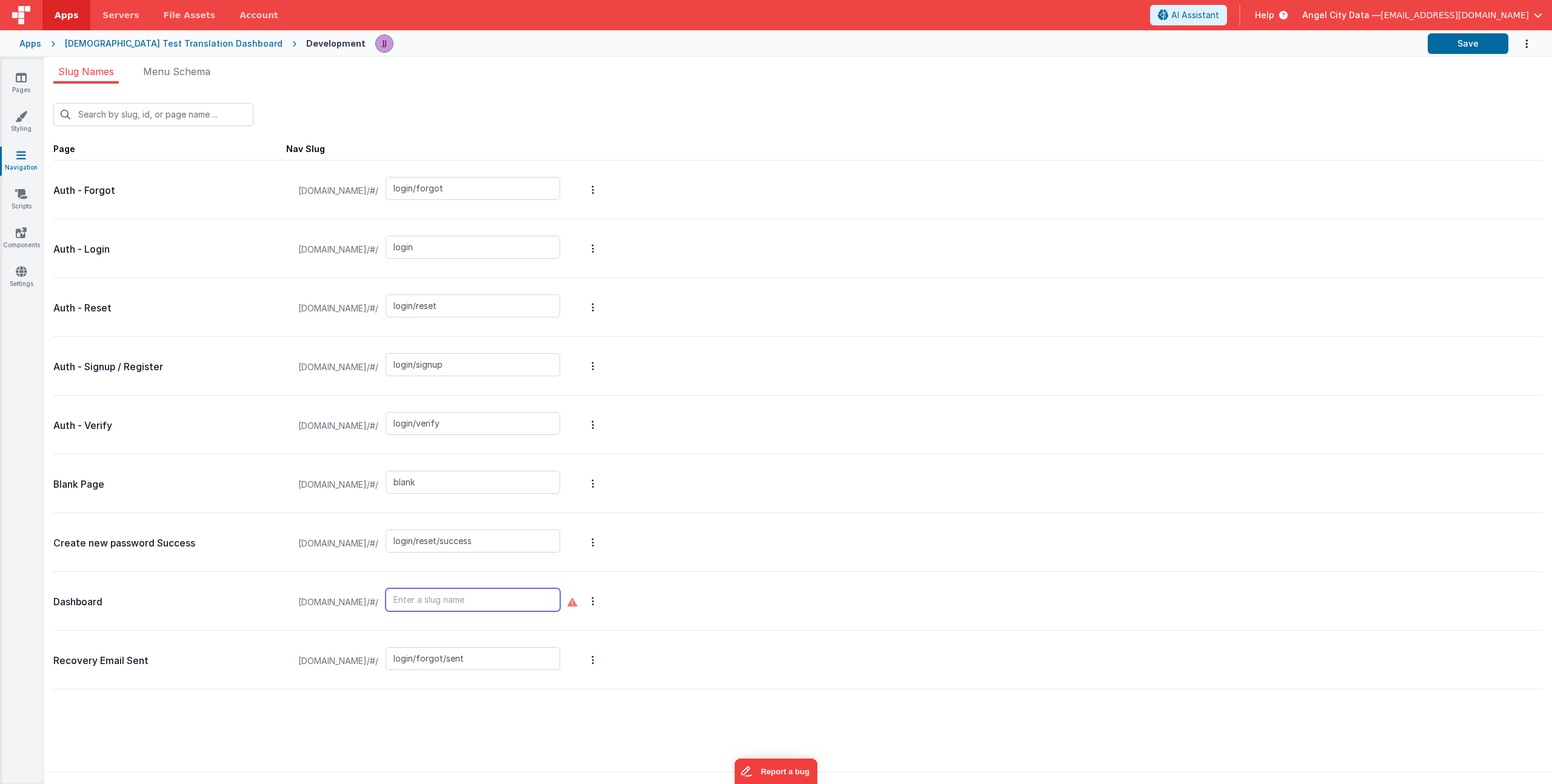
click at [536, 597] on input "text" at bounding box center [473, 599] width 175 height 23
type input "dashboard"
click at [601, 599] on button "Options" at bounding box center [593, 601] width 17 height 49
click at [581, 553] on link "New Slug" at bounding box center [529, 556] width 106 height 21
click at [492, 622] on button at bounding box center [776, 392] width 1552 height 784
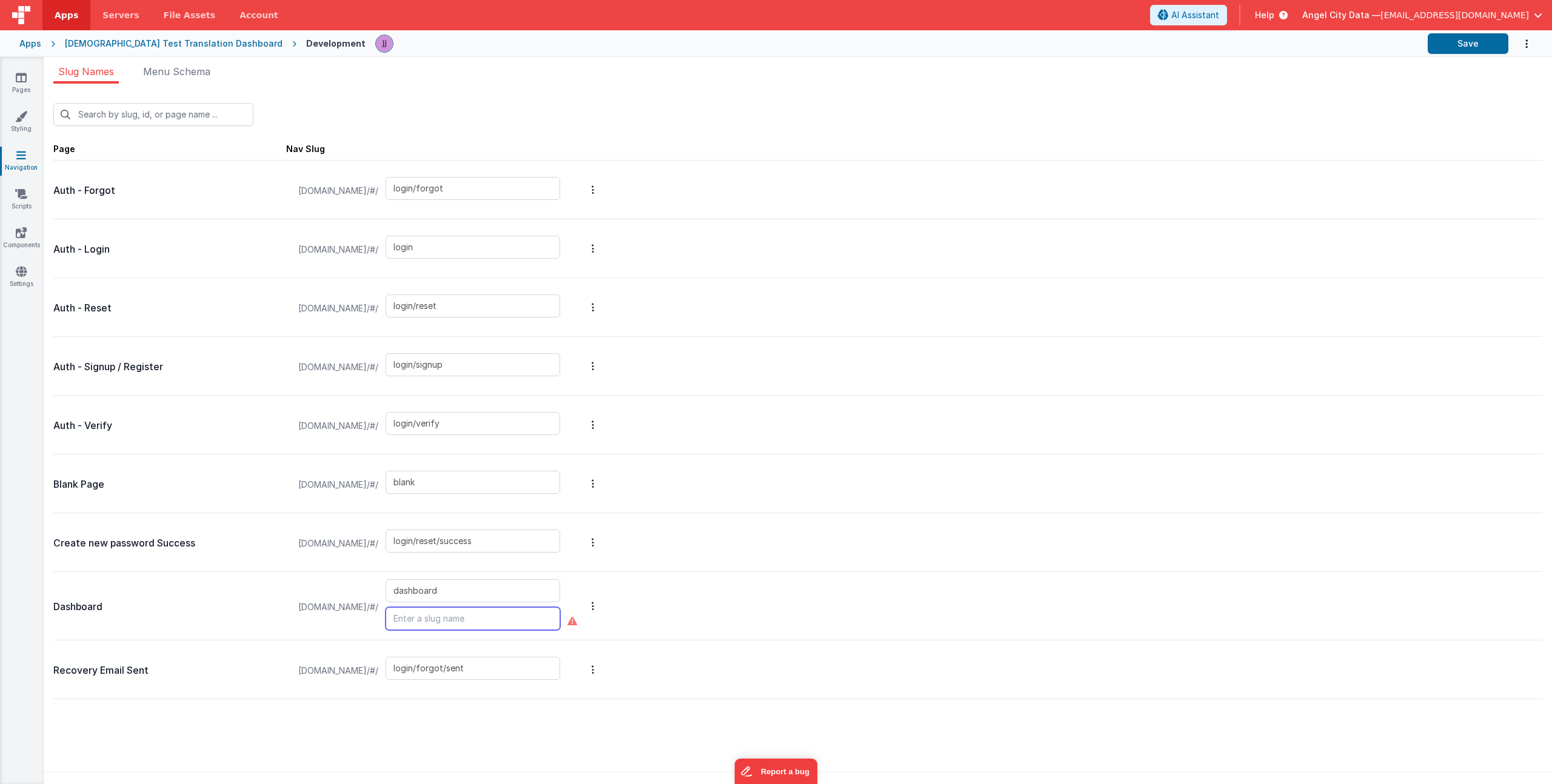
click at [493, 621] on input "text" at bounding box center [473, 618] width 175 height 23
type input "d"
type input "default"
type input "dashboard"
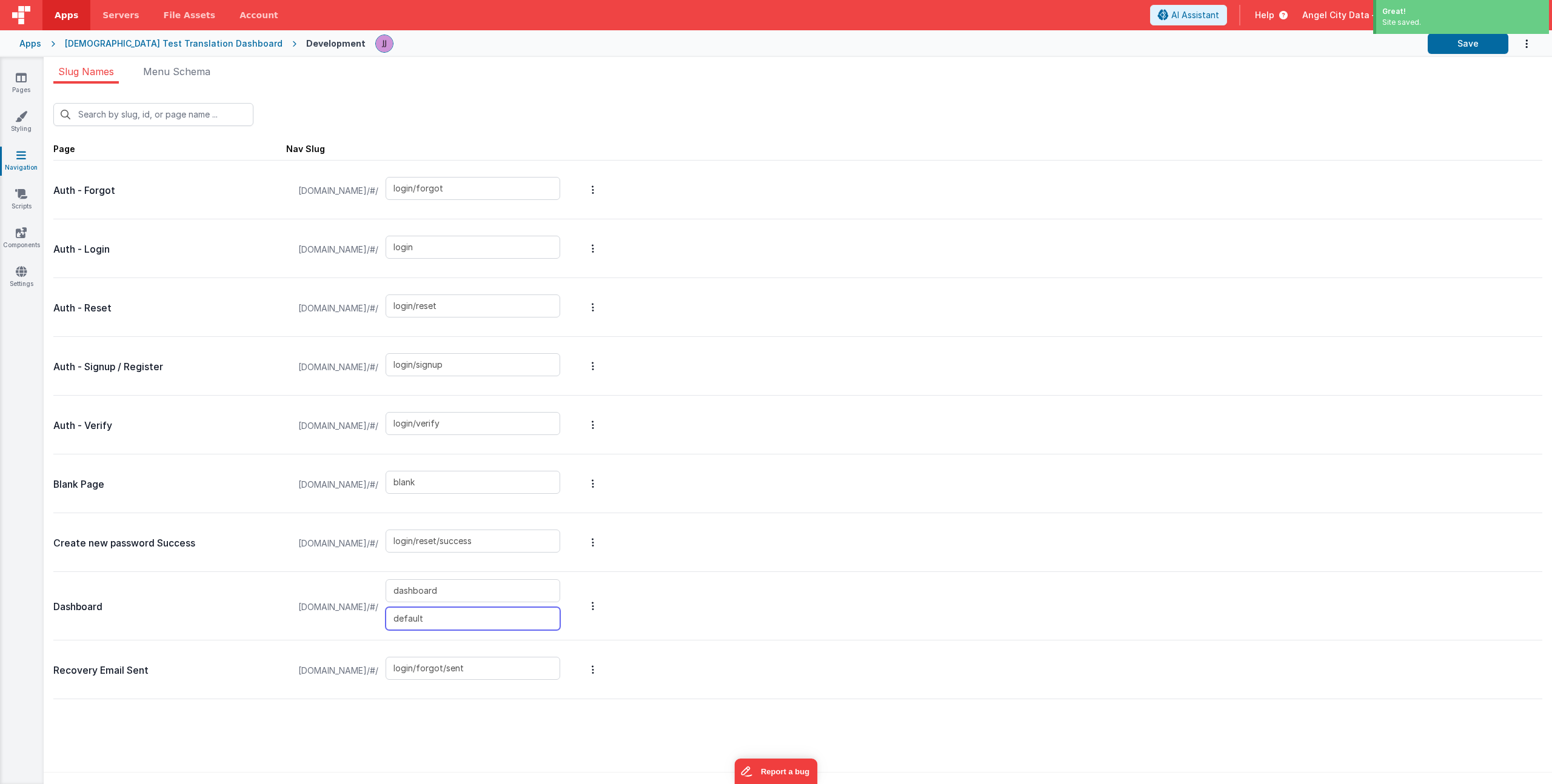
type input "default"
click at [25, 119] on icon at bounding box center [21, 116] width 12 height 12
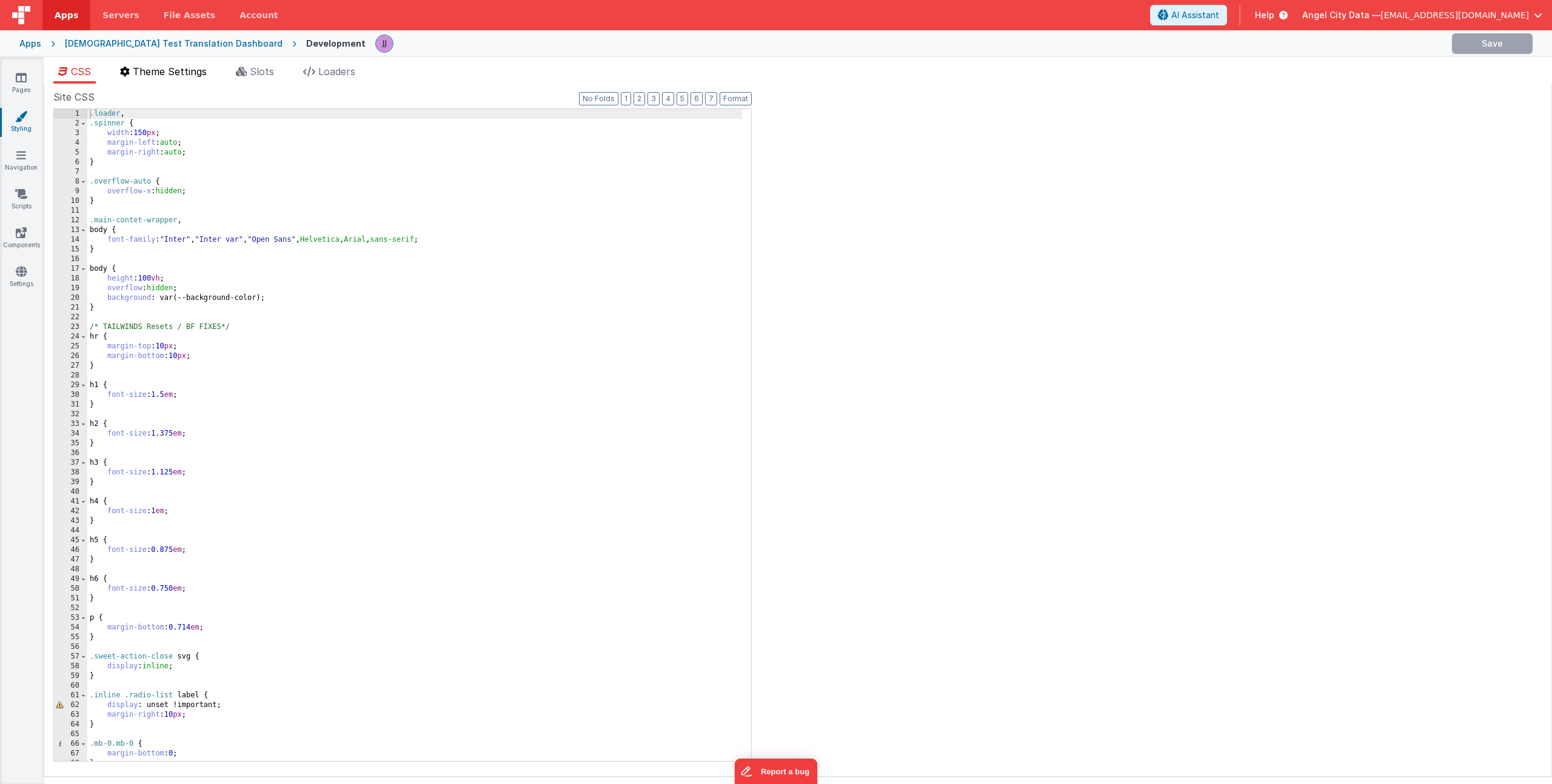
click at [179, 66] on span "Theme Settings" at bounding box center [169, 71] width 74 height 12
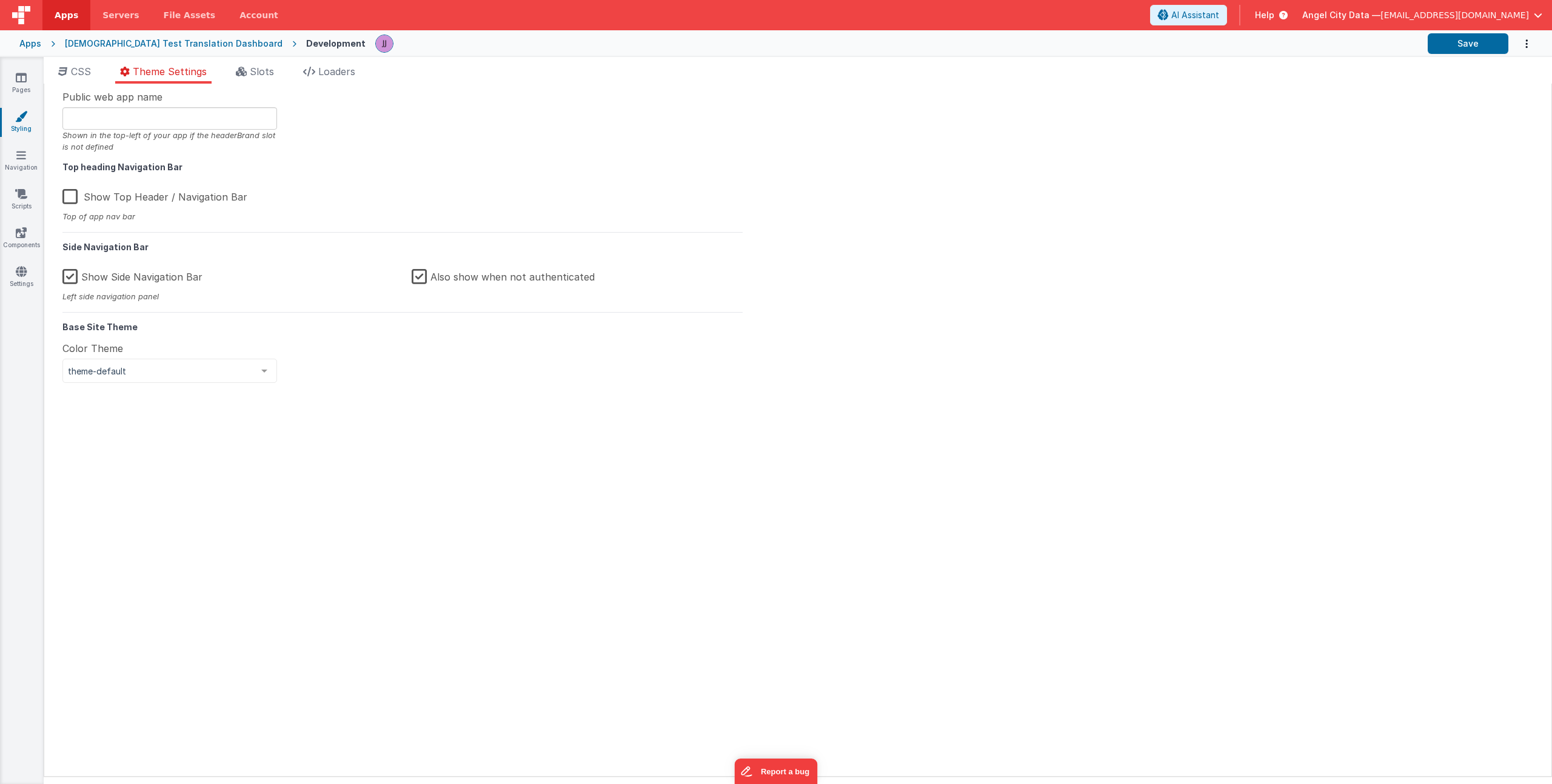
click at [70, 275] on label "Show Side Navigation Bar" at bounding box center [133, 274] width 140 height 26
click at [0, 0] on input "Show Side Navigation Bar" at bounding box center [0, 0] width 0 height 0
click at [1469, 46] on button "Save" at bounding box center [1468, 44] width 80 height 21
click at [333, 62] on div "CSS Theme Settings Slots Loaders Site CSS Format 7 6 5 4 3 2 1 No Folds 1 2 3 4…" at bounding box center [797, 423] width 1508 height 732
click at [336, 75] on span "Loaders" at bounding box center [337, 71] width 37 height 12
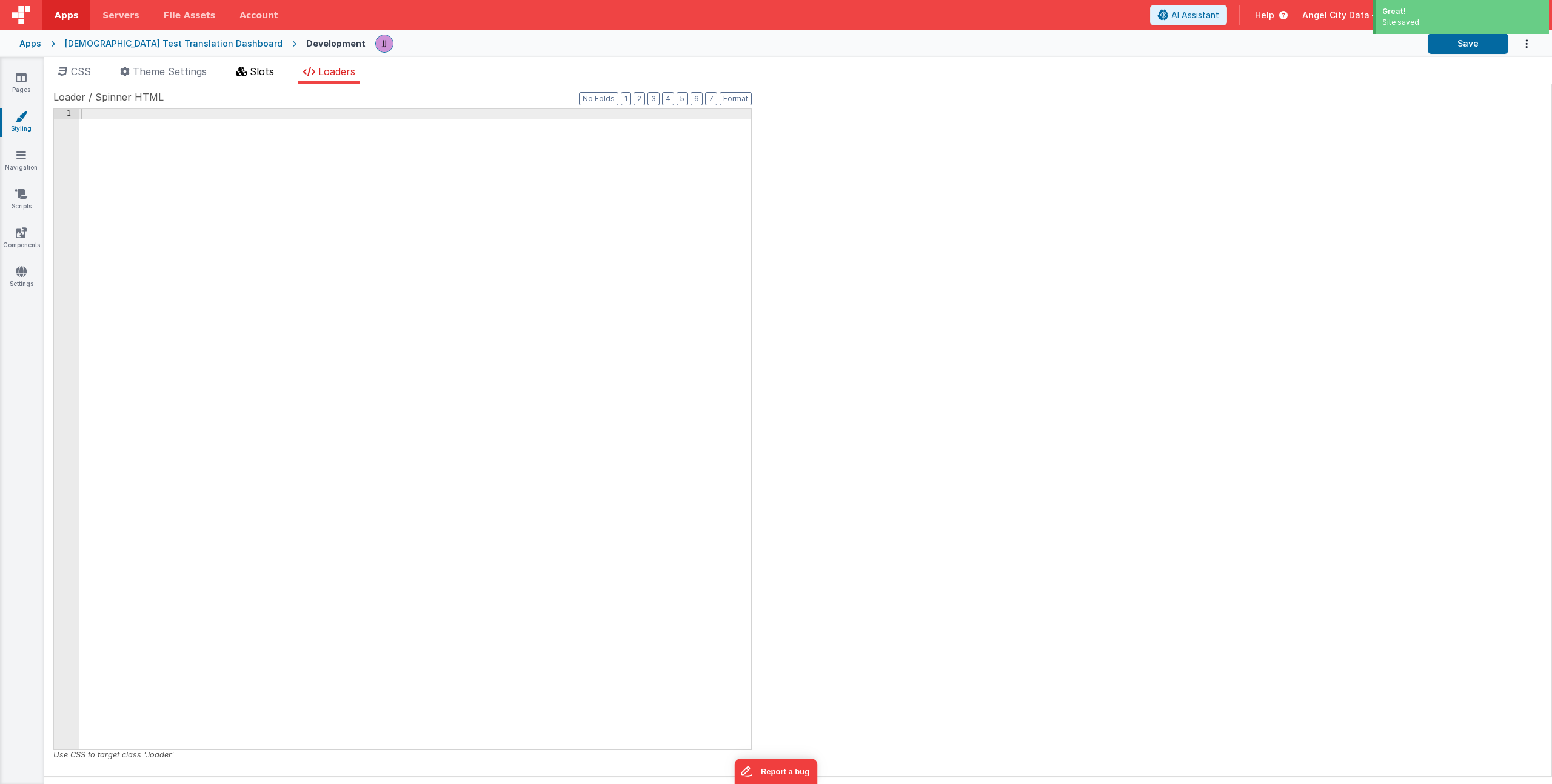
click at [250, 77] on li "Slots" at bounding box center [254, 74] width 48 height 20
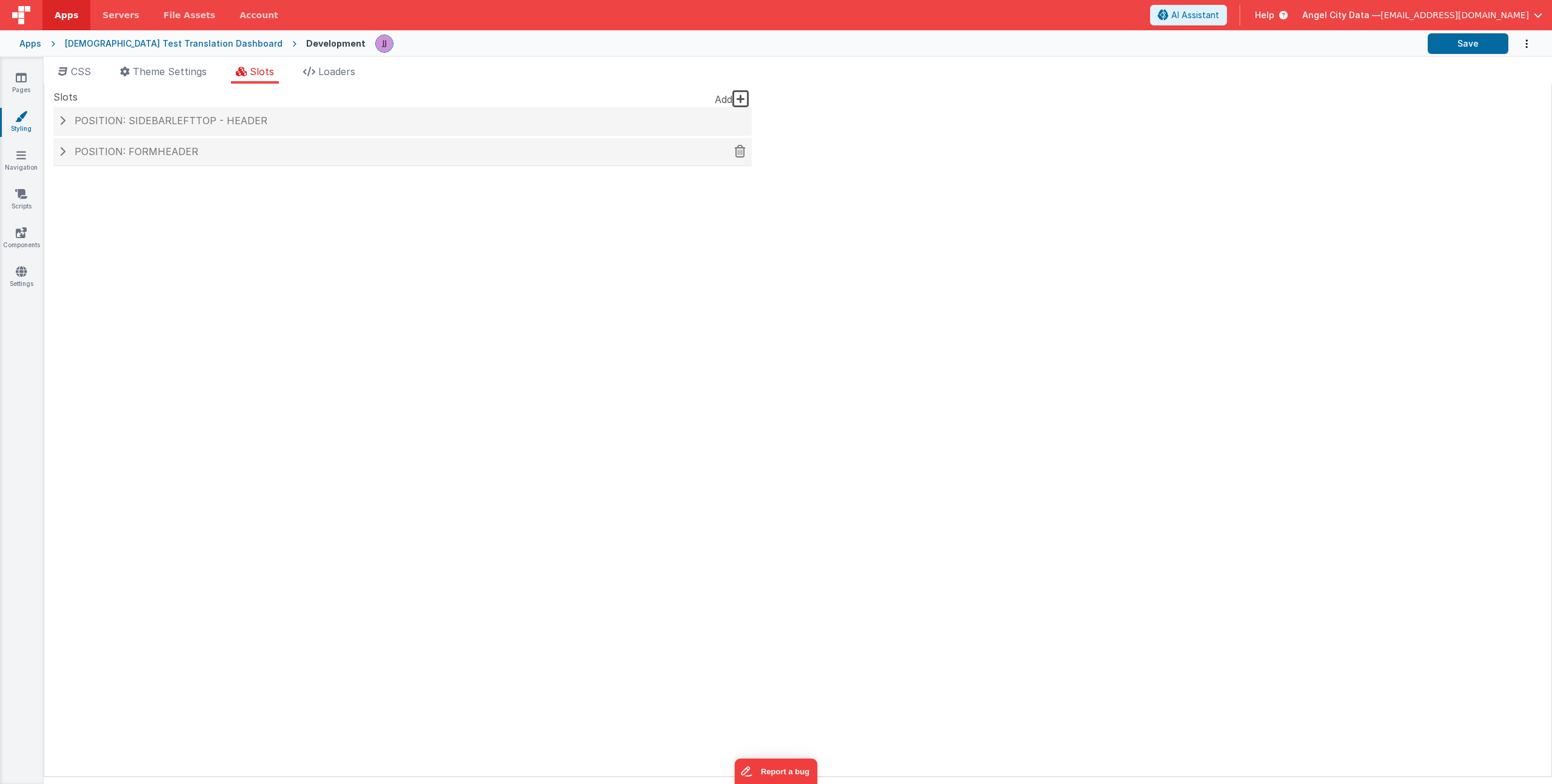
click at [151, 151] on span "Position: formHeader" at bounding box center [136, 151] width 123 height 12
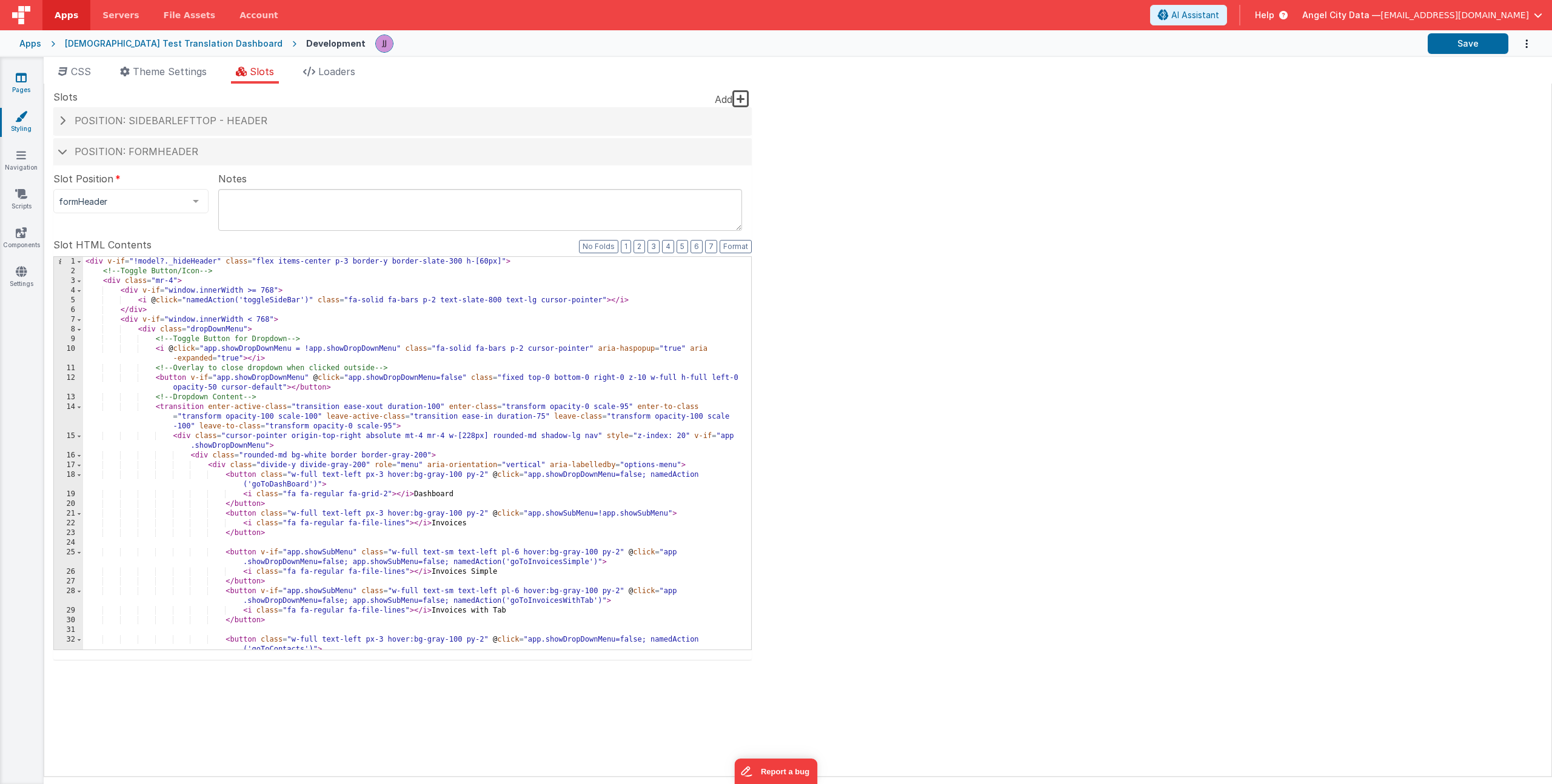
click at [27, 85] on link "Pages" at bounding box center [21, 84] width 44 height 24
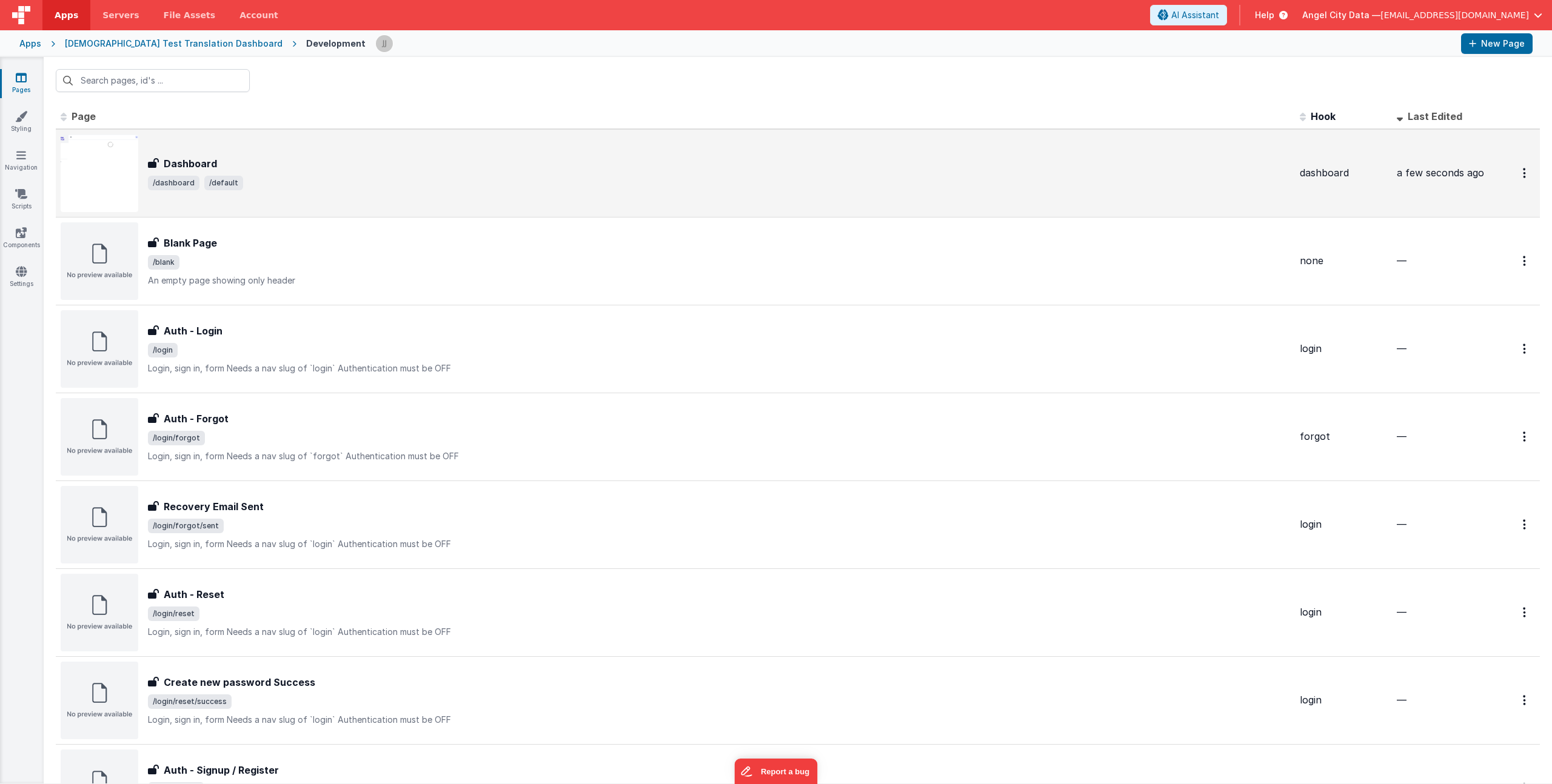
click at [379, 182] on span "/dashboard /default" at bounding box center [718, 183] width 1142 height 15
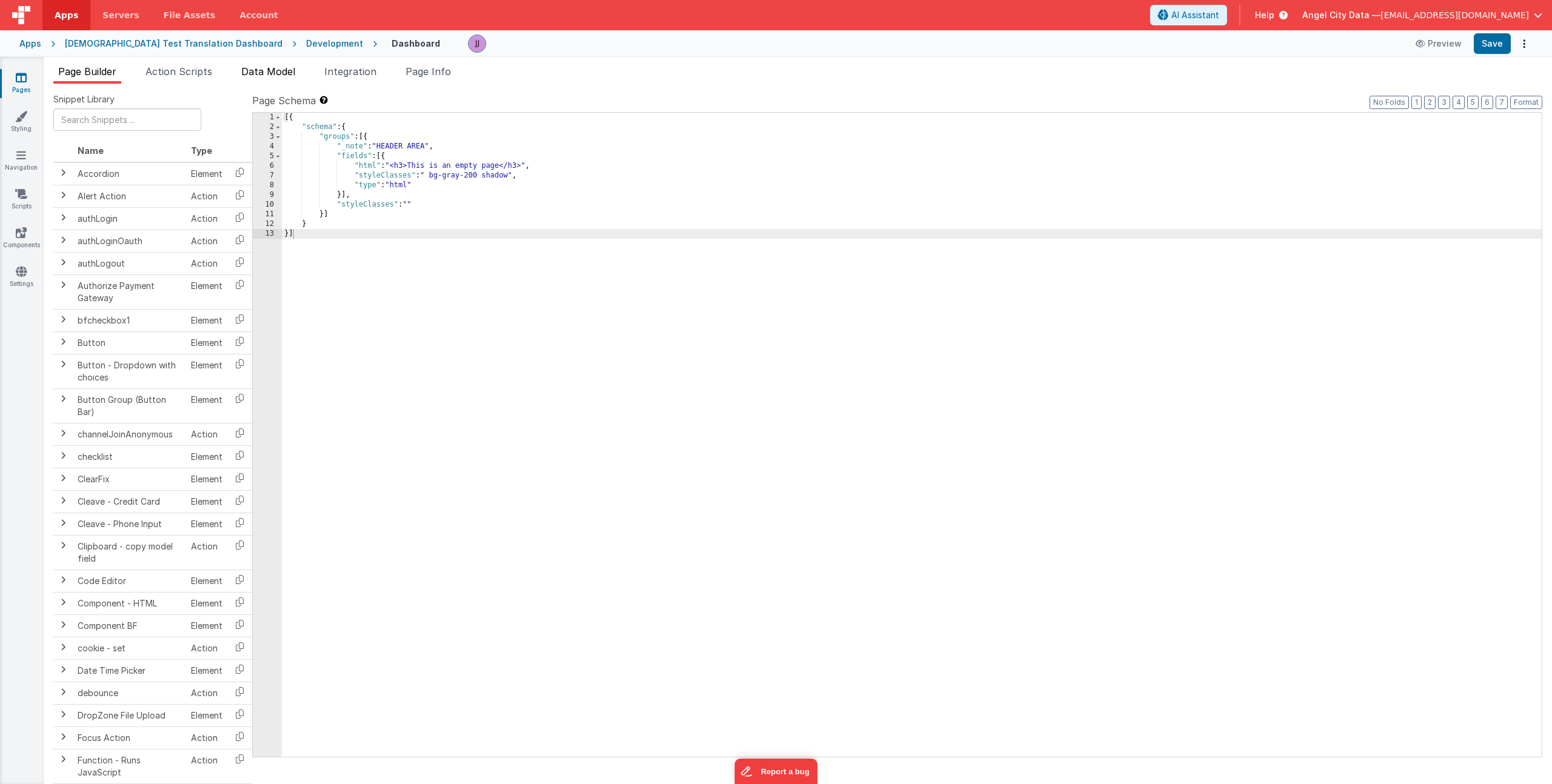
click at [259, 72] on span "Data Model" at bounding box center [268, 71] width 54 height 12
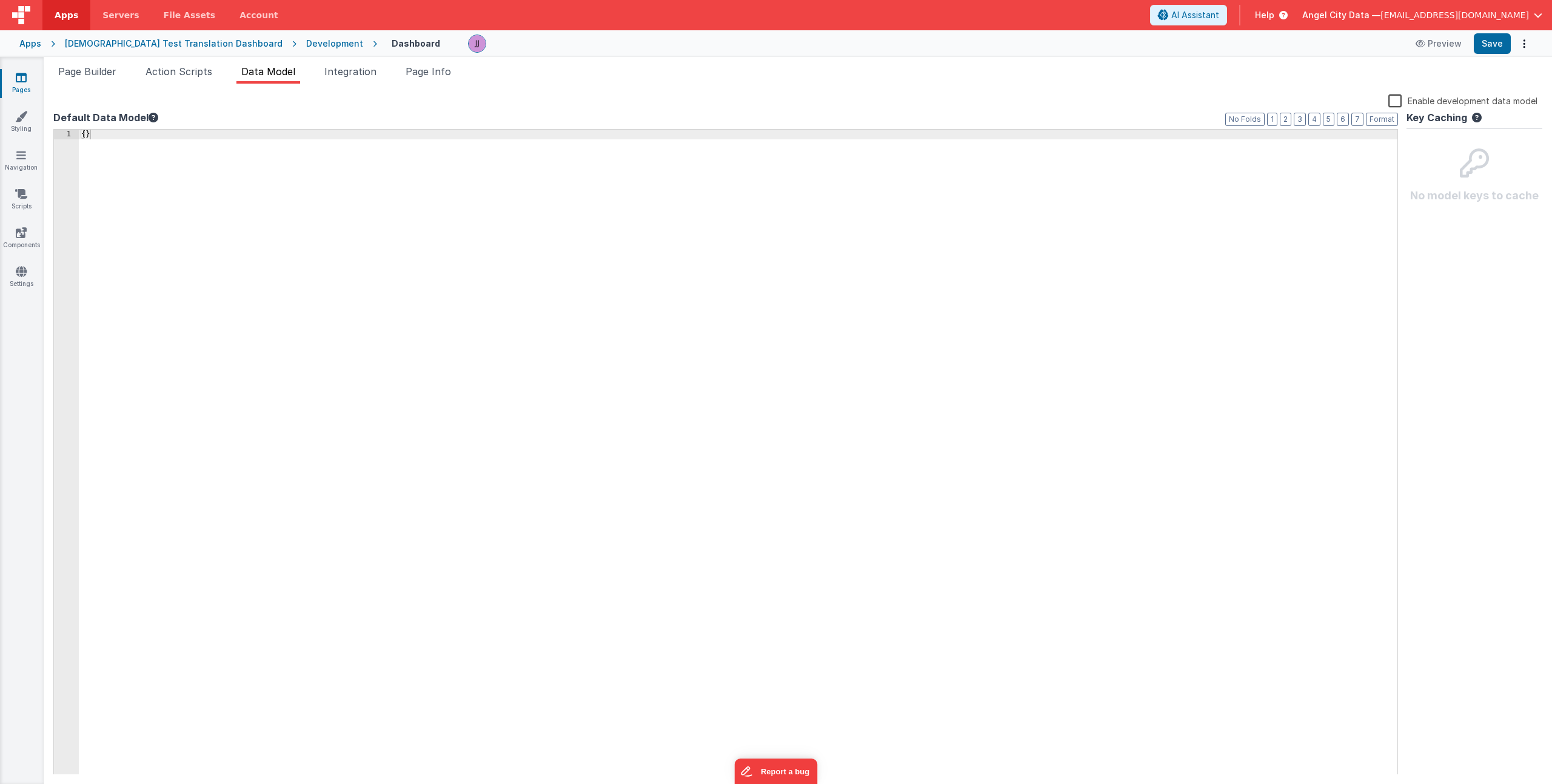
click at [123, 135] on div "{ }" at bounding box center [738, 462] width 1319 height 665
click at [94, 77] on span "Page Builder" at bounding box center [87, 71] width 58 height 12
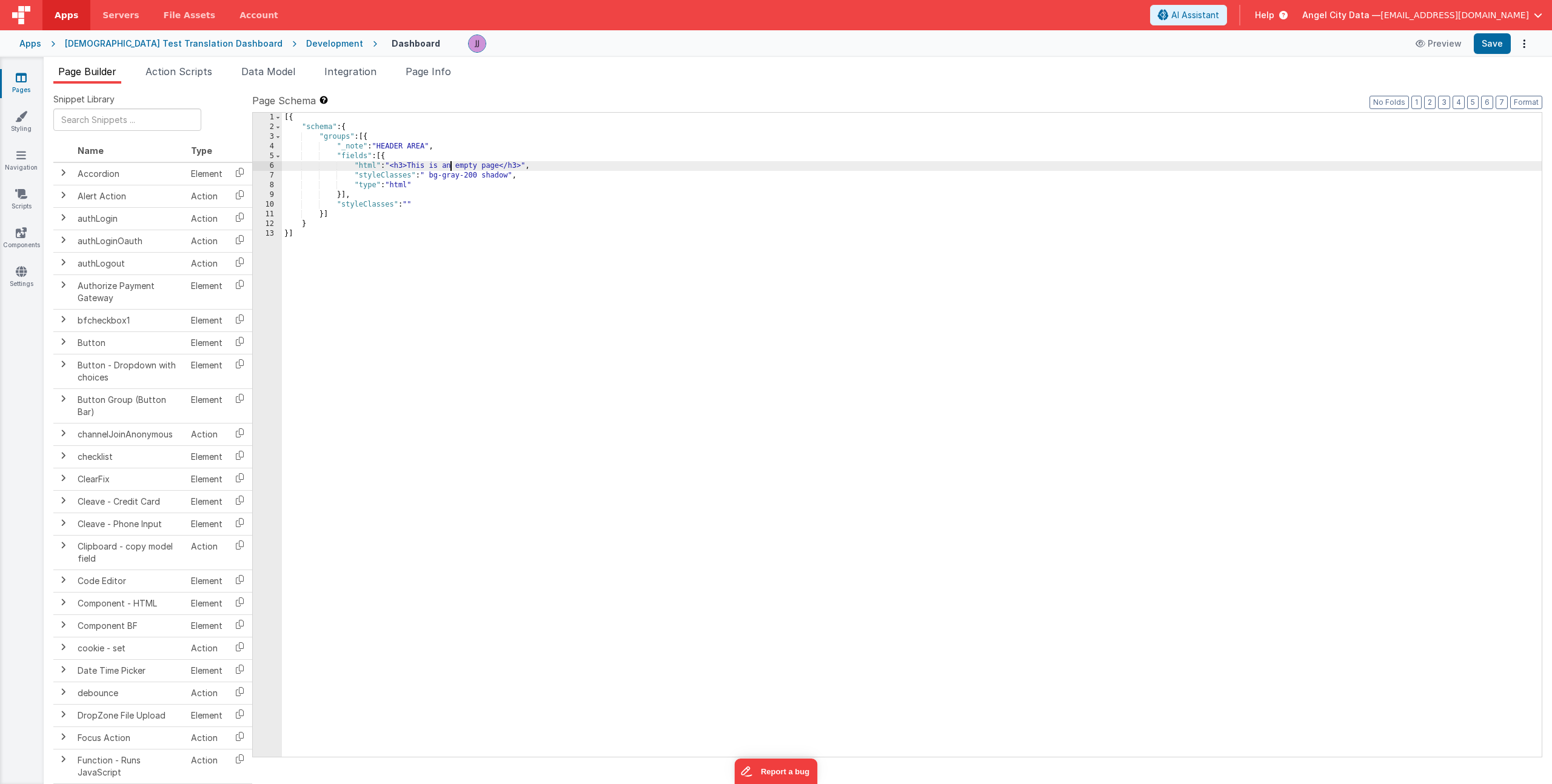
click at [451, 163] on div "[{ "schema" : { "groups" : [{ "_note" : "HEADER AREA" , "fields" : [{ "html" : …" at bounding box center [911, 444] width 1260 height 664
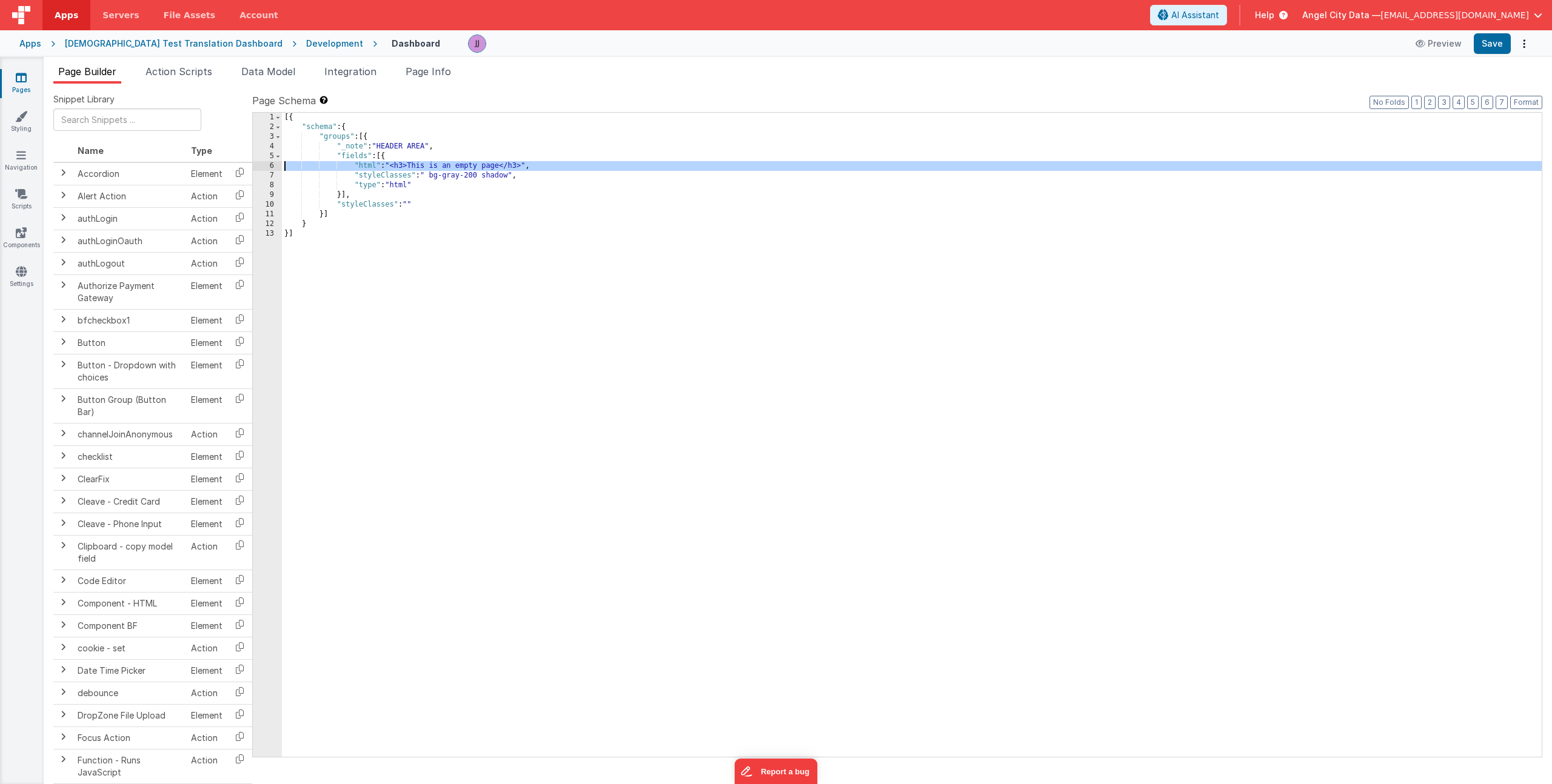
click at [263, 164] on div "6" at bounding box center [267, 166] width 29 height 9
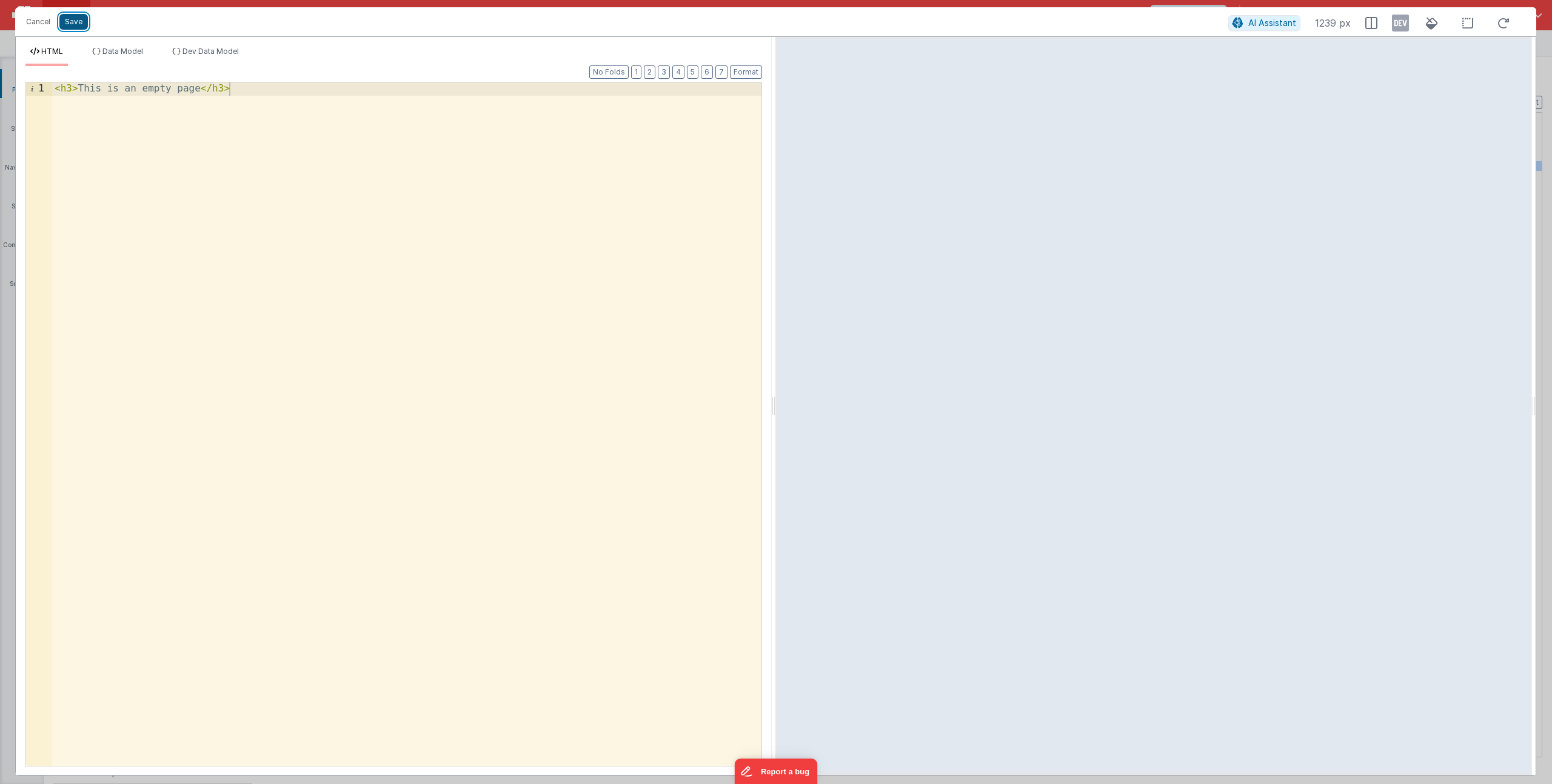
click at [75, 23] on button "Save" at bounding box center [74, 21] width 29 height 16
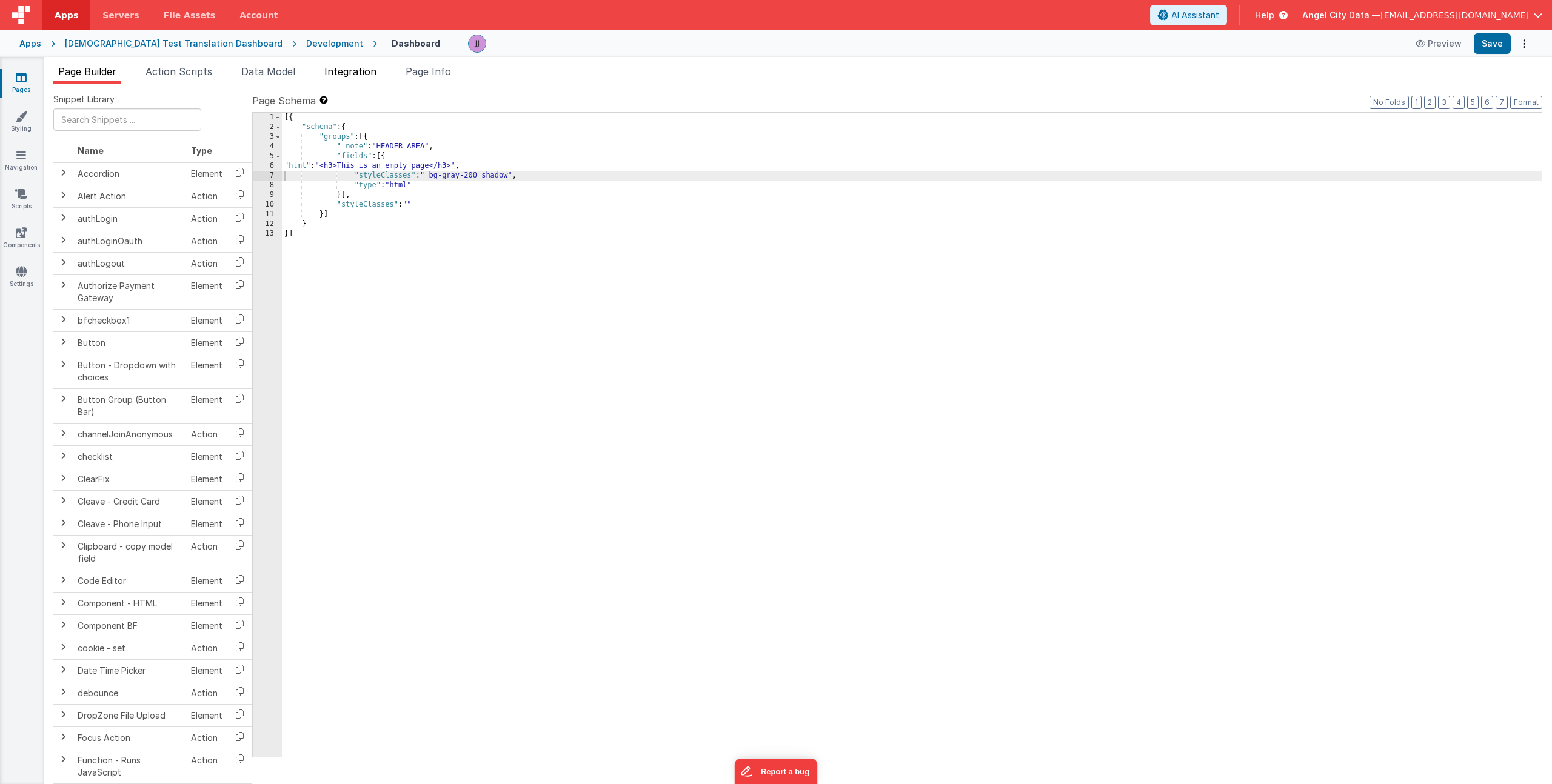
click at [355, 77] on span "Integration" at bounding box center [350, 71] width 52 height 12
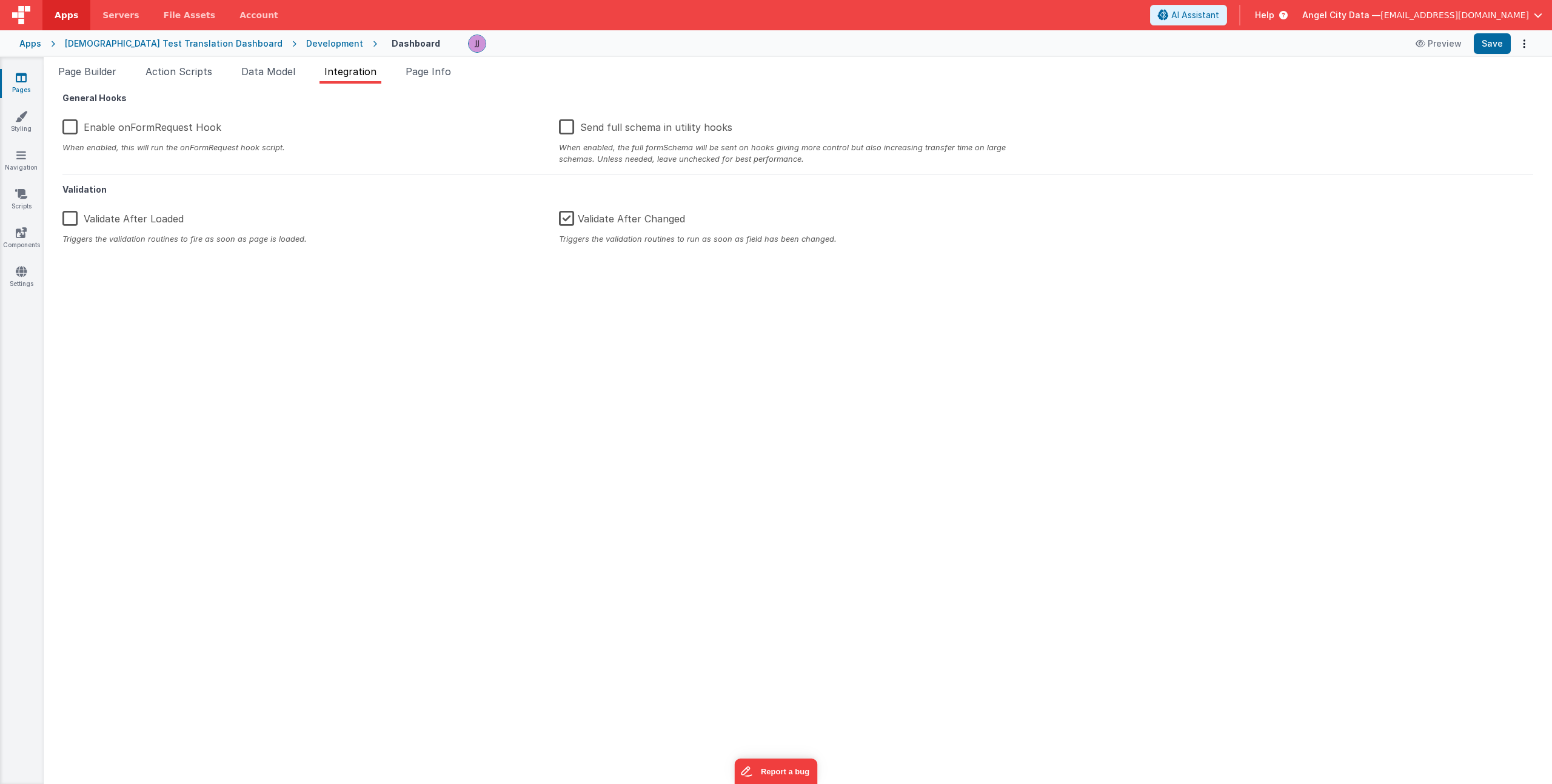
drag, startPoint x: 93, startPoint y: 129, endPoint x: 134, endPoint y: 134, distance: 41.3
click at [93, 129] on label "Enable onFormRequest Hook" at bounding box center [142, 125] width 159 height 26
click at [0, 0] on input "Enable onFormRequest Hook" at bounding box center [0, 0] width 0 height 0
click at [439, 66] on span "Page Info" at bounding box center [428, 71] width 46 height 12
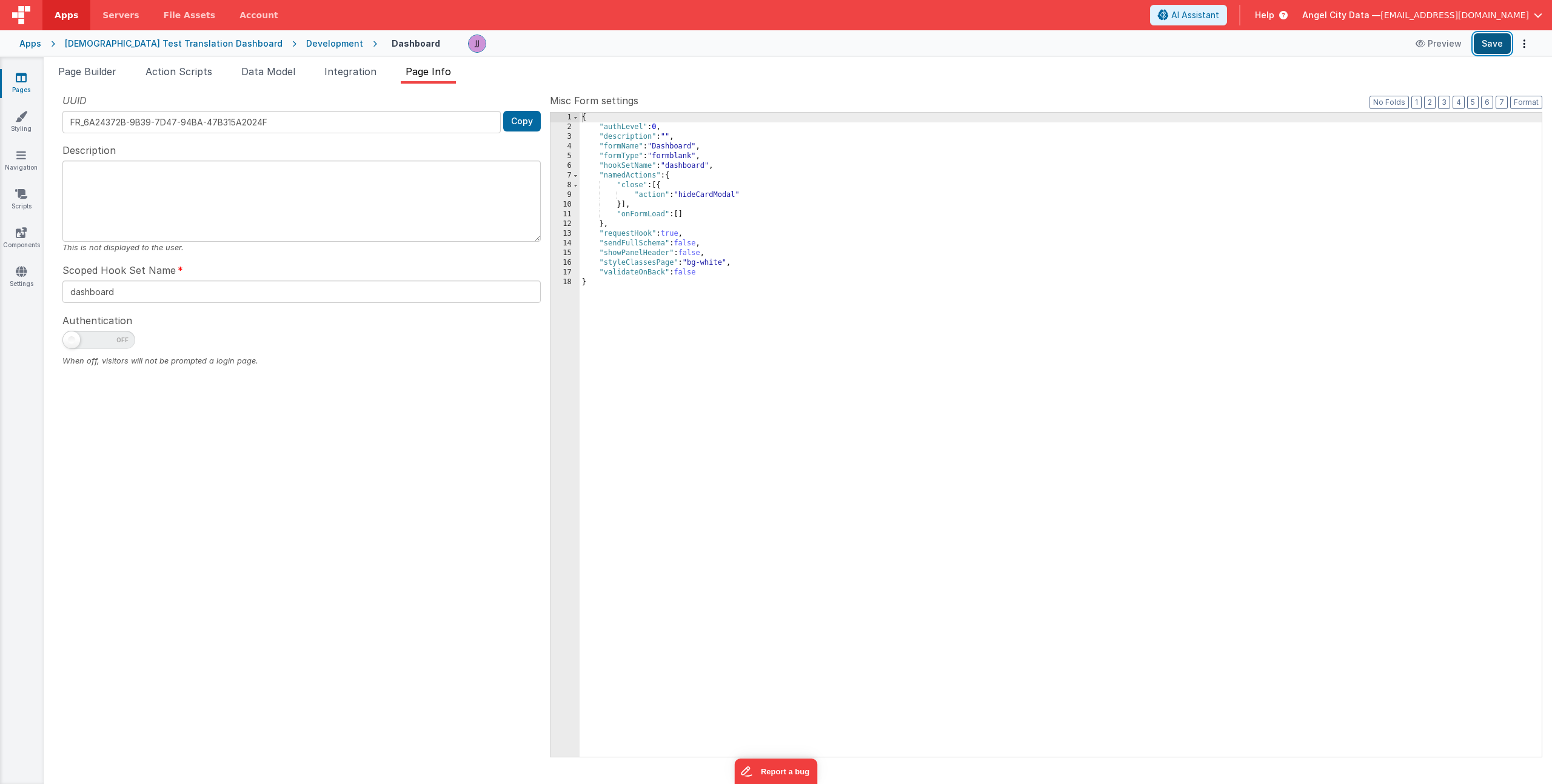
click at [1492, 44] on button "Save" at bounding box center [1492, 44] width 37 height 21
click at [99, 40] on div "[DEMOGRAPHIC_DATA] Test Translation Dashboard" at bounding box center [173, 43] width 218 height 12
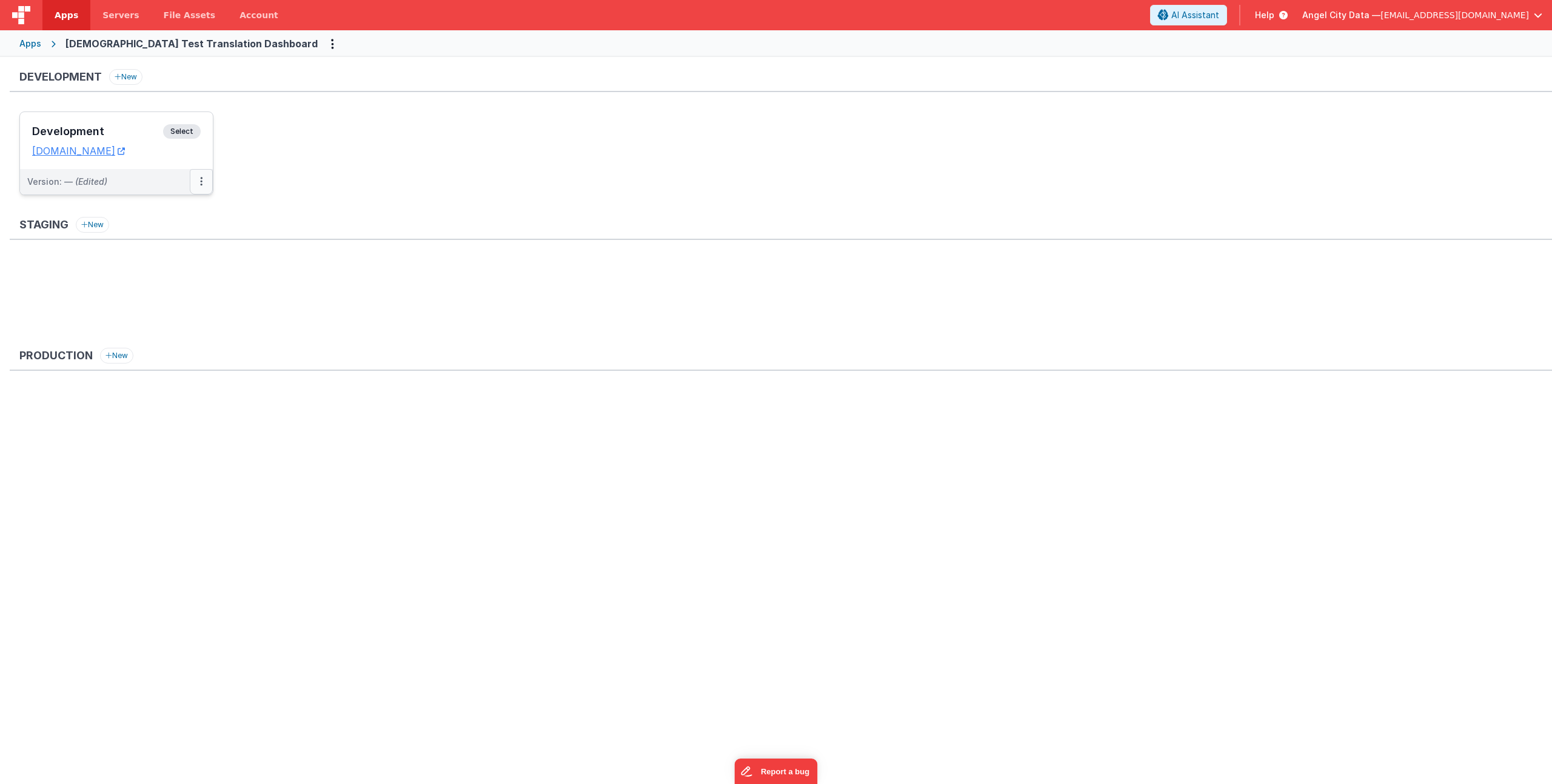
click at [202, 182] on icon at bounding box center [201, 181] width 3 height 1
click at [167, 206] on link "Edit" at bounding box center [160, 208] width 106 height 21
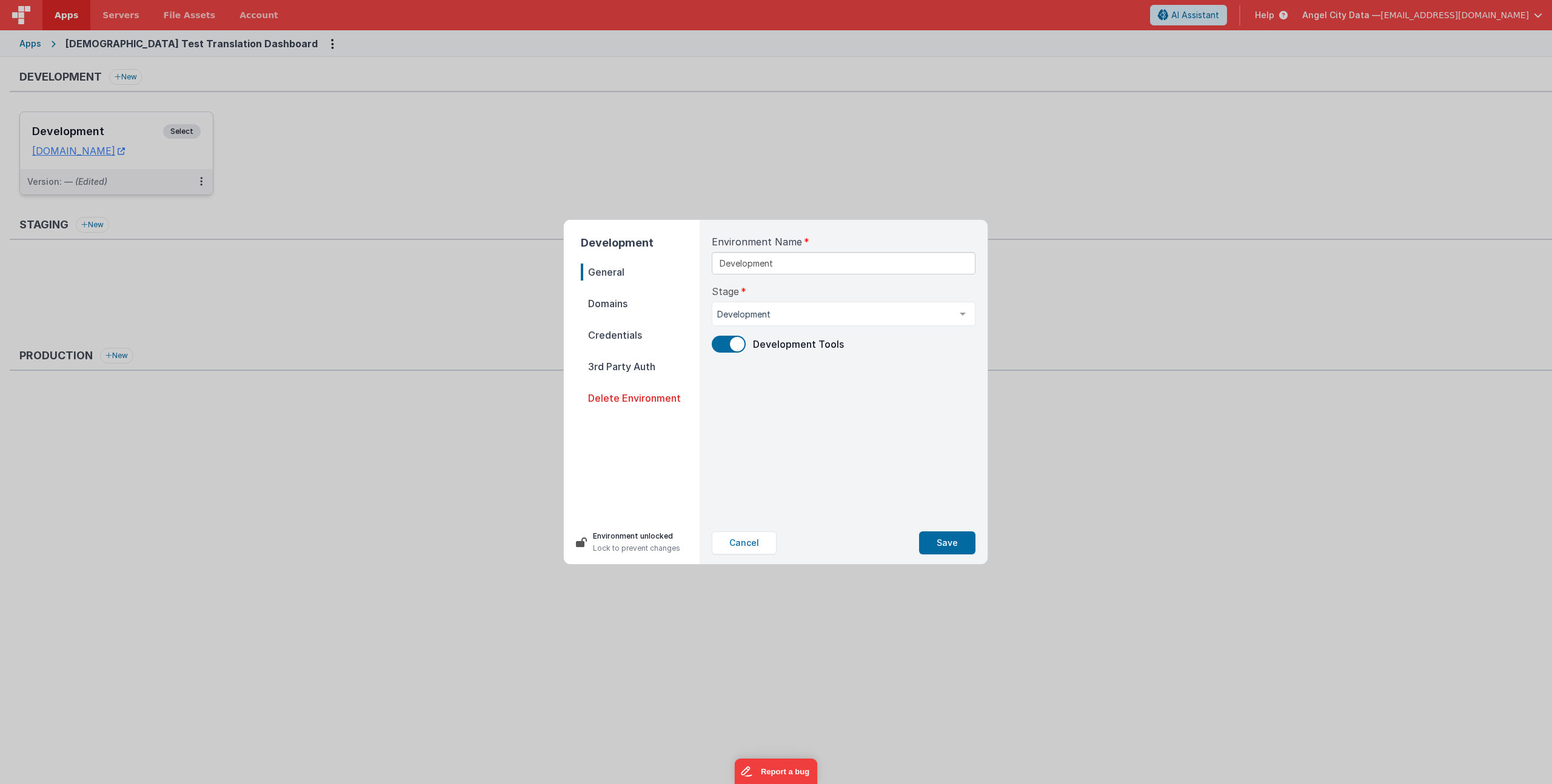
click at [644, 308] on span "Domains" at bounding box center [640, 303] width 119 height 17
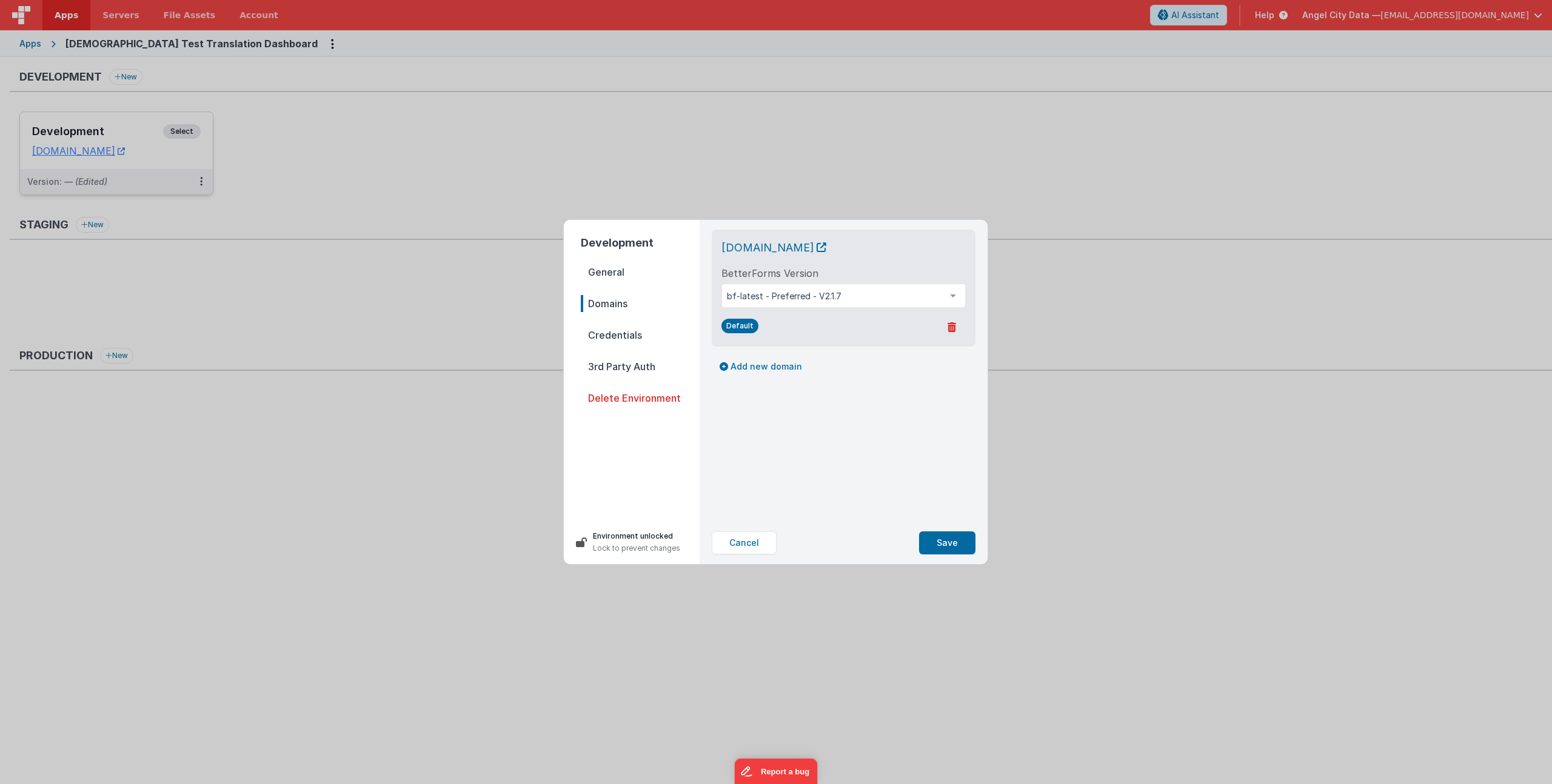
click at [635, 336] on span "Credentials" at bounding box center [640, 335] width 119 height 17
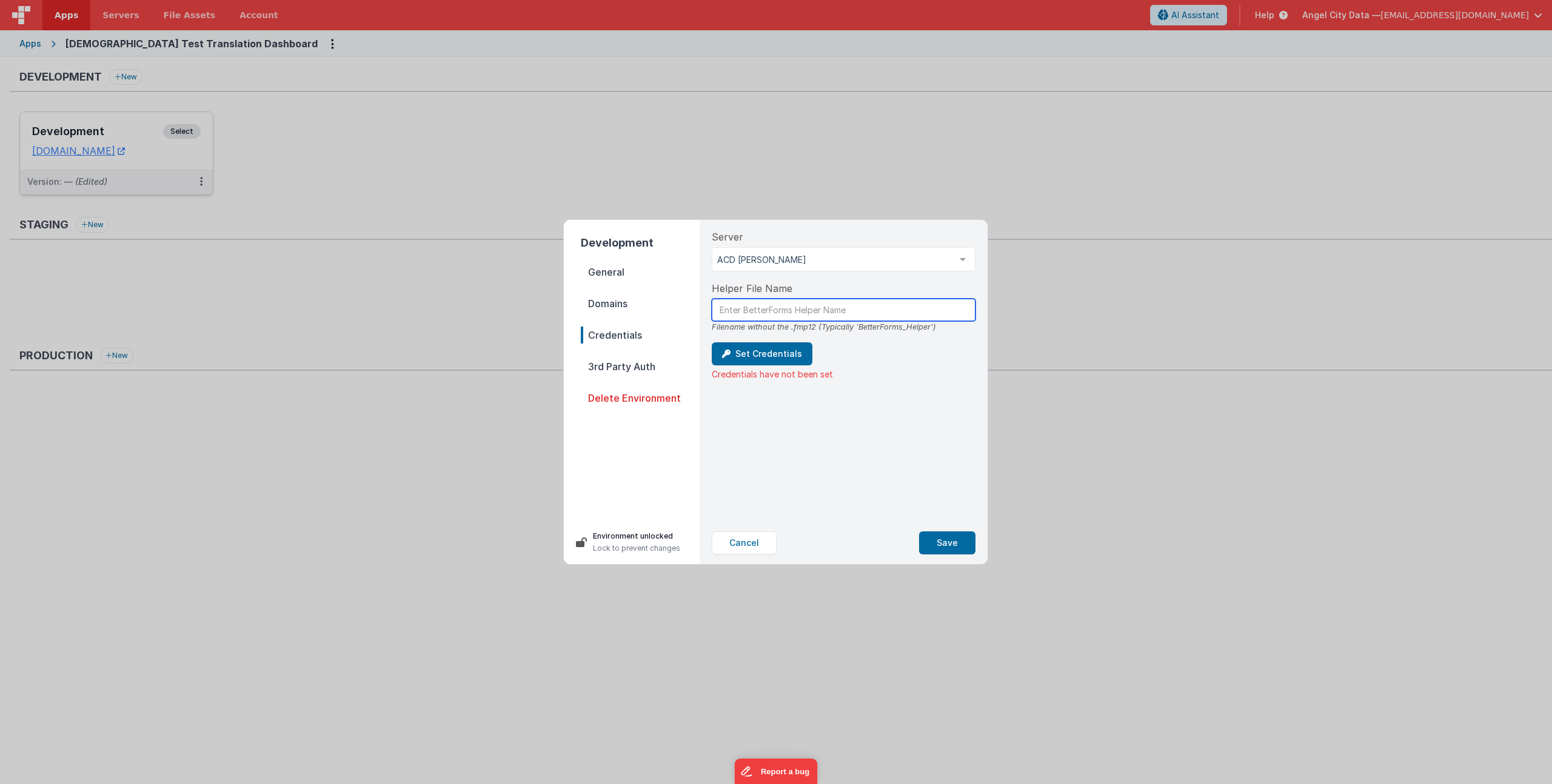
click at [806, 310] on input "text" at bounding box center [843, 310] width 263 height 22
type input "GodTestQuestions_BFHelper"
click at [741, 346] on button "Set Credentials" at bounding box center [762, 354] width 101 height 23
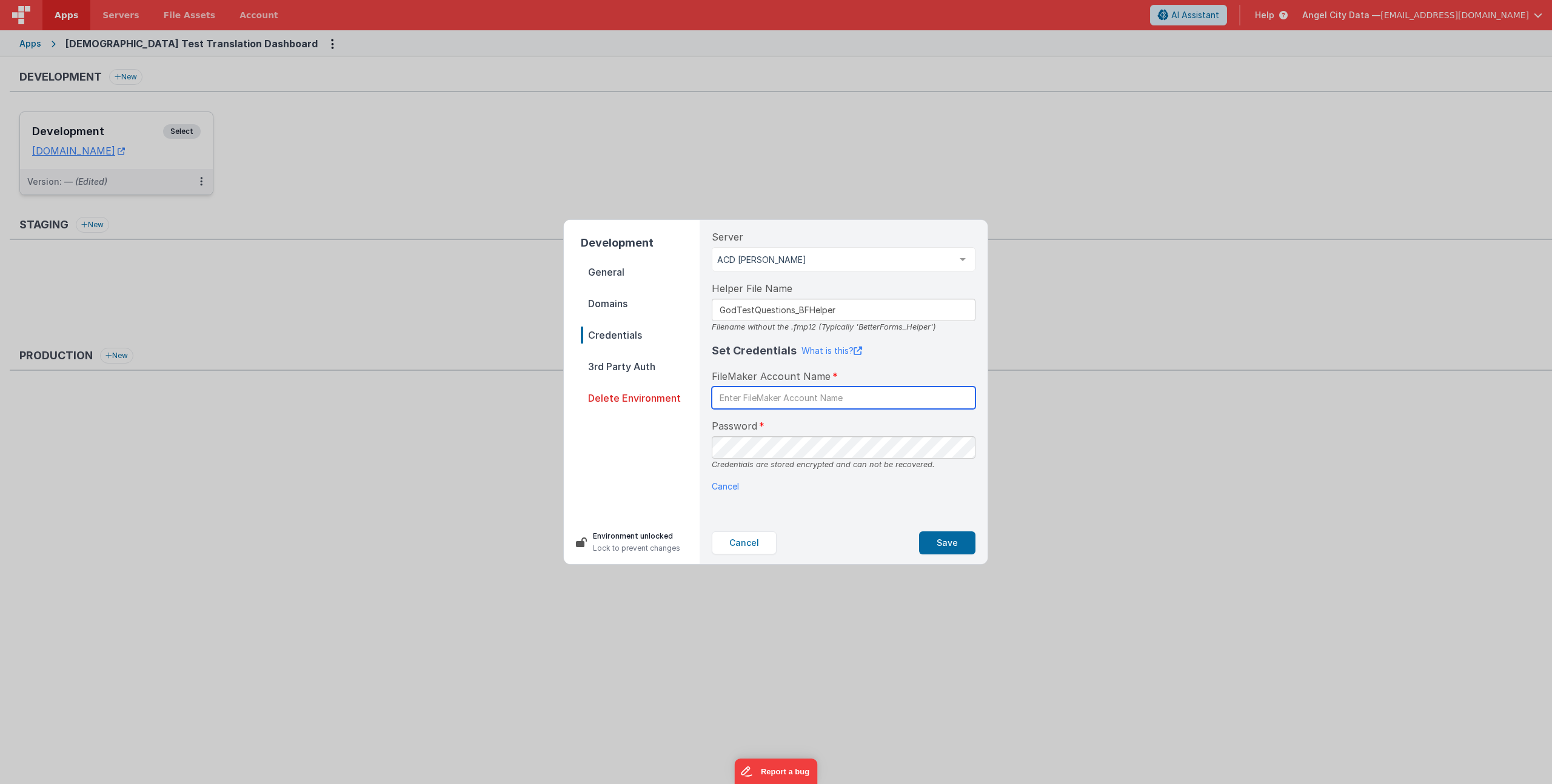
click at [755, 393] on input "text" at bounding box center [843, 398] width 263 height 22
type input "BetterForms"
click at [840, 426] on div "Password Credentials are stored encrypted and can not be recovered." at bounding box center [843, 444] width 263 height 51
click at [944, 542] on button "Save" at bounding box center [947, 542] width 56 height 23
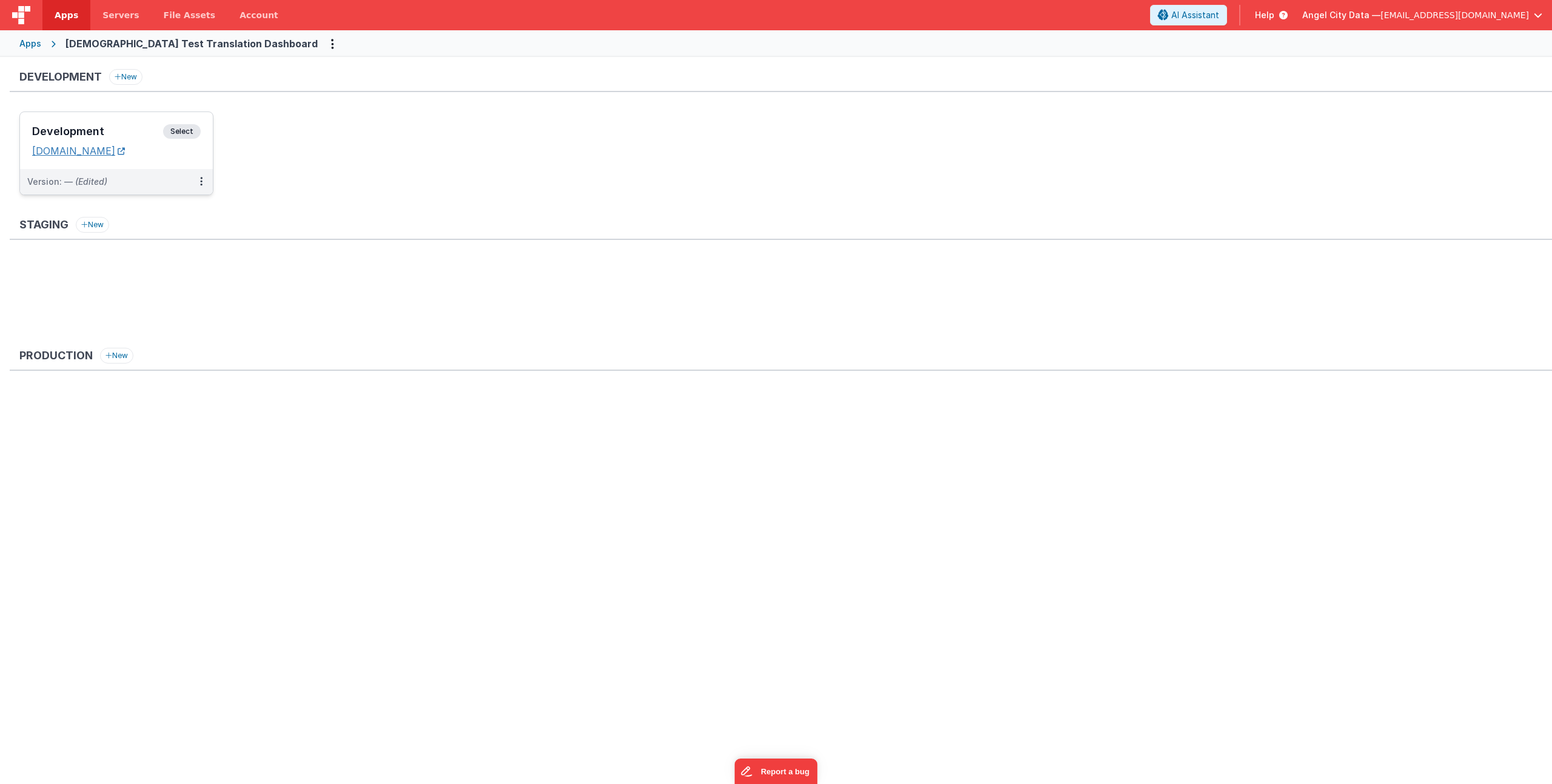
click at [93, 154] on link "[DOMAIN_NAME]" at bounding box center [78, 150] width 92 height 12
click at [117, 151] on link "[DOMAIN_NAME]" at bounding box center [78, 150] width 92 height 12
click at [105, 153] on link "[DOMAIN_NAME]" at bounding box center [78, 150] width 92 height 12
click at [126, 17] on span "Servers" at bounding box center [120, 15] width 36 height 12
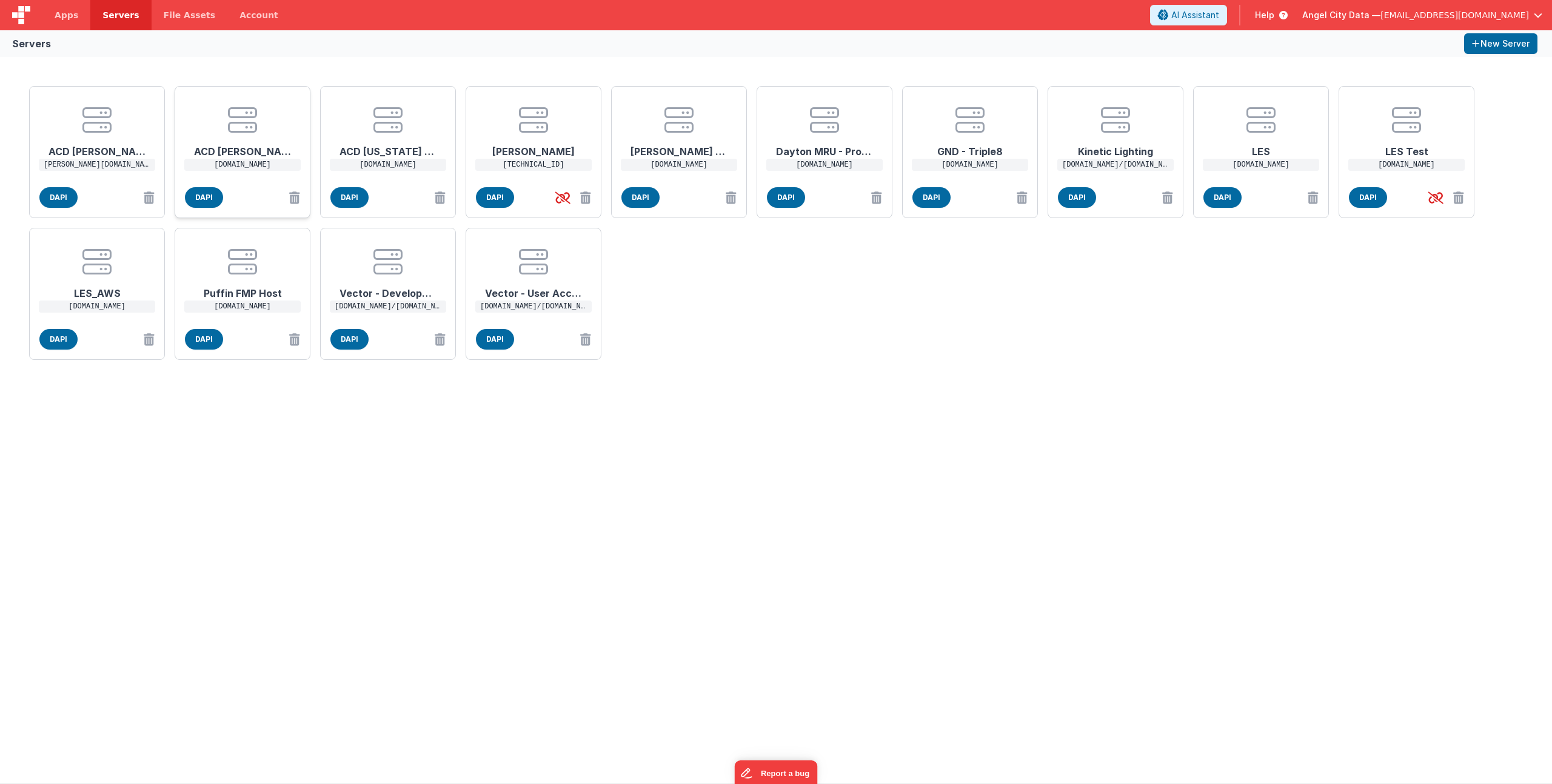
click at [267, 120] on center at bounding box center [243, 119] width 97 height 29
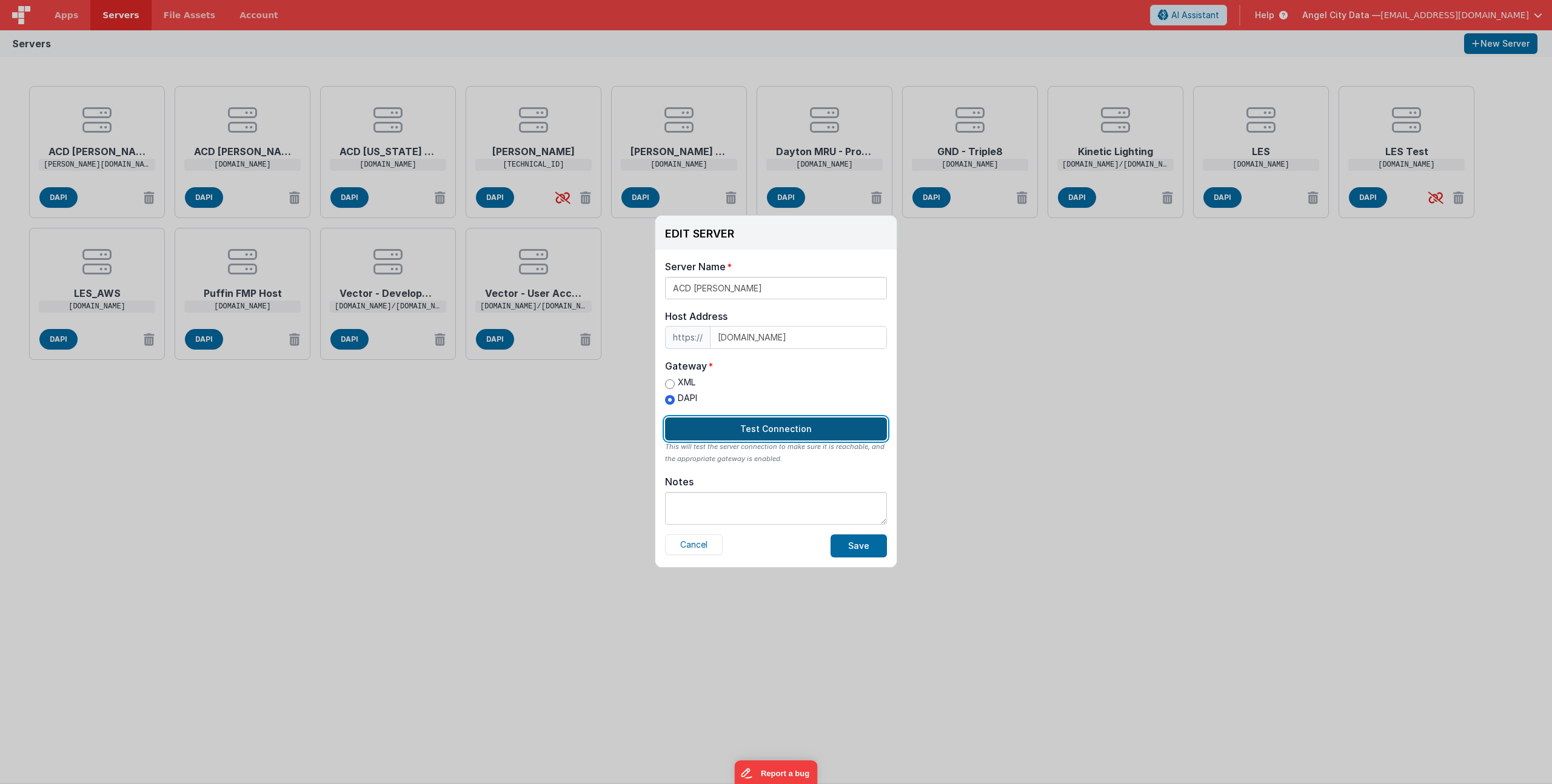
click at [780, 429] on button "Test Connection" at bounding box center [776, 428] width 222 height 23
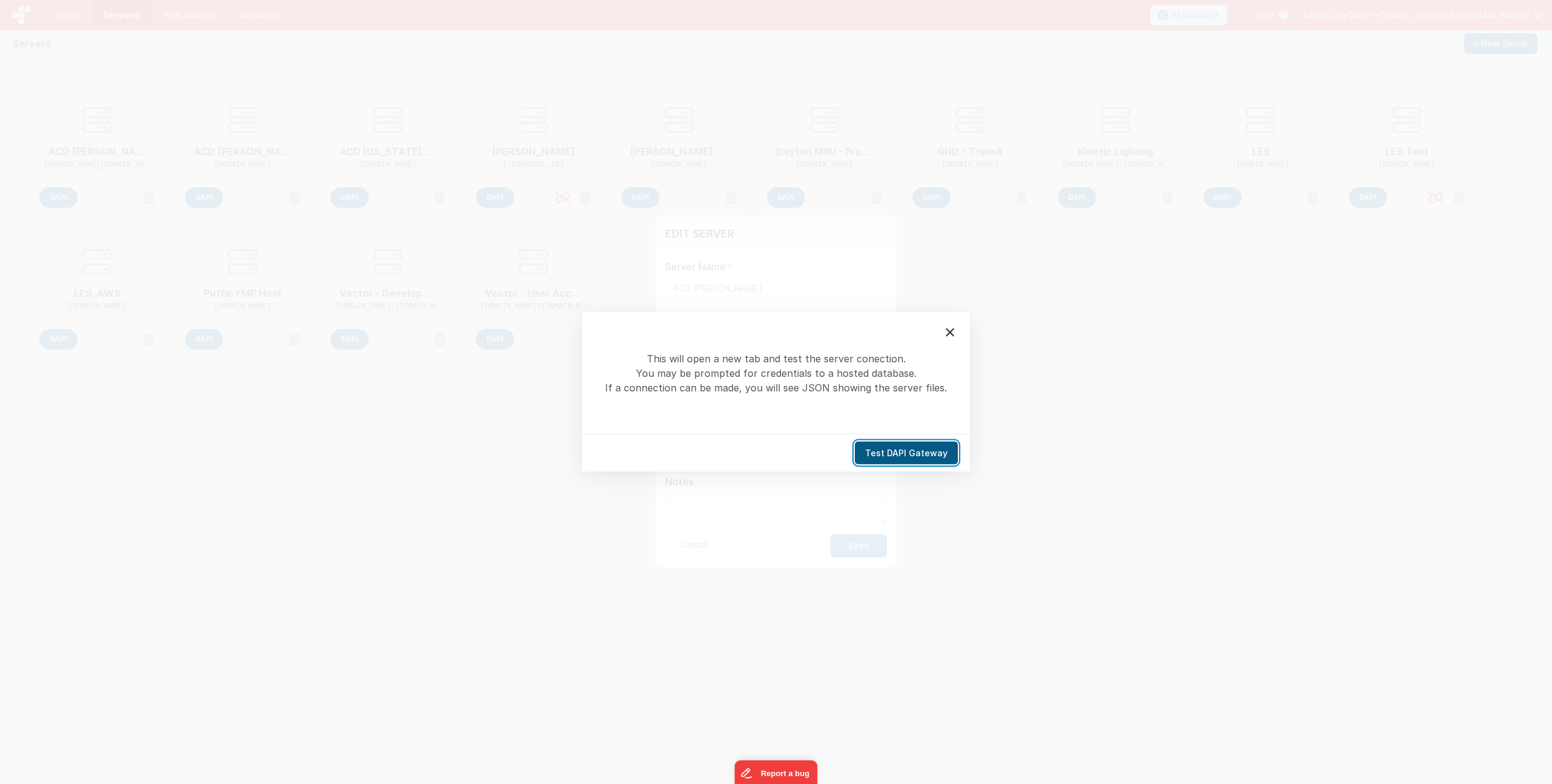
click at [908, 453] on button "Test DAPI Gateway" at bounding box center [906, 453] width 103 height 23
click at [952, 338] on icon at bounding box center [950, 333] width 15 height 15
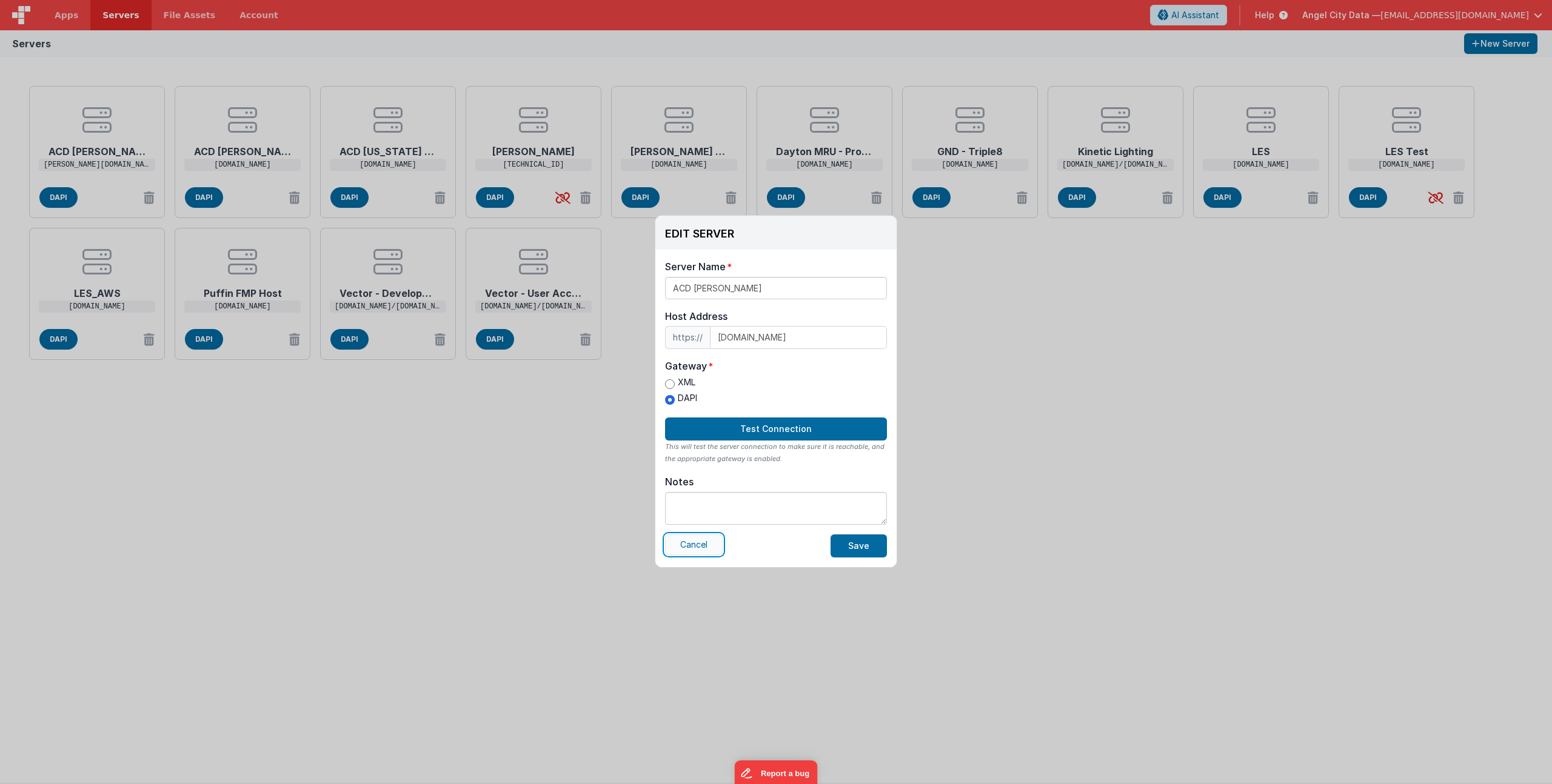
click at [699, 543] on button "Cancel" at bounding box center [694, 544] width 58 height 21
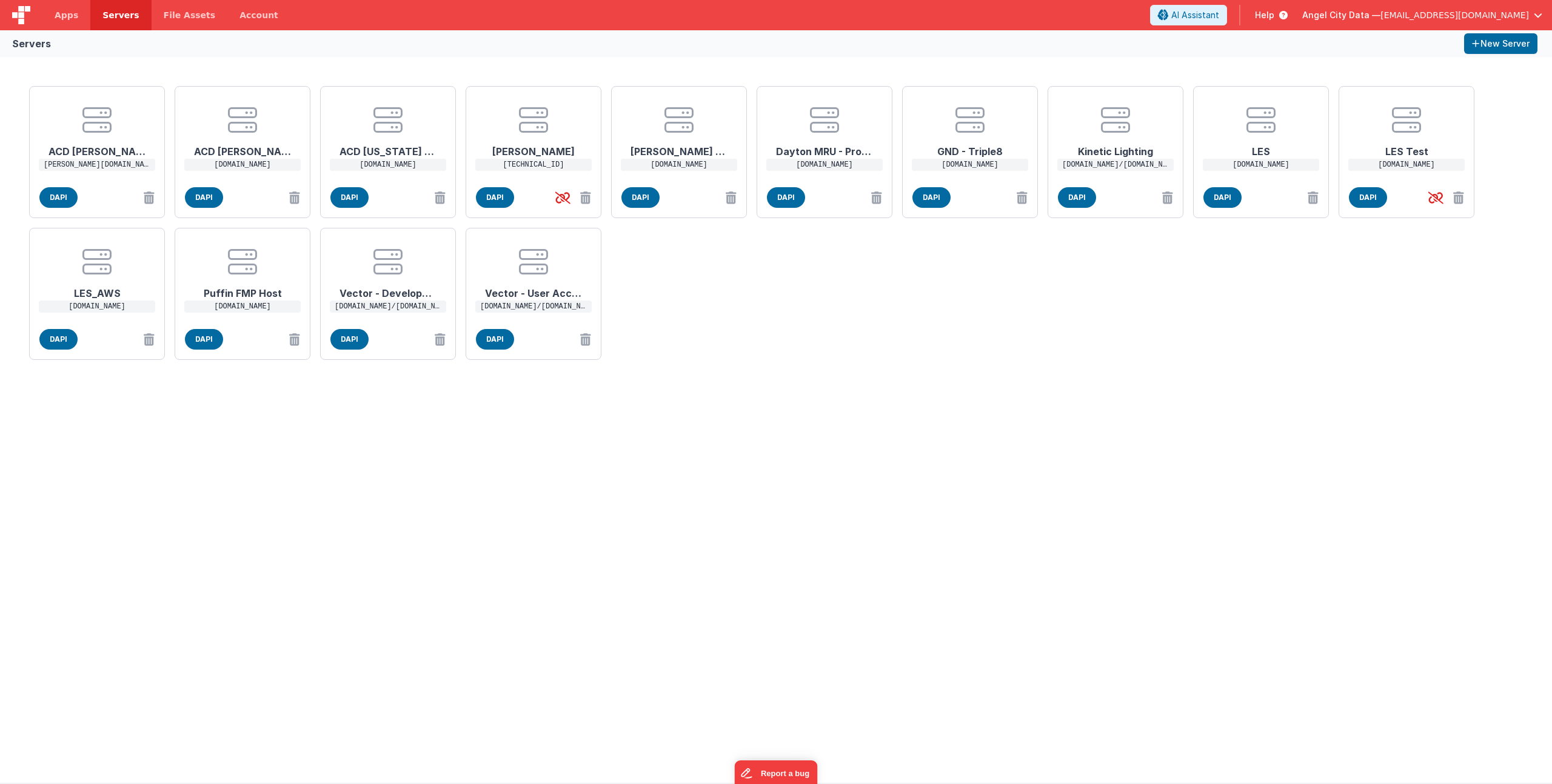
click at [75, 165] on body "This will open a new tab and test the server conection. You may be prompted for…" at bounding box center [776, 392] width 1552 height 784
click at [83, 142] on h1 "ACD [PERSON_NAME]" at bounding box center [97, 147] width 97 height 24
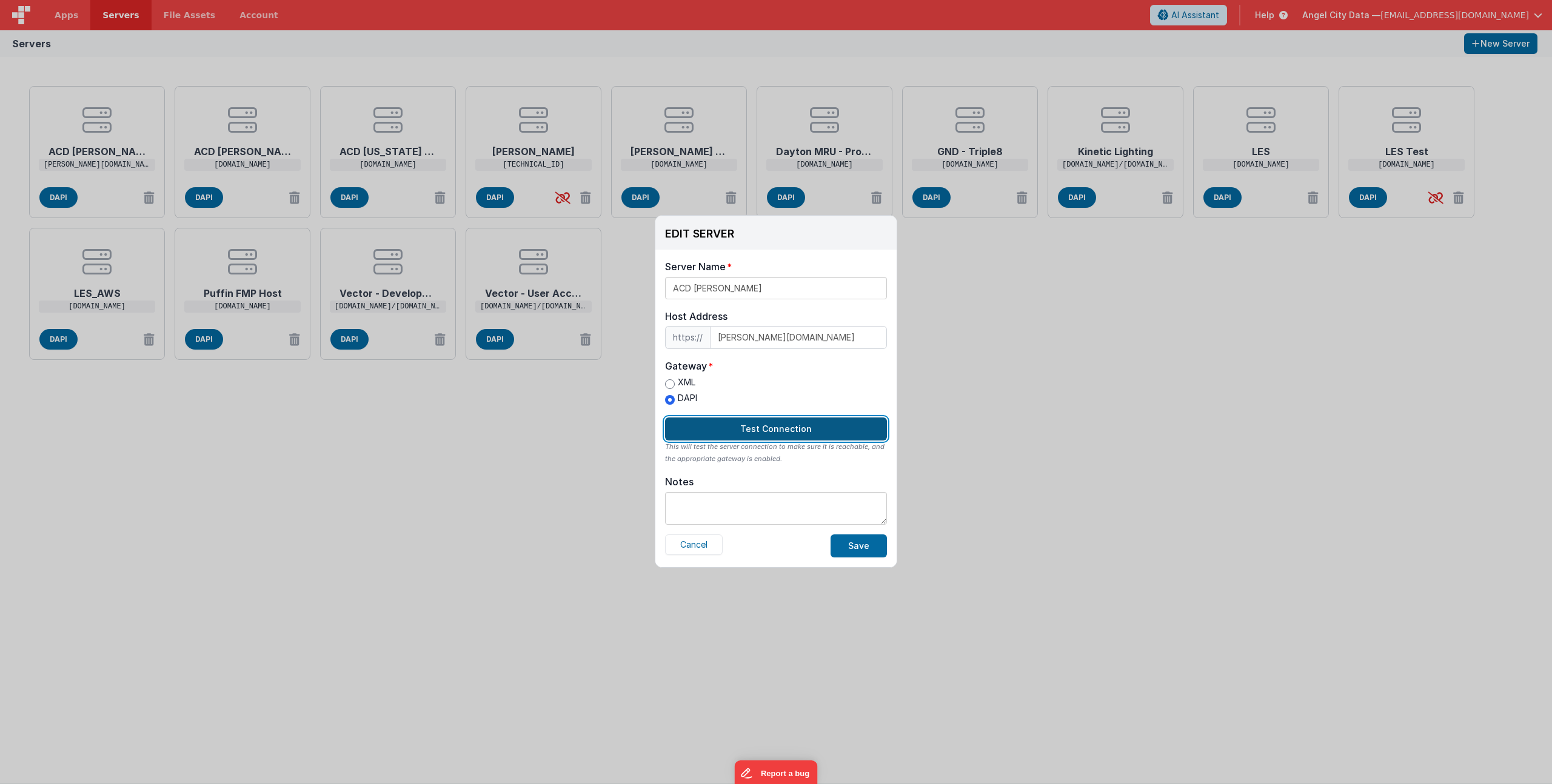
click at [788, 420] on button "Test Connection" at bounding box center [776, 428] width 222 height 23
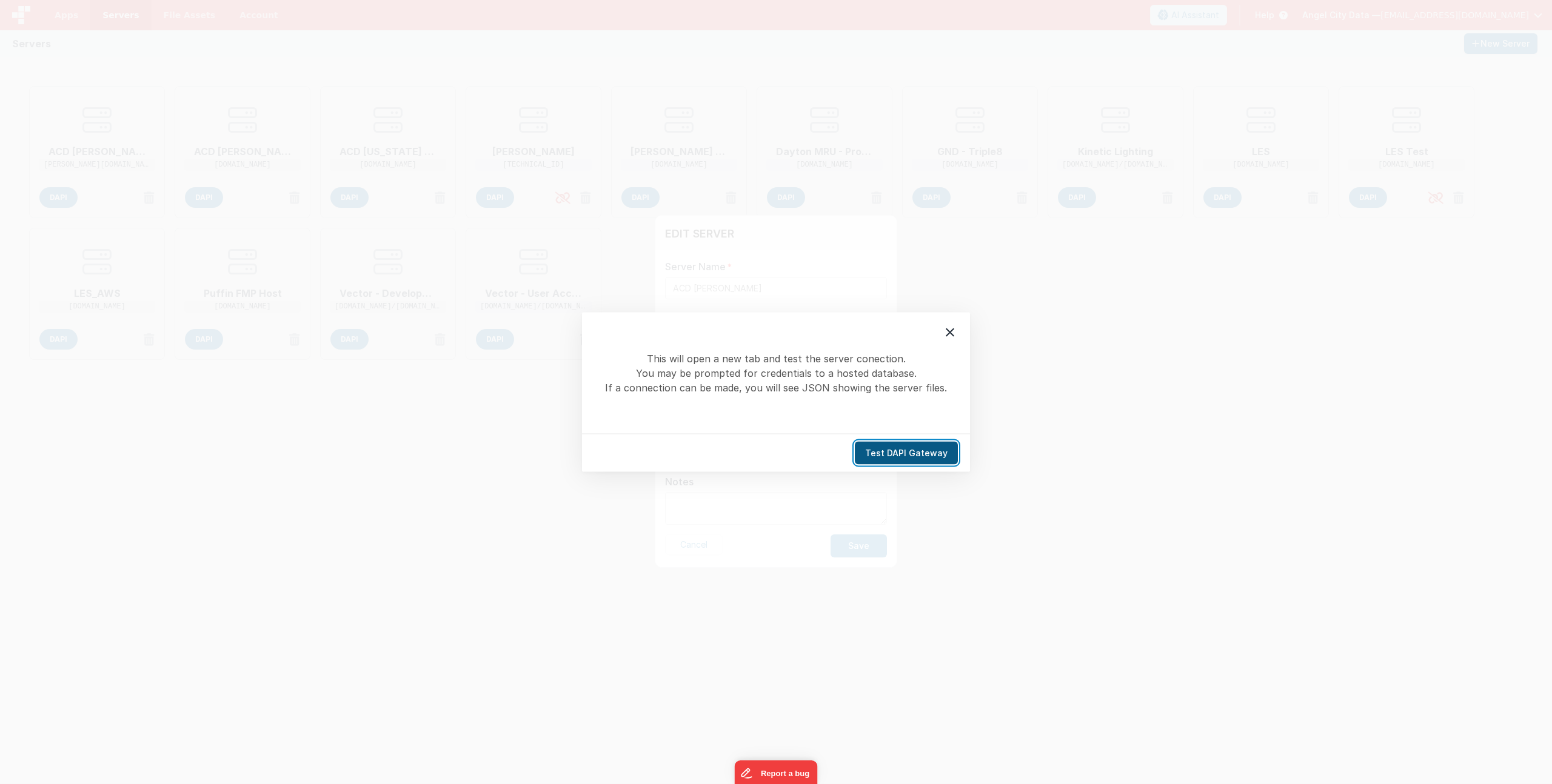
click at [885, 446] on button "Test DAPI Gateway" at bounding box center [906, 453] width 103 height 23
click at [952, 341] on div at bounding box center [949, 332] width 25 height 25
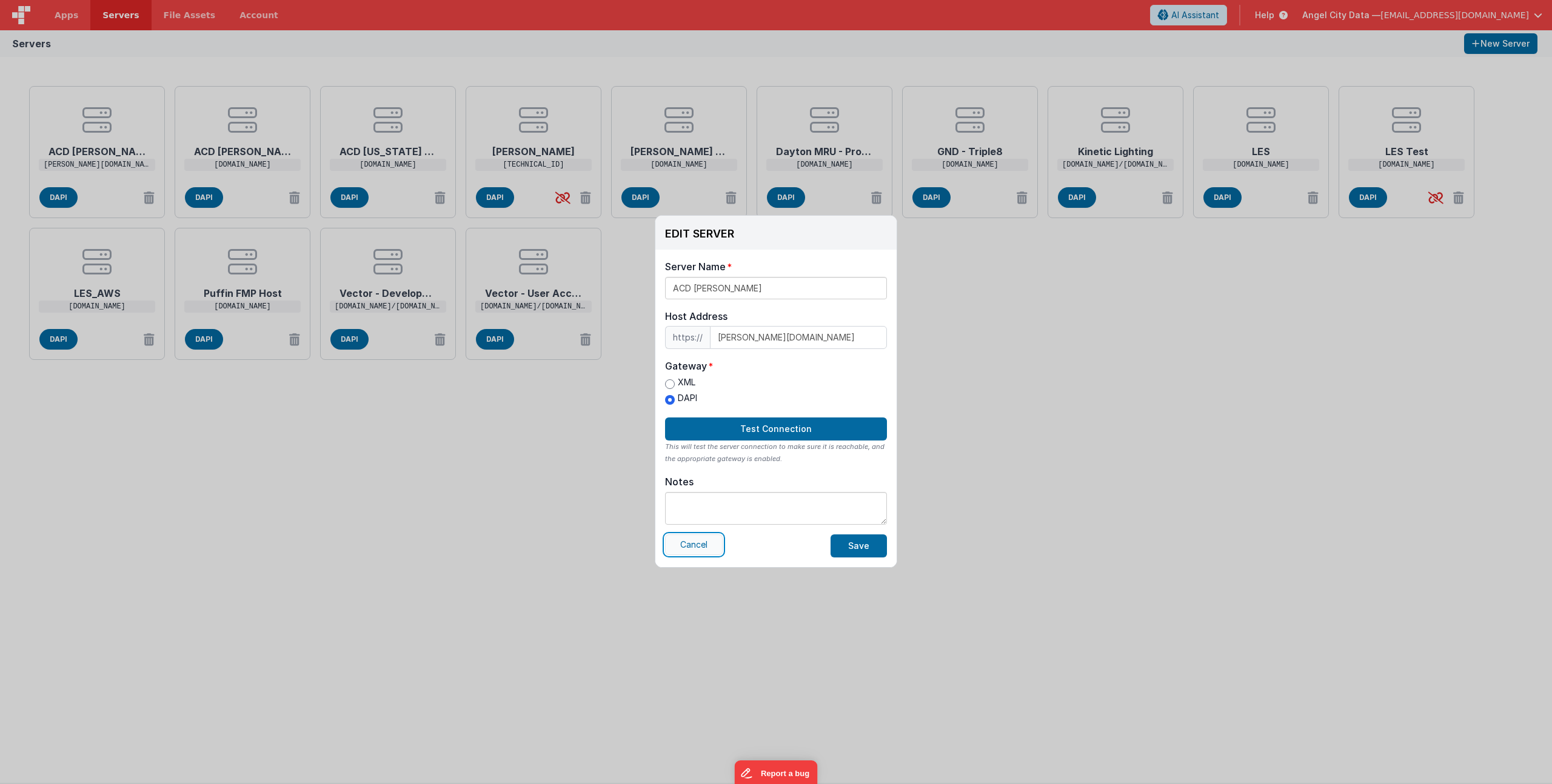
click at [677, 542] on button "Cancel" at bounding box center [694, 544] width 58 height 21
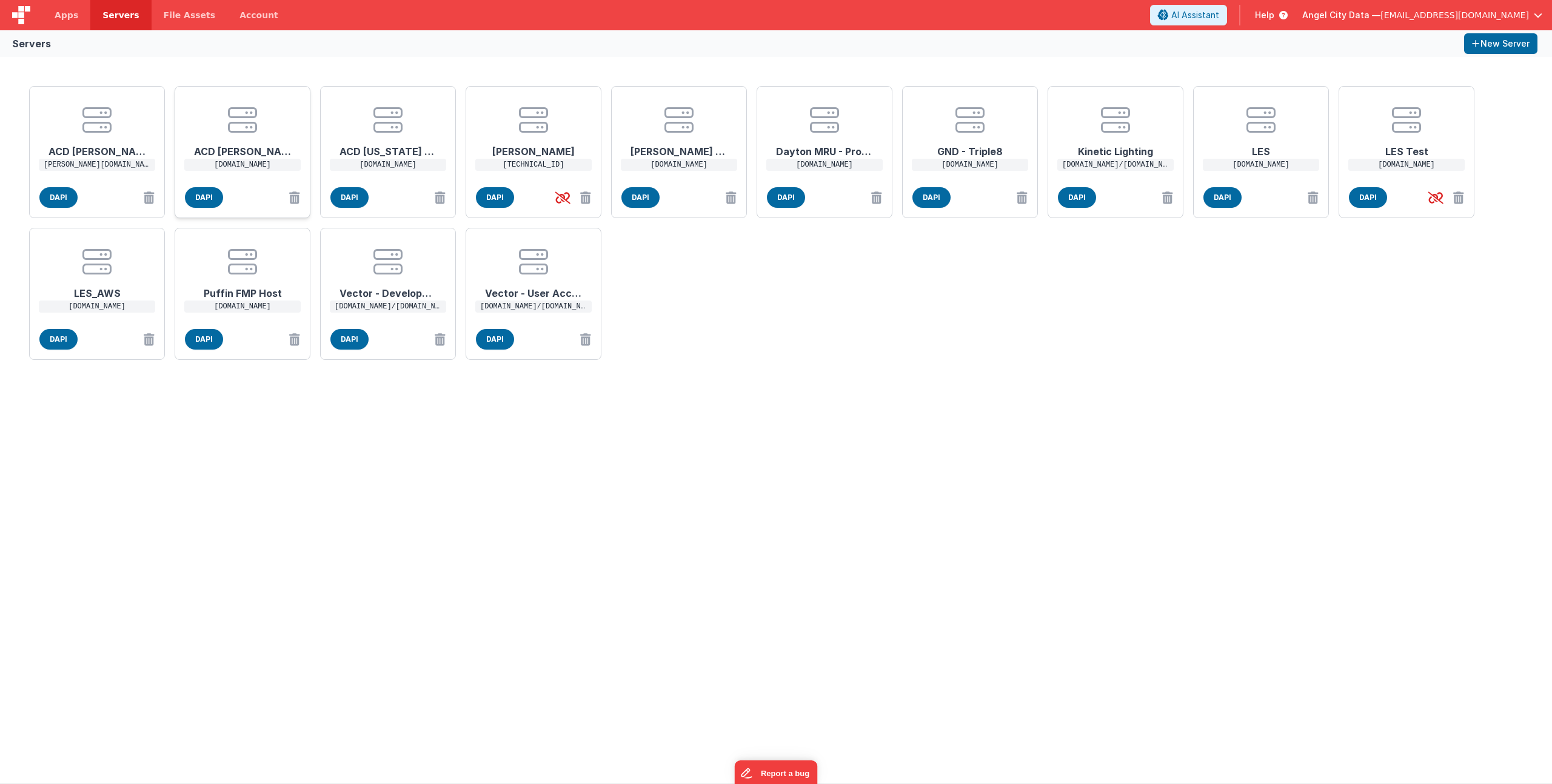
click at [254, 134] on icon at bounding box center [242, 119] width 29 height 29
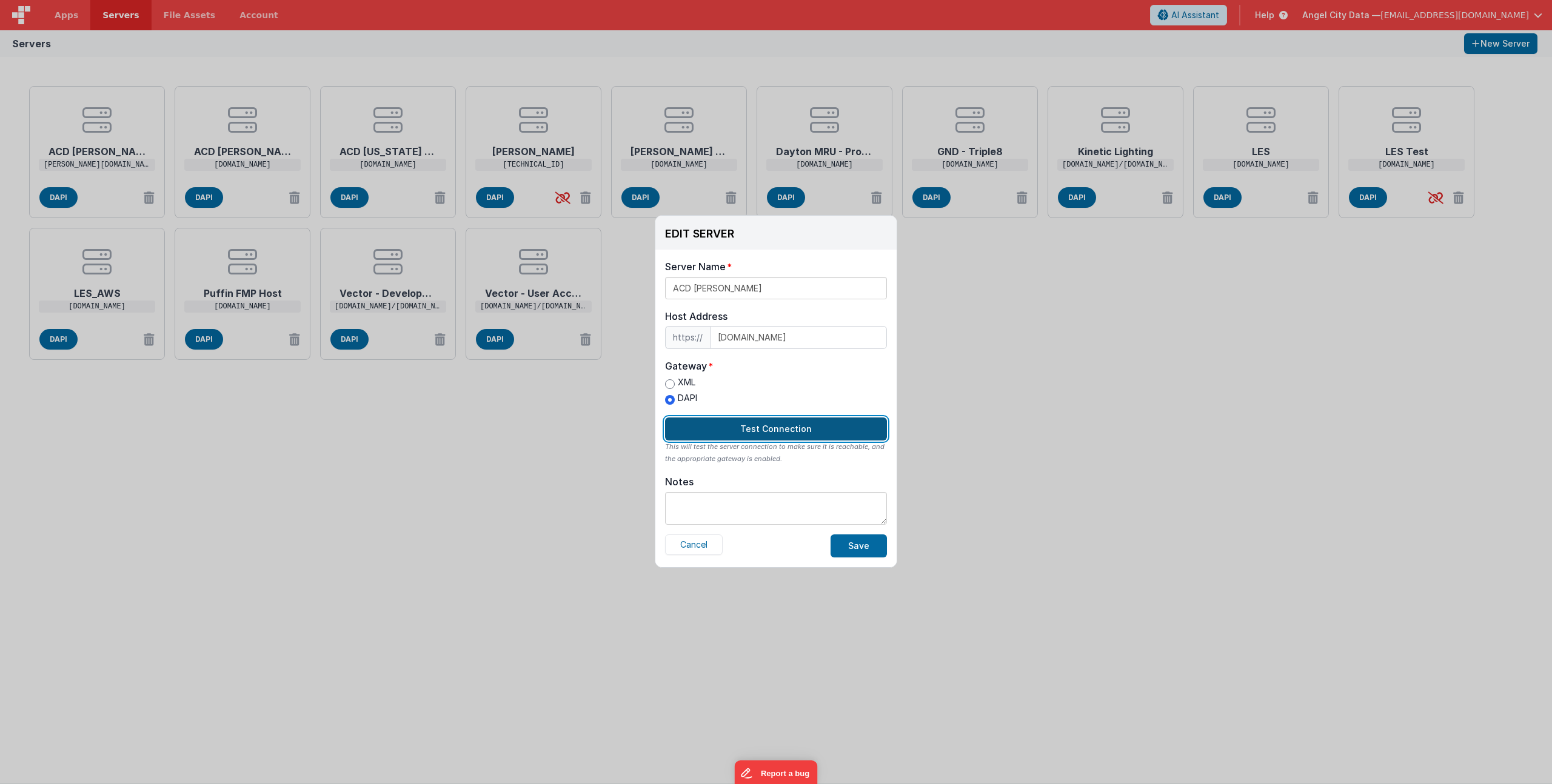
click at [741, 422] on button "Test Connection" at bounding box center [776, 428] width 222 height 23
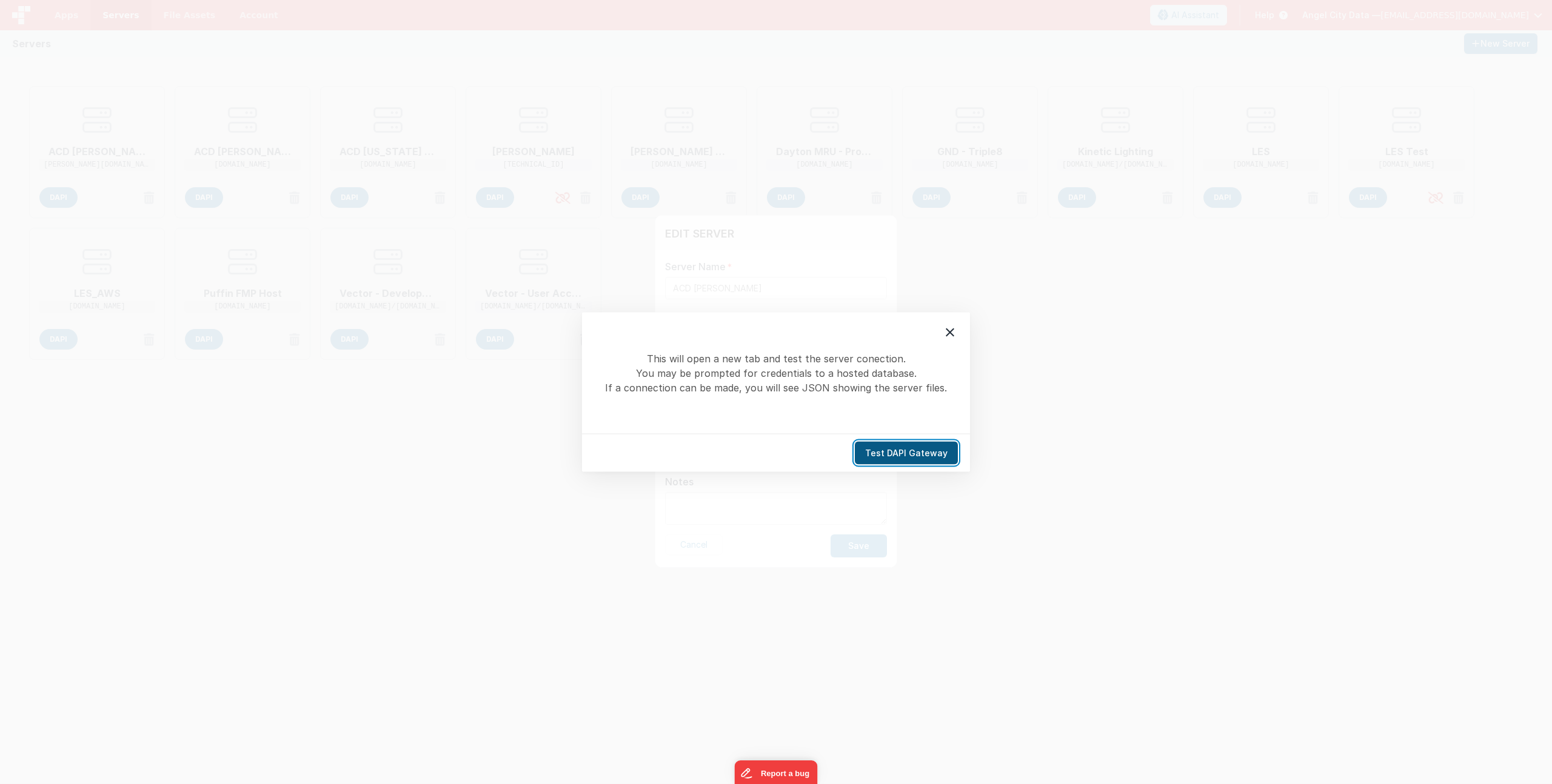
click at [882, 447] on button "Test DAPI Gateway" at bounding box center [906, 453] width 103 height 23
click at [526, 223] on div "This will open a new tab and test the server conection. You may be prompted for…" at bounding box center [776, 392] width 1552 height 784
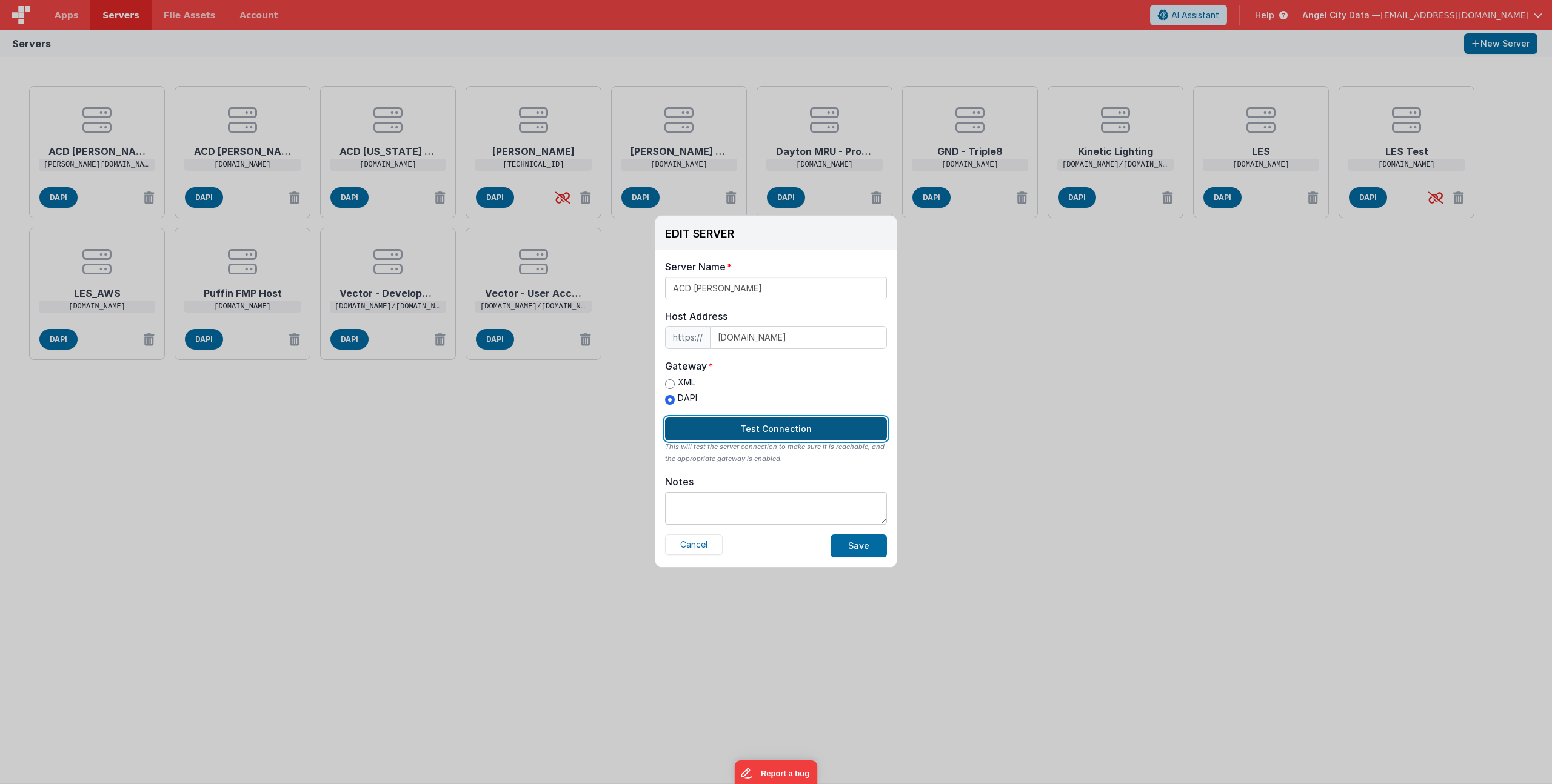
click at [723, 438] on button "Test Connection" at bounding box center [776, 428] width 222 height 23
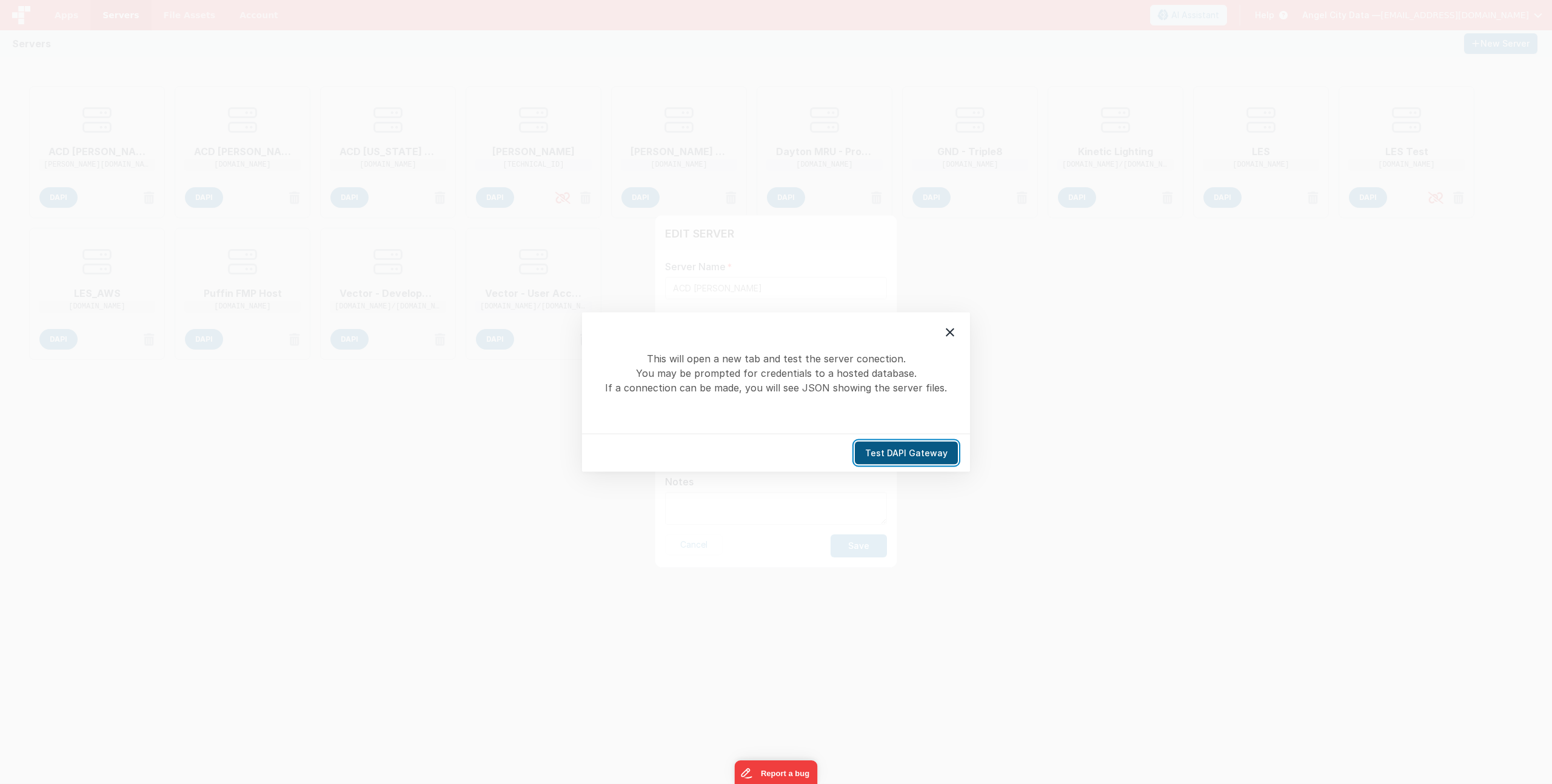
click at [897, 455] on button "Test DAPI Gateway" at bounding box center [906, 453] width 103 height 23
click at [949, 335] on icon at bounding box center [950, 333] width 15 height 15
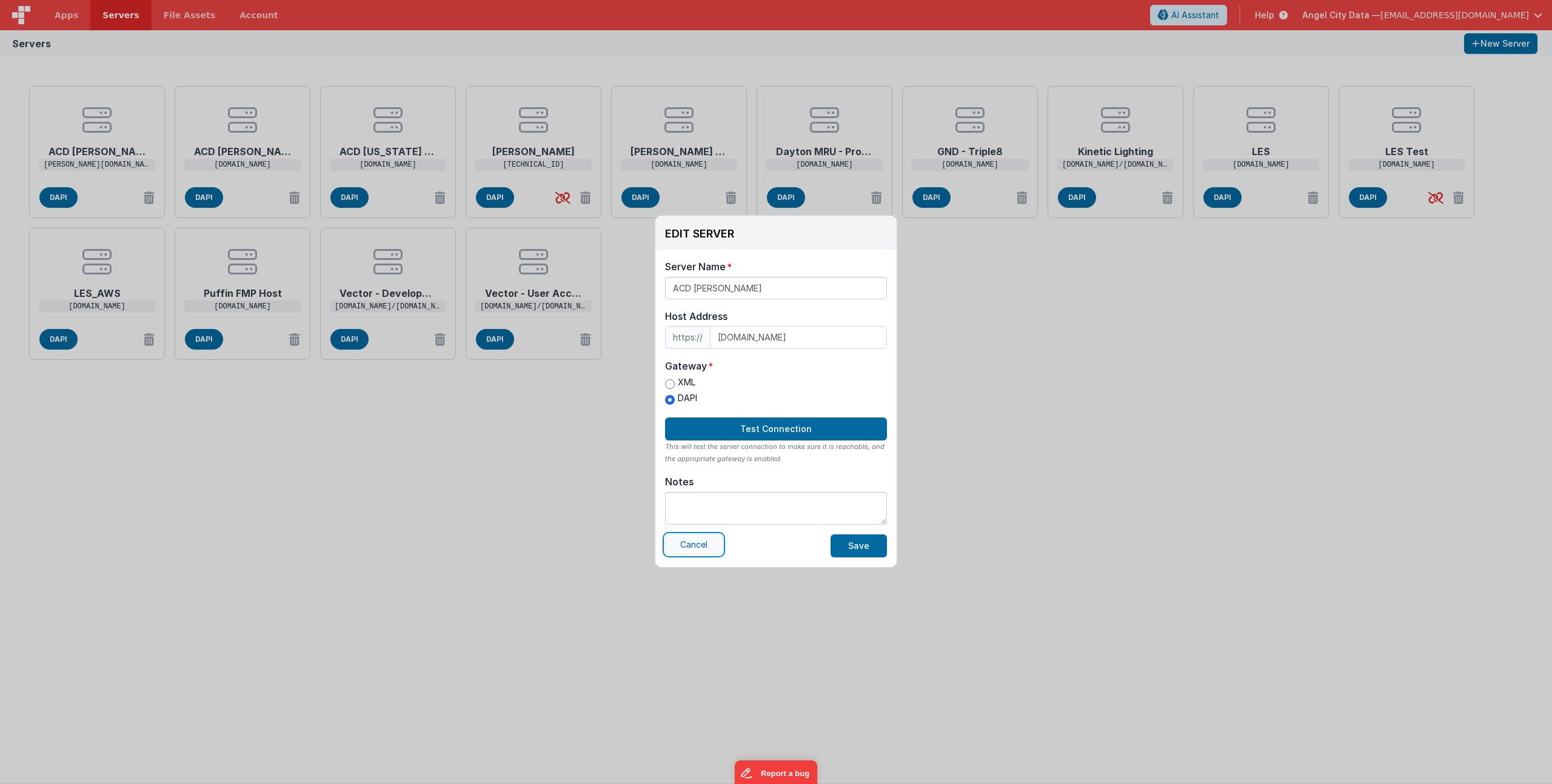
click at [693, 542] on button "Cancel" at bounding box center [694, 544] width 58 height 21
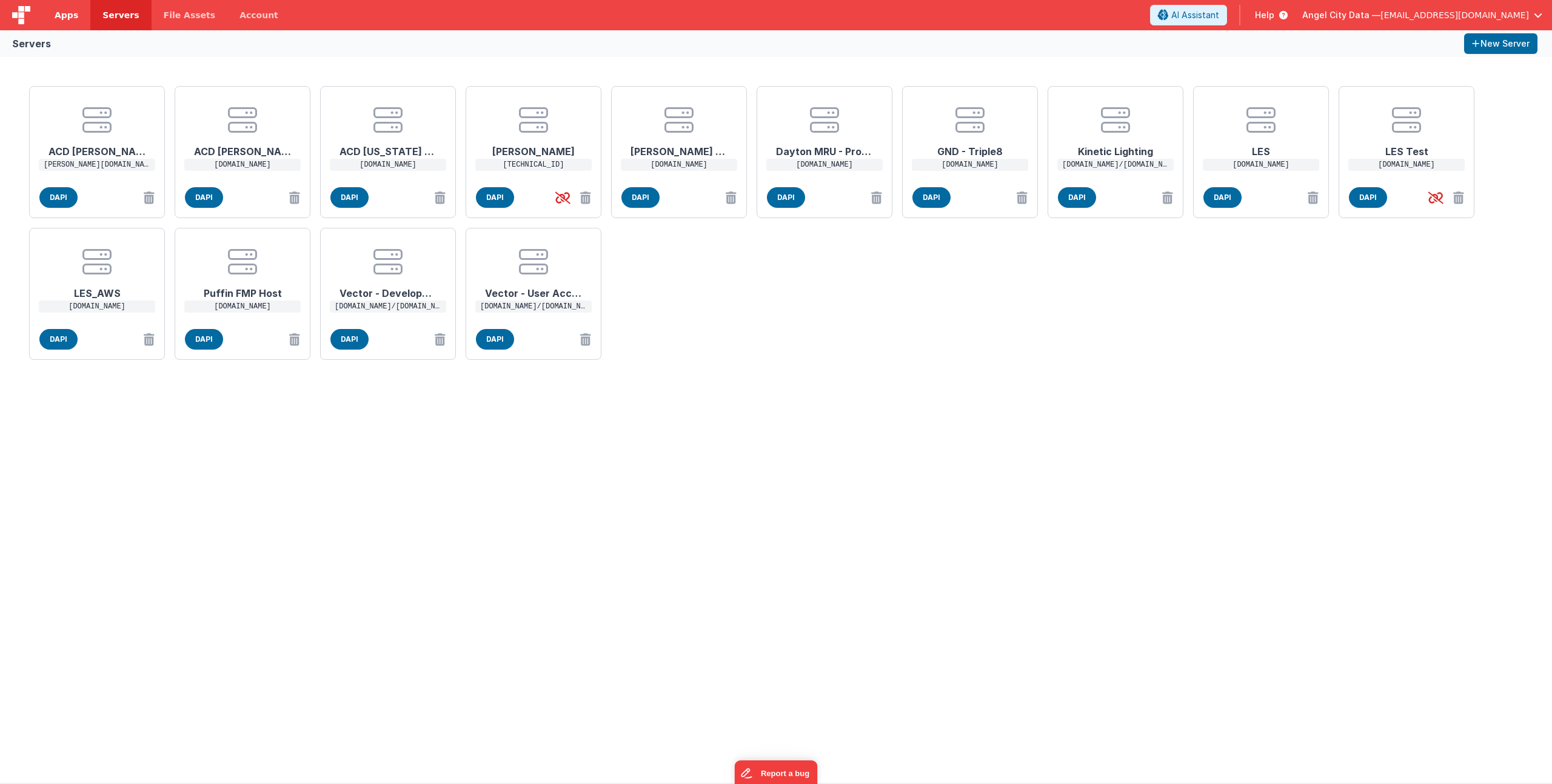
click at [77, 19] on link "Apps" at bounding box center [65, 15] width 48 height 30
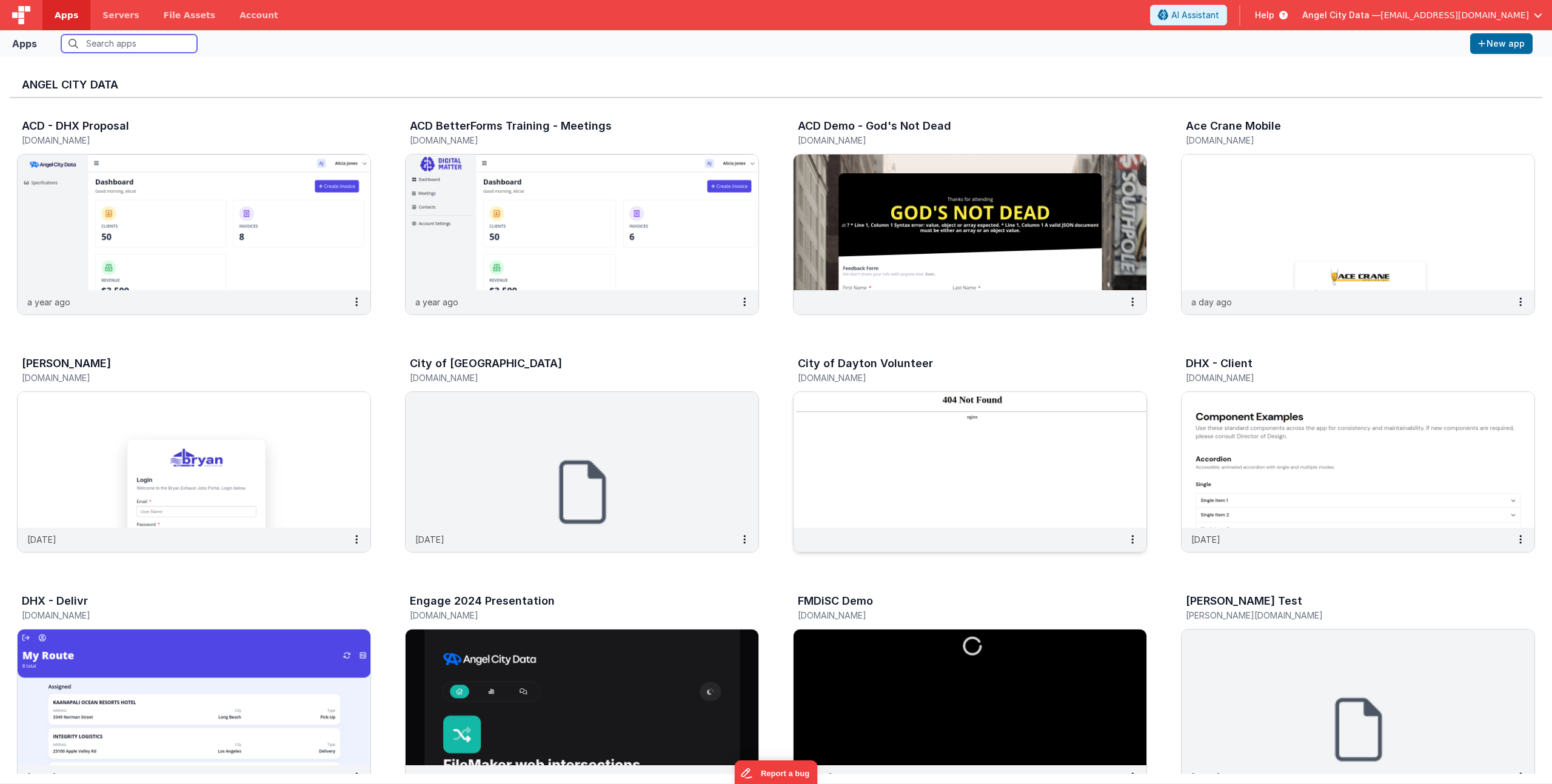
scroll to position [442, 0]
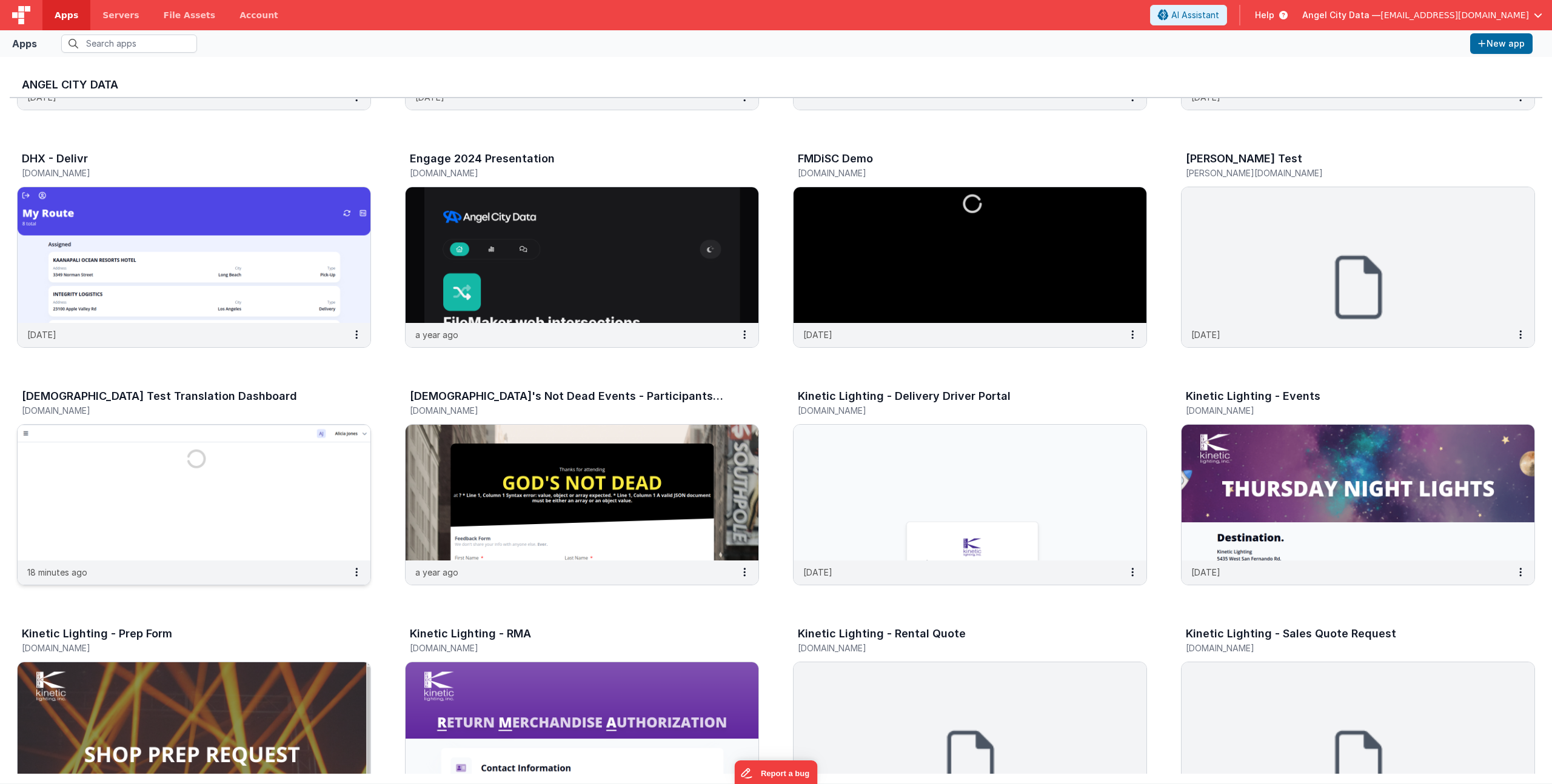
click at [163, 395] on h3 "[DEMOGRAPHIC_DATA] Test Translation Dashboard" at bounding box center [159, 396] width 275 height 12
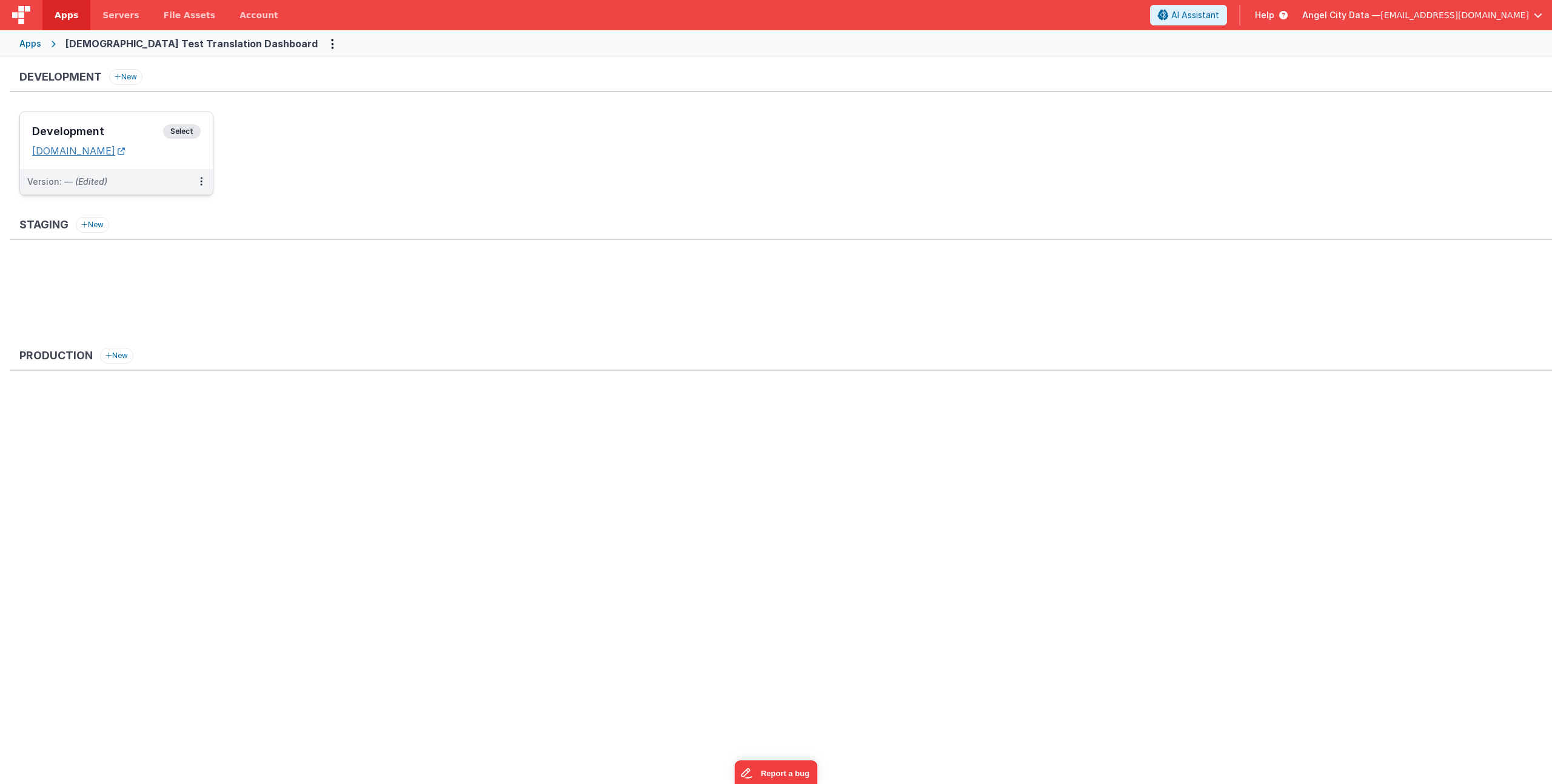
click at [125, 148] on link "[DOMAIN_NAME]" at bounding box center [78, 150] width 92 height 12
click at [122, 152] on link "[DOMAIN_NAME]" at bounding box center [78, 150] width 92 height 12
click at [146, 134] on h3 "Development" at bounding box center [97, 131] width 131 height 12
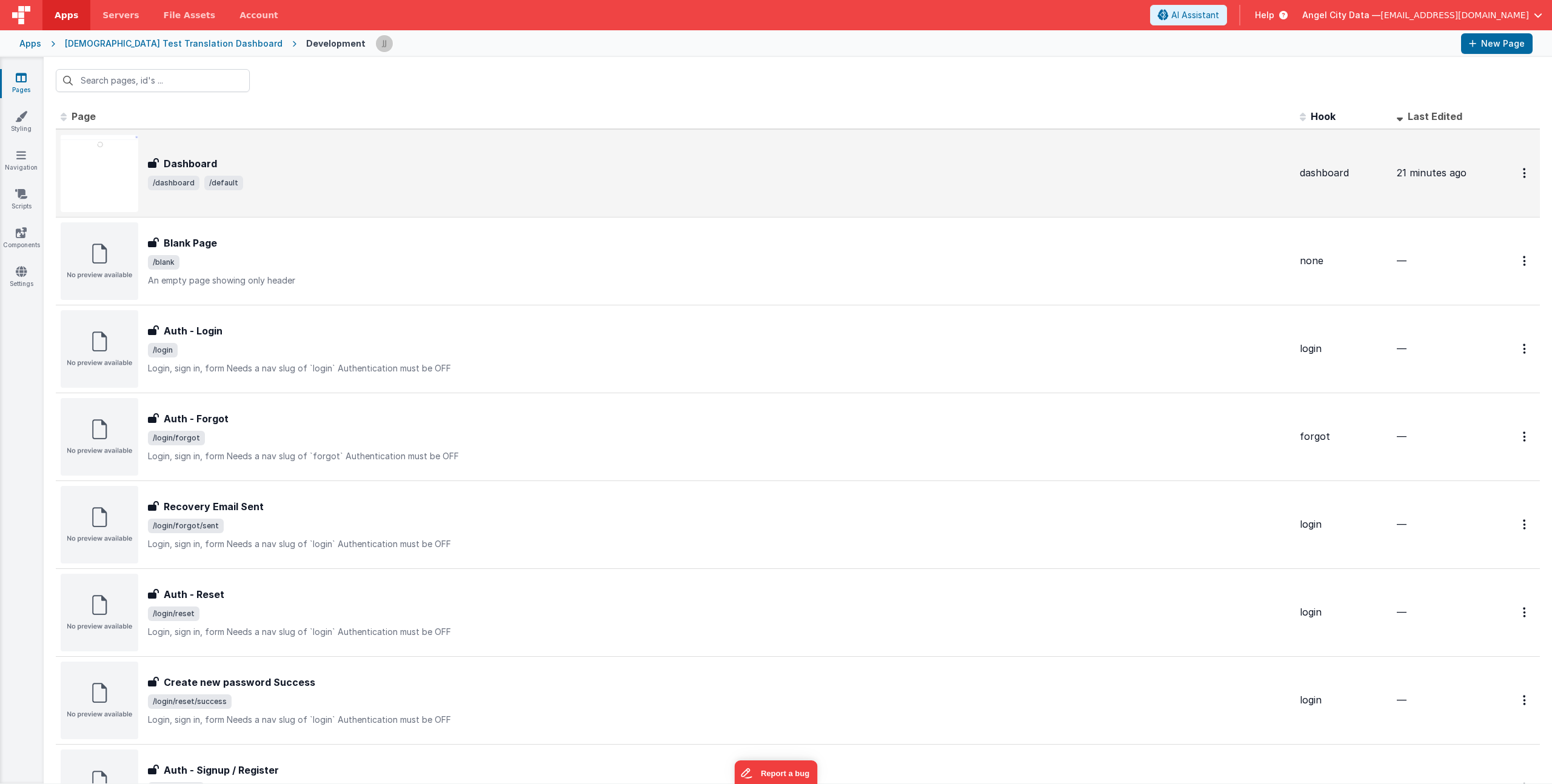
click at [350, 163] on div "Dashboard" at bounding box center [718, 163] width 1142 height 15
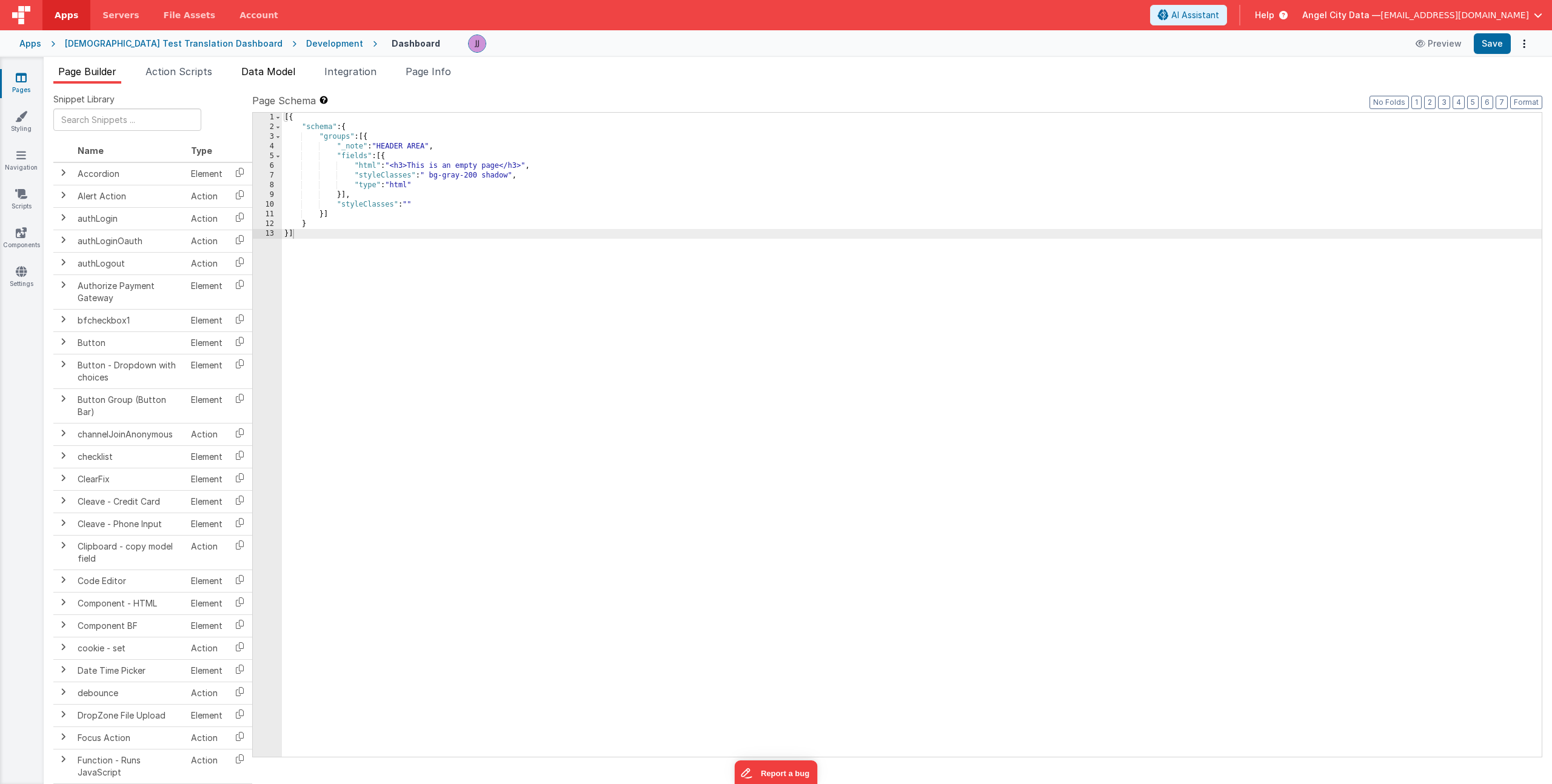
click at [268, 73] on span "Data Model" at bounding box center [268, 71] width 54 height 12
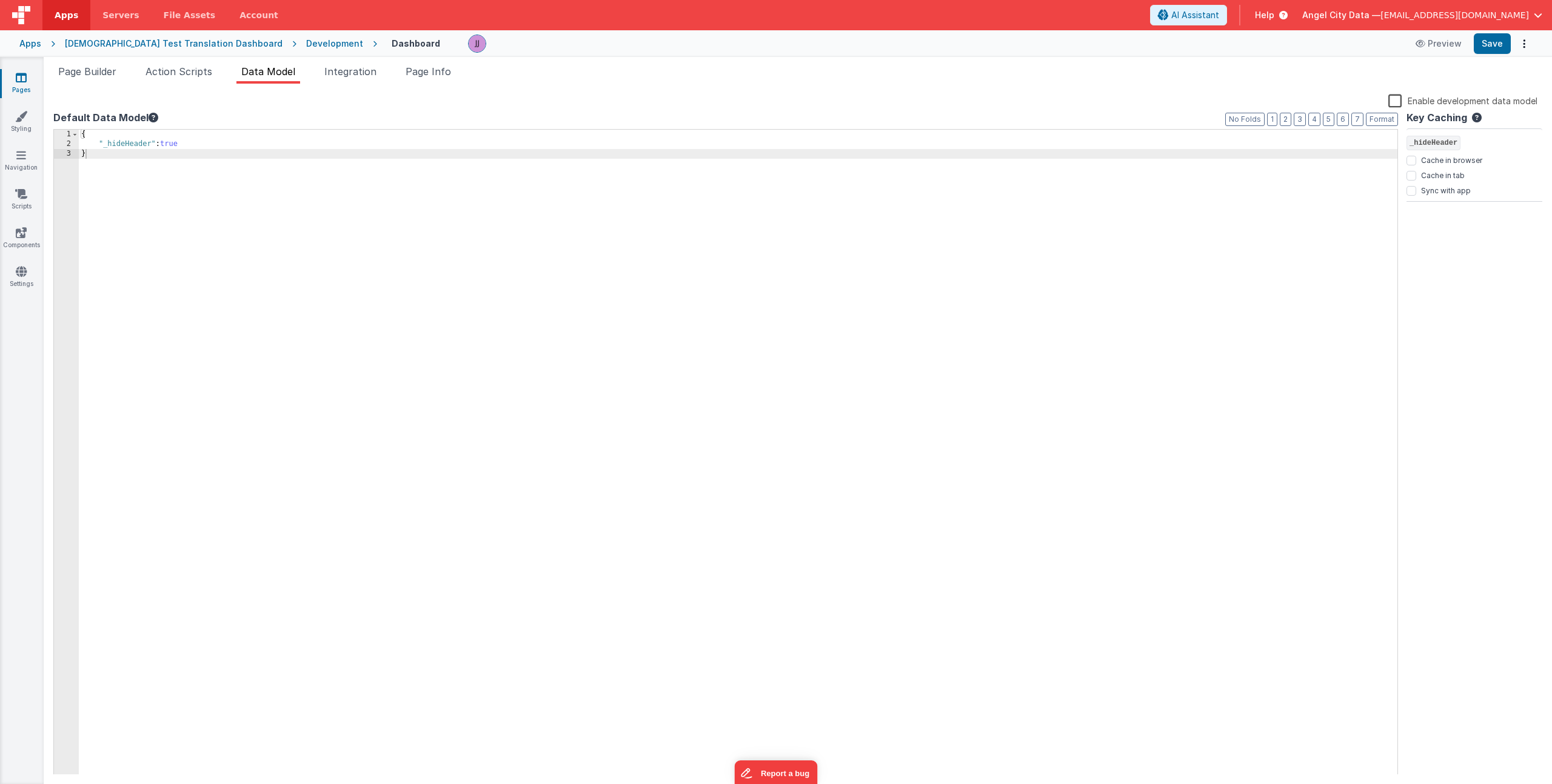
click at [195, 146] on div "{ "_hideHeader" : true }" at bounding box center [738, 462] width 1319 height 665
